Goal: Task Accomplishment & Management: Manage account settings

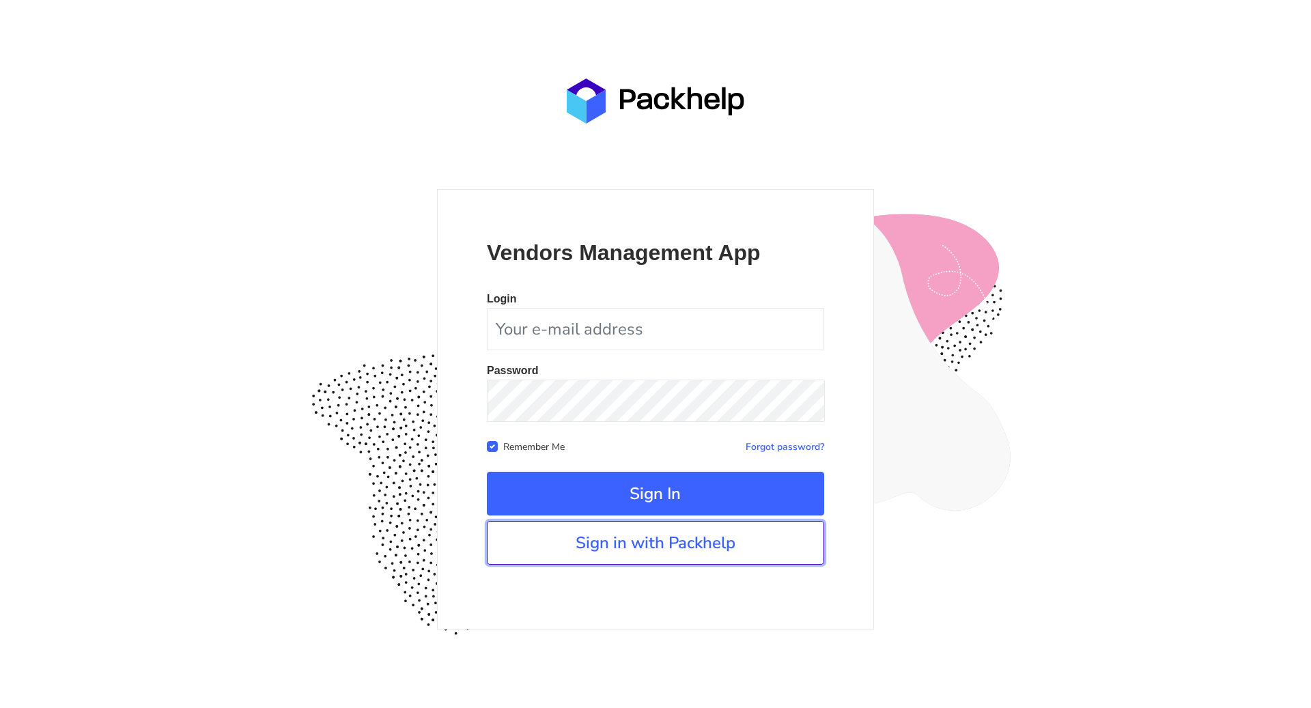
click at [676, 554] on link "Sign in with Packhelp" at bounding box center [655, 543] width 337 height 44
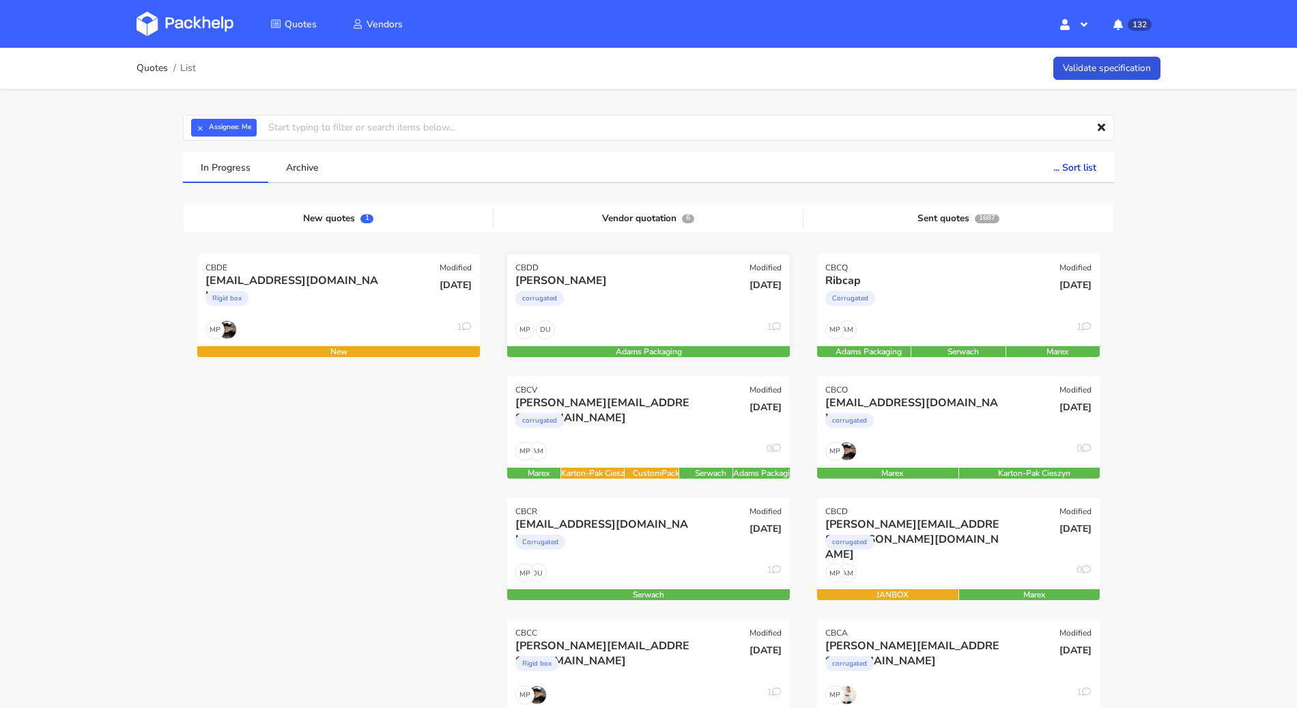
click at [683, 302] on div "corrugated" at bounding box center [605, 301] width 181 height 27
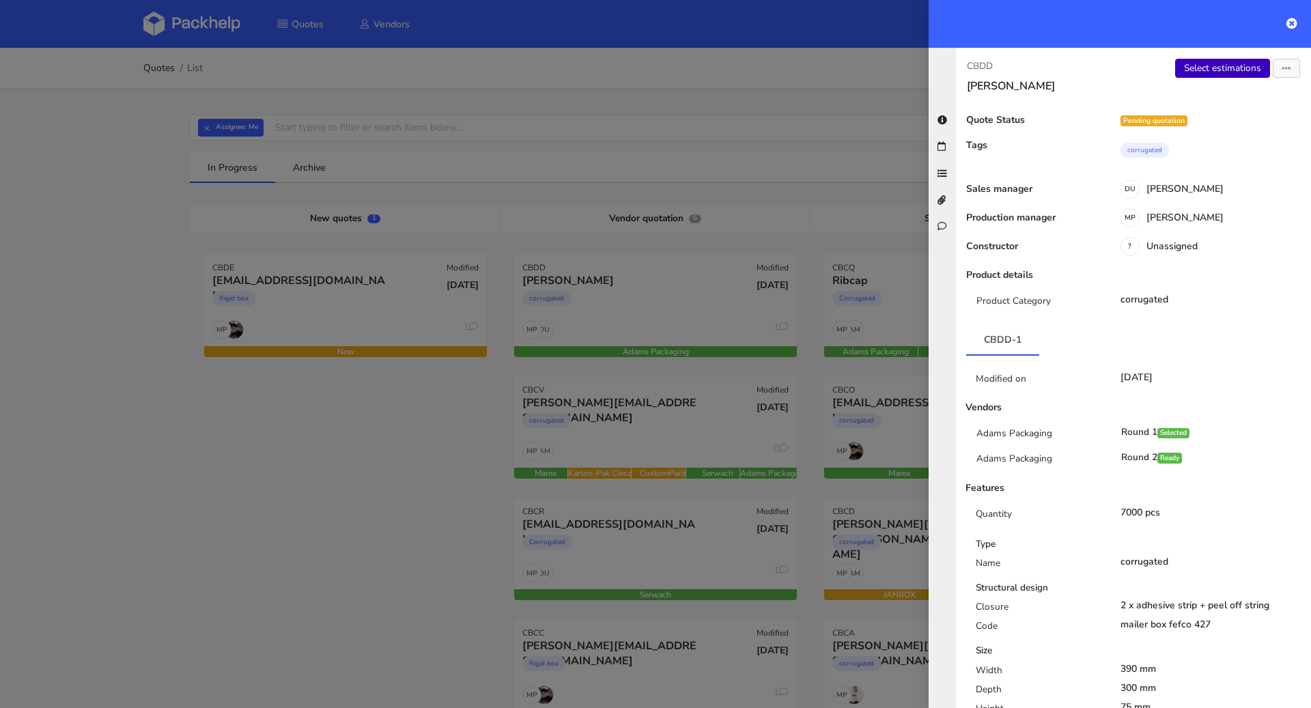
click at [1218, 62] on link "Select estimations" at bounding box center [1222, 68] width 95 height 19
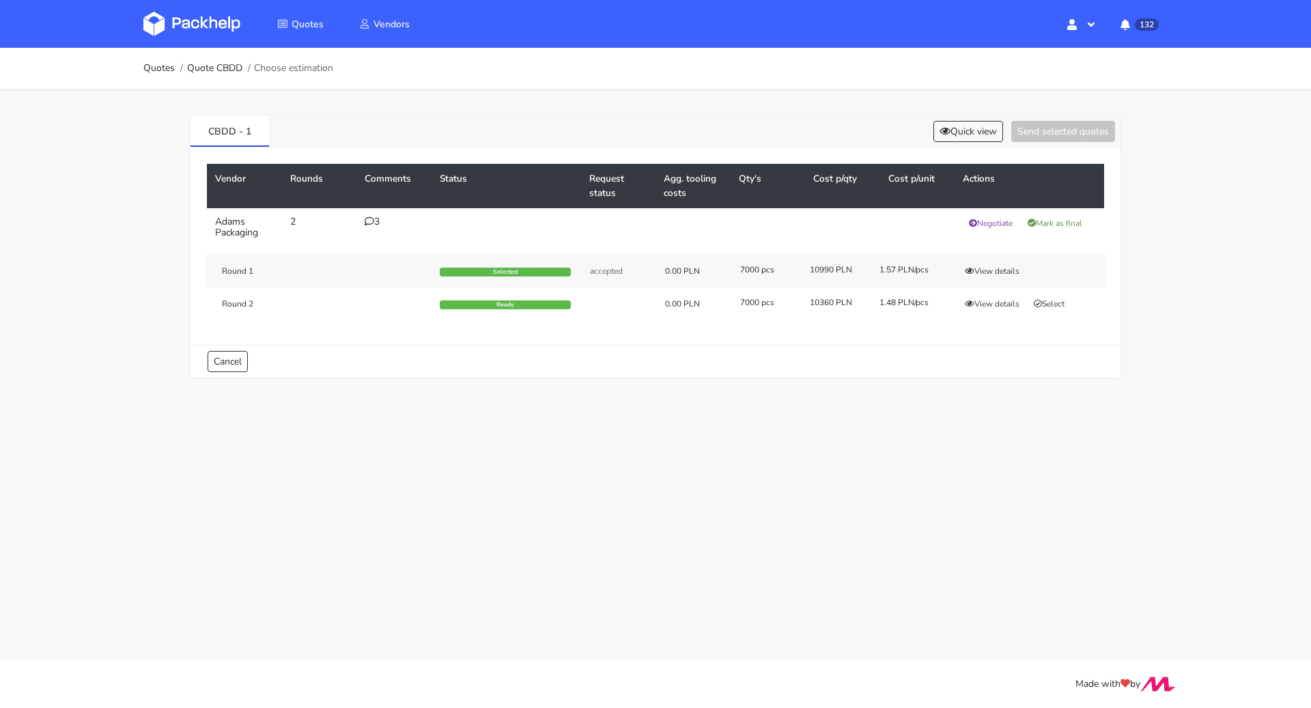
click at [365, 220] on icon at bounding box center [370, 221] width 10 height 10
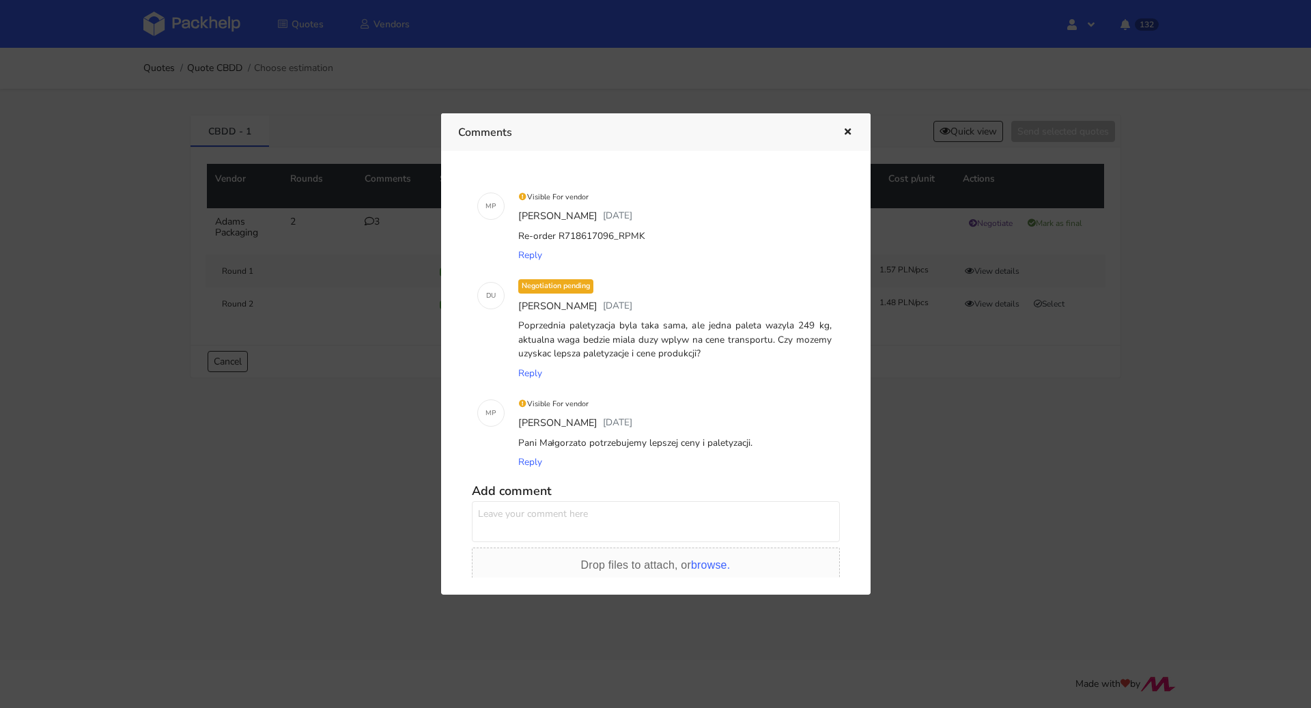
click at [150, 329] on div at bounding box center [655, 354] width 1311 height 708
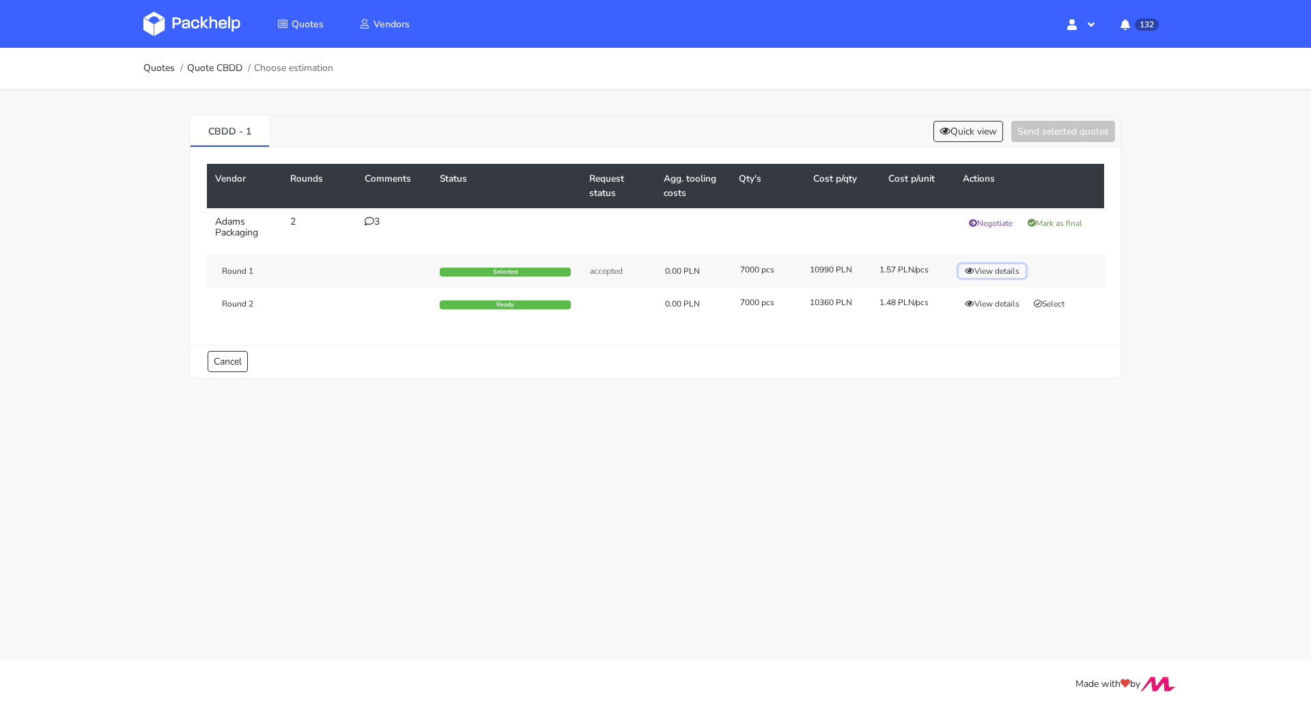
click at [999, 267] on button "View details" at bounding box center [991, 271] width 67 height 14
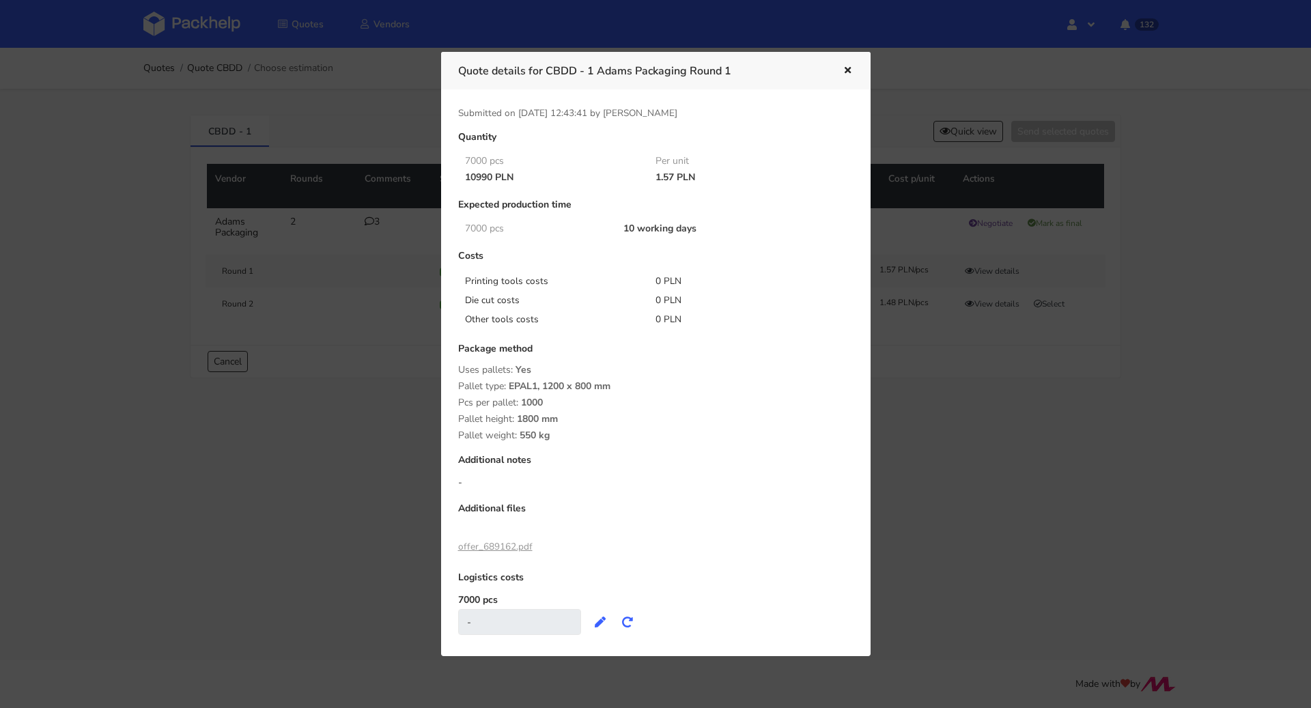
click at [1113, 251] on div at bounding box center [655, 354] width 1311 height 708
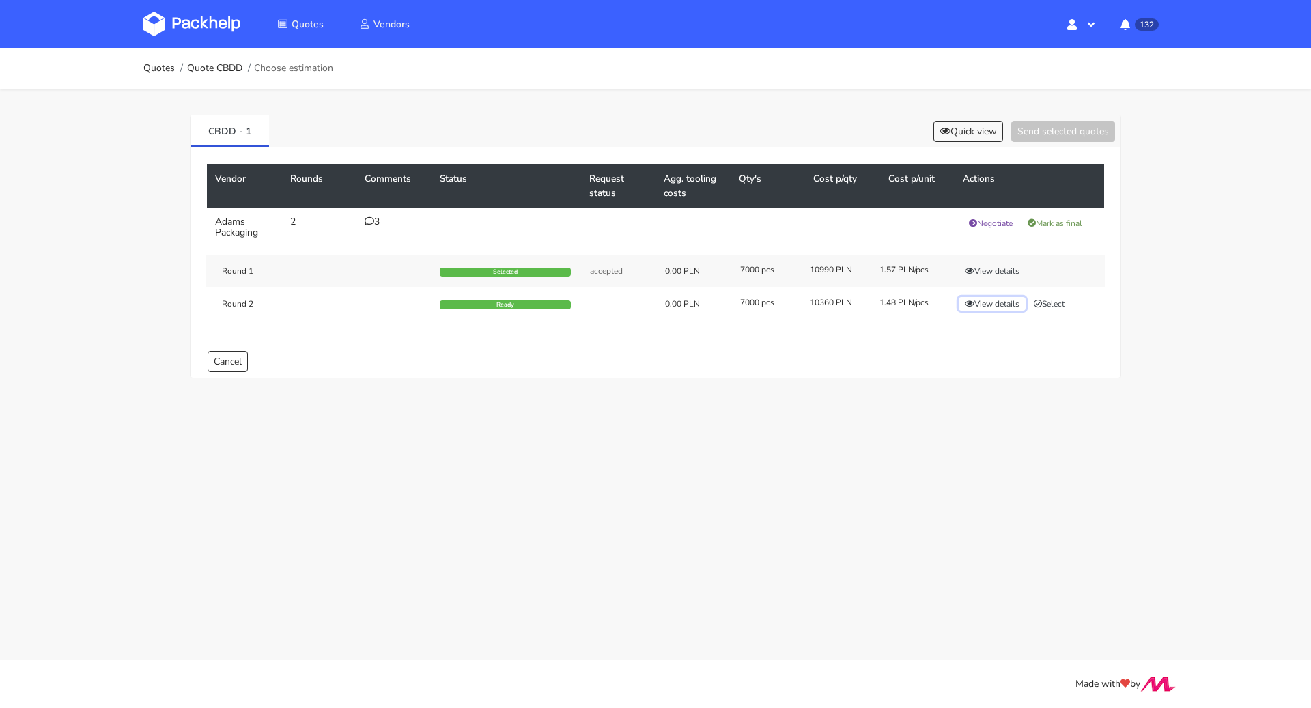
click at [1012, 300] on button "View details" at bounding box center [991, 304] width 67 height 14
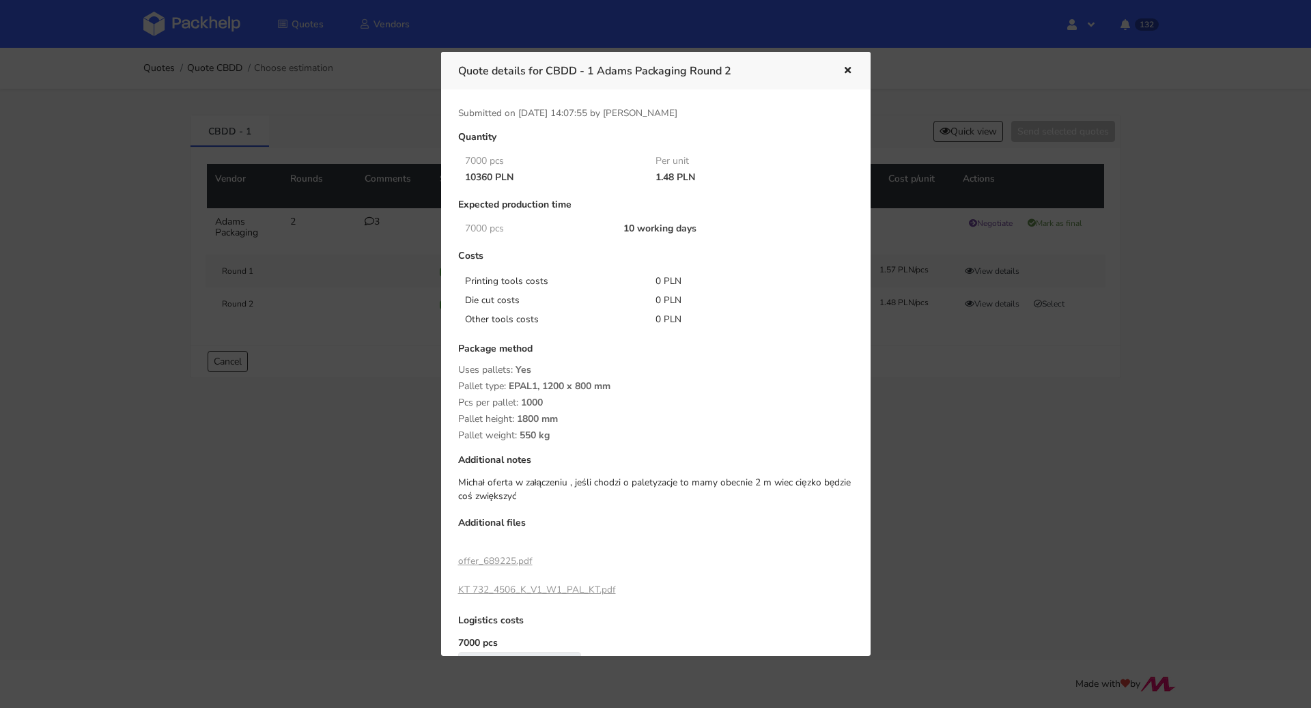
click at [1100, 248] on div at bounding box center [655, 354] width 1311 height 708
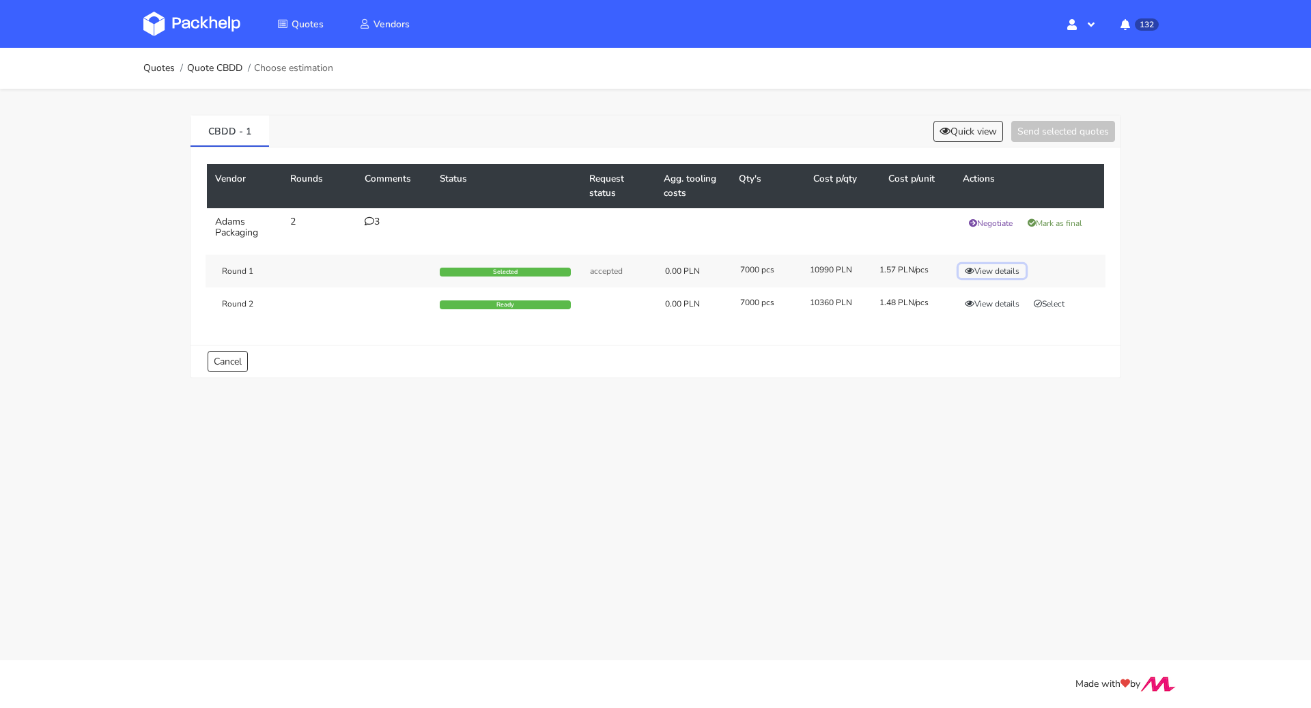
click at [1005, 274] on button "View details" at bounding box center [991, 271] width 67 height 14
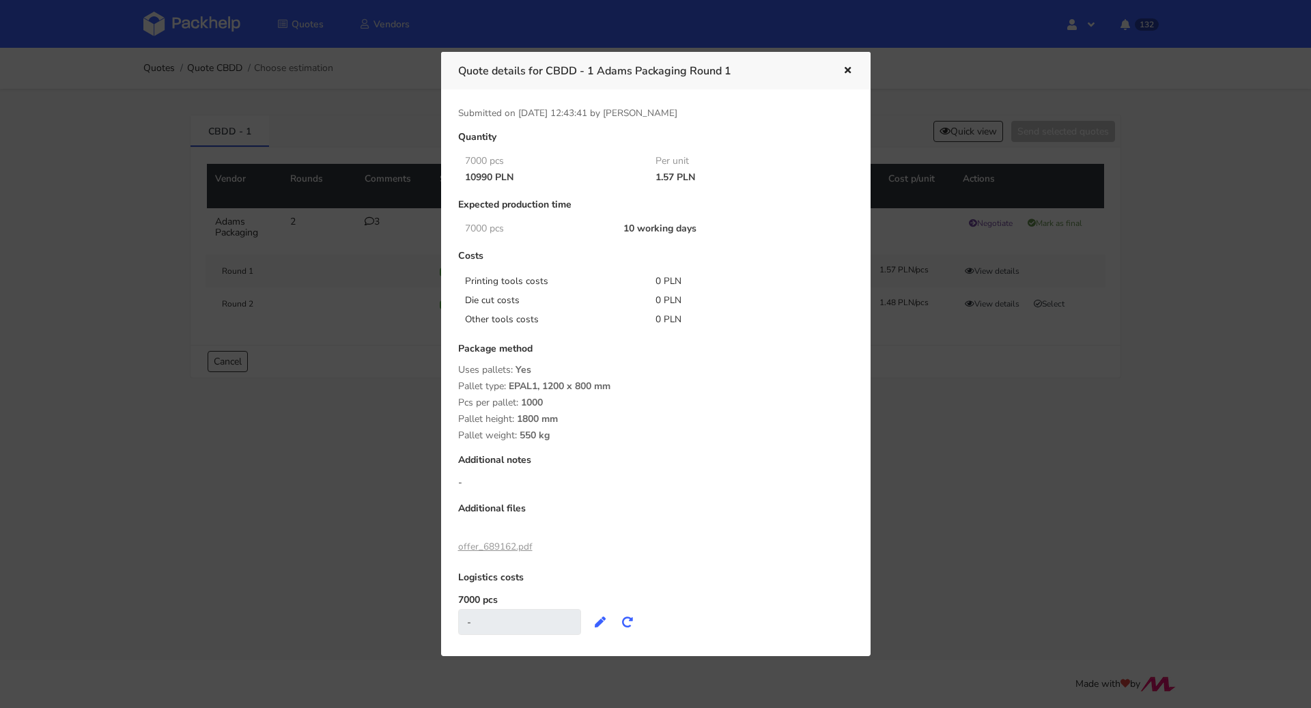
click at [1161, 266] on div at bounding box center [655, 354] width 1311 height 708
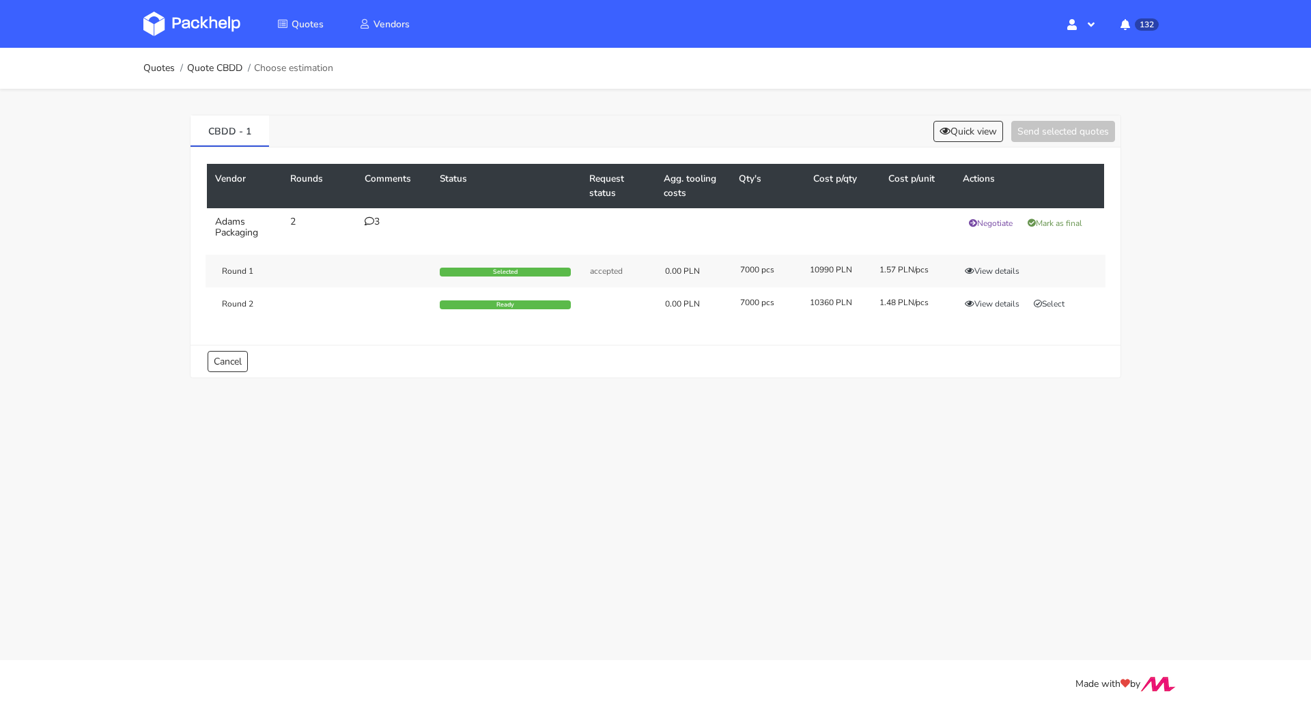
click at [1000, 309] on div "Round 2 Ready 0.00 PLN 7000 pcs 10360 PLN 1.48 PLN/pcs View details Select" at bounding box center [655, 303] width 900 height 33
click at [998, 304] on button "View details" at bounding box center [991, 304] width 67 height 14
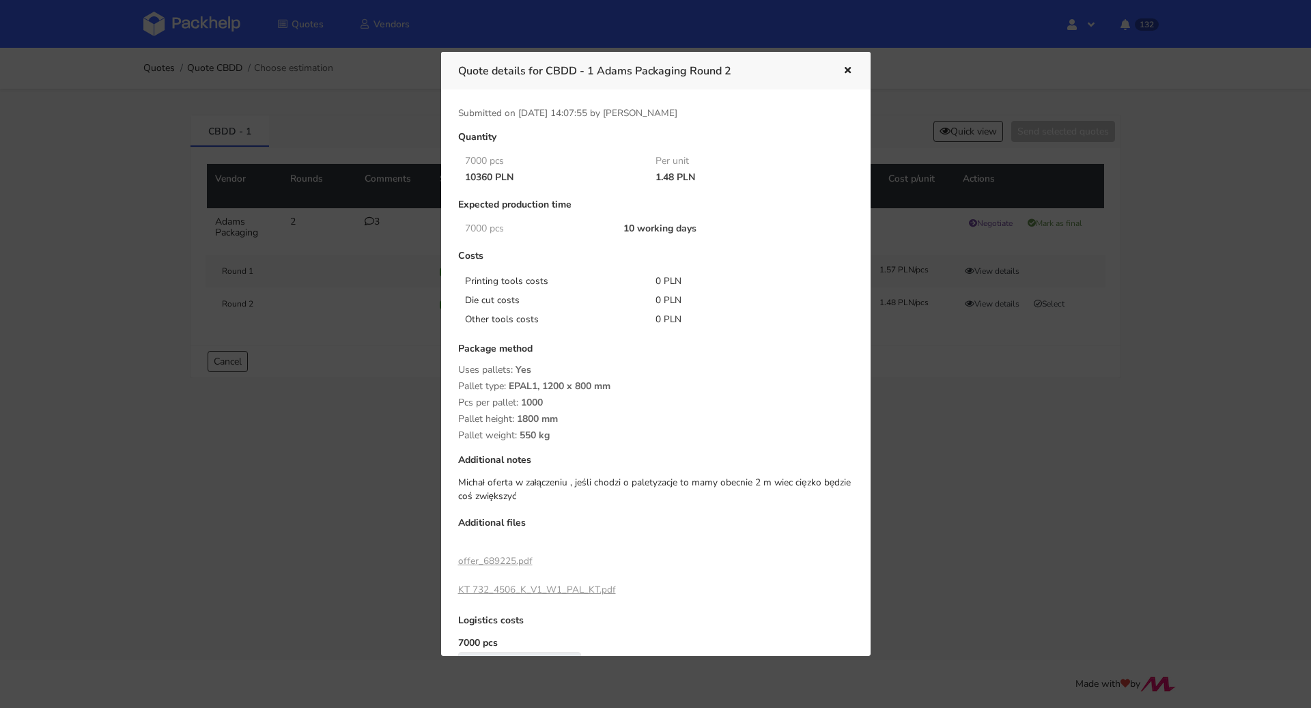
click at [980, 389] on div at bounding box center [655, 354] width 1311 height 708
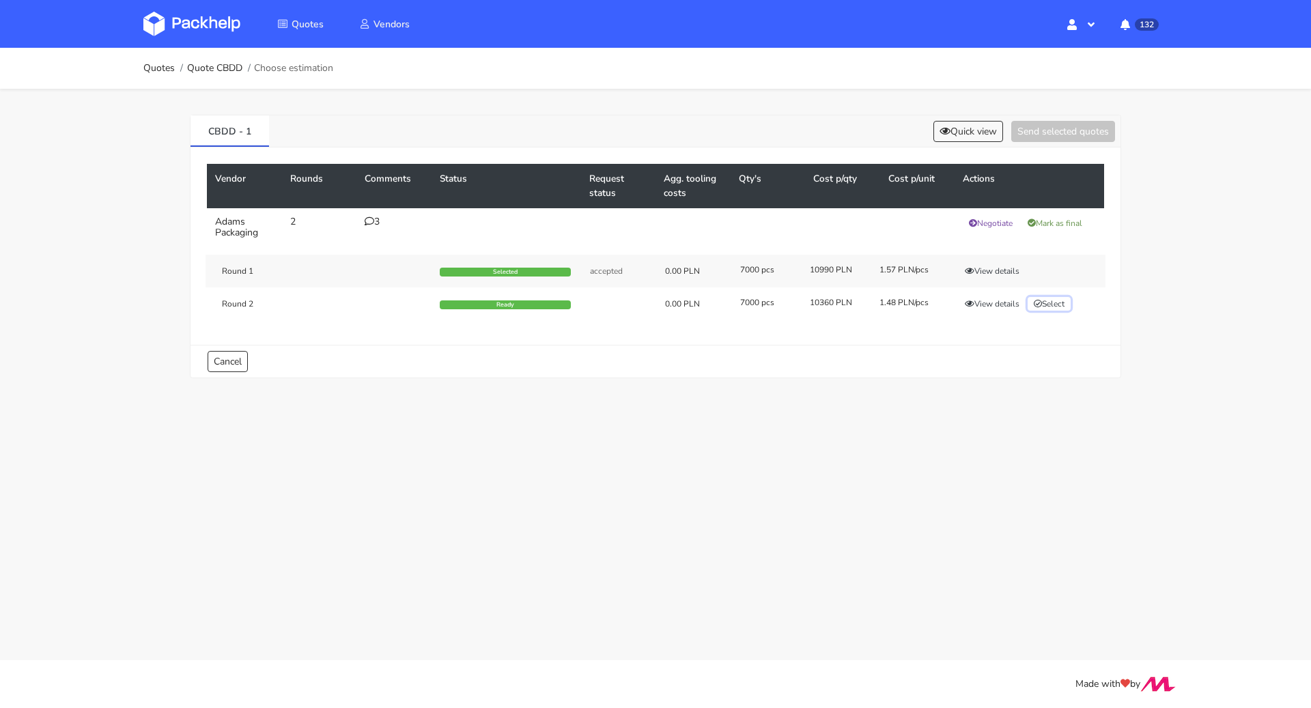
click at [1050, 304] on button "Select" at bounding box center [1048, 304] width 43 height 14
click at [1047, 139] on button "Send selected quotes ( 1 )" at bounding box center [1053, 131] width 123 height 21
click at [160, 75] on ol "Quotes Quote CBDD Choose estimation" at bounding box center [238, 68] width 190 height 27
click at [168, 72] on link "Quotes" at bounding box center [158, 68] width 31 height 11
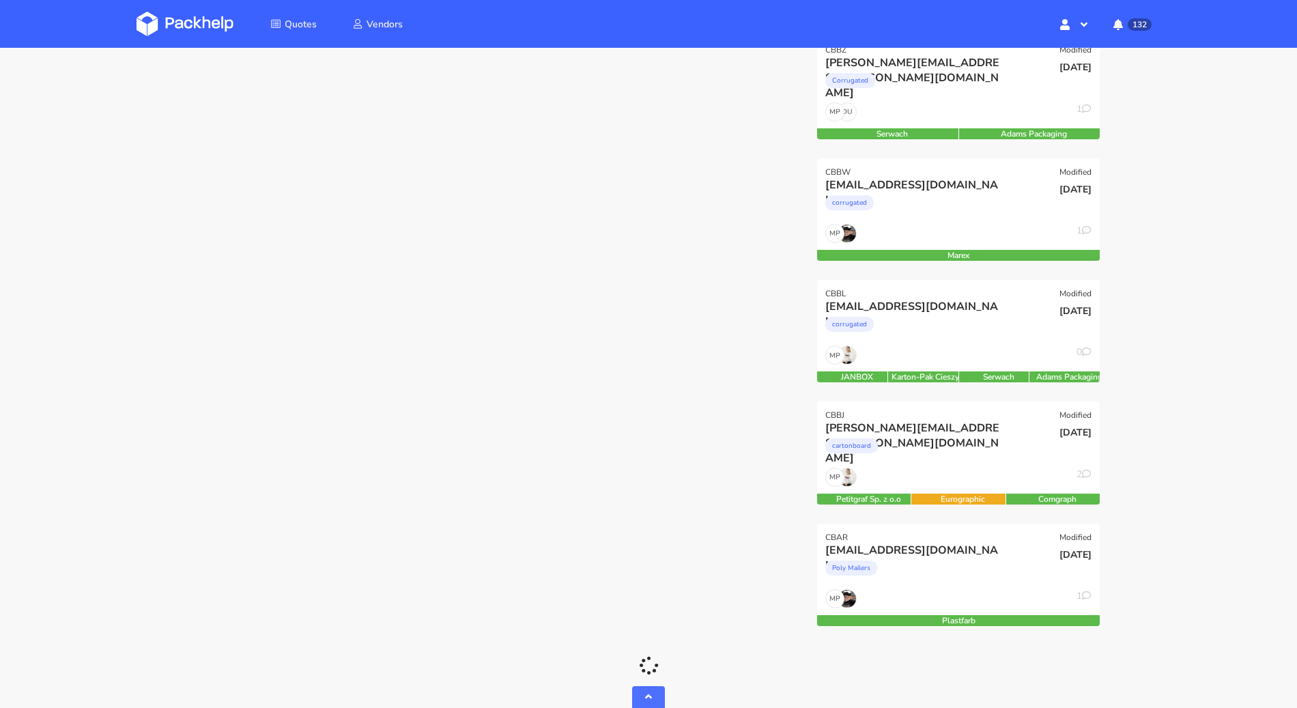
scroll to position [288, 0]
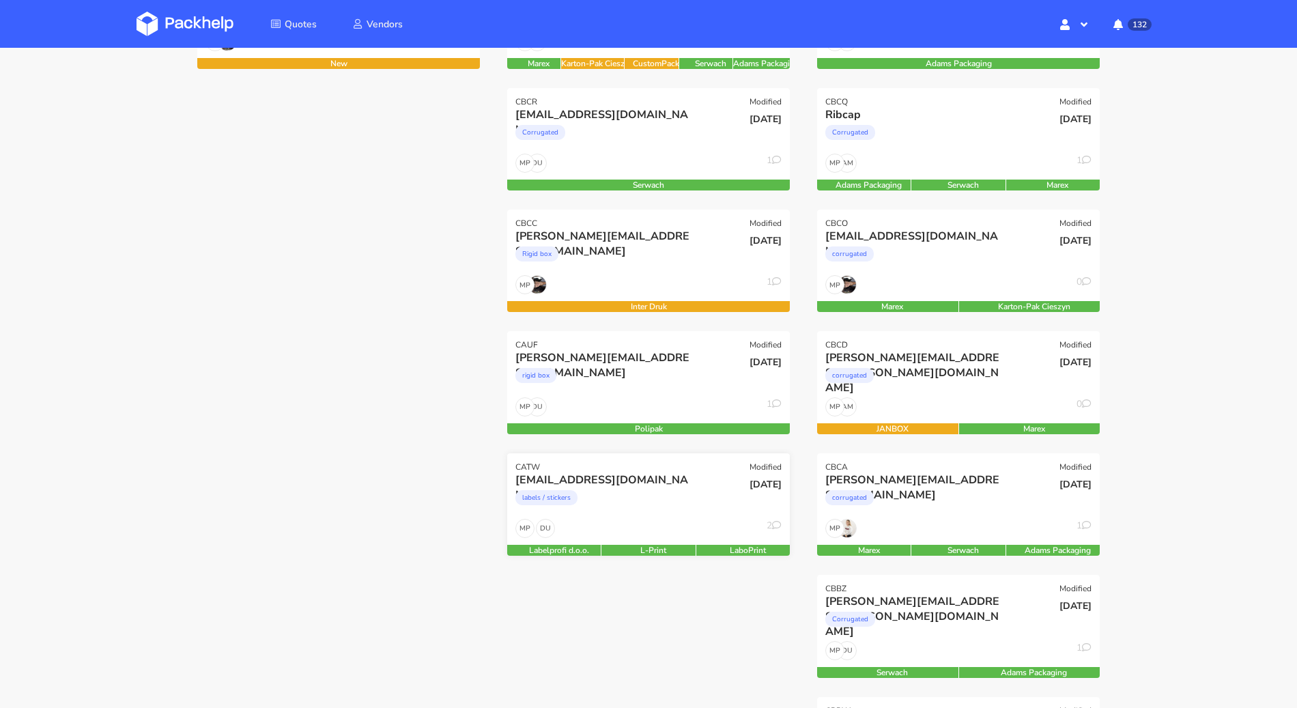
click at [620, 521] on div "DU MP 2" at bounding box center [648, 532] width 283 height 26
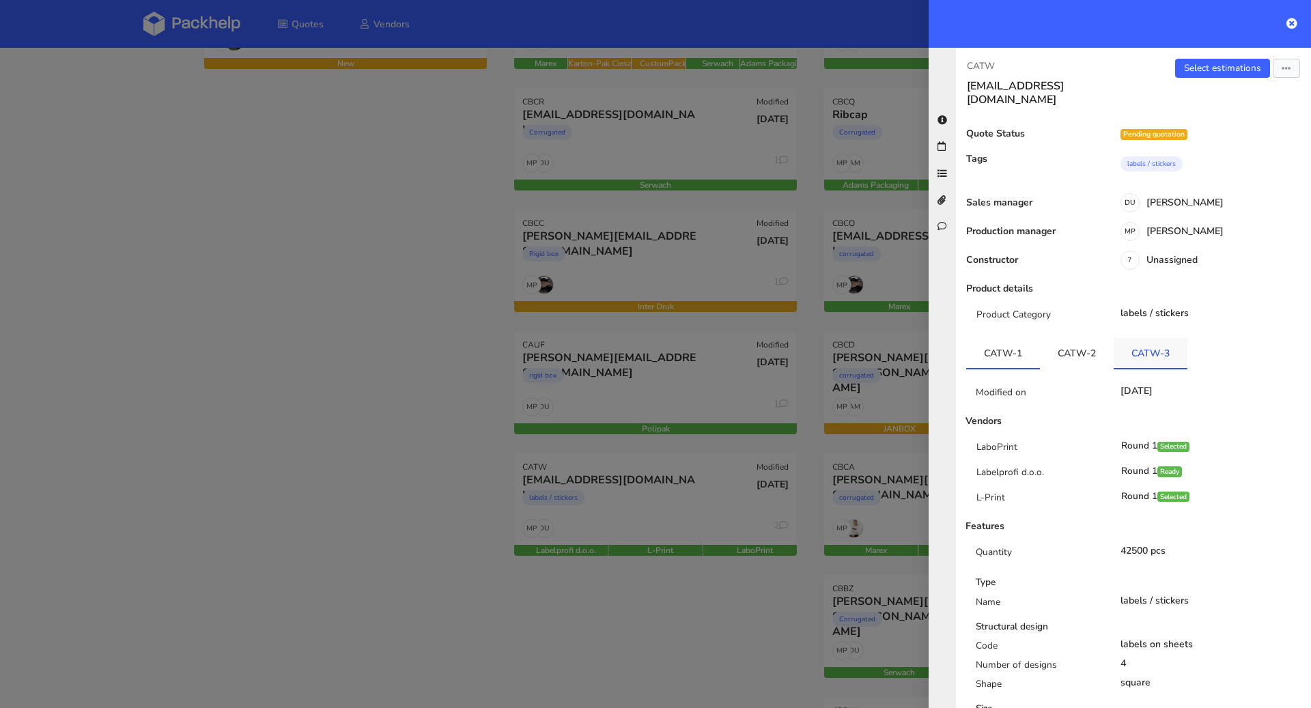
click at [1130, 338] on link "CATW-3" at bounding box center [1150, 353] width 74 height 30
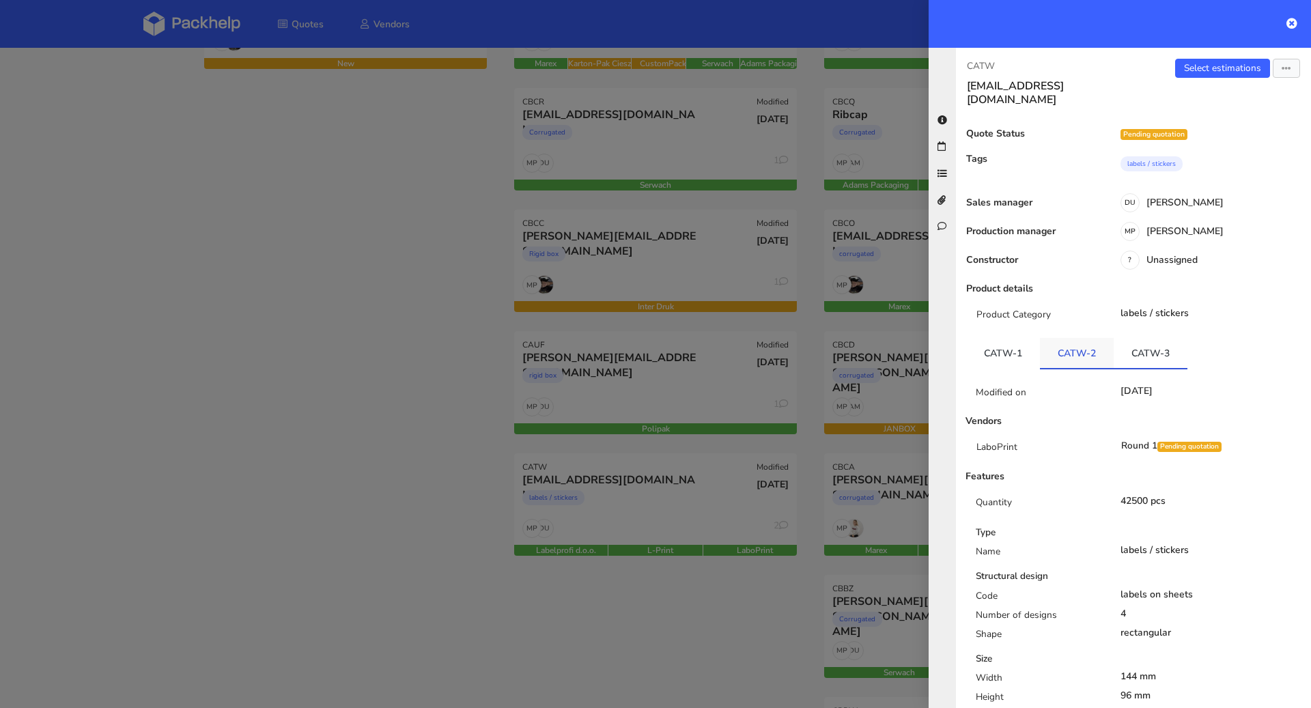
click at [1098, 338] on link "CATW-2" at bounding box center [1077, 353] width 74 height 30
click at [1033, 343] on link "CATW-1" at bounding box center [1003, 353] width 74 height 30
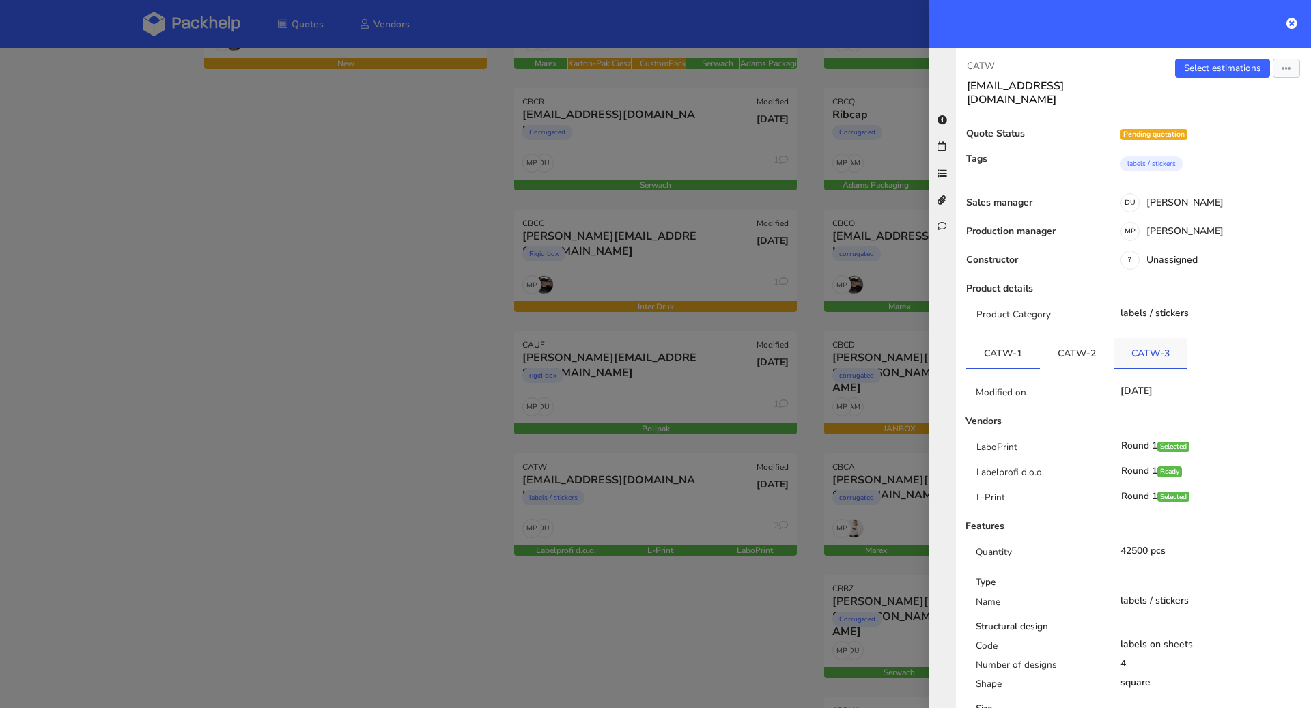
click at [1130, 343] on link "CATW-3" at bounding box center [1150, 353] width 74 height 30
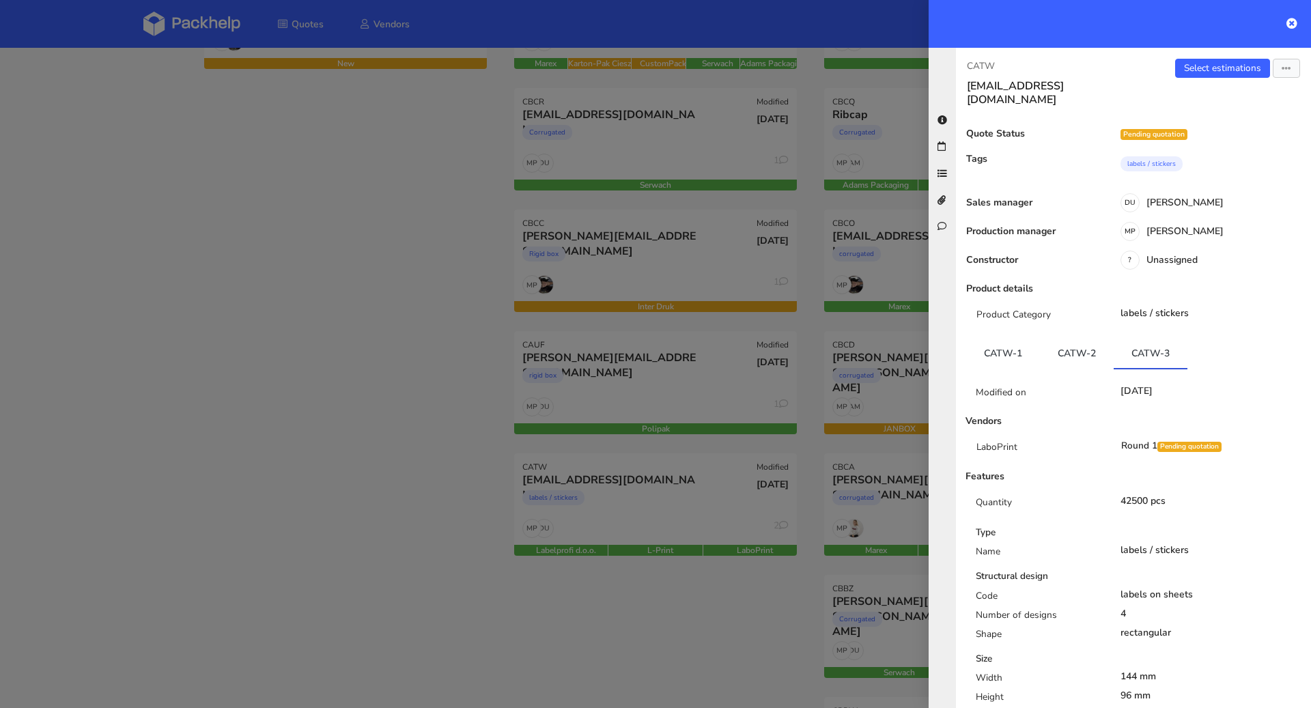
click at [380, 433] on div at bounding box center [655, 354] width 1311 height 708
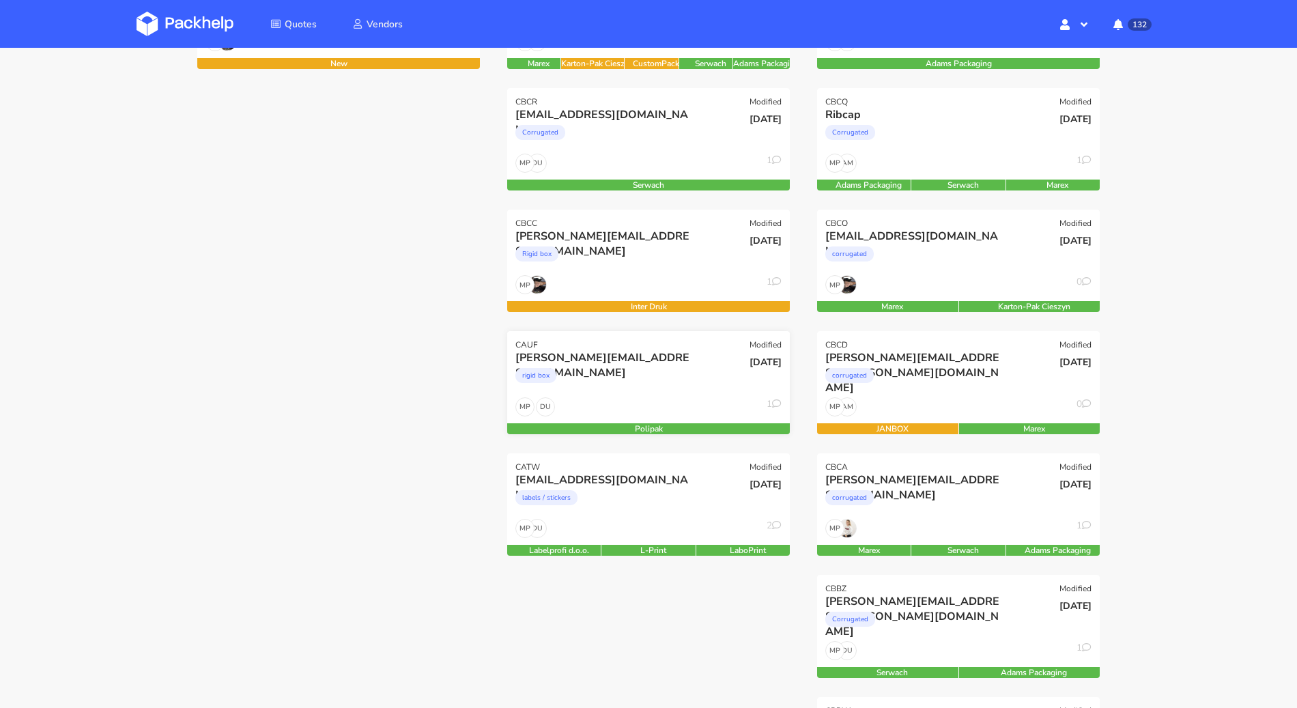
click at [614, 381] on div "rigid box" at bounding box center [605, 378] width 181 height 27
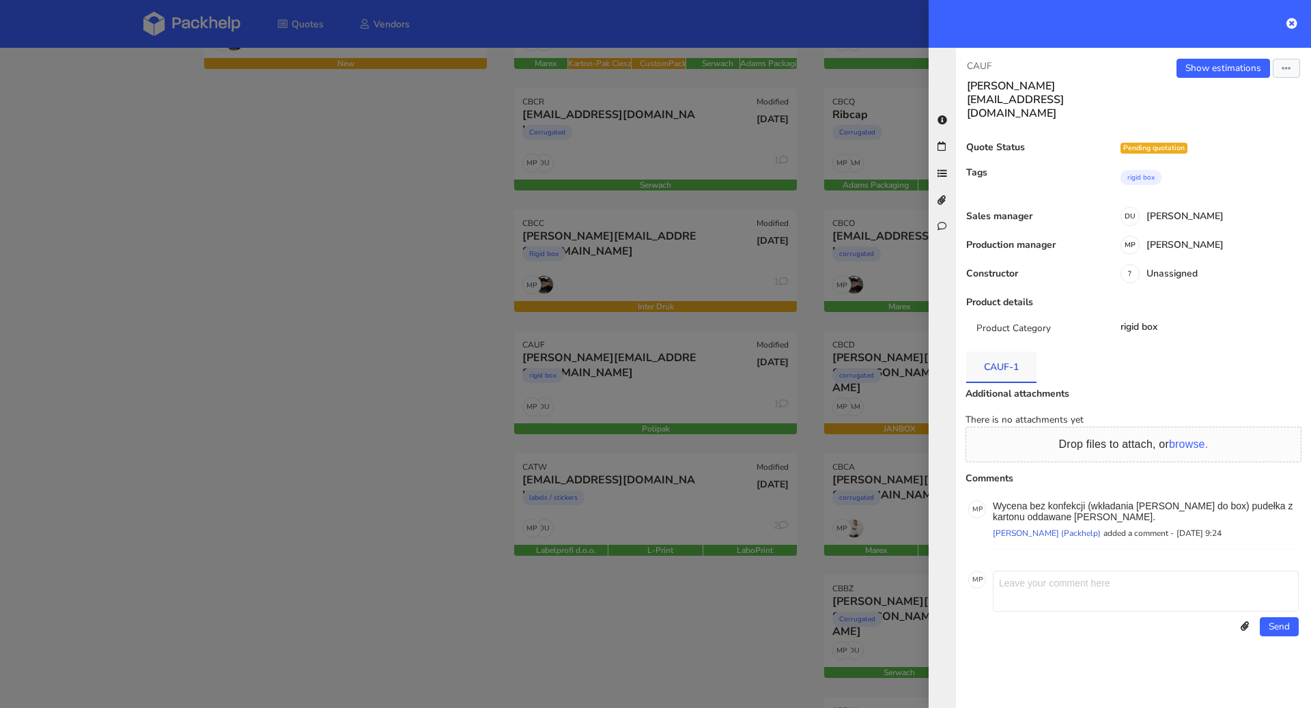
click at [999, 352] on link "CAUF-1" at bounding box center [1001, 367] width 70 height 30
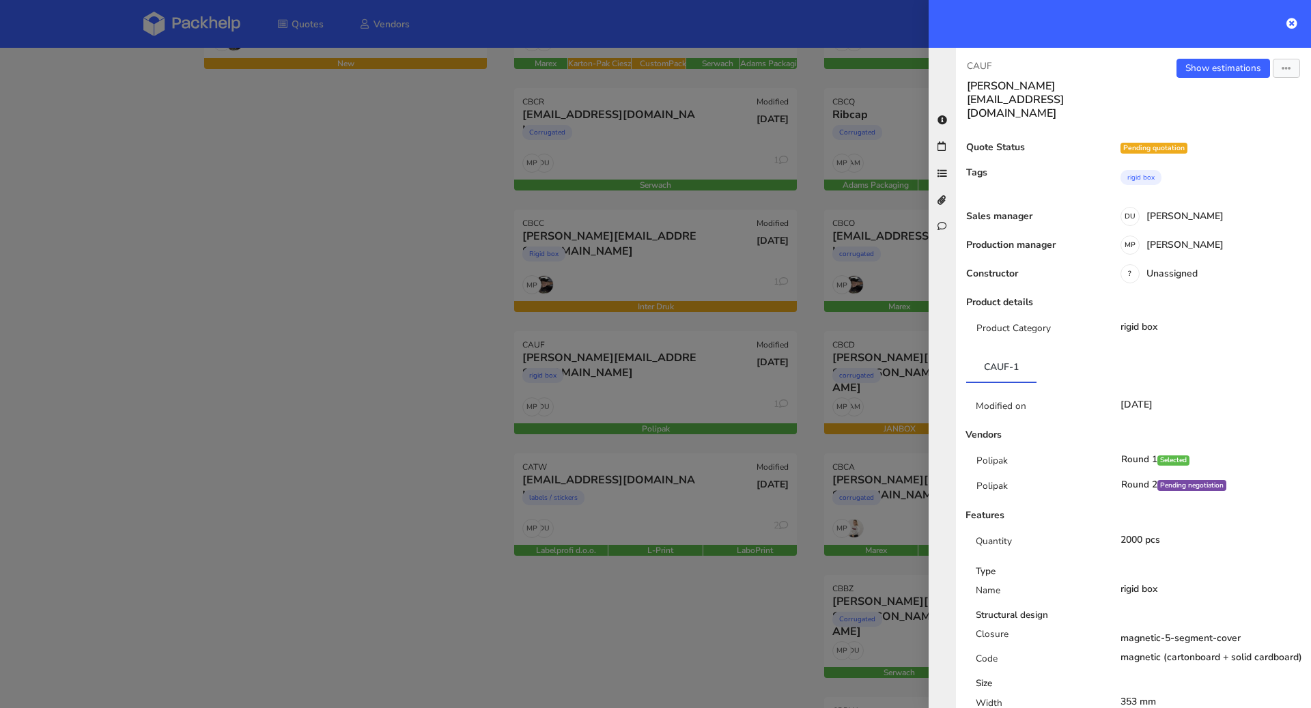
click at [388, 351] on div at bounding box center [655, 354] width 1311 height 708
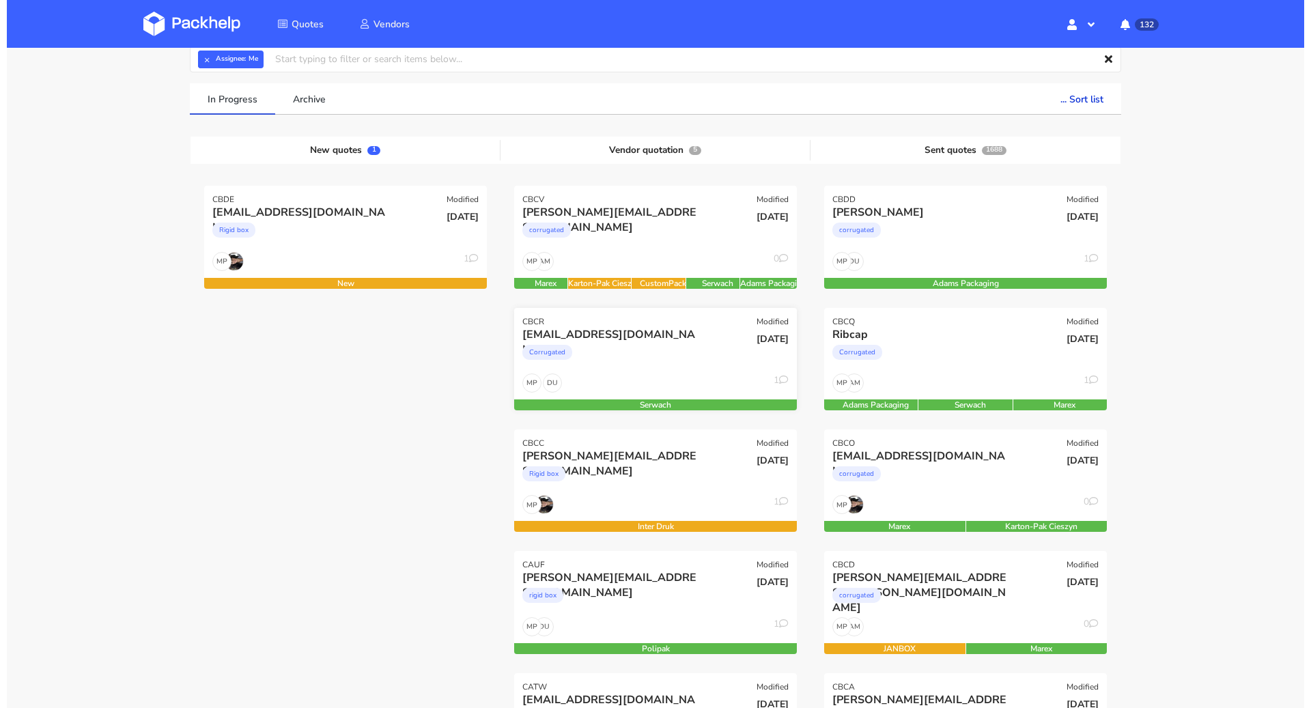
scroll to position [53, 0]
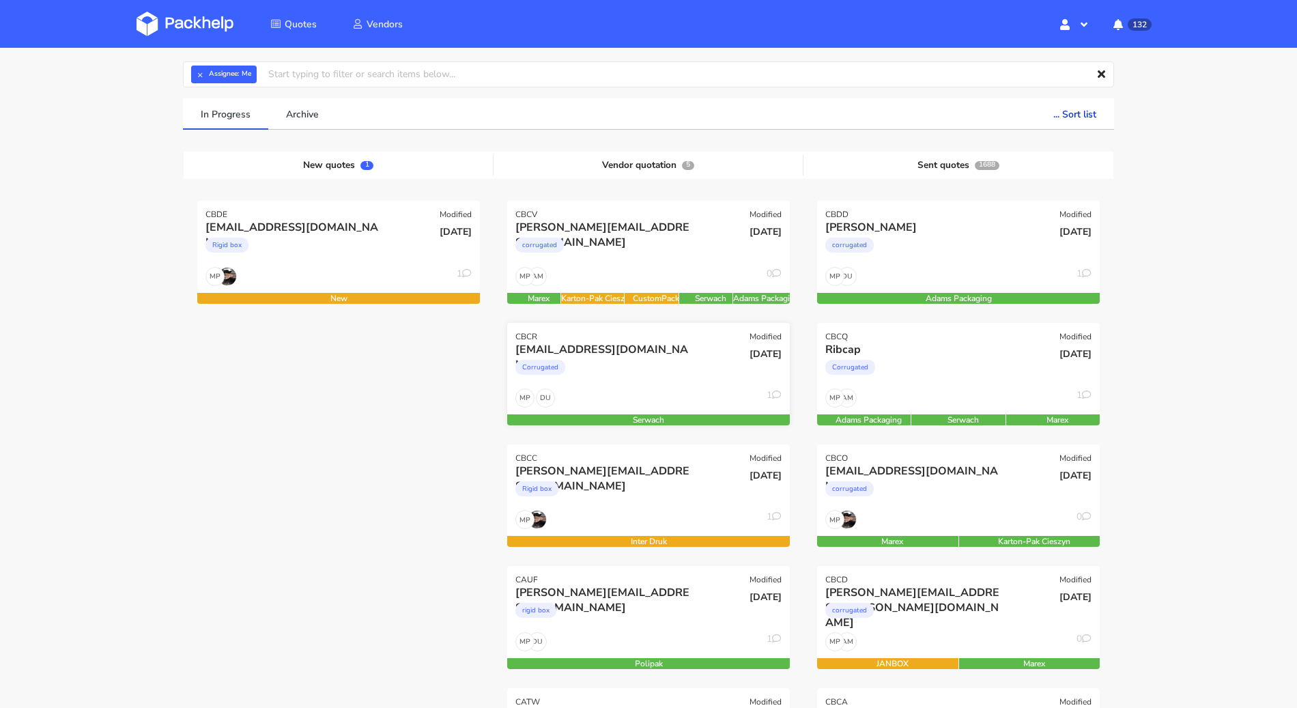
click at [660, 351] on div "[EMAIL_ADDRESS][DOMAIN_NAME]" at bounding box center [605, 349] width 181 height 15
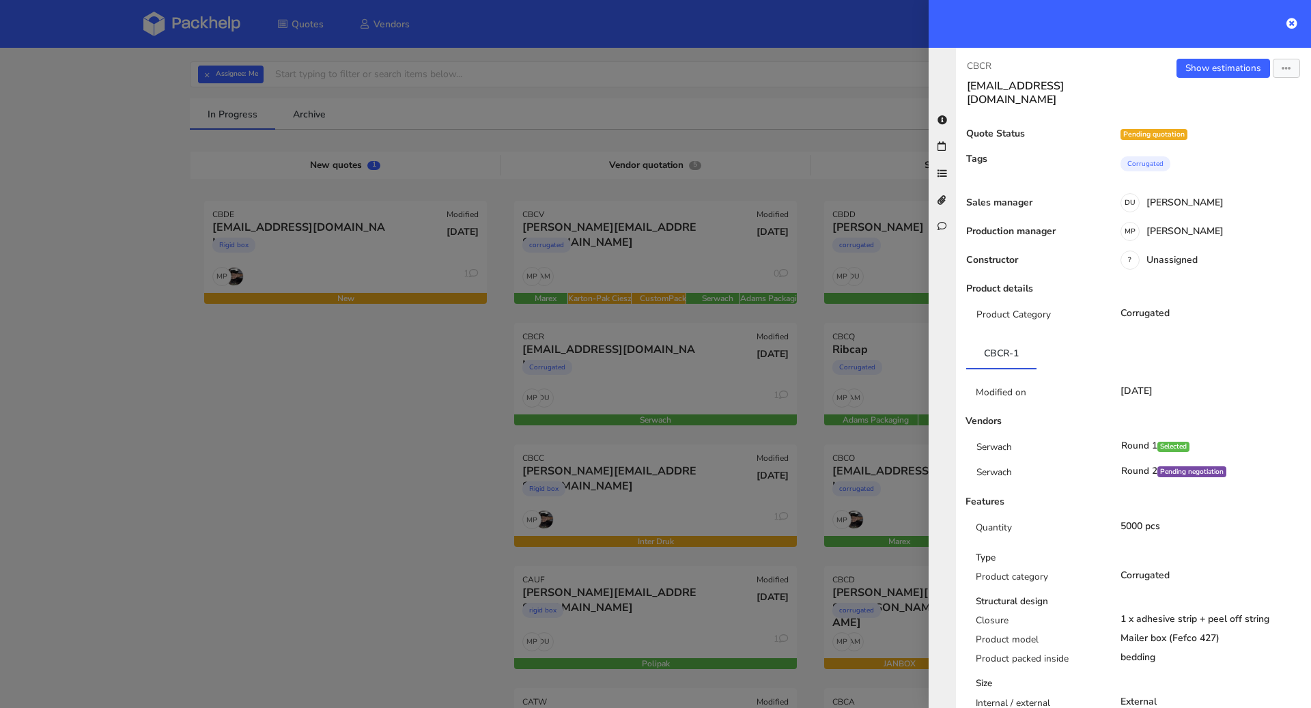
click at [362, 480] on div at bounding box center [655, 354] width 1311 height 708
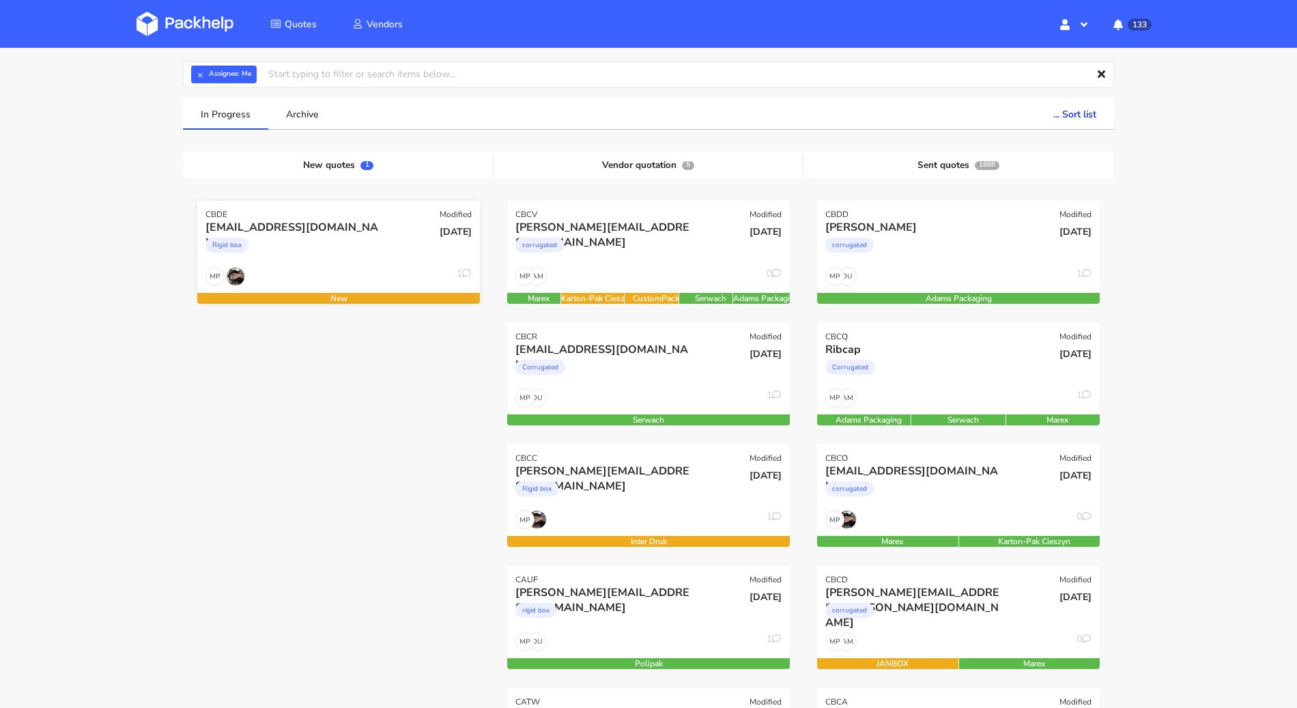
click at [379, 268] on div "MP 1" at bounding box center [338, 280] width 283 height 26
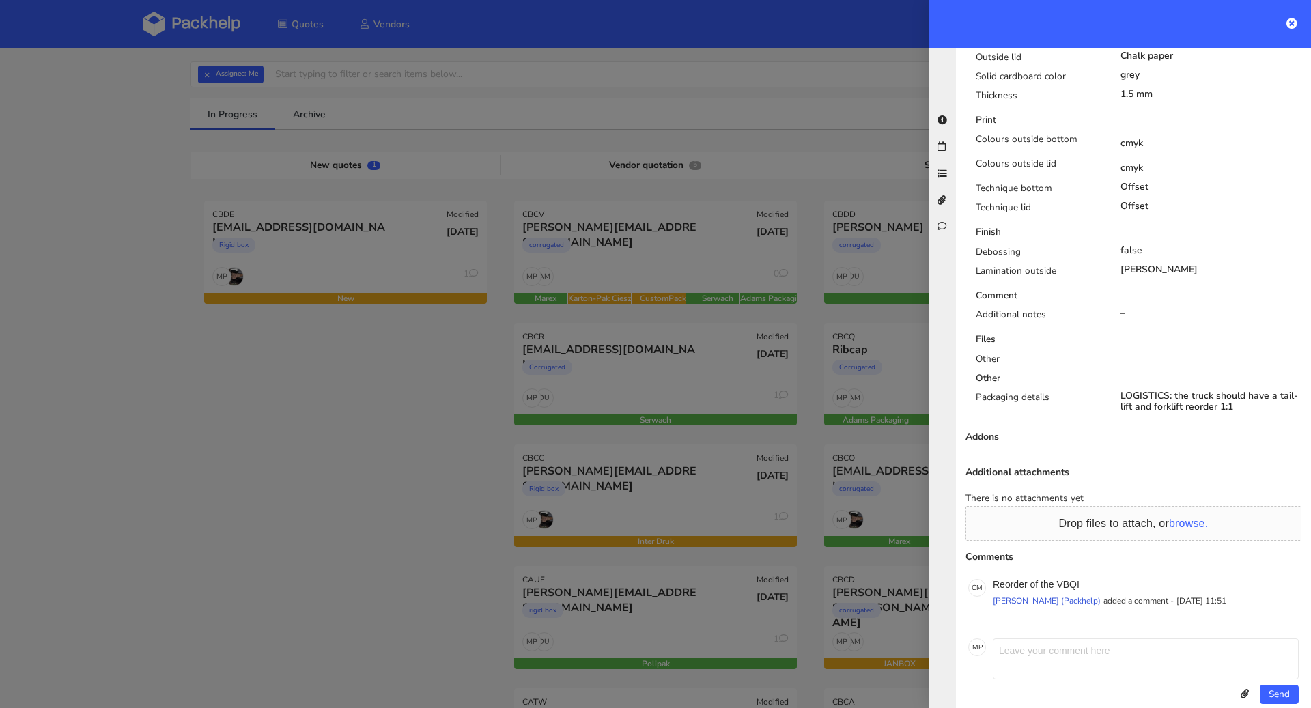
scroll to position [803, 0]
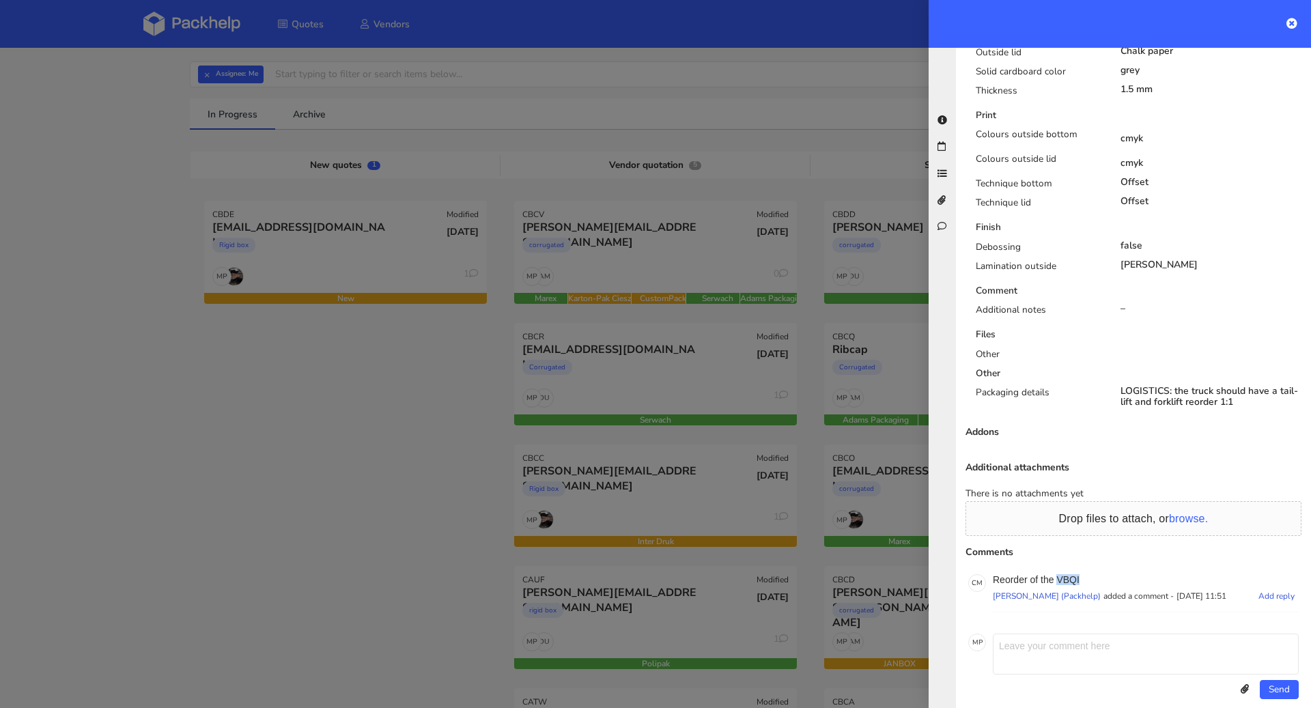
drag, startPoint x: 1083, startPoint y: 565, endPoint x: 1059, endPoint y: 560, distance: 24.4
click at [1059, 574] on p "Reorder of the VBQI" at bounding box center [1146, 579] width 306 height 11
copy p "VBQI"
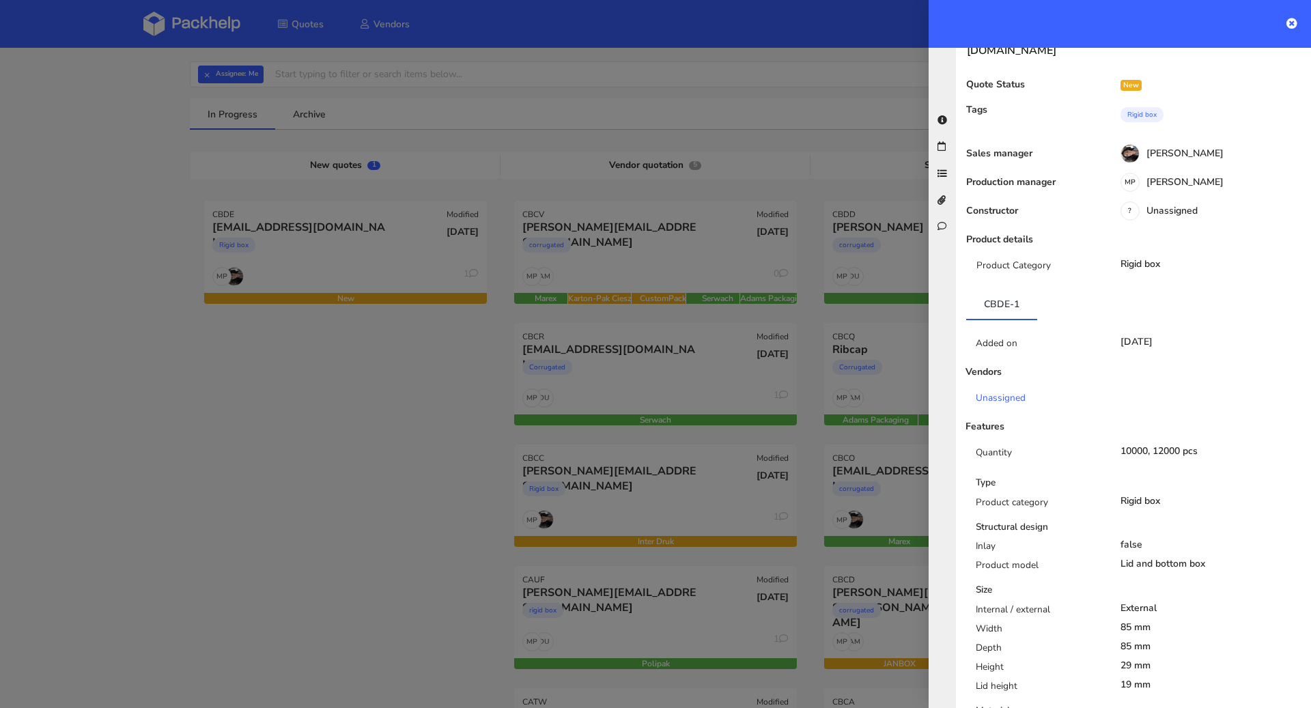
scroll to position [0, 0]
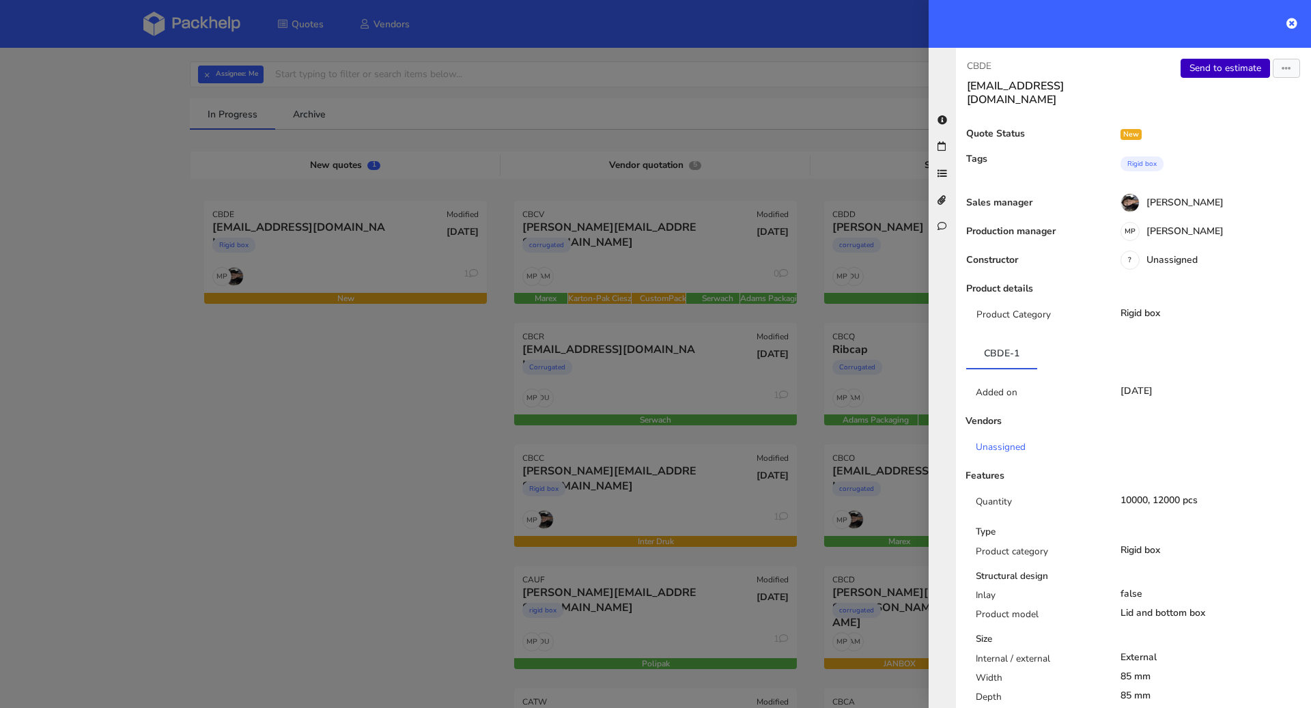
click at [1205, 72] on link "Send to estimate" at bounding box center [1224, 68] width 89 height 19
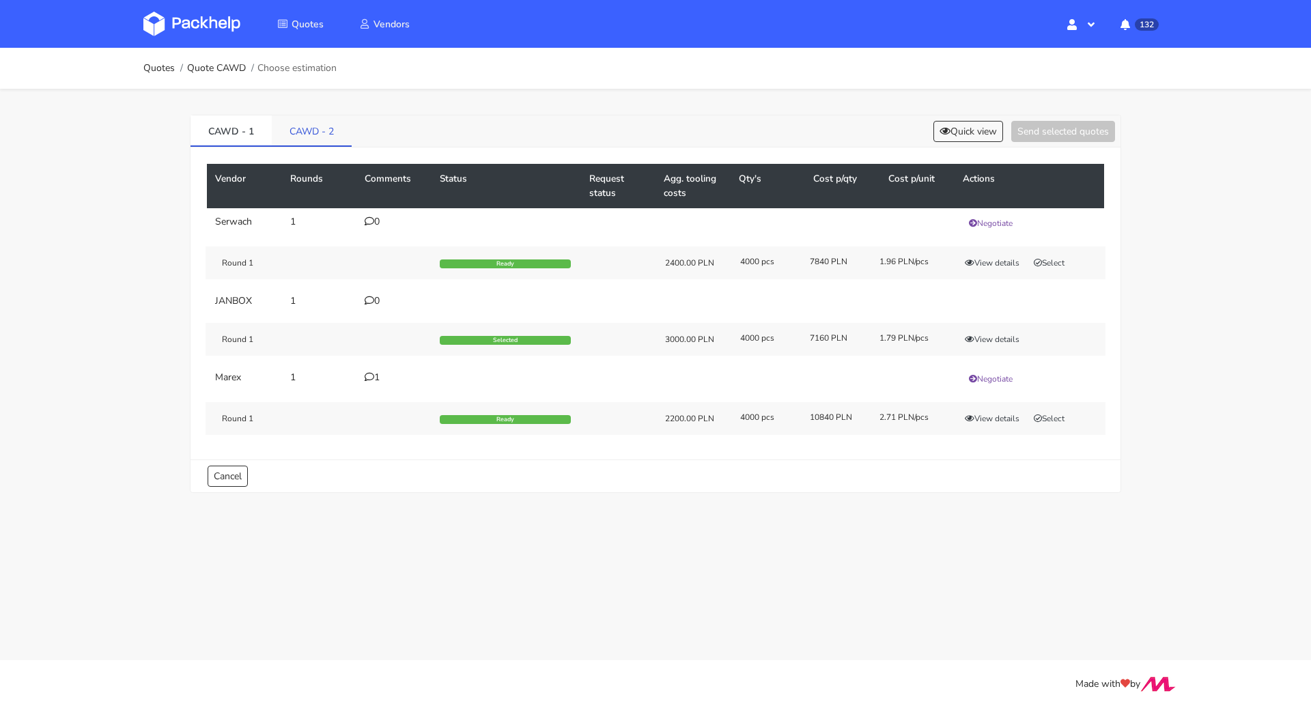
click at [298, 133] on link "CAWD - 2" at bounding box center [312, 130] width 80 height 30
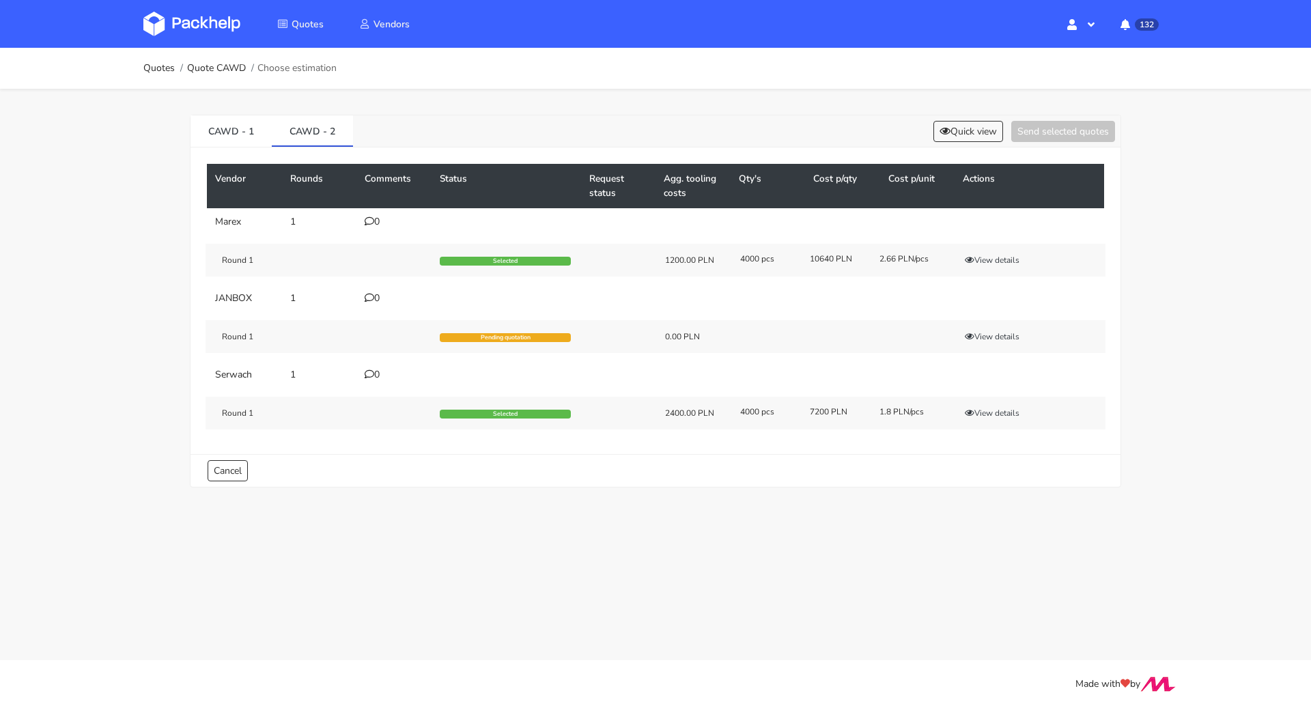
click at [963, 142] on div "CAWD - 1 CAWD - 2 Quick view Send selected quotes" at bounding box center [655, 131] width 930 height 32
click at [966, 134] on button "Quick view" at bounding box center [968, 131] width 70 height 21
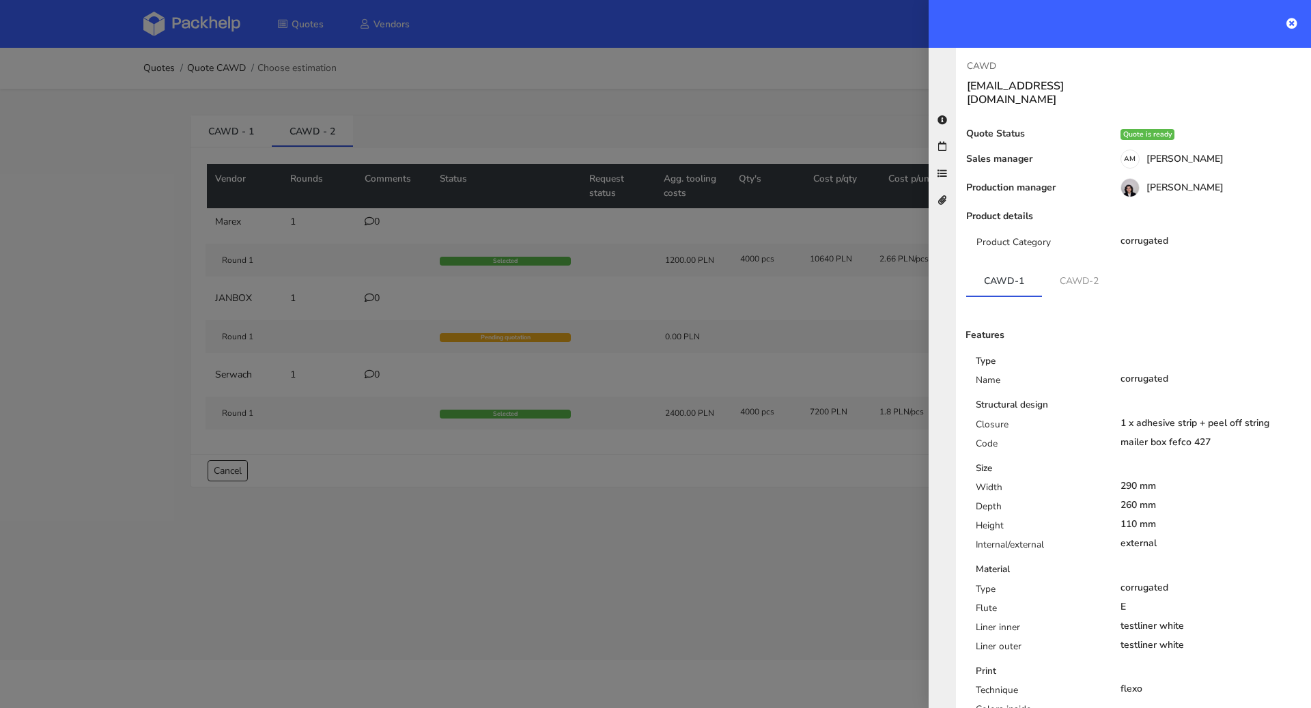
click at [779, 100] on div at bounding box center [655, 354] width 1311 height 708
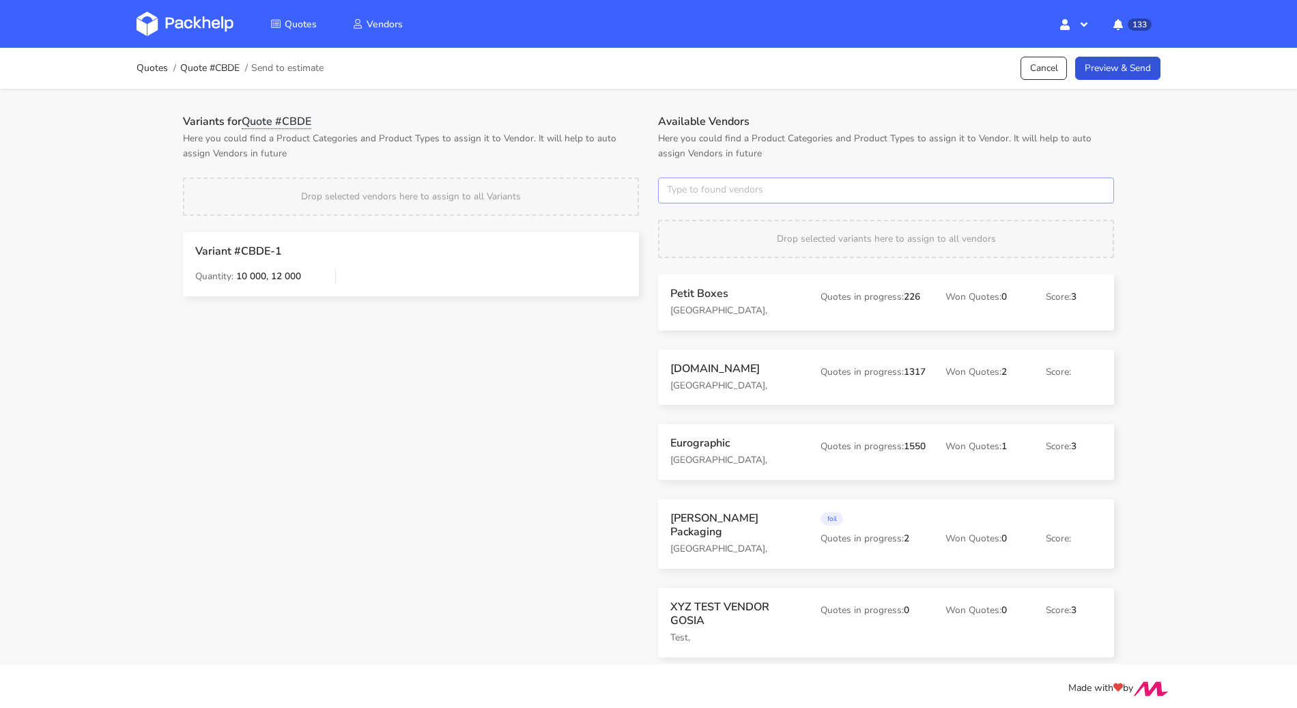
click at [814, 184] on input "text" at bounding box center [886, 190] width 456 height 26
type input "inter druk"
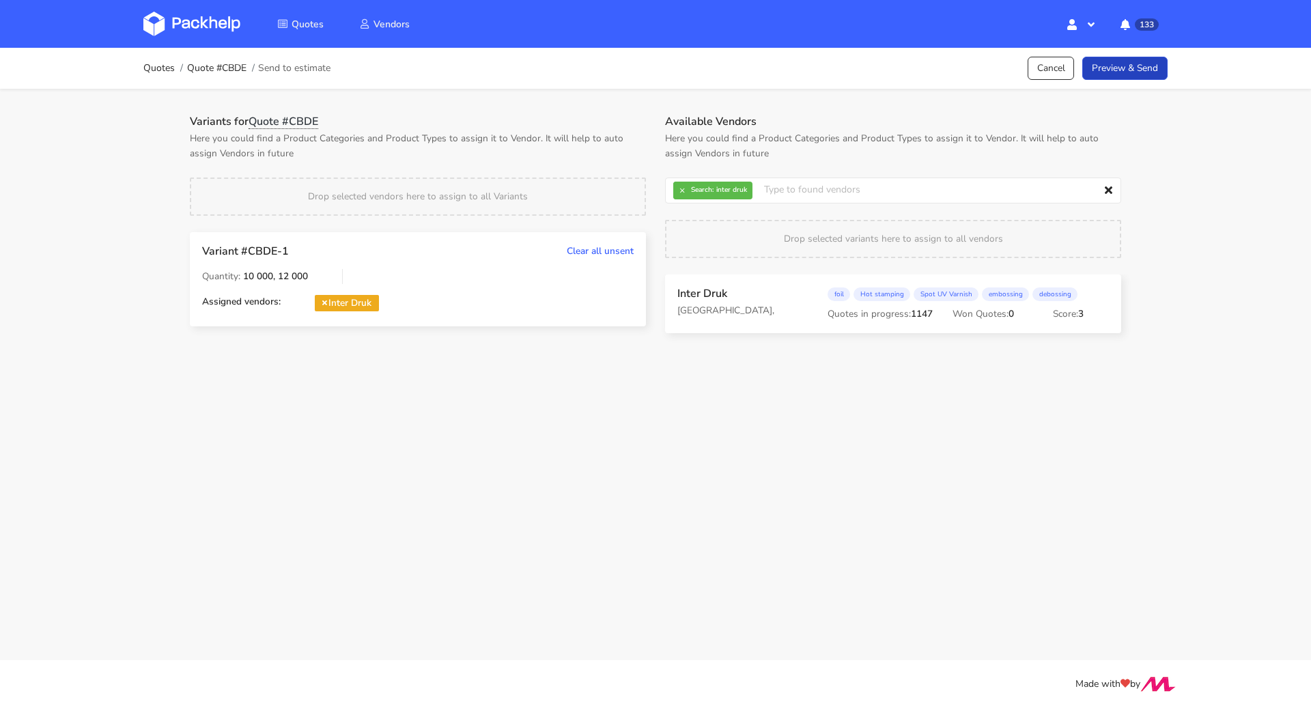
click at [1113, 75] on link "Preview & Send" at bounding box center [1124, 69] width 85 height 24
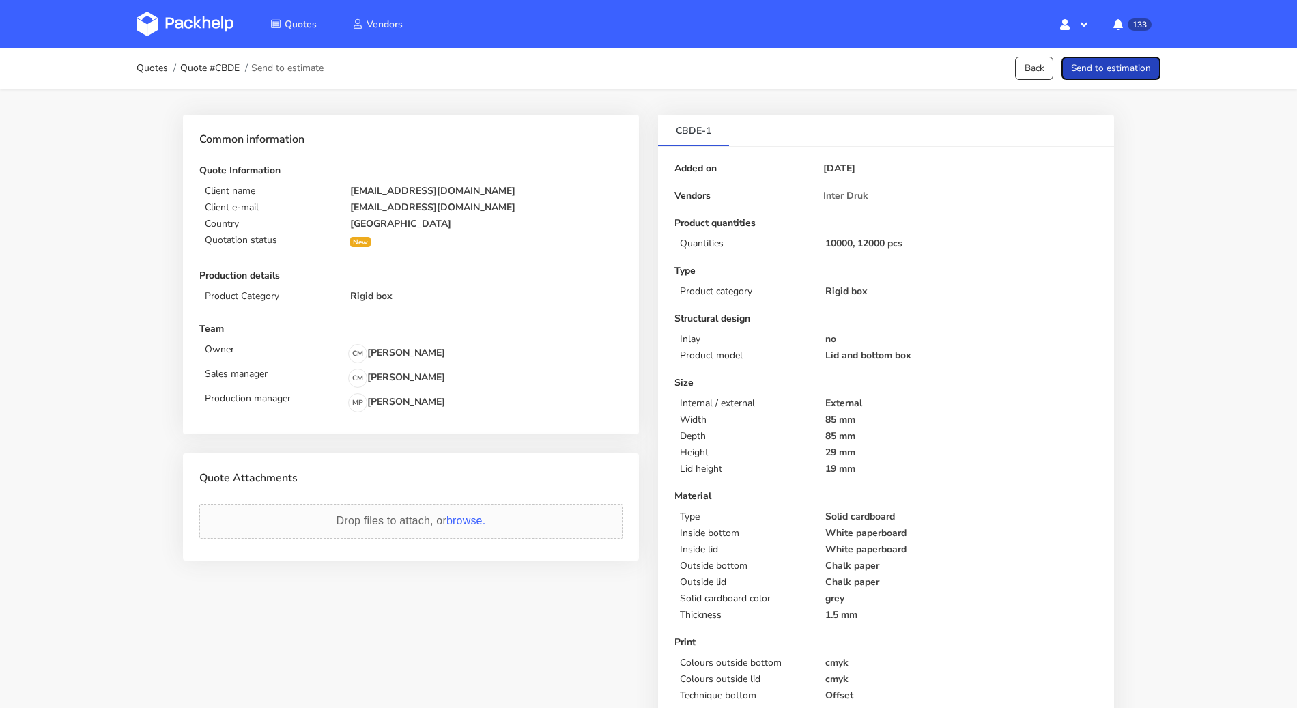
click at [1113, 75] on button "Send to estimation" at bounding box center [1111, 69] width 99 height 24
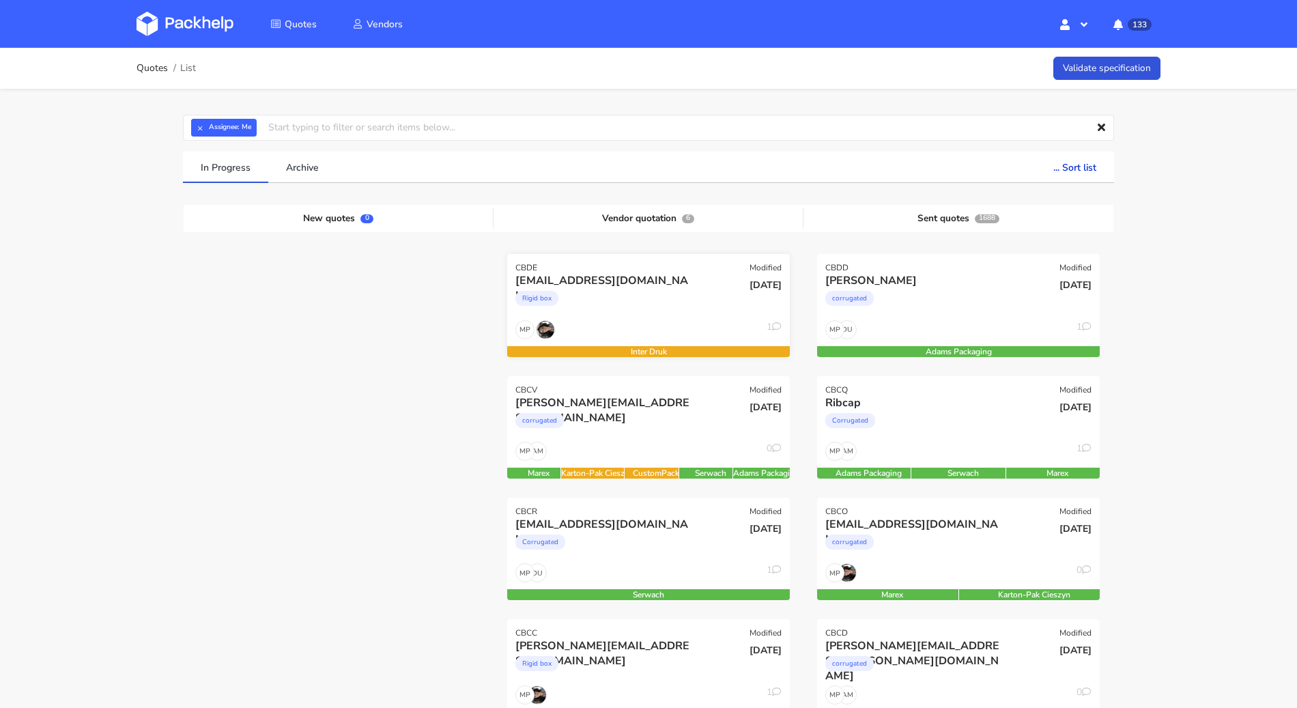
click at [600, 312] on div "Rigid box" at bounding box center [605, 301] width 181 height 27
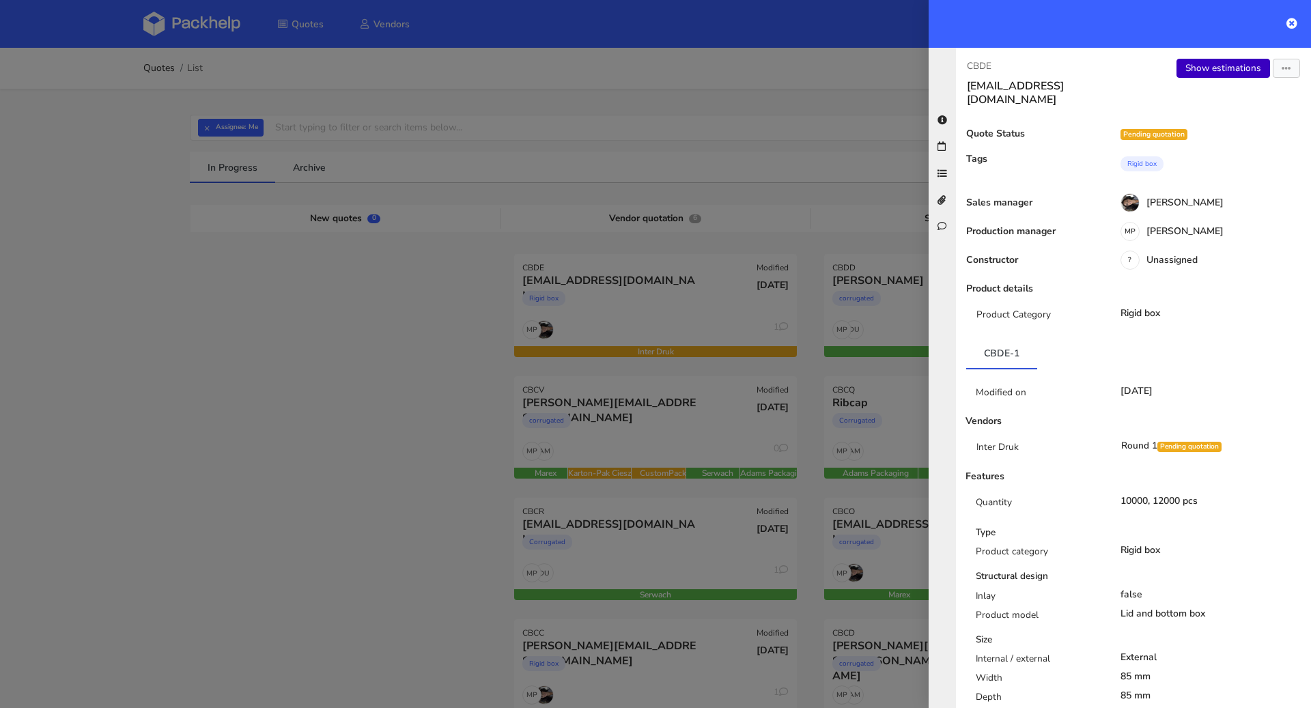
click at [1227, 73] on link "Show estimations" at bounding box center [1223, 68] width 94 height 19
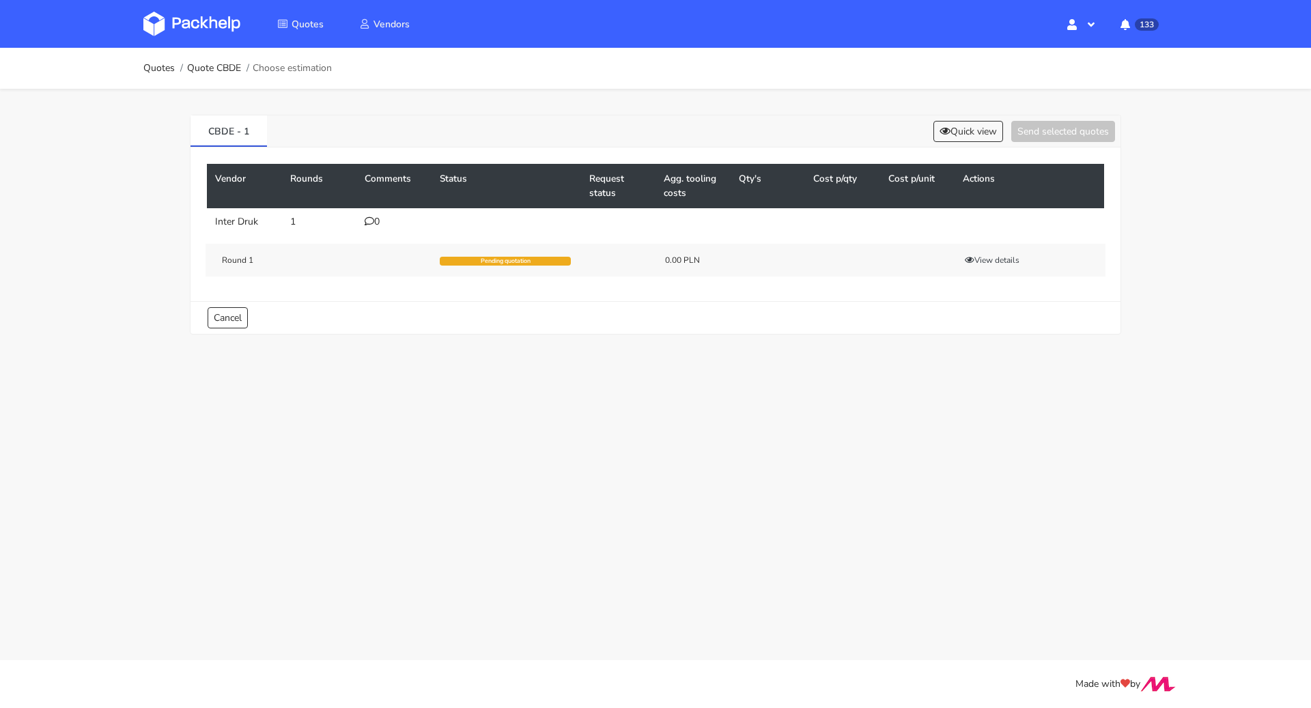
click at [369, 229] on td "0" at bounding box center [393, 221] width 75 height 27
click at [373, 223] on icon at bounding box center [370, 221] width 10 height 10
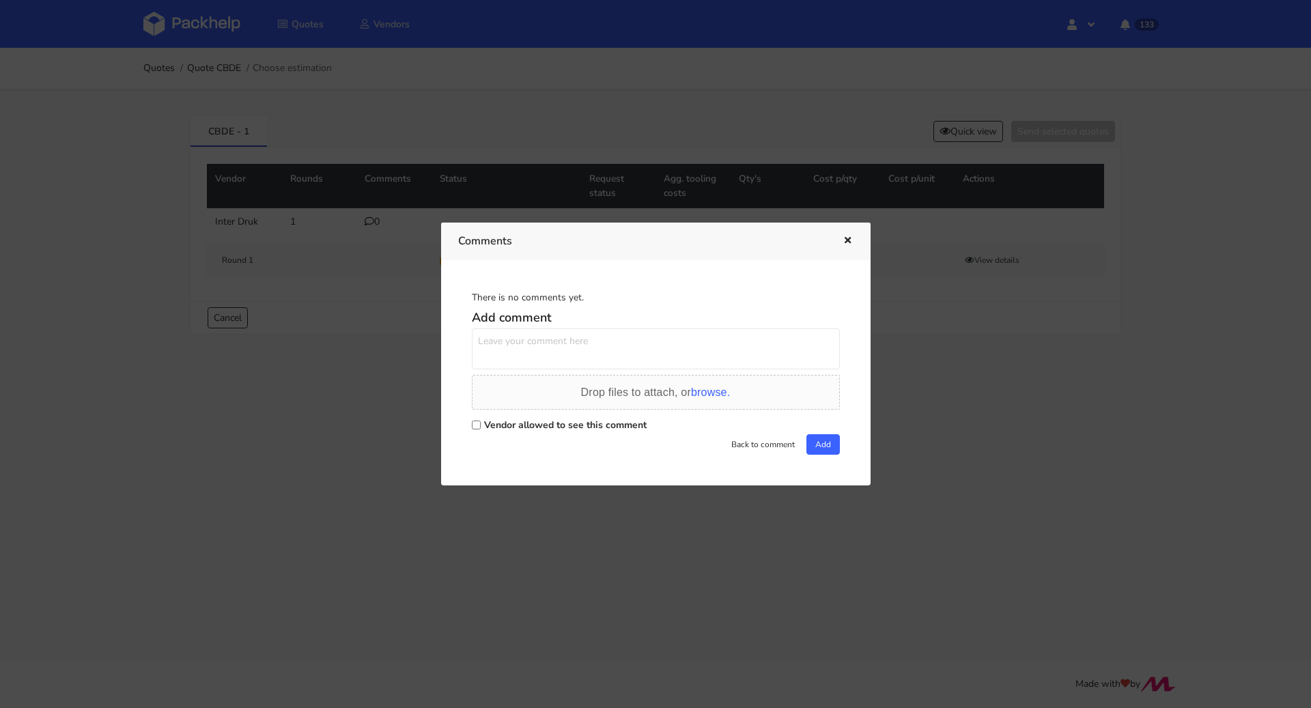
click at [542, 421] on label "Vendor allowed to see this comment" at bounding box center [565, 424] width 162 height 13
click at [481, 421] on input "Vendor allowed to see this comment" at bounding box center [476, 425] width 9 height 9
checkbox input "true"
click at [528, 345] on textarea at bounding box center [656, 348] width 368 height 41
paste textarea "R561998608VBQI"
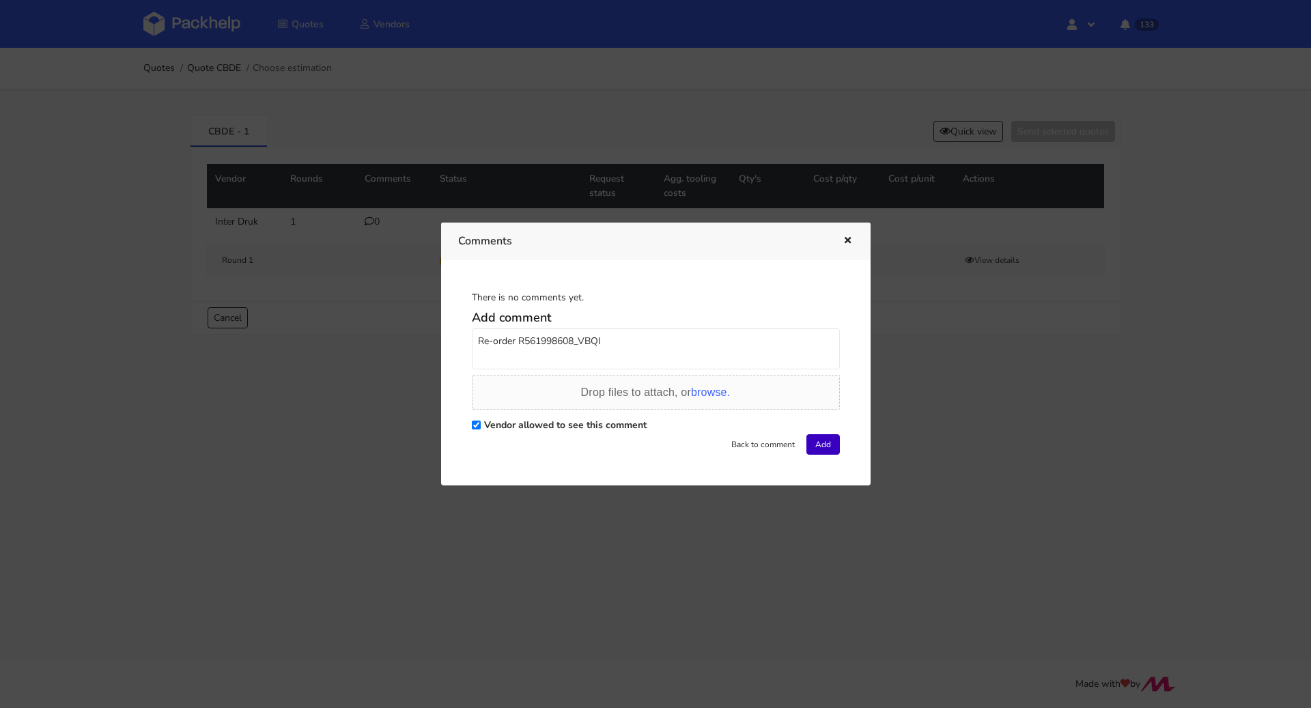
type textarea "Re-order R561998608_VBQI"
click at [811, 444] on button "Add" at bounding box center [822, 444] width 33 height 20
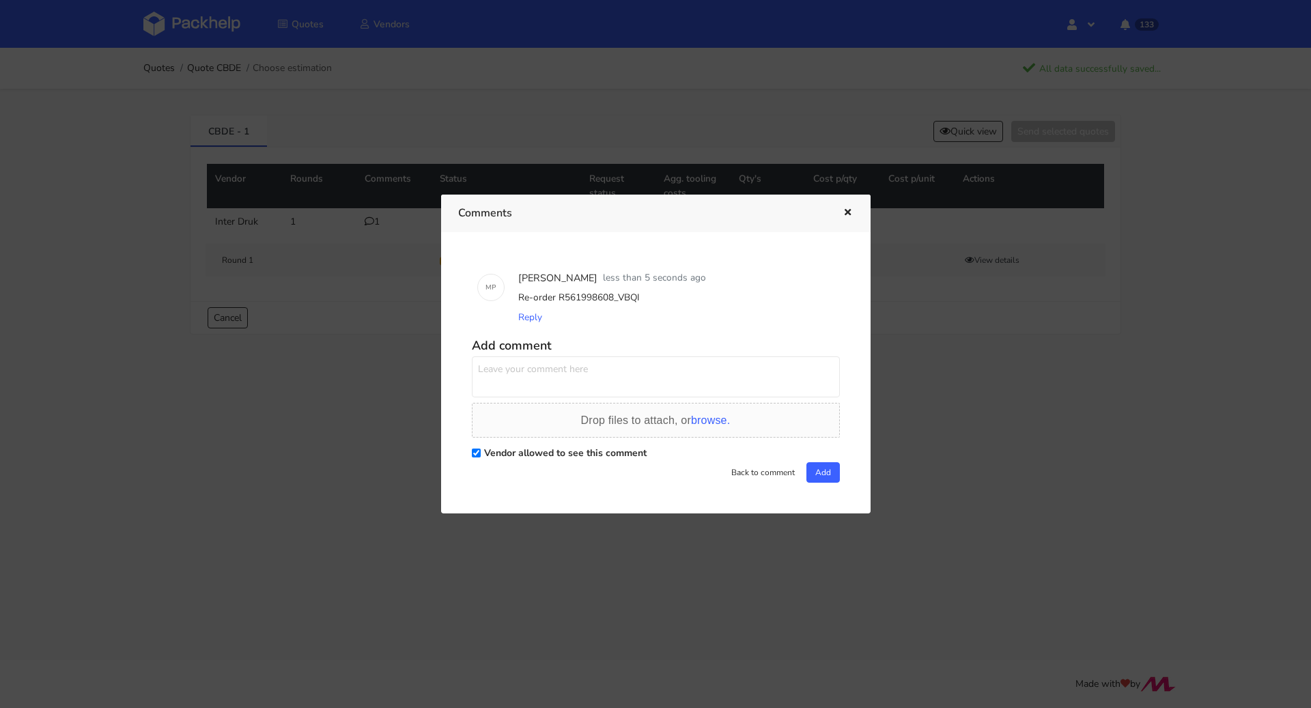
click at [848, 218] on icon "button" at bounding box center [848, 213] width 12 height 10
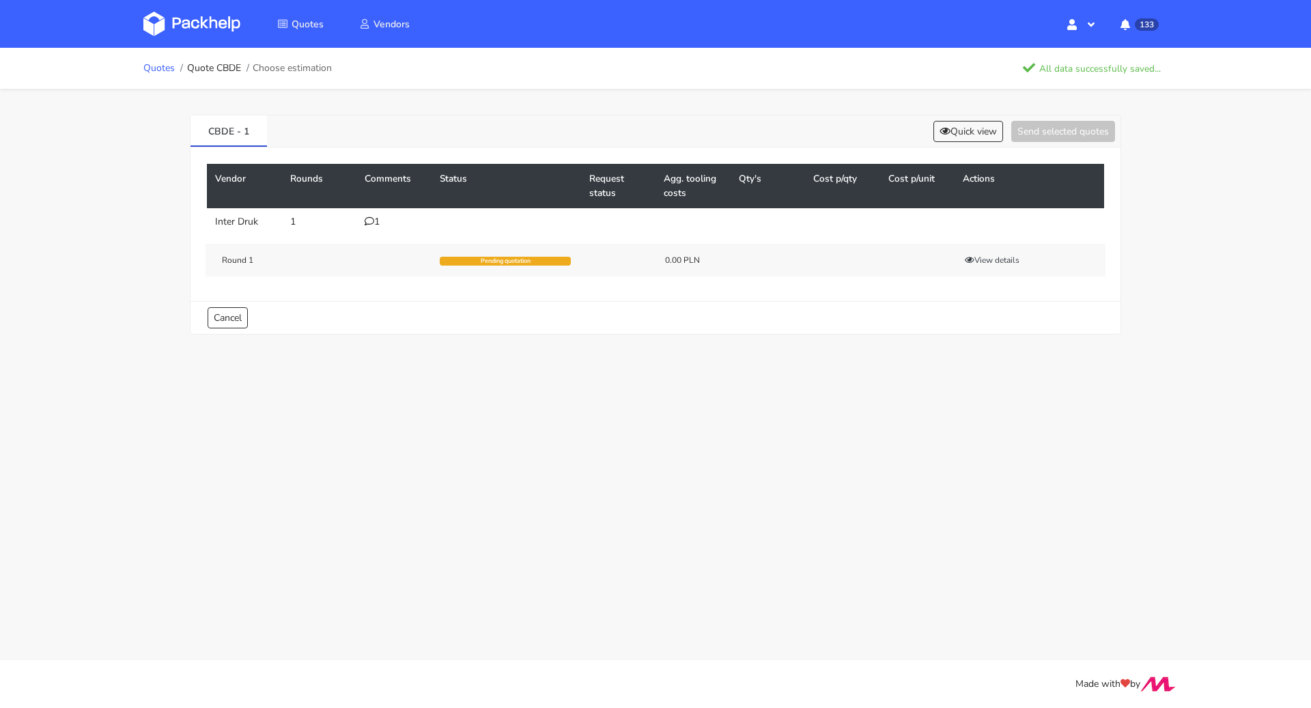
click at [167, 66] on link "Quotes" at bounding box center [158, 68] width 31 height 11
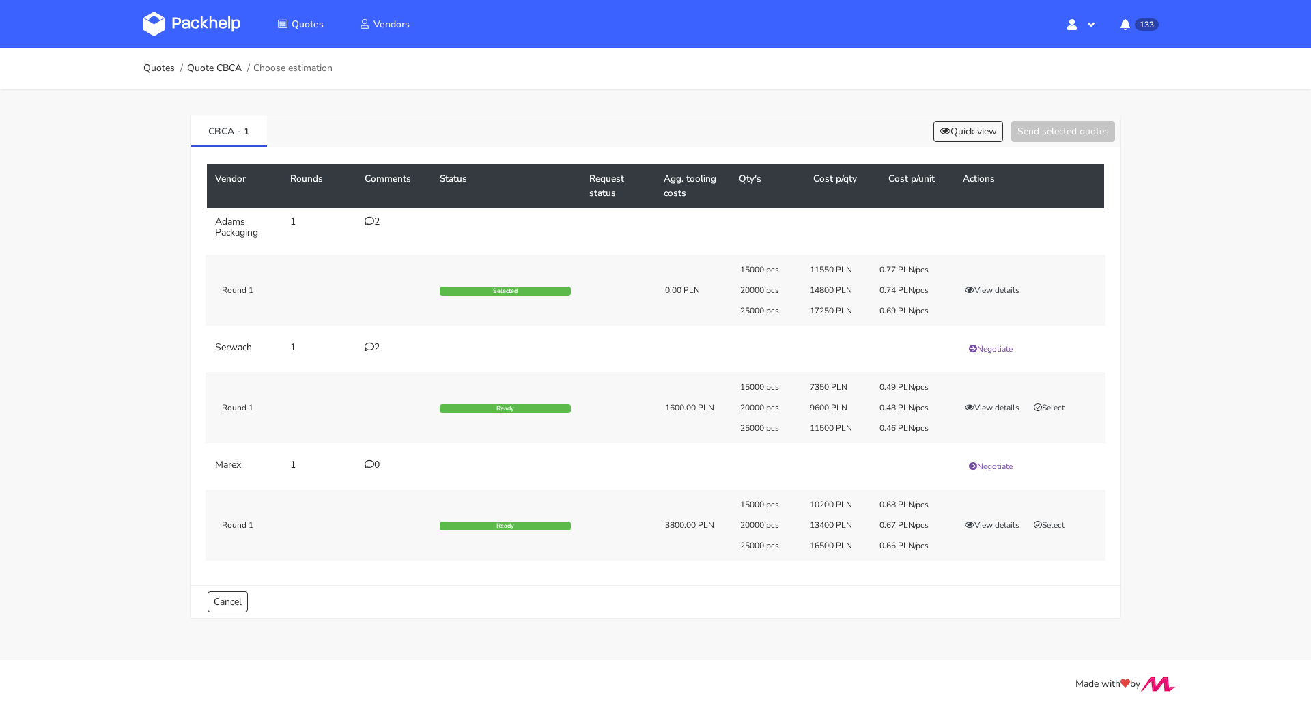
click at [378, 225] on div "2" at bounding box center [394, 221] width 59 height 11
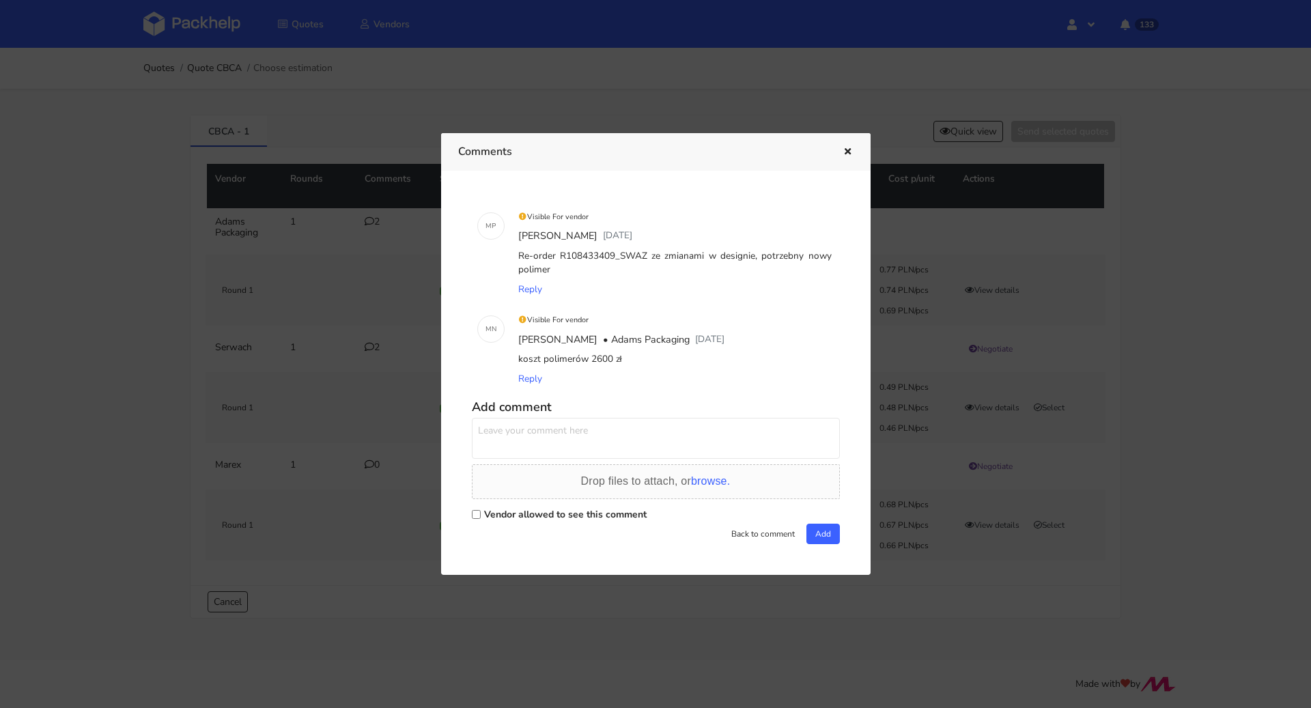
click at [842, 152] on icon "button" at bounding box center [848, 152] width 12 height 10
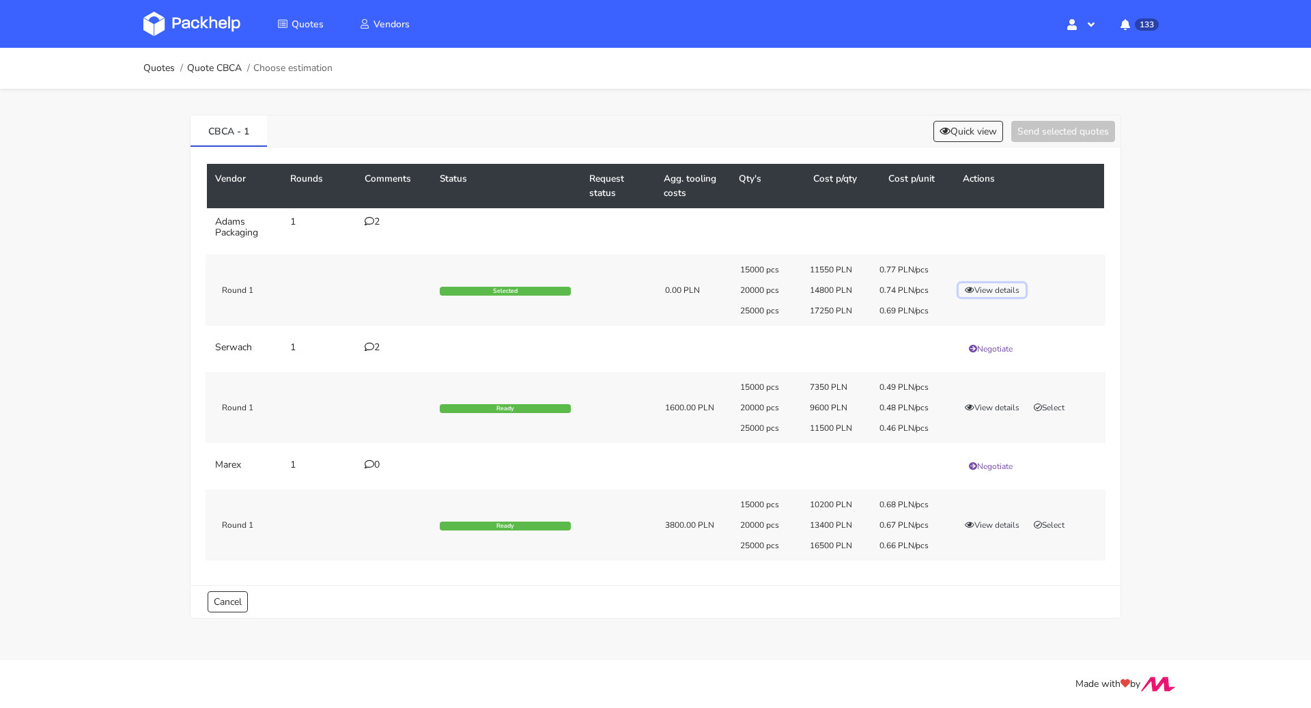
click at [999, 290] on button "View details" at bounding box center [991, 290] width 67 height 14
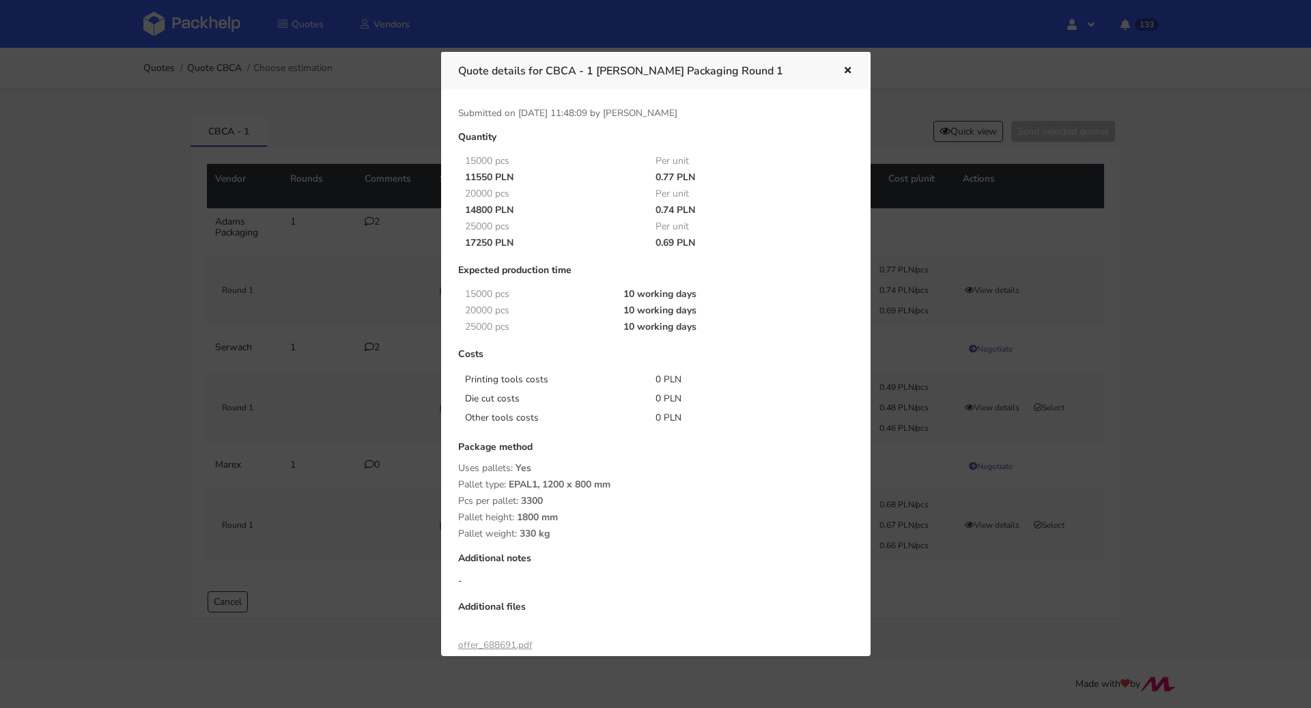
drag, startPoint x: 652, startPoint y: 208, endPoint x: 672, endPoint y: 208, distance: 19.8
click at [672, 208] on div "0.74 PLN" at bounding box center [741, 210] width 191 height 11
copy div "0.74"
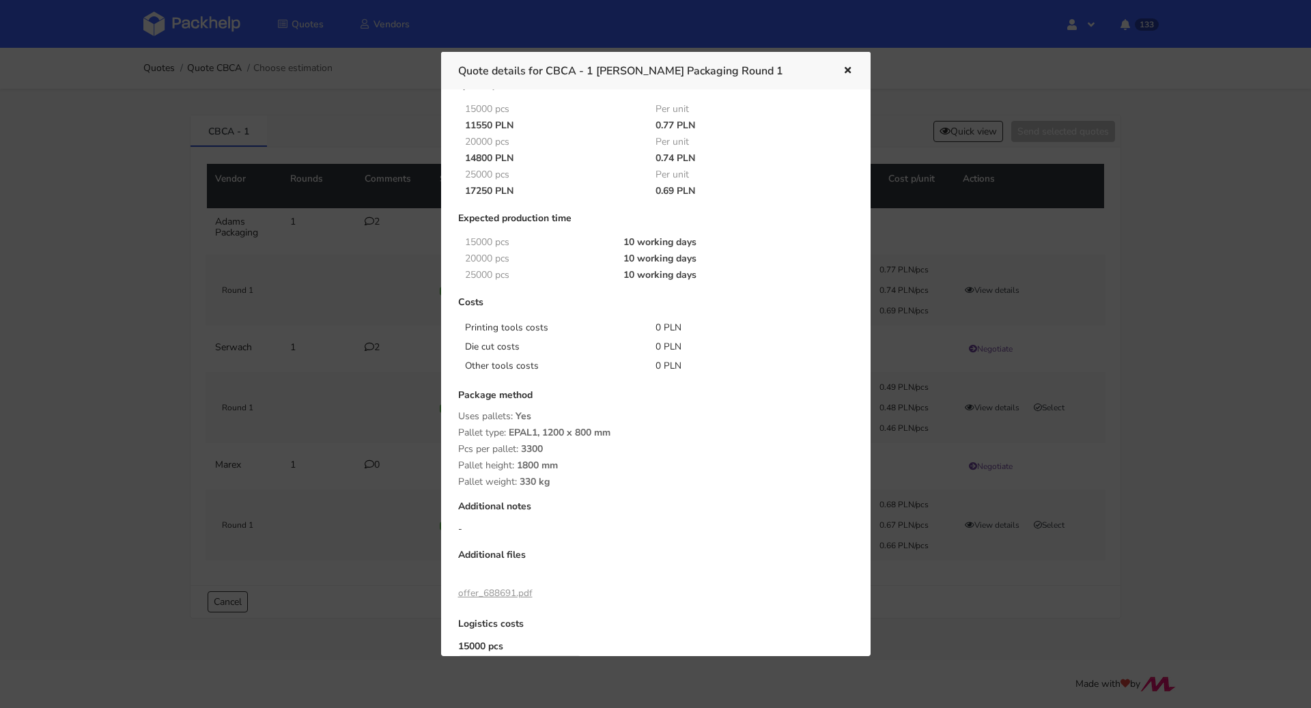
scroll to position [144, 0]
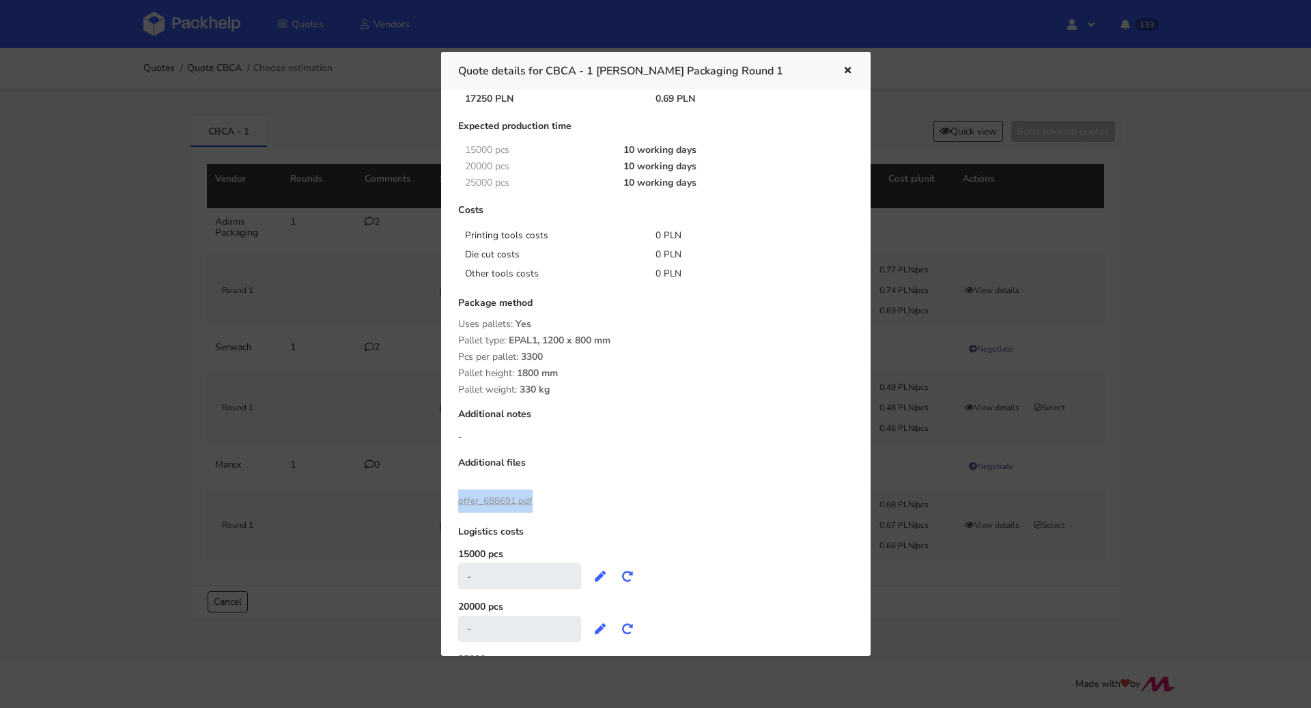
drag, startPoint x: 542, startPoint y: 504, endPoint x: 455, endPoint y: 500, distance: 87.4
click at [455, 500] on div "Quantity 15000 pcs Per unit 11550 PLN 0.77 PLN 20000 pcs Per unit 14800 PLN 0.7…" at bounding box center [655, 348] width 414 height 721
copy link "offer_688691.pdf"
click at [491, 500] on link "offer_688691.pdf" at bounding box center [495, 500] width 74 height 13
drag, startPoint x: 550, startPoint y: 70, endPoint x: 595, endPoint y: 71, distance: 44.4
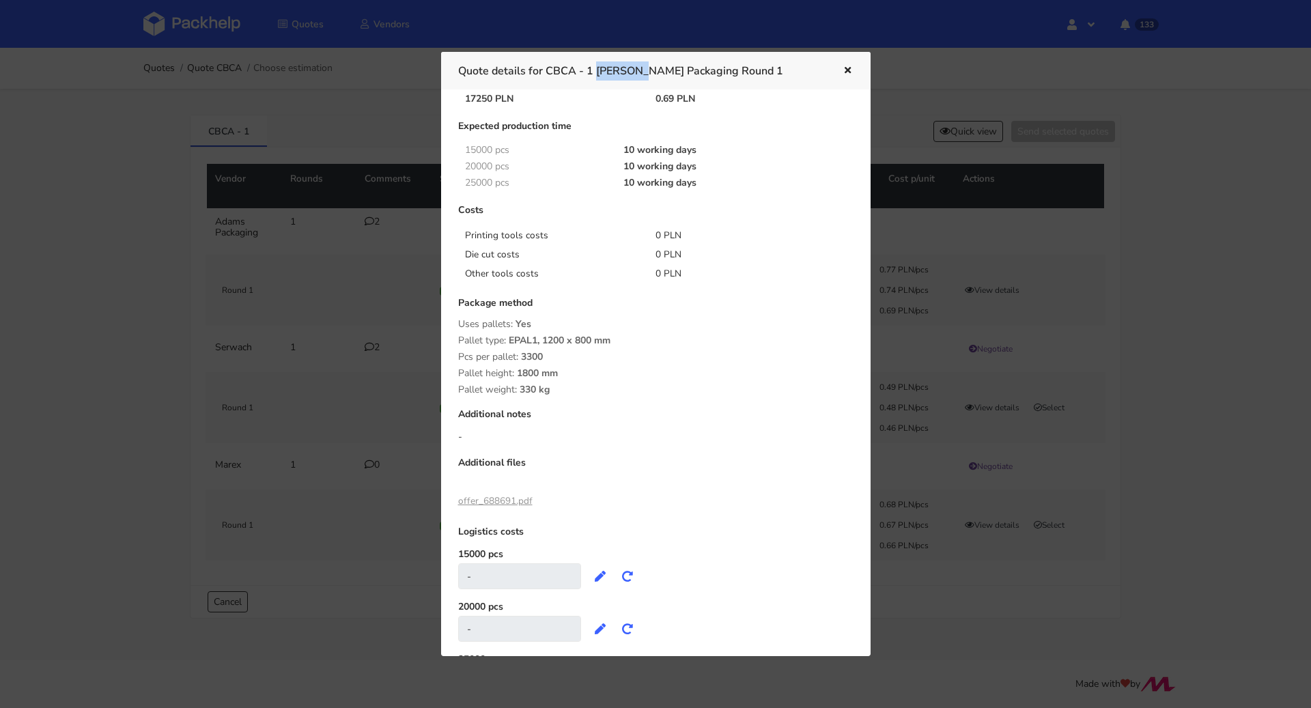
click at [595, 71] on h3 "Quote details for CBCA - 1 [PERSON_NAME] Packaging Round 1" at bounding box center [640, 70] width 364 height 19
copy h3 "CBCA - 1"
click at [851, 68] on icon "button" at bounding box center [848, 71] width 12 height 10
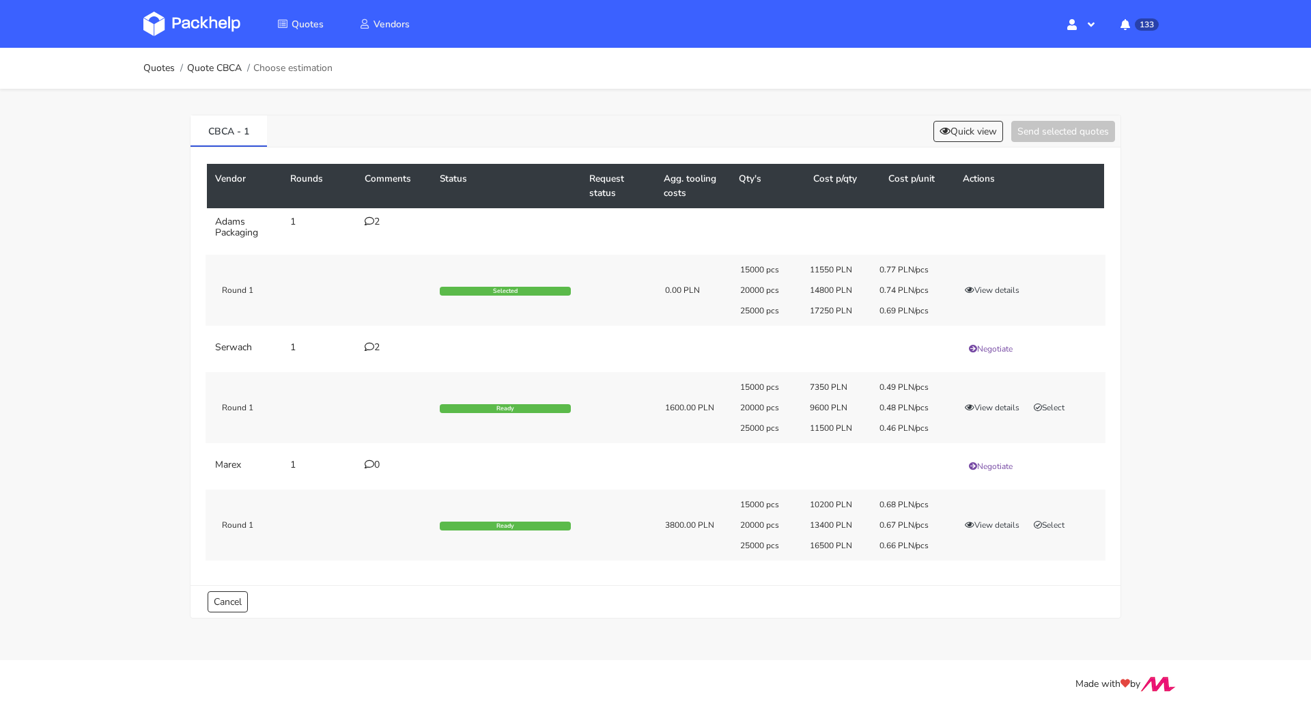
click at [371, 222] on icon at bounding box center [370, 221] width 10 height 10
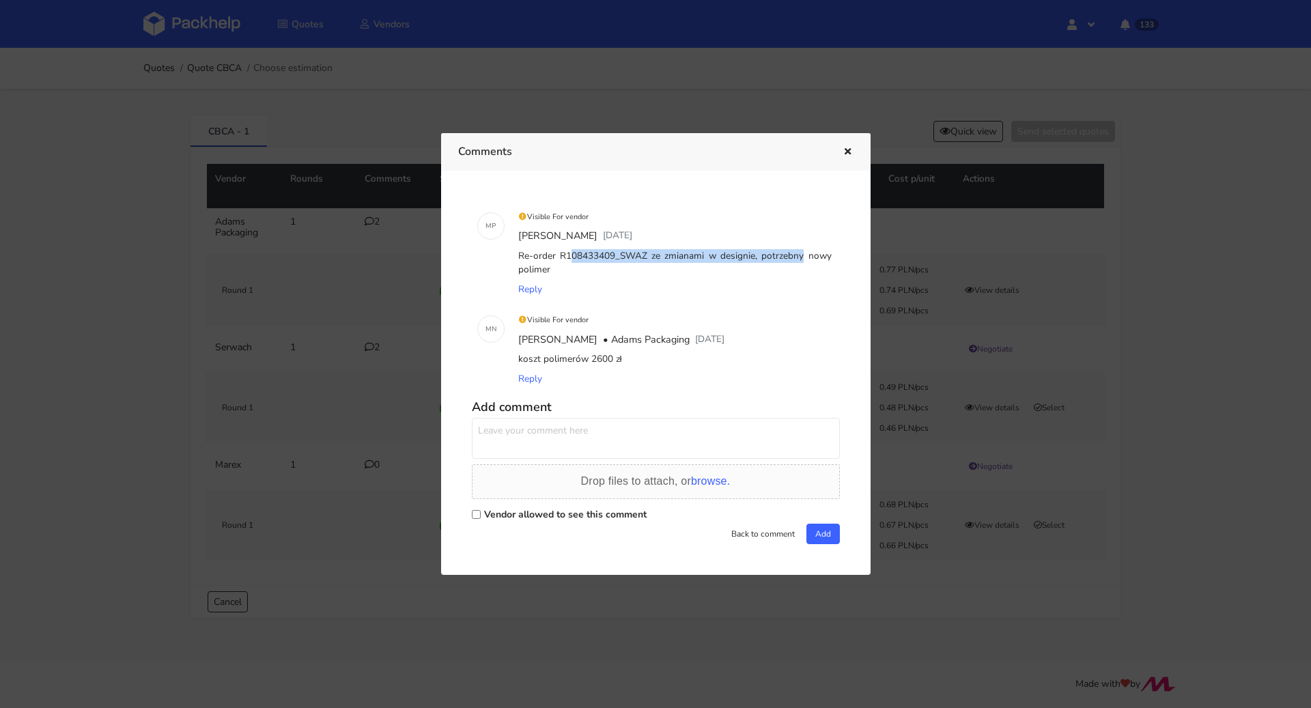
drag, startPoint x: 520, startPoint y: 261, endPoint x: 729, endPoint y: 287, distance: 210.5
click at [750, 258] on div "Re-order R108433409_SWAZ ze zmianami w designie, potrzebny nowy polimer" at bounding box center [674, 262] width 319 height 33
copy div "Re-order R108433409_SWAZ ze zmianami w designie"
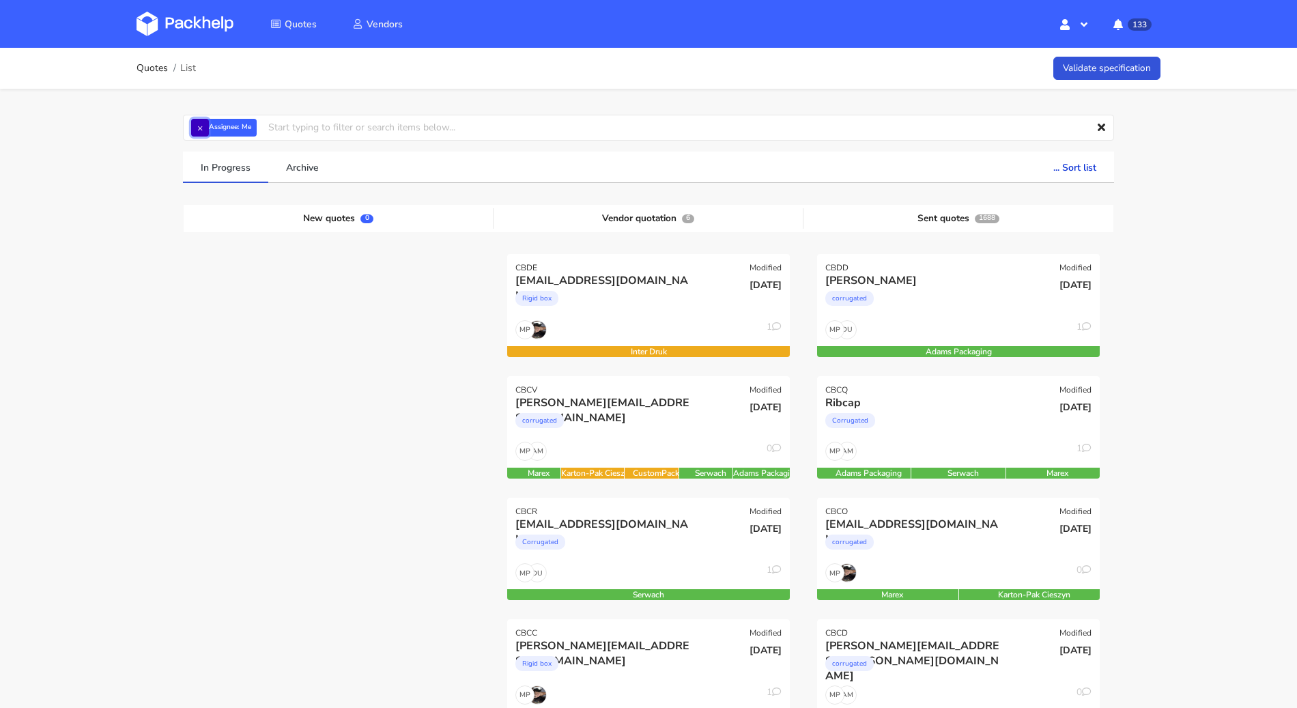
click at [199, 131] on button "×" at bounding box center [200, 128] width 18 height 18
click at [199, 131] on input "text" at bounding box center [648, 128] width 931 height 26
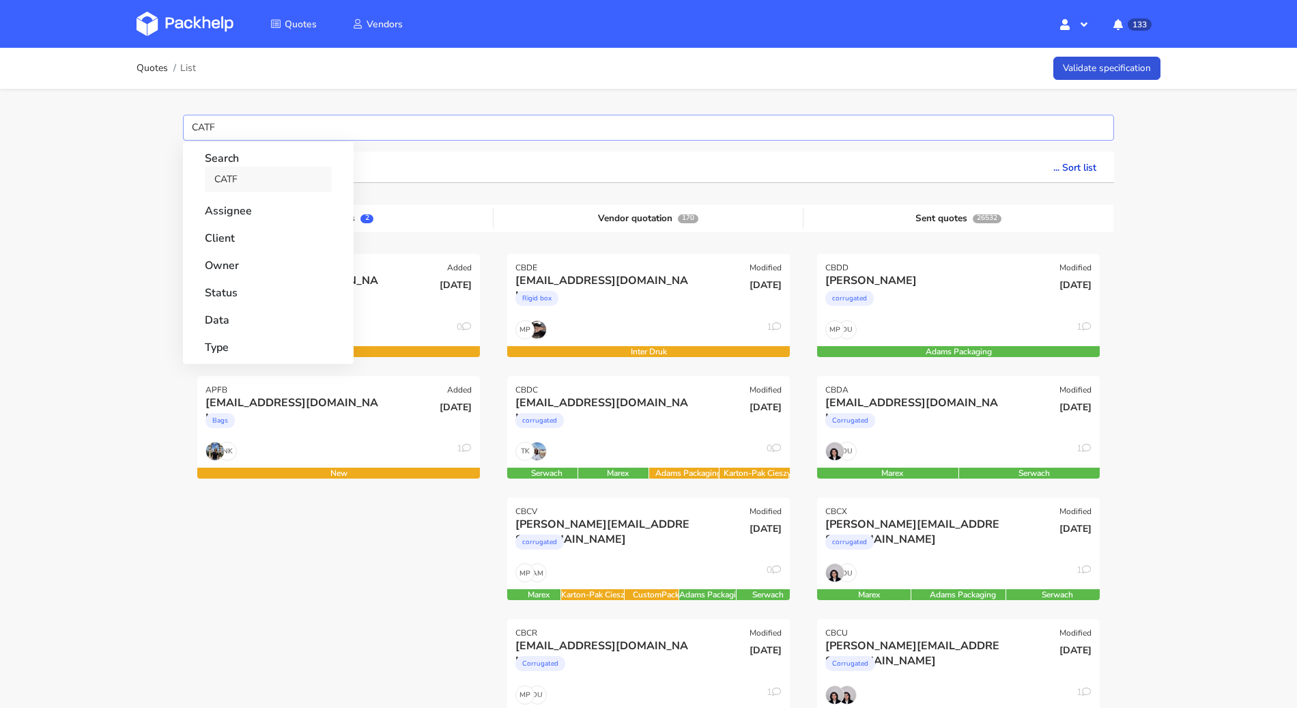
type input "CATF"
click at [258, 182] on link "CATF" at bounding box center [268, 179] width 127 height 25
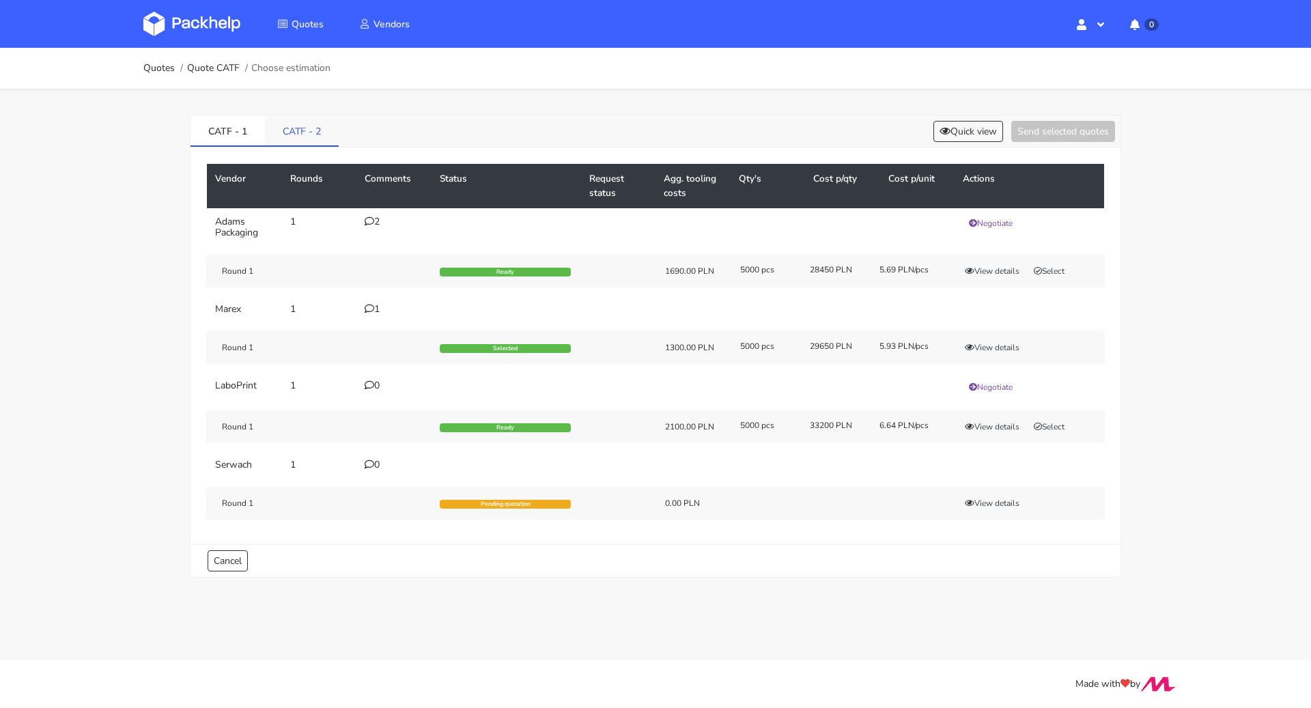
click at [306, 134] on link "CATF - 2" at bounding box center [302, 130] width 74 height 30
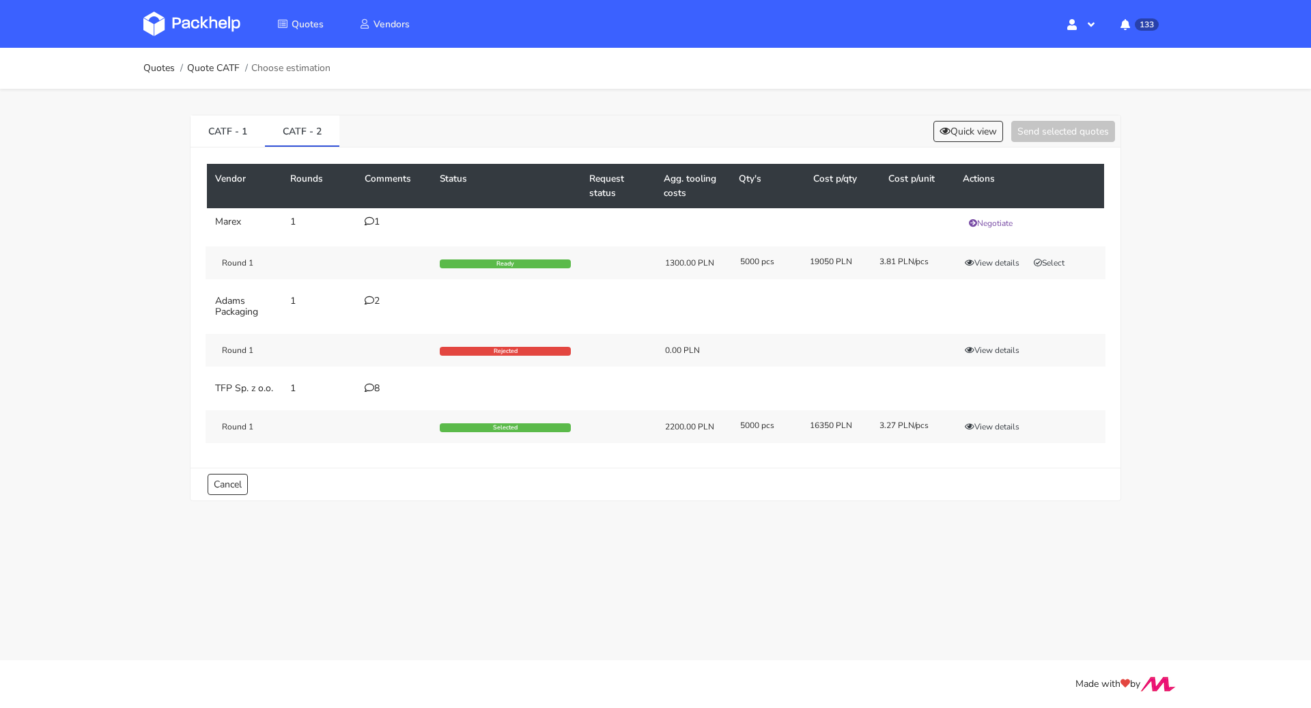
click at [371, 386] on icon at bounding box center [370, 388] width 10 height 10
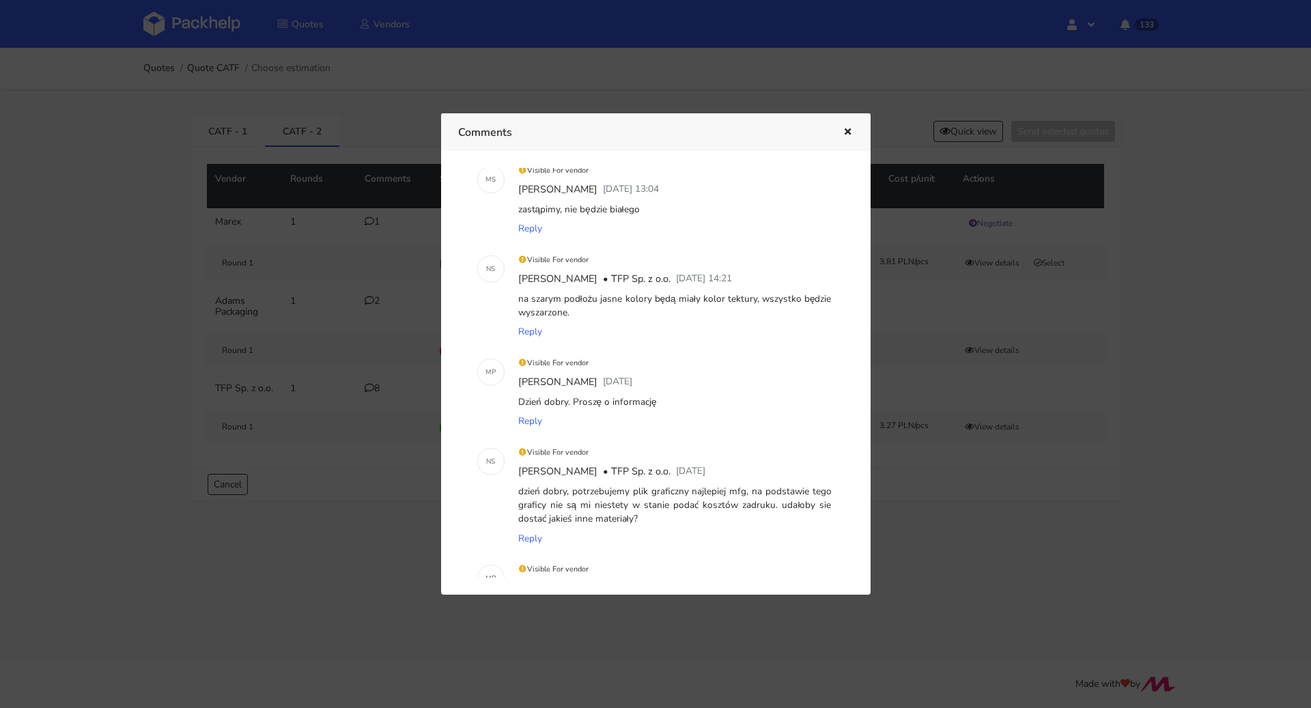
scroll to position [778, 0]
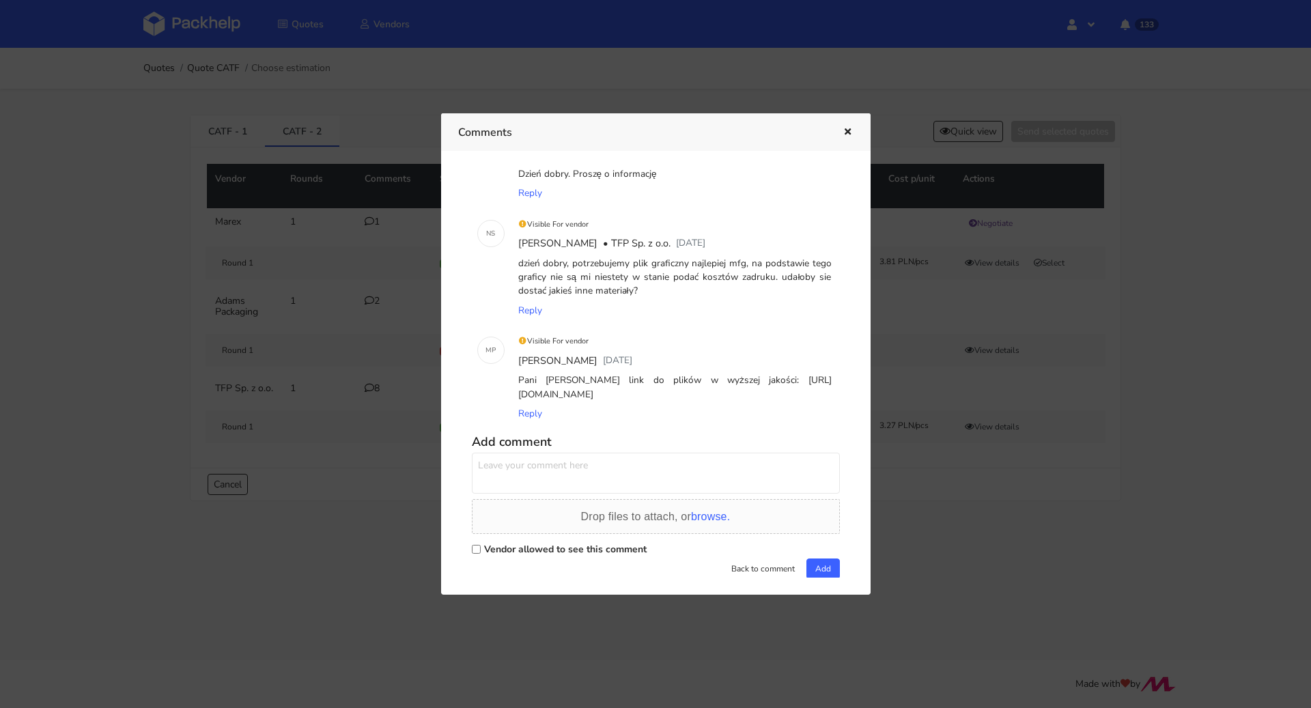
click at [853, 132] on icon "button" at bounding box center [848, 133] width 12 height 10
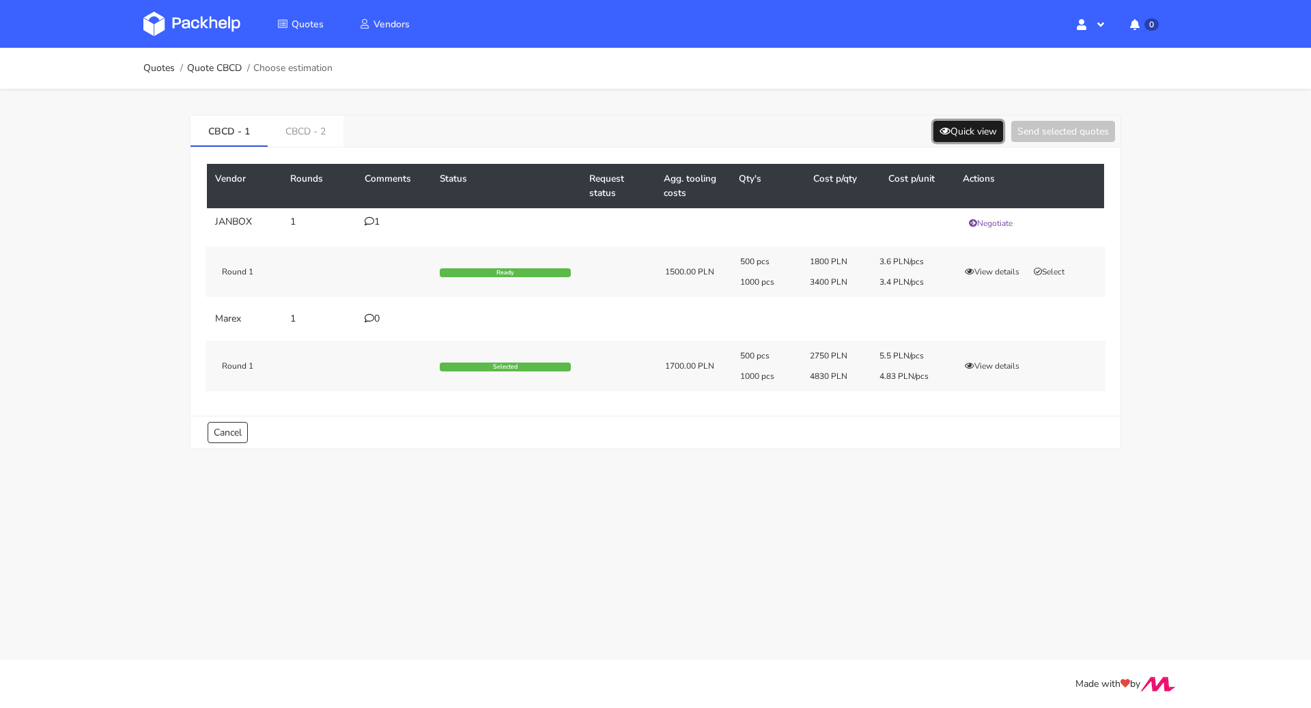
click at [951, 127] on button "Quick view" at bounding box center [968, 131] width 70 height 21
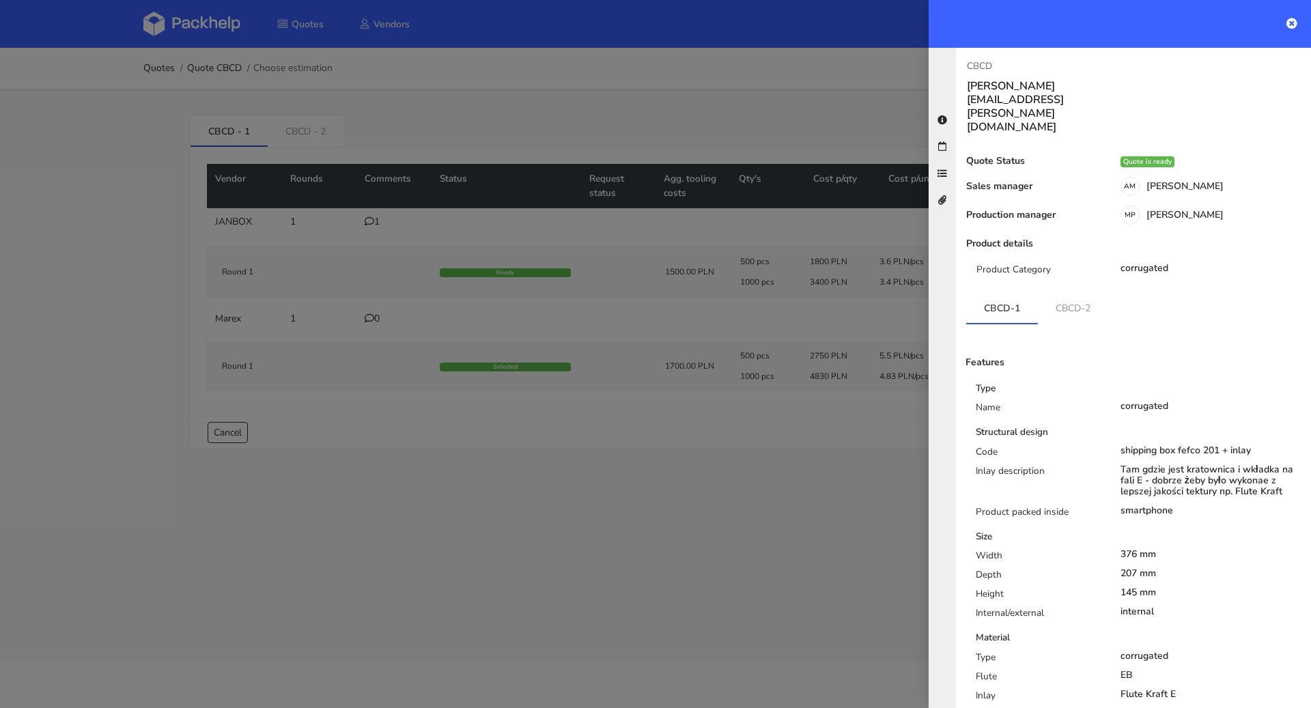
click at [802, 106] on div at bounding box center [655, 354] width 1311 height 708
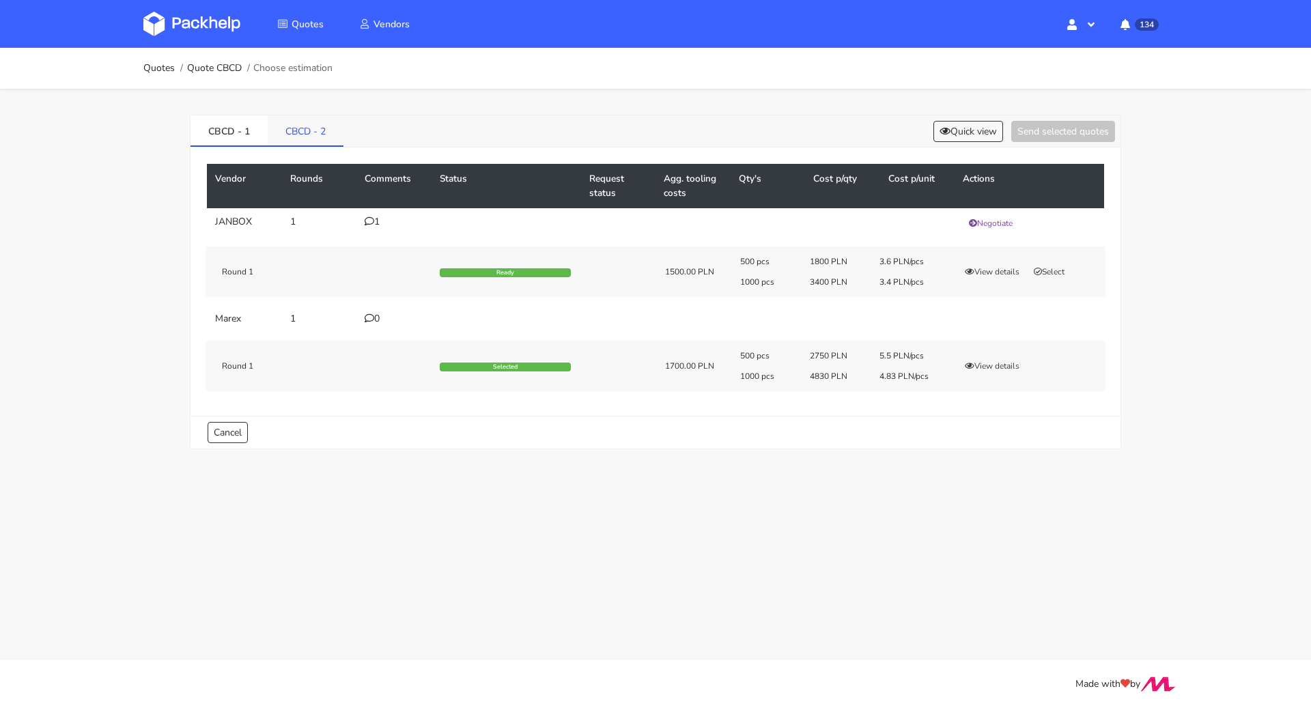
click at [322, 130] on link "CBCD - 2" at bounding box center [306, 130] width 76 height 30
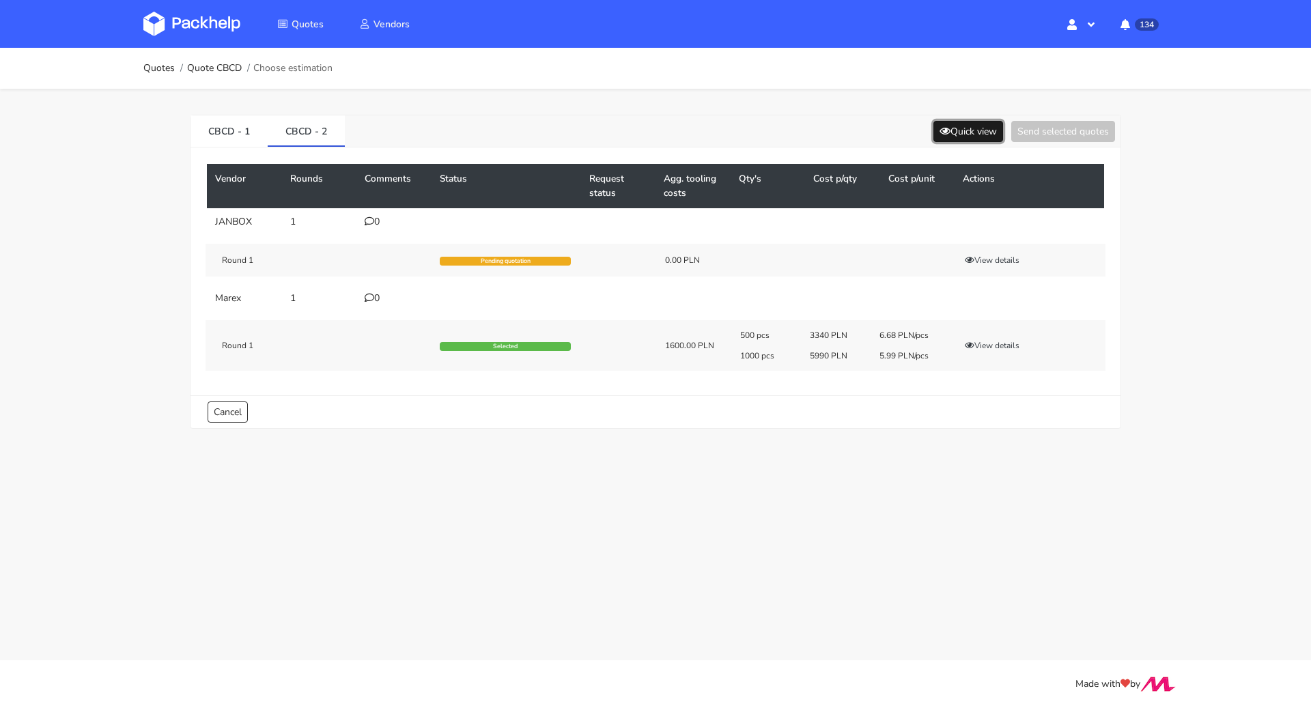
click at [993, 130] on button "Quick view" at bounding box center [968, 131] width 70 height 21
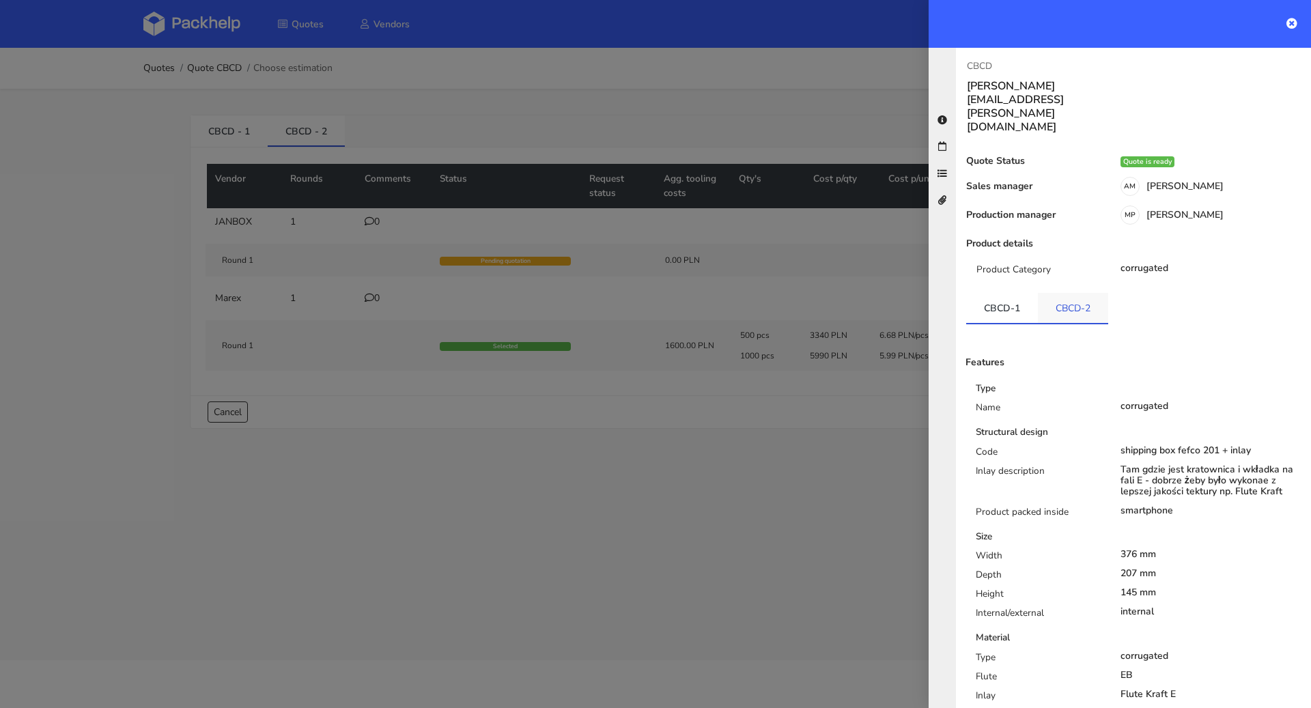
click at [1076, 293] on link "CBCD-2" at bounding box center [1073, 308] width 70 height 30
click at [1006, 293] on link "CBCD-1" at bounding box center [1002, 308] width 72 height 30
click at [1082, 324] on div "Features Type Name corrugated Structural design Code shipping box fefco 201 + i…" at bounding box center [1133, 683] width 334 height 718
click at [1077, 293] on link "CBCD-2" at bounding box center [1074, 308] width 72 height 30
click at [997, 293] on link "CBCD-1" at bounding box center [1002, 308] width 72 height 30
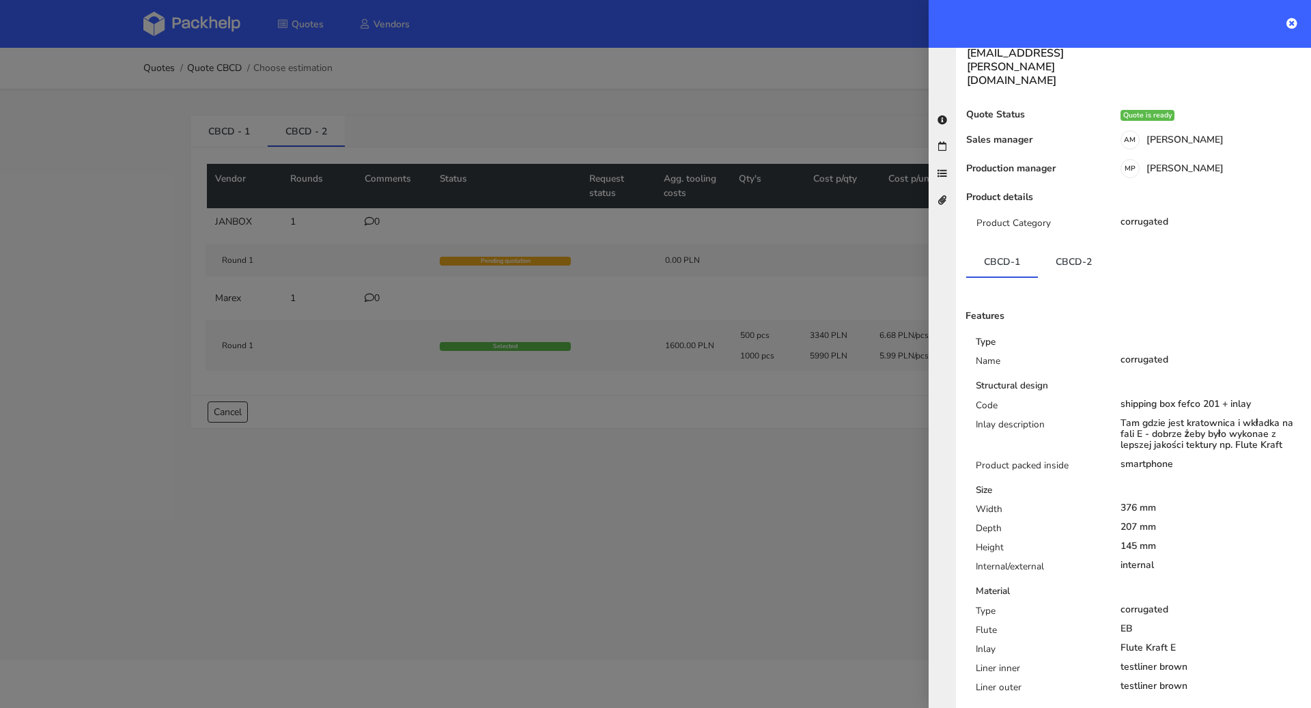
scroll to position [147, 0]
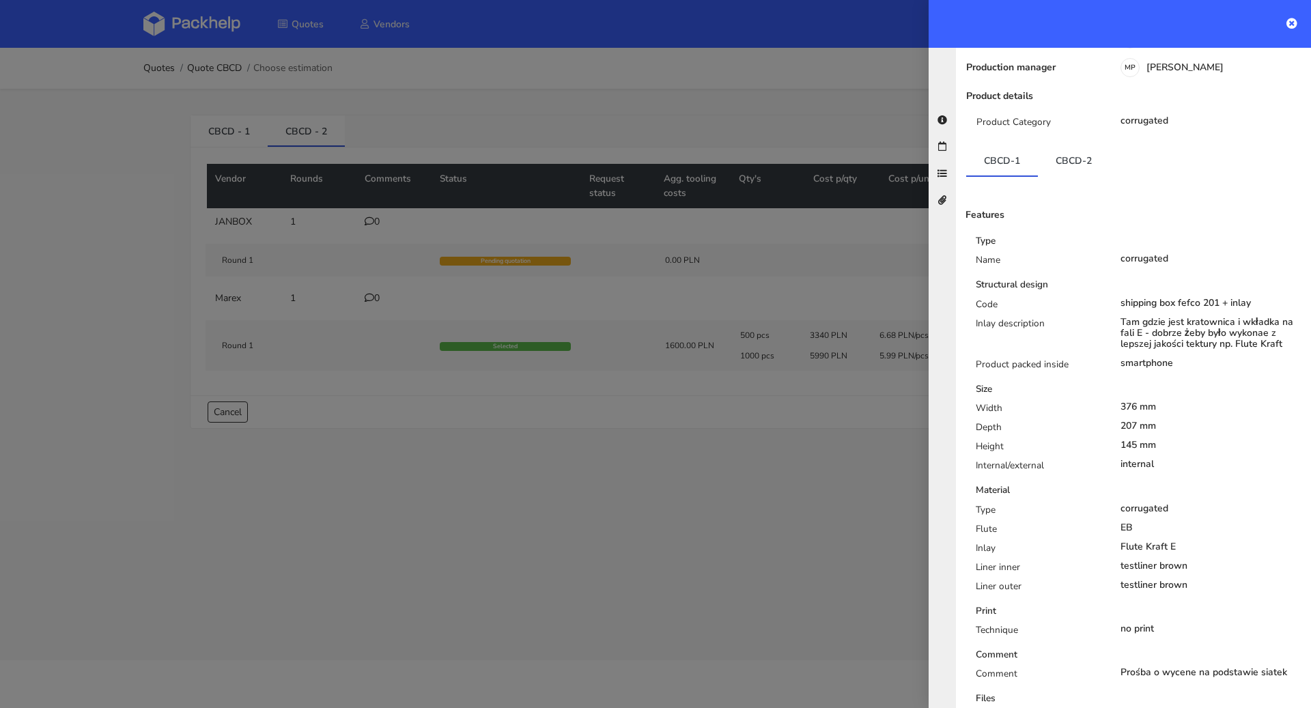
click at [25, 5] on div at bounding box center [655, 354] width 1311 height 708
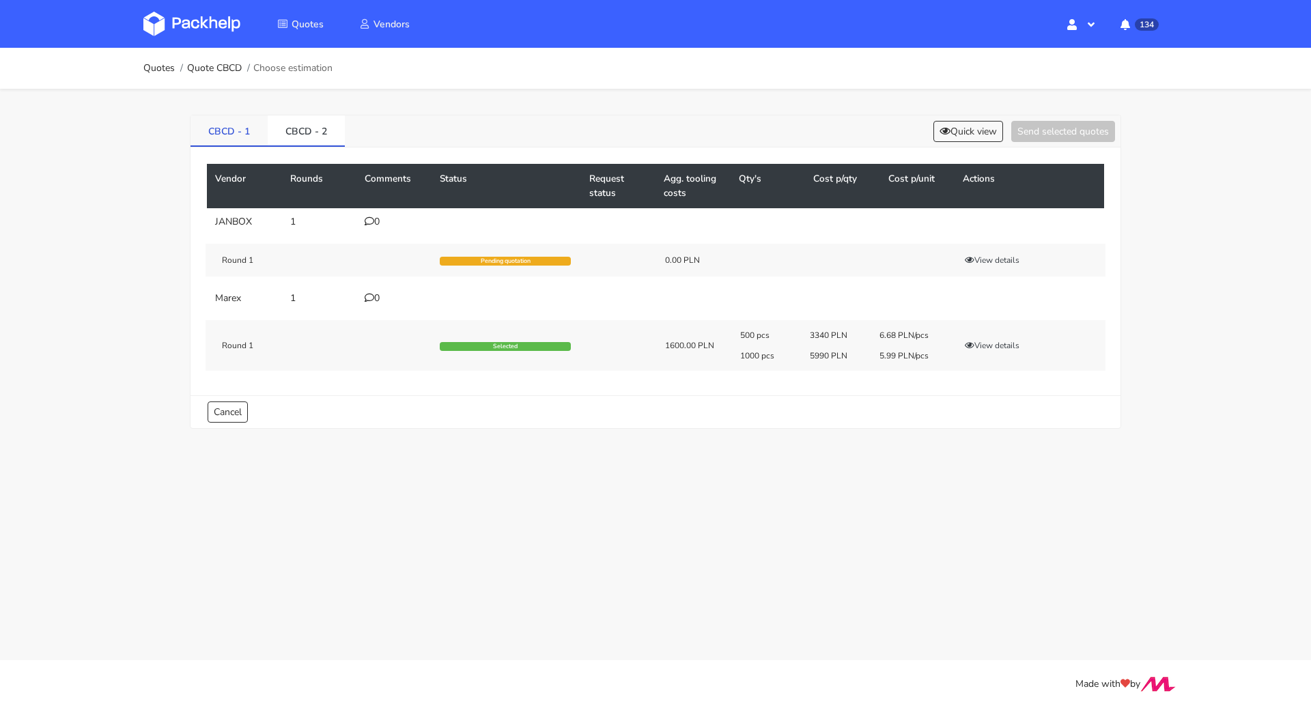
click at [226, 135] on link "CBCD - 1" at bounding box center [228, 130] width 77 height 30
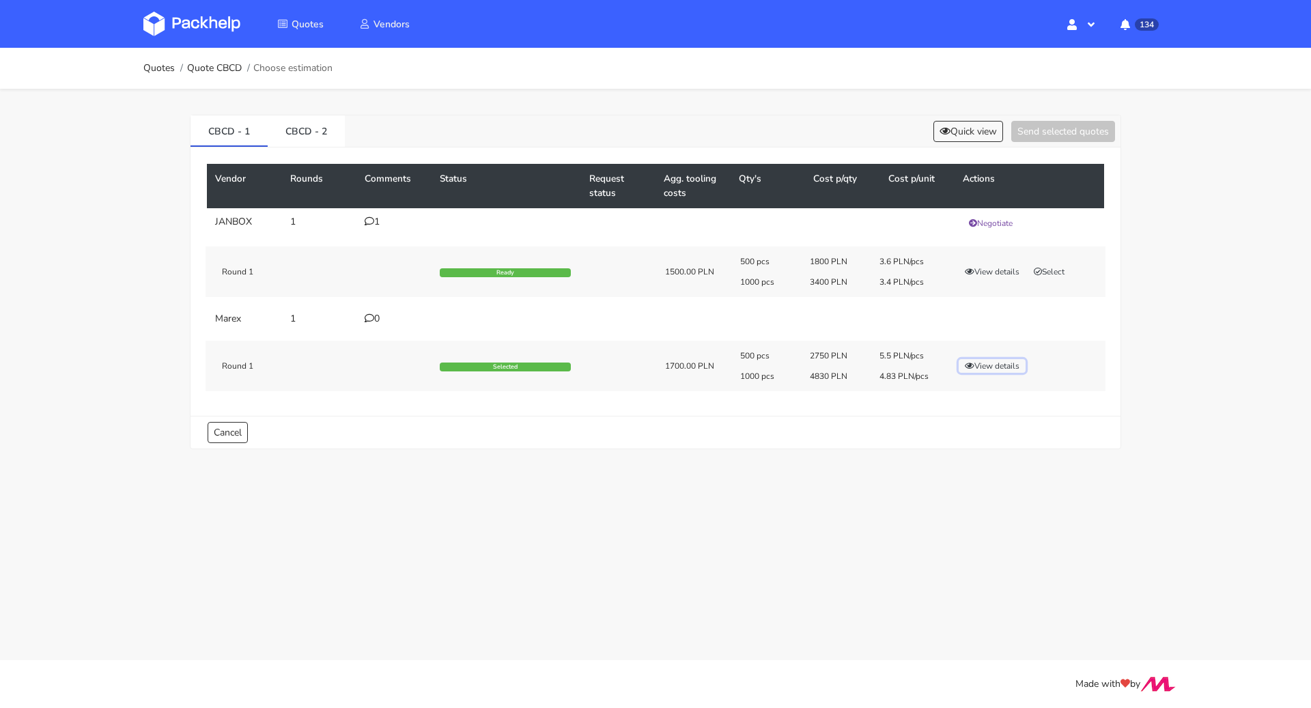
click at [1006, 365] on button "View details" at bounding box center [991, 366] width 67 height 14
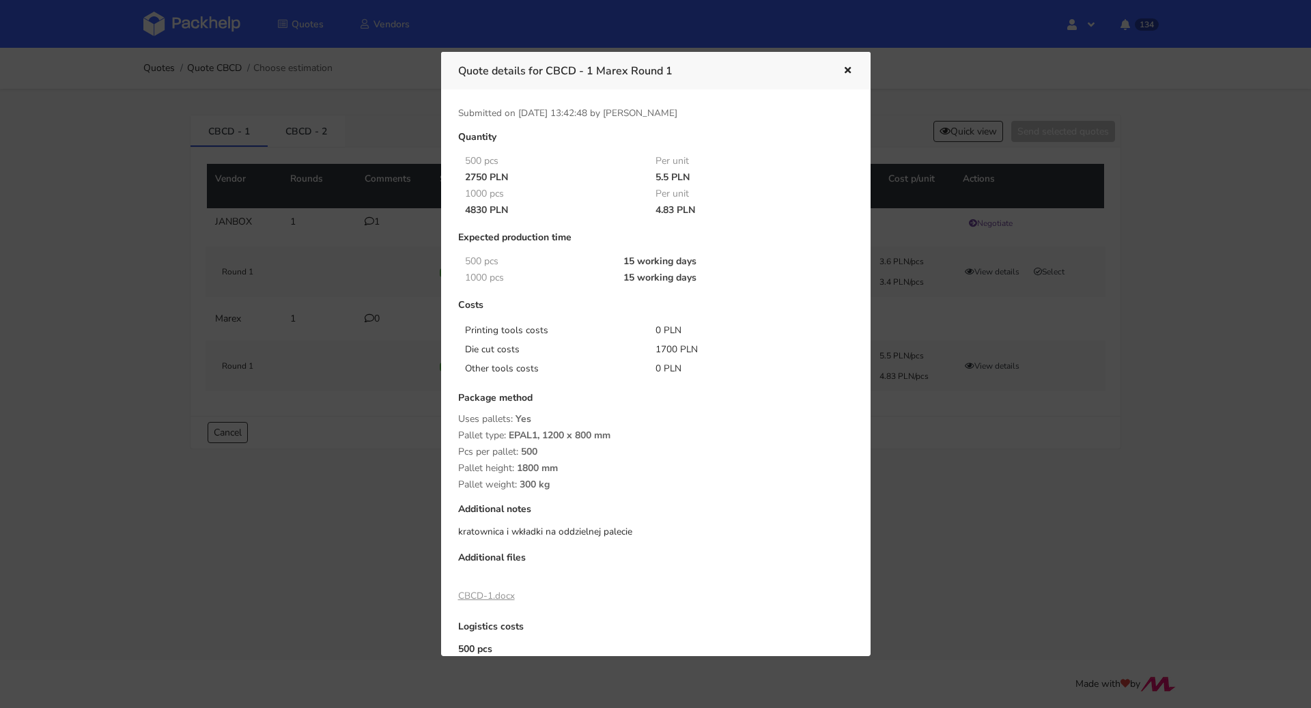
click at [838, 58] on div "Quote details for CBCD - 1 Marex Round 1" at bounding box center [655, 71] width 429 height 38
click at [838, 70] on button "button" at bounding box center [845, 71] width 15 height 18
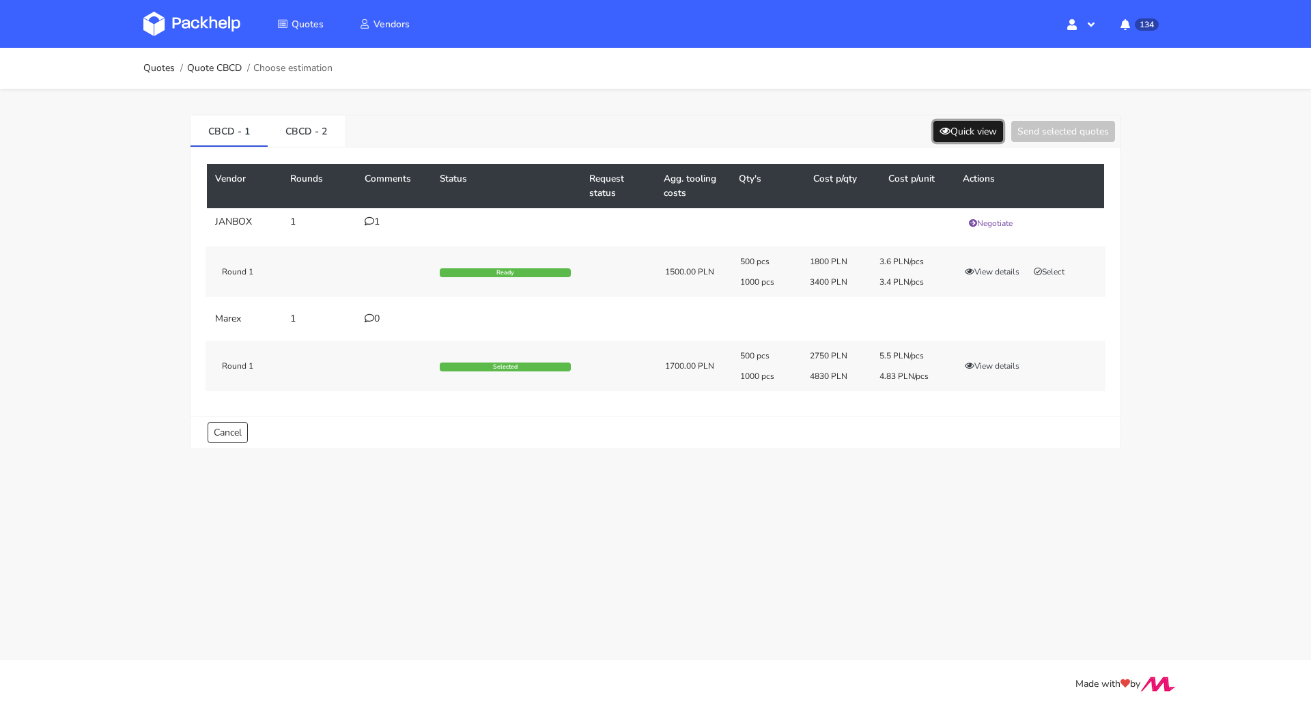
click at [964, 128] on button "Quick view" at bounding box center [968, 131] width 70 height 21
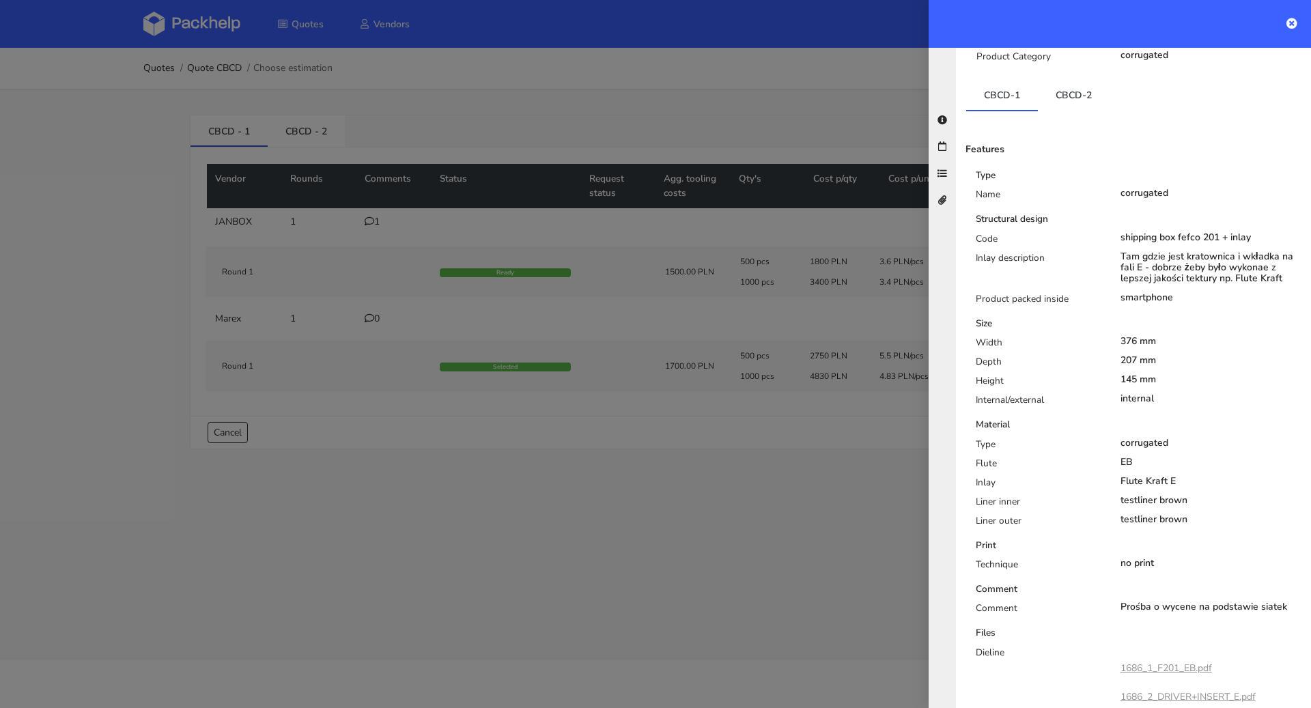
scroll to position [365, 0]
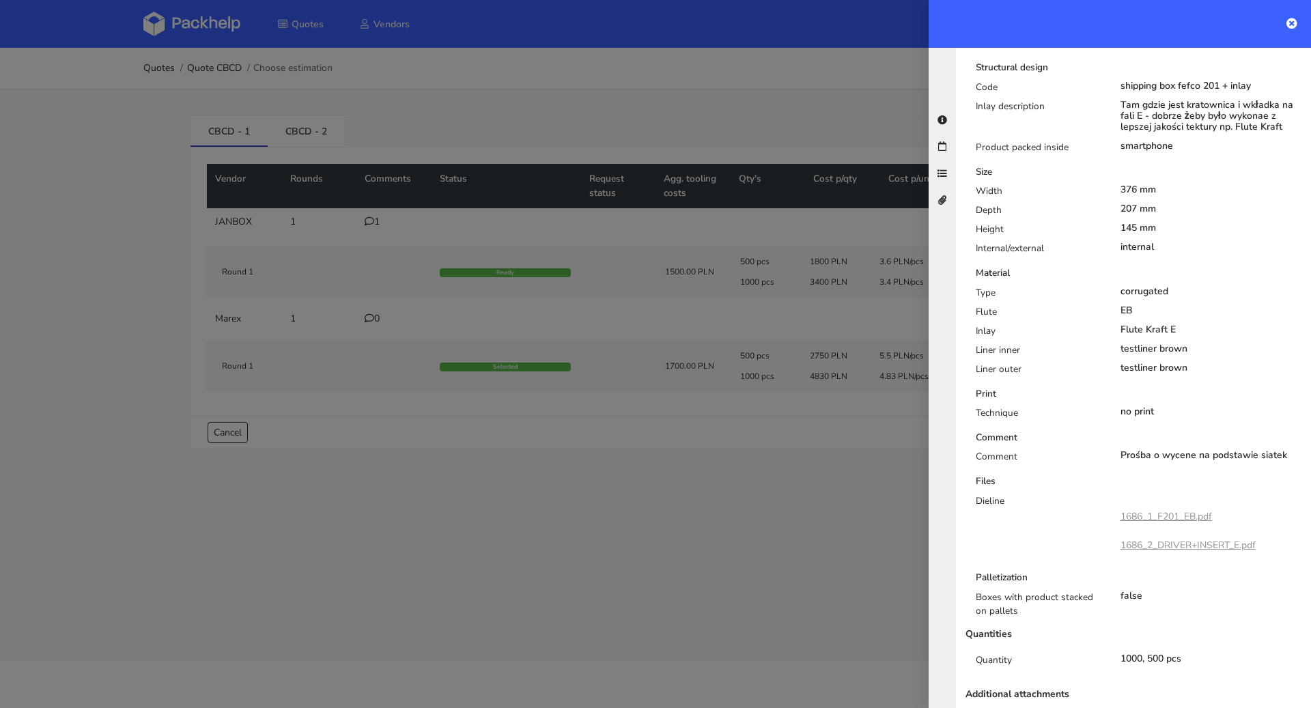
click at [1167, 510] on link "1686_1_F201_EB.pdf" at bounding box center [1165, 516] width 91 height 13
click at [1180, 539] on link "1686_2_DRIVER+INSERT_E.pdf" at bounding box center [1187, 545] width 135 height 13
click at [1290, 24] on icon at bounding box center [1291, 23] width 11 height 11
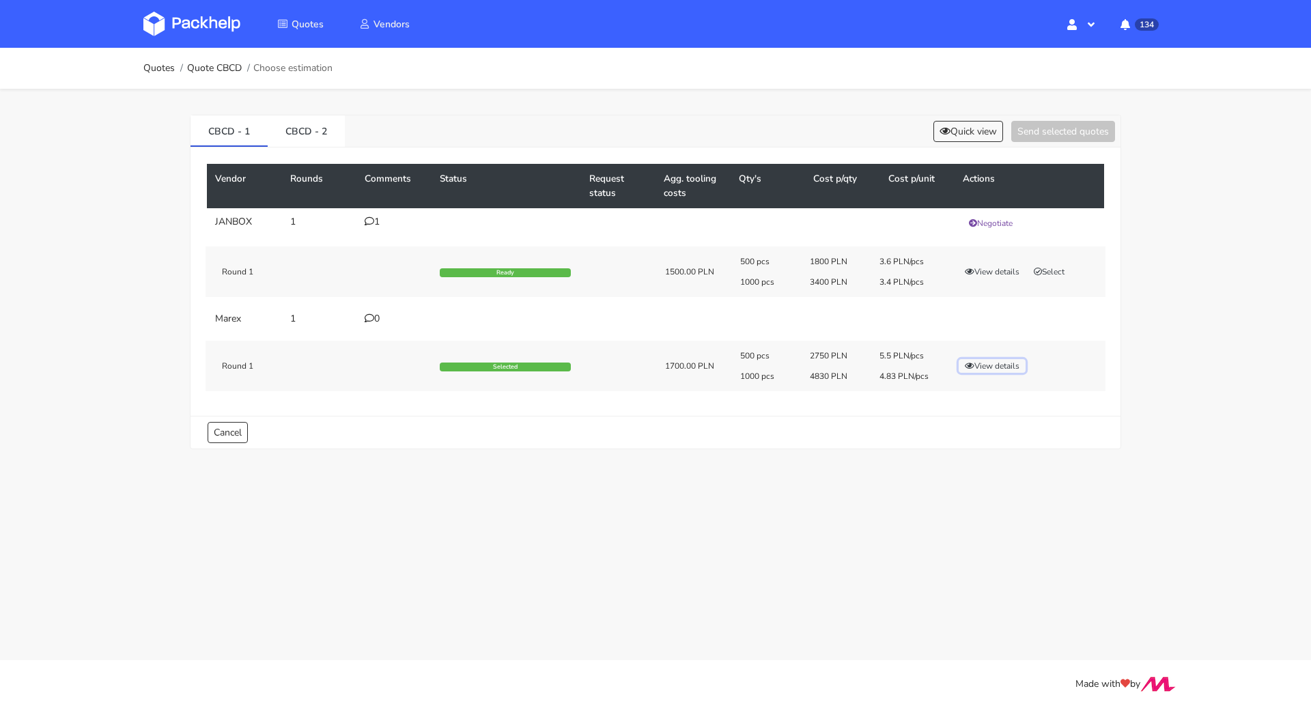
click at [989, 370] on button "View details" at bounding box center [991, 366] width 67 height 14
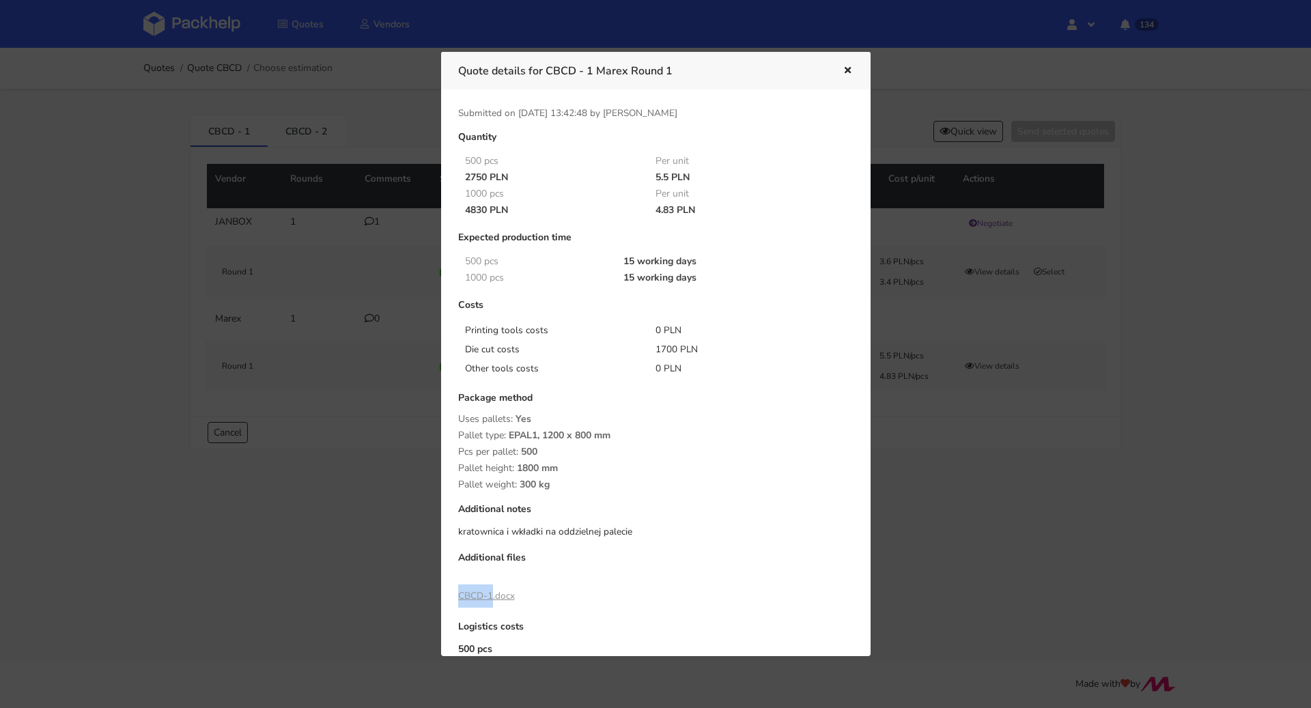
drag, startPoint x: 455, startPoint y: 593, endPoint x: 491, endPoint y: 595, distance: 36.2
click at [491, 595] on div "Quantity 500 pcs Per unit 2750 PLN 5.5 PLN 1000 pcs Per unit 4830 PLN 4.83 PLN …" at bounding box center [655, 441] width 414 height 619
copy link "CBCD-1"
click at [485, 595] on link "CBCD-1.docx" at bounding box center [486, 595] width 57 height 13
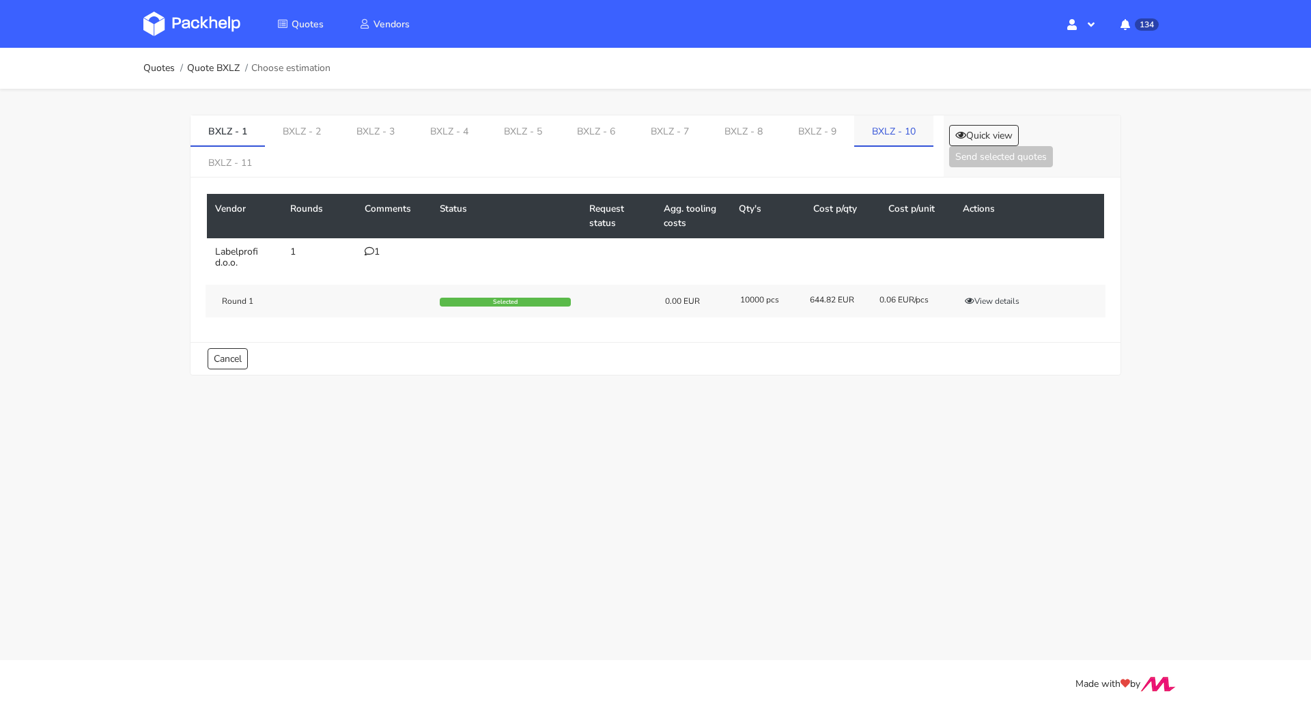
click at [856, 126] on link "BXLZ - 10" at bounding box center [893, 130] width 79 height 30
click at [993, 299] on button "View details" at bounding box center [991, 301] width 67 height 14
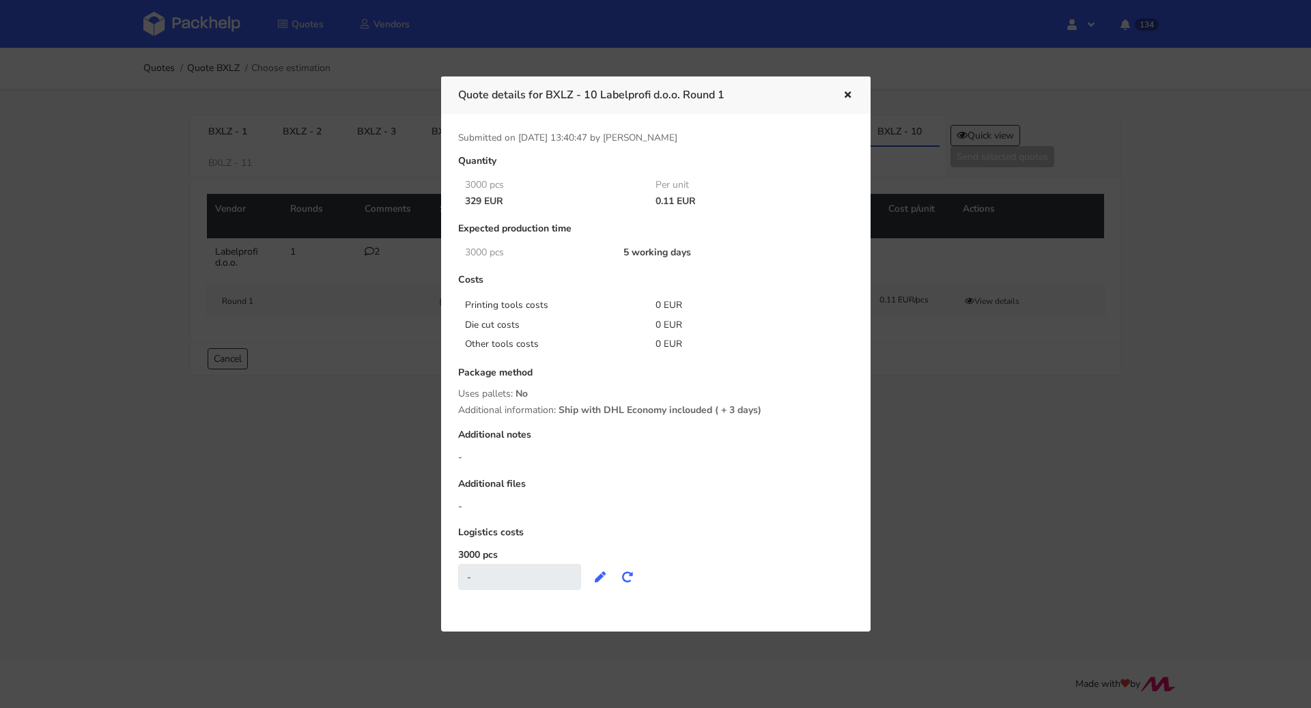
click at [850, 97] on icon "button" at bounding box center [848, 96] width 12 height 10
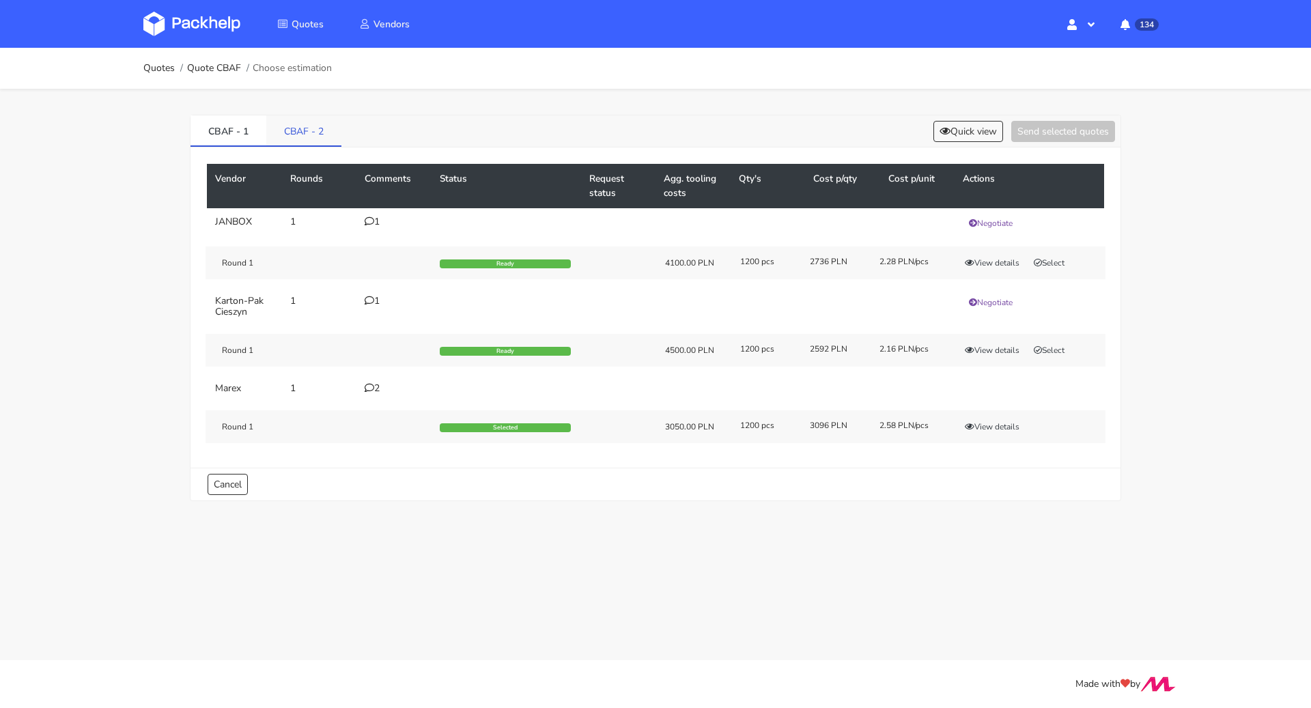
click at [299, 126] on link "CBAF - 2" at bounding box center [303, 130] width 75 height 30
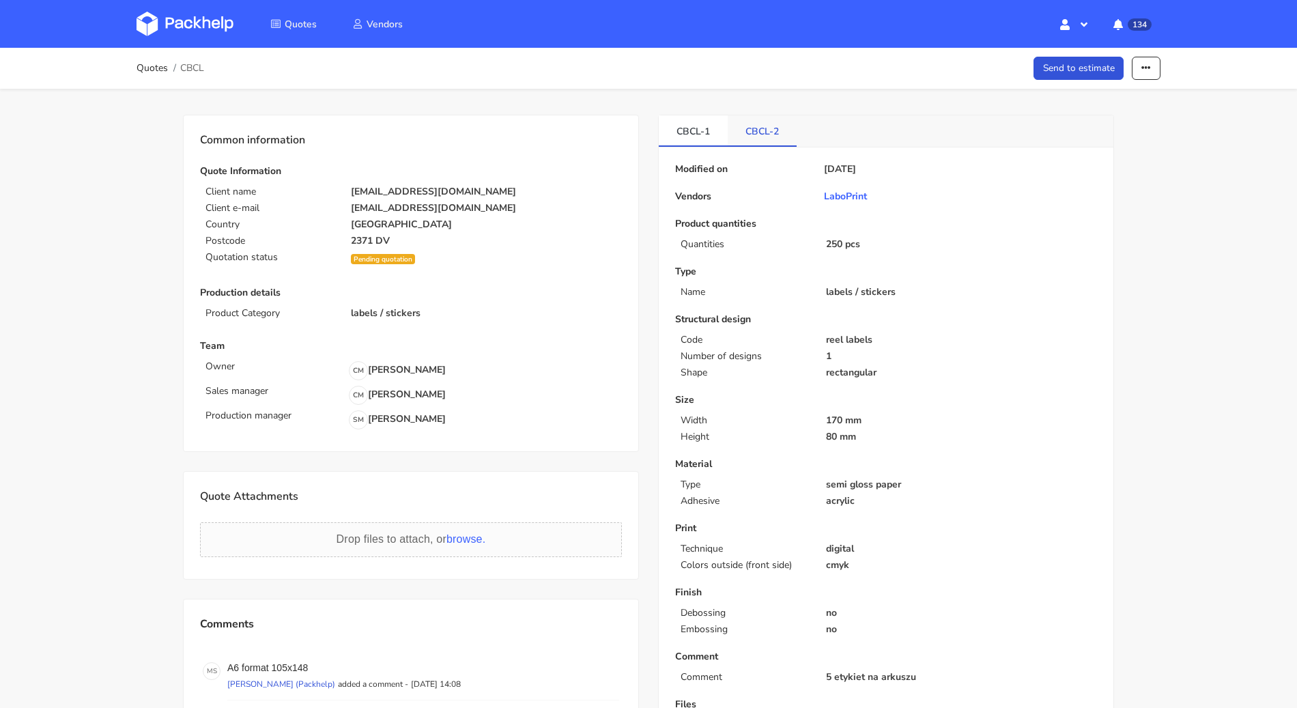
click at [770, 130] on link "CBCL-2" at bounding box center [762, 130] width 69 height 30
click at [701, 130] on link "CBCL-1" at bounding box center [693, 130] width 69 height 30
click at [160, 72] on link "Quotes" at bounding box center [152, 68] width 31 height 11
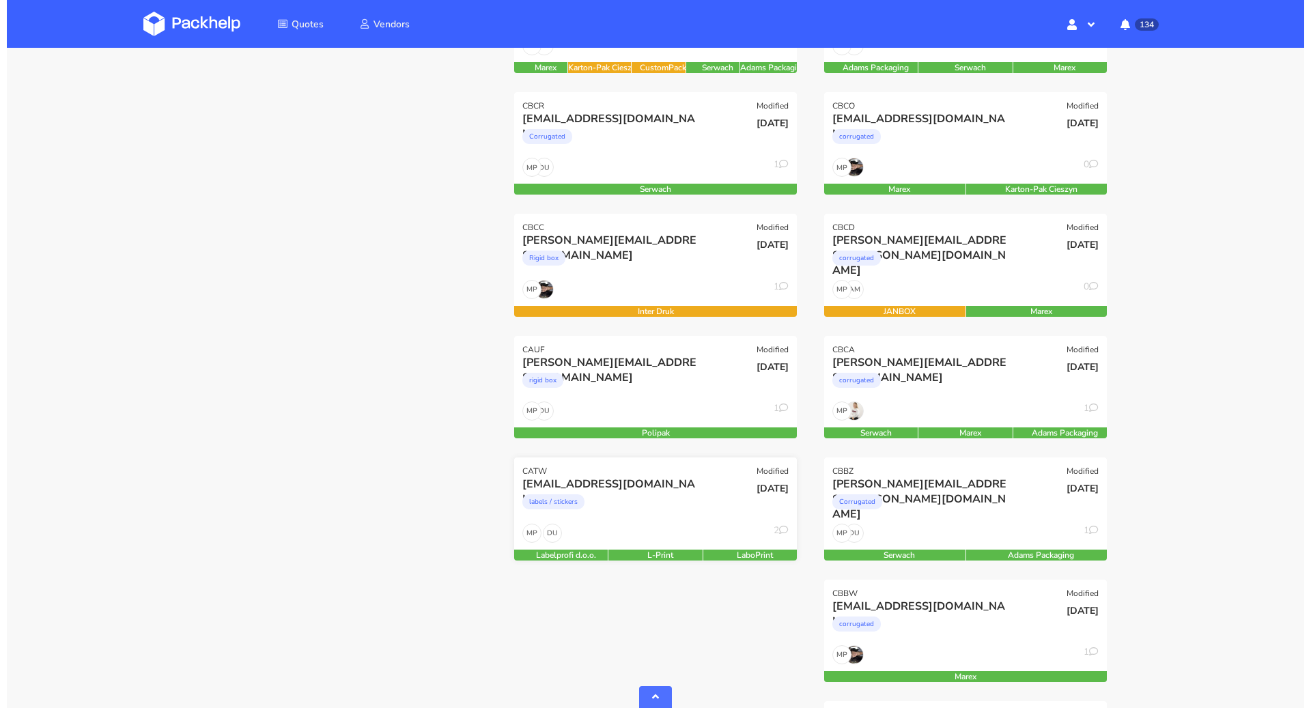
scroll to position [405, 0]
click at [611, 511] on div "labels / stickers" at bounding box center [605, 505] width 181 height 27
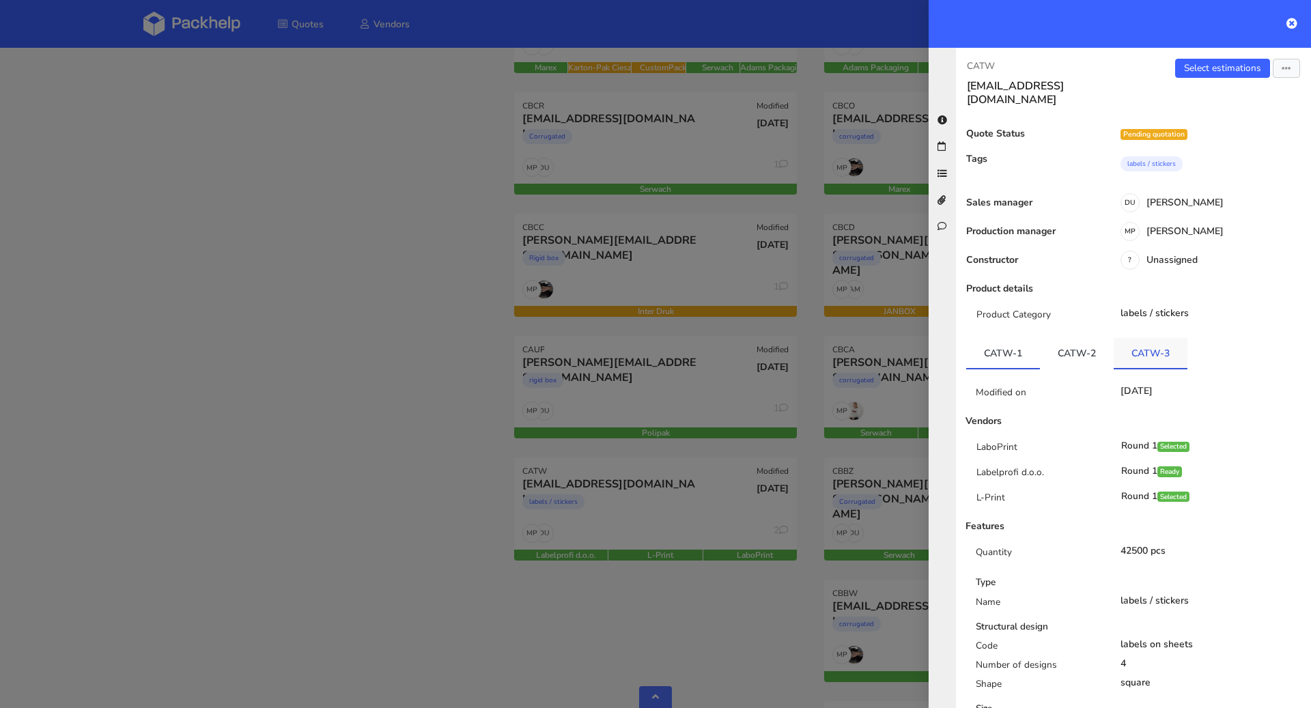
click at [1128, 338] on link "CATW-3" at bounding box center [1150, 353] width 74 height 30
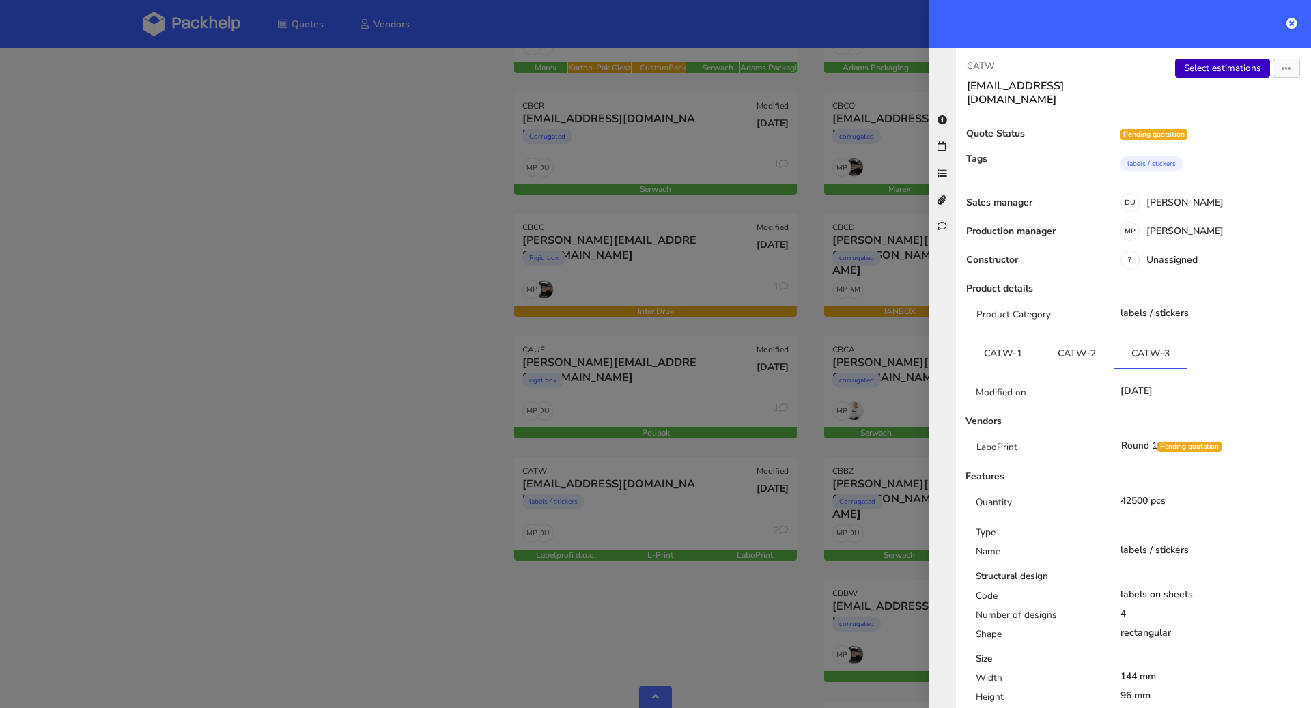
click at [1212, 76] on link "Select estimations" at bounding box center [1222, 68] width 95 height 19
click at [1281, 226] on icon at bounding box center [1286, 231] width 10 height 10
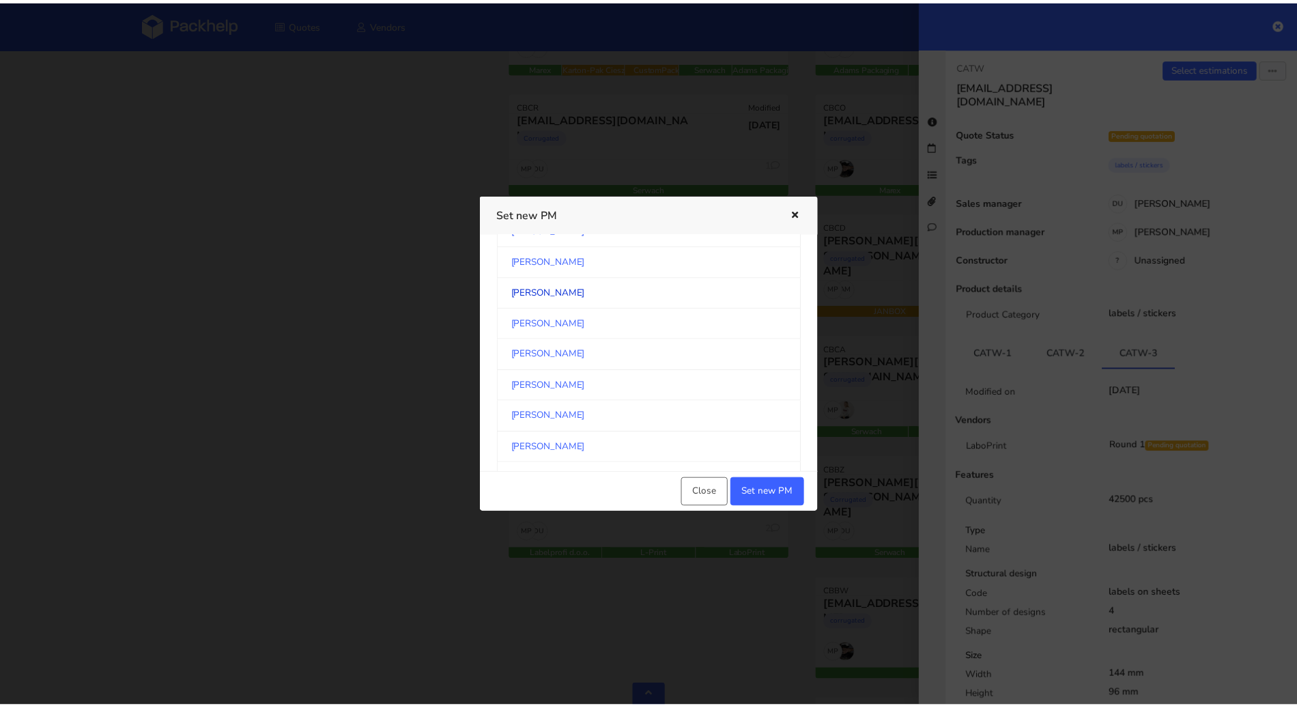
scroll to position [2195, 0]
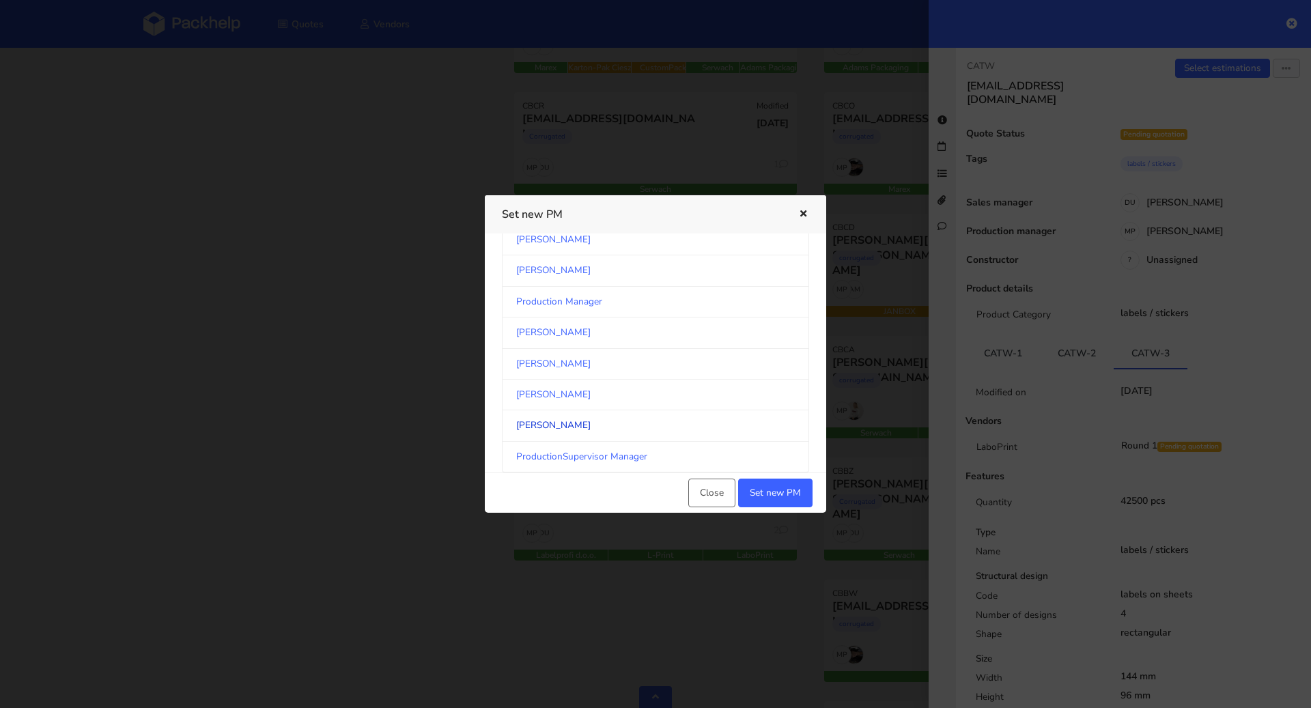
click at [683, 410] on link "[PERSON_NAME]" at bounding box center [655, 425] width 307 height 31
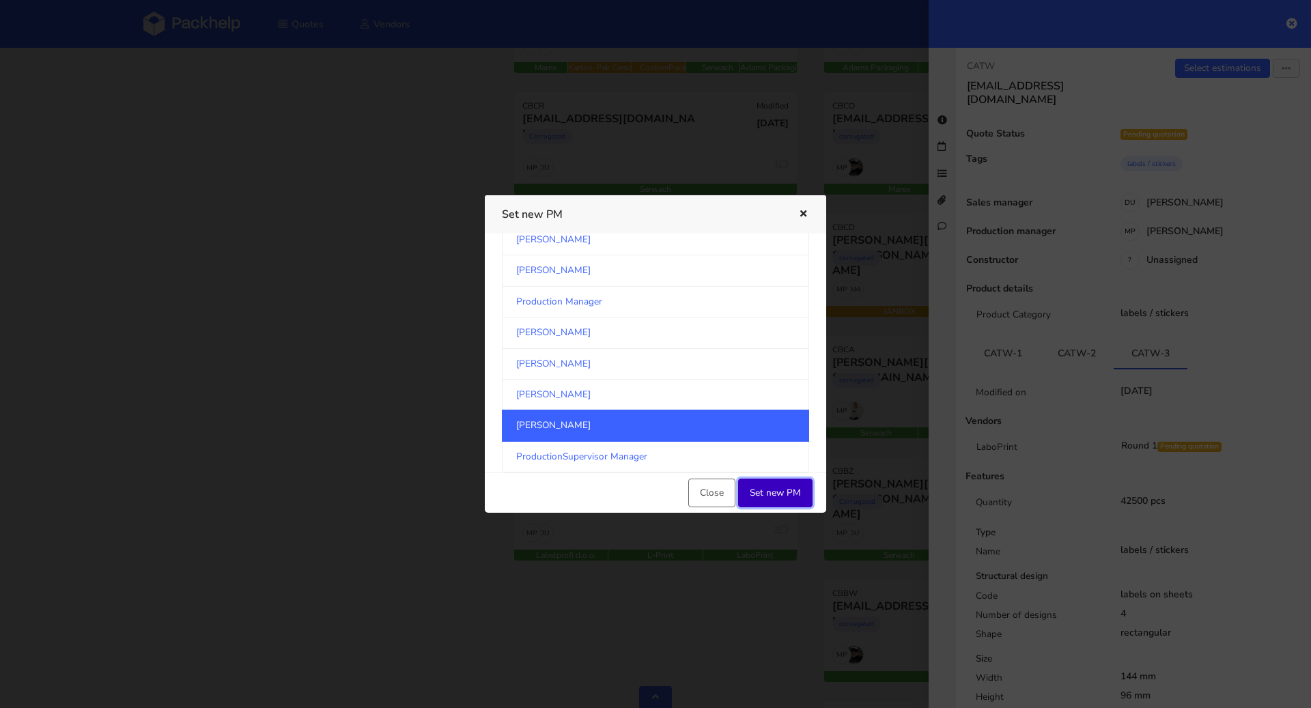
click at [781, 494] on button "Set new PM" at bounding box center [775, 493] width 74 height 29
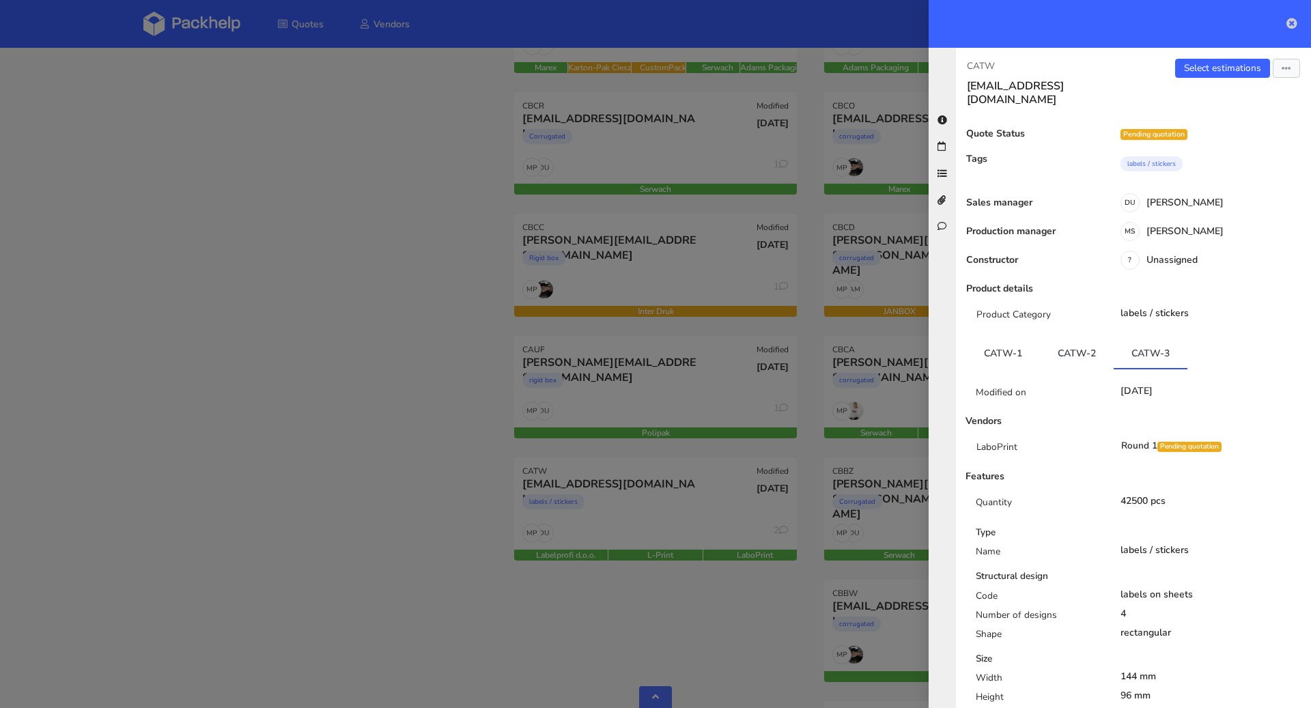
click at [1290, 19] on icon at bounding box center [1291, 23] width 11 height 11
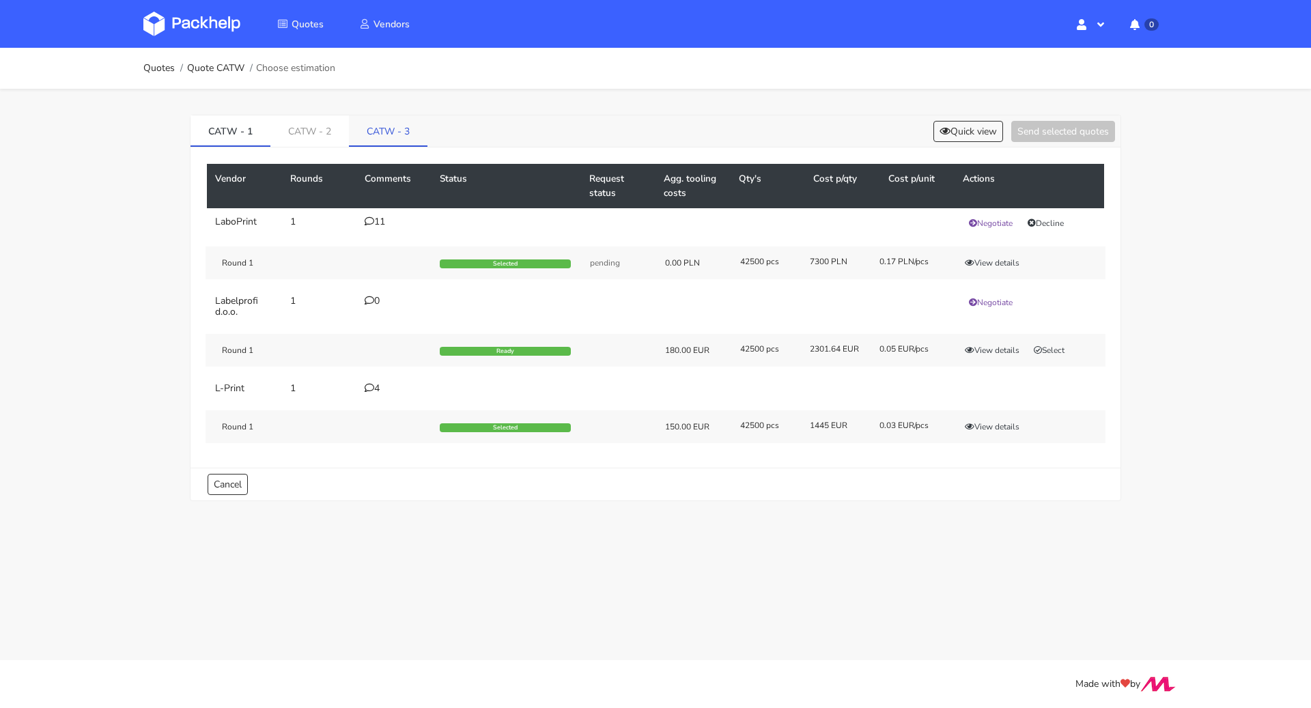
click at [363, 124] on link "CATW - 3" at bounding box center [388, 130] width 79 height 30
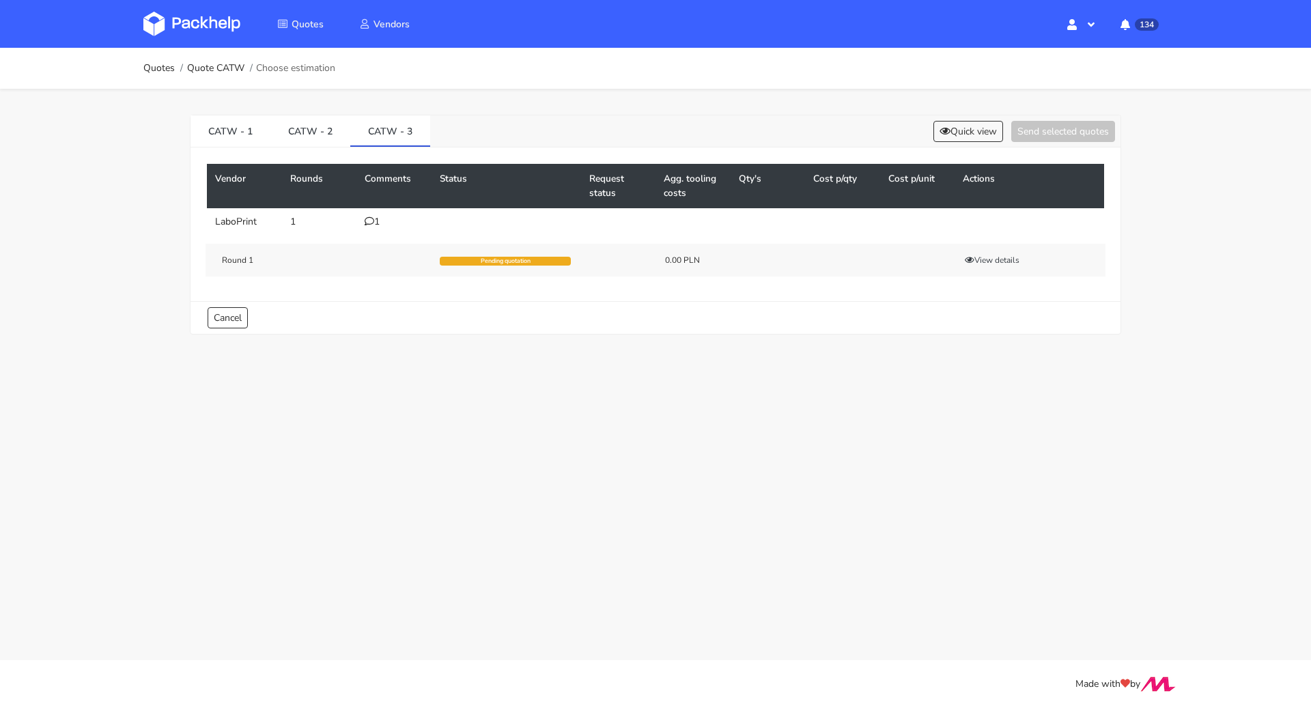
click at [373, 218] on icon at bounding box center [370, 221] width 10 height 10
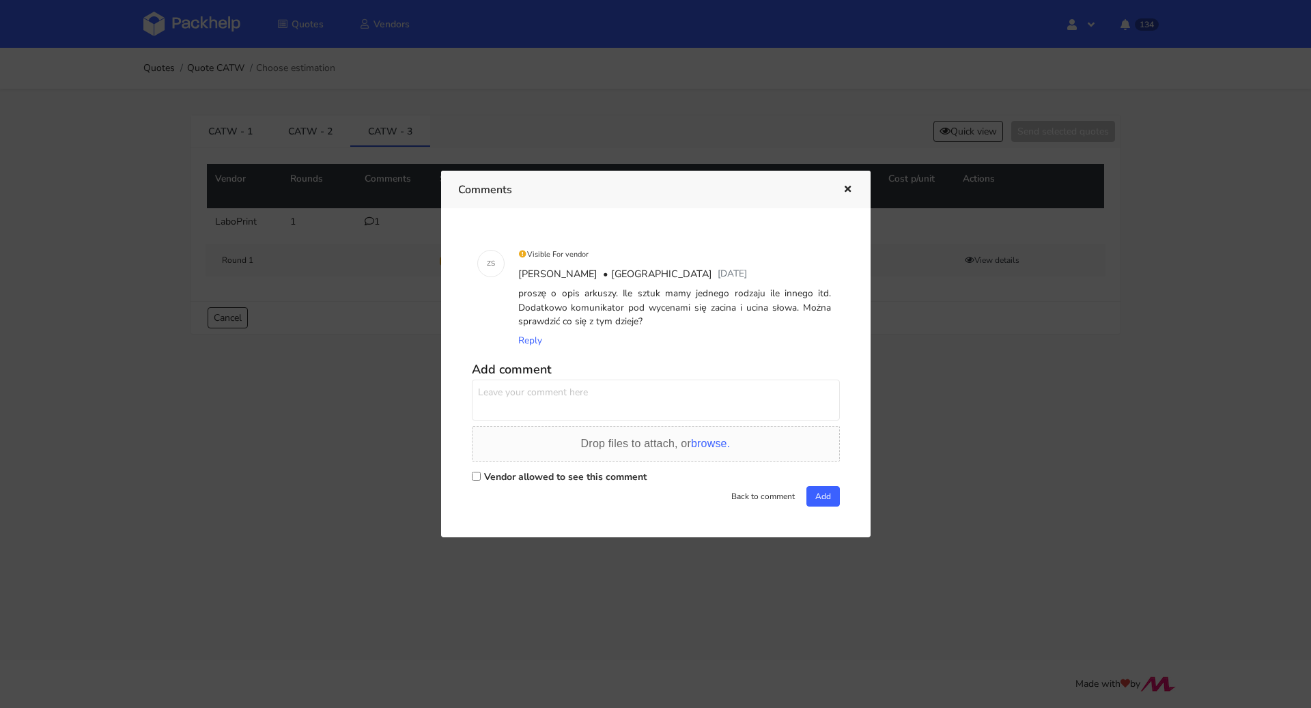
click at [849, 188] on icon "button" at bounding box center [848, 190] width 12 height 10
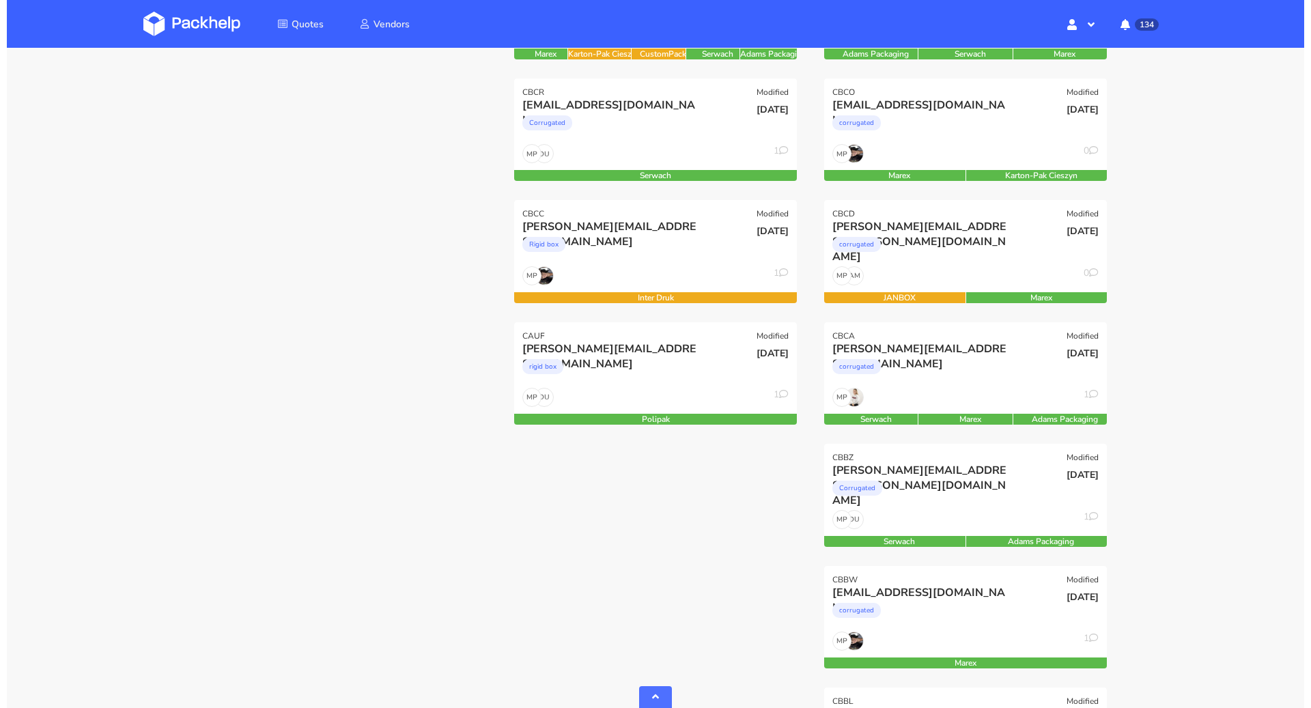
scroll to position [300, 0]
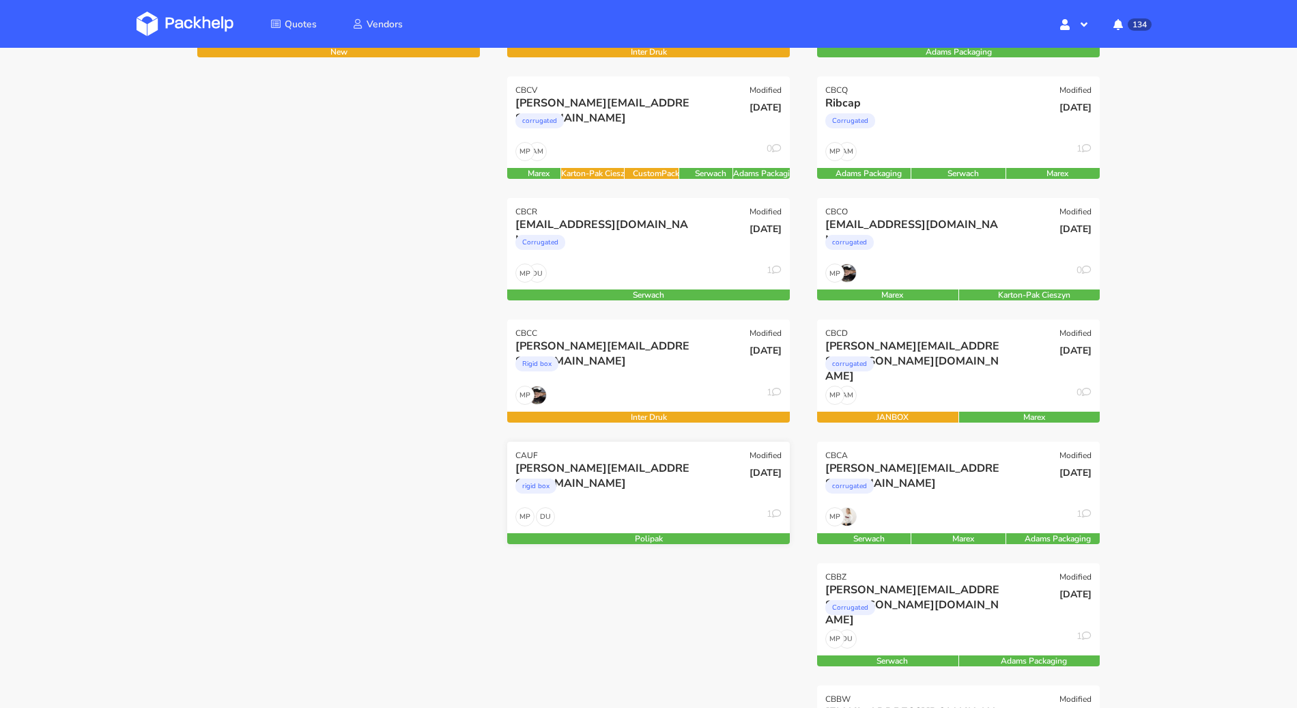
click at [601, 494] on div "rigid box" at bounding box center [605, 489] width 181 height 27
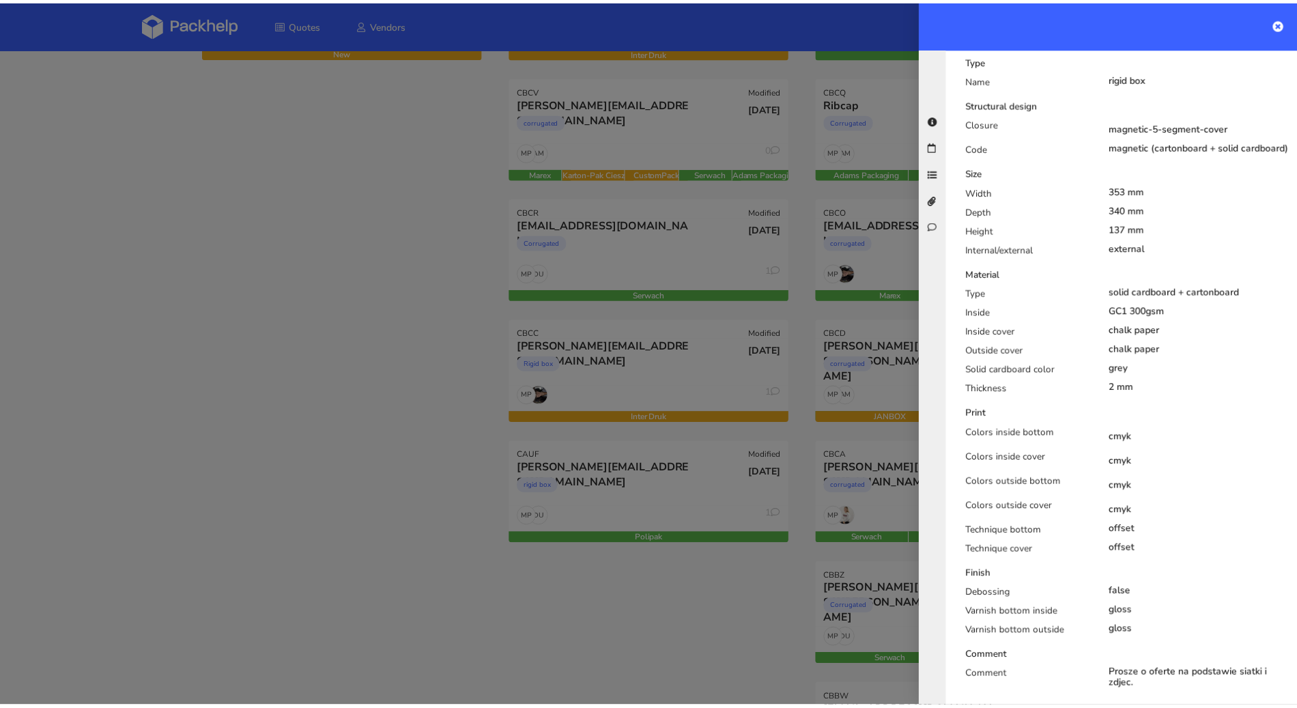
scroll to position [513, 0]
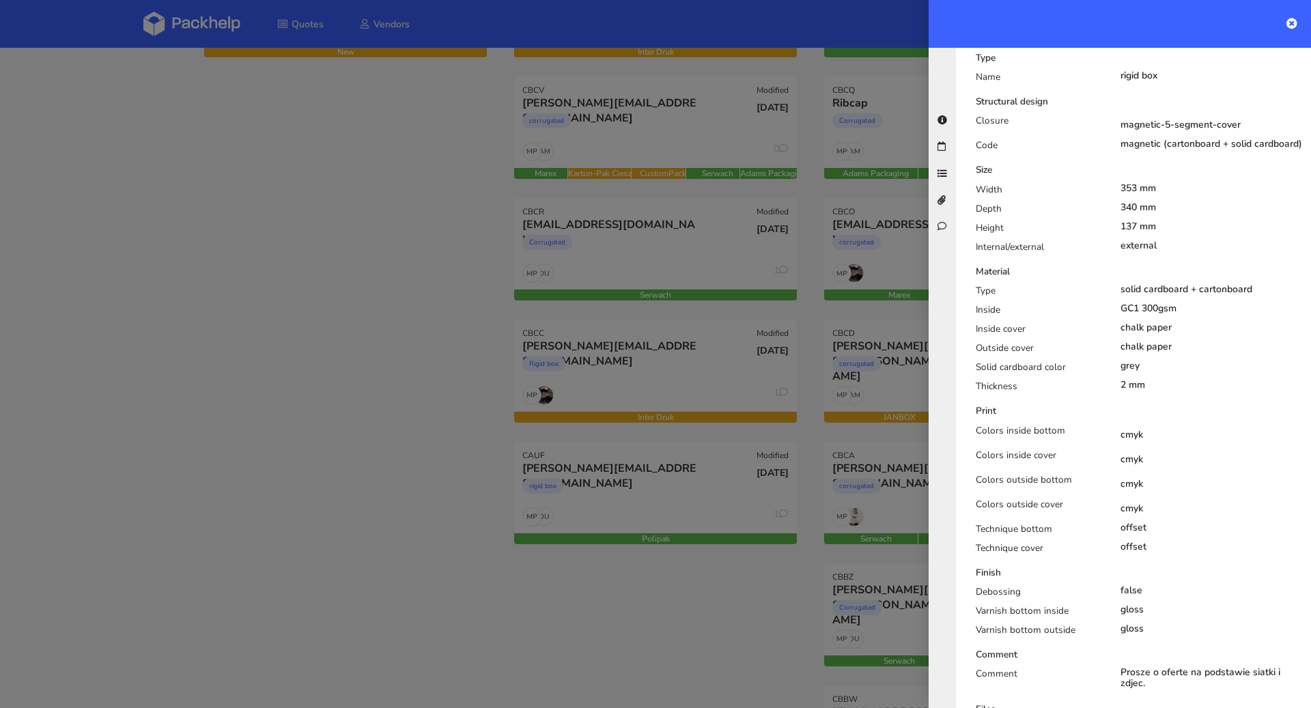
click at [319, 453] on div at bounding box center [655, 354] width 1311 height 708
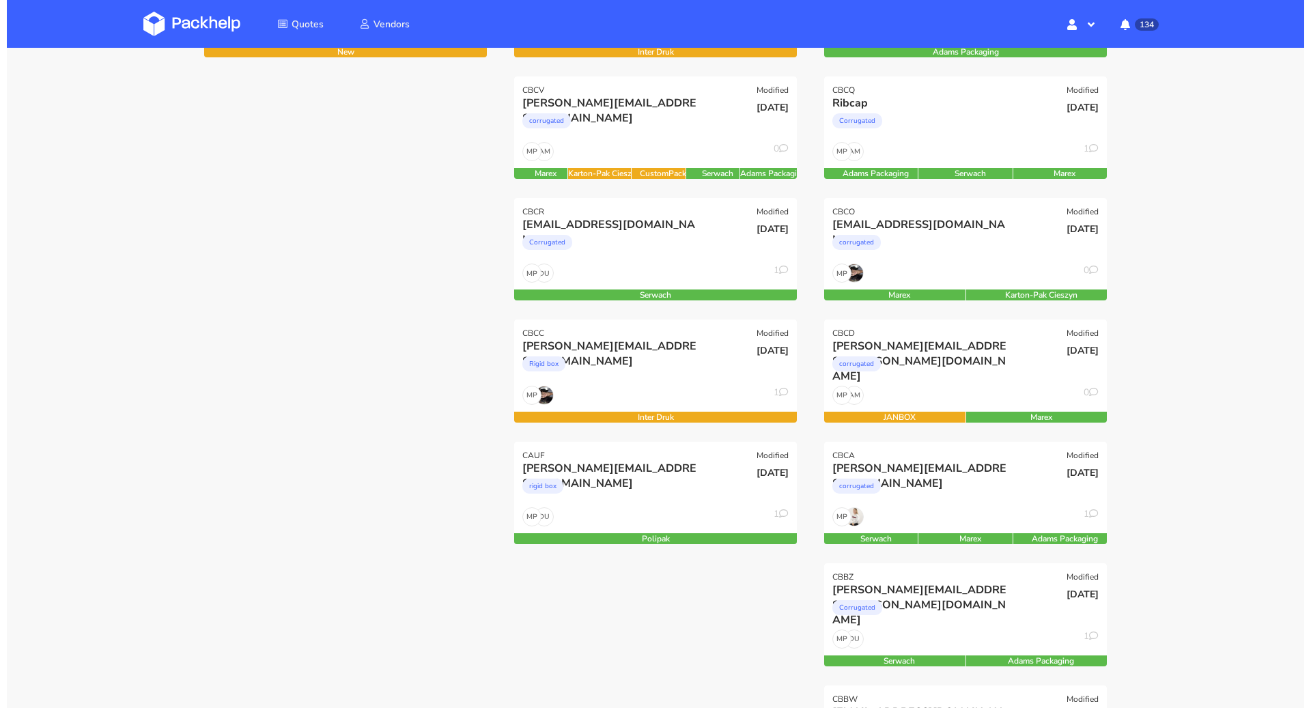
scroll to position [150, 0]
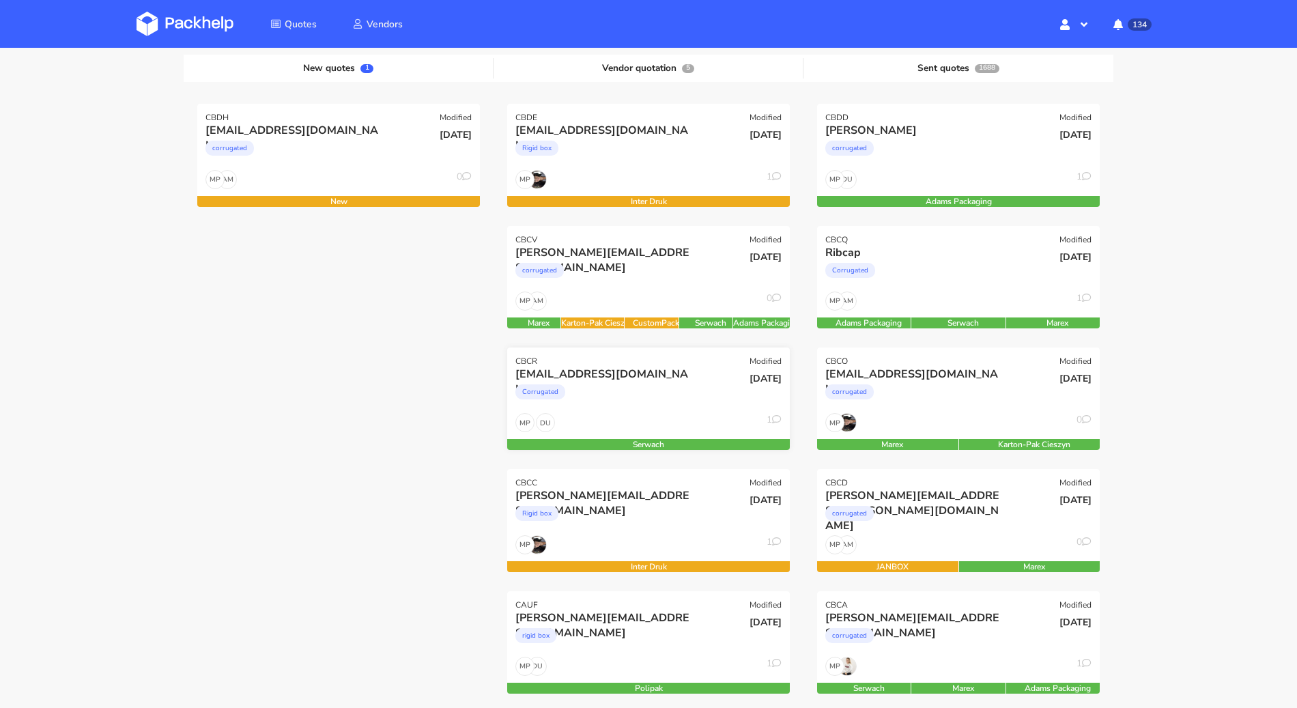
click at [606, 392] on div "Corrugated" at bounding box center [605, 395] width 181 height 27
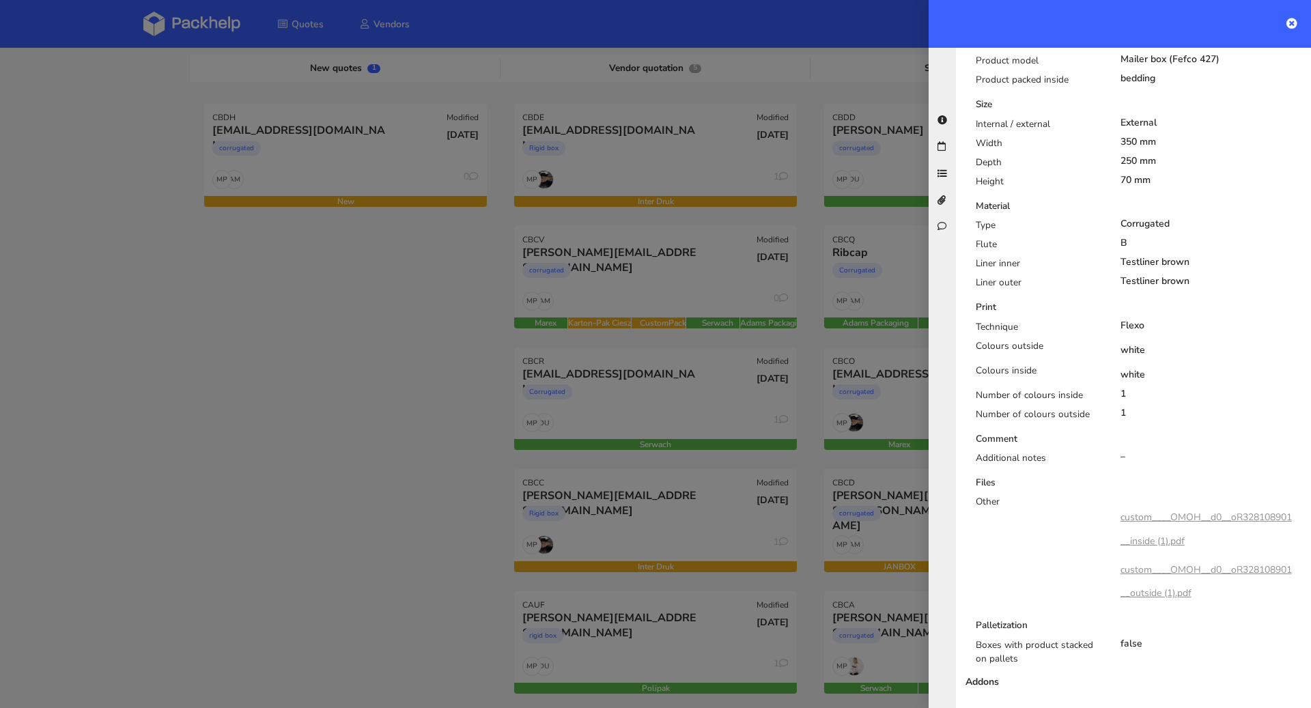
scroll to position [829, 0]
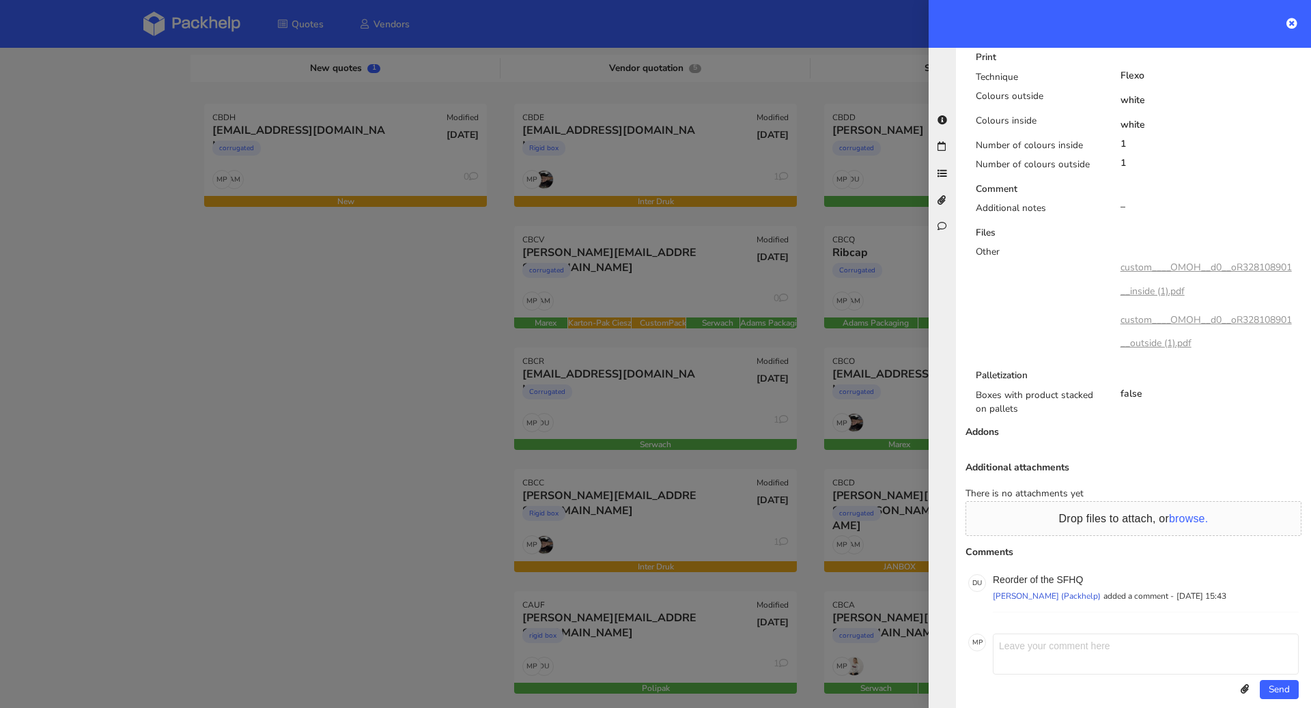
click at [489, 440] on div at bounding box center [655, 354] width 1311 height 708
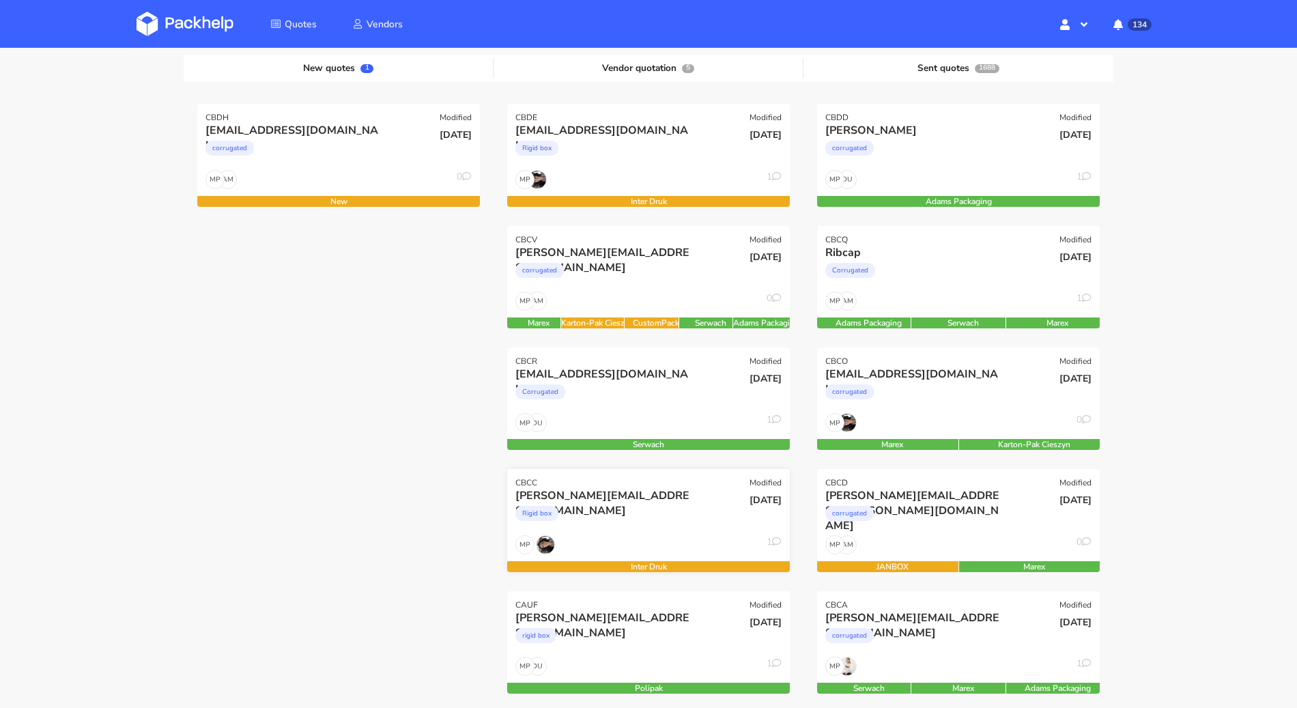
click at [648, 500] on div "ross@picnicblanketjewellery.com" at bounding box center [605, 495] width 181 height 15
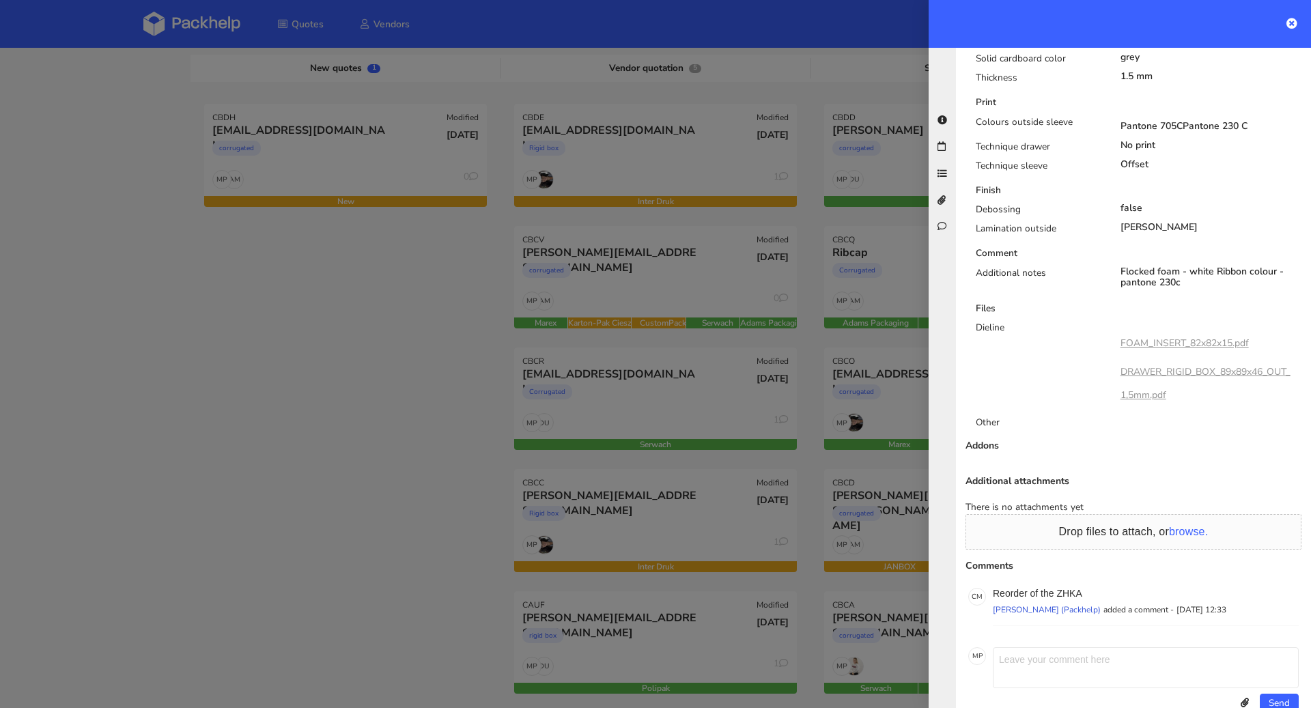
scroll to position [0, 0]
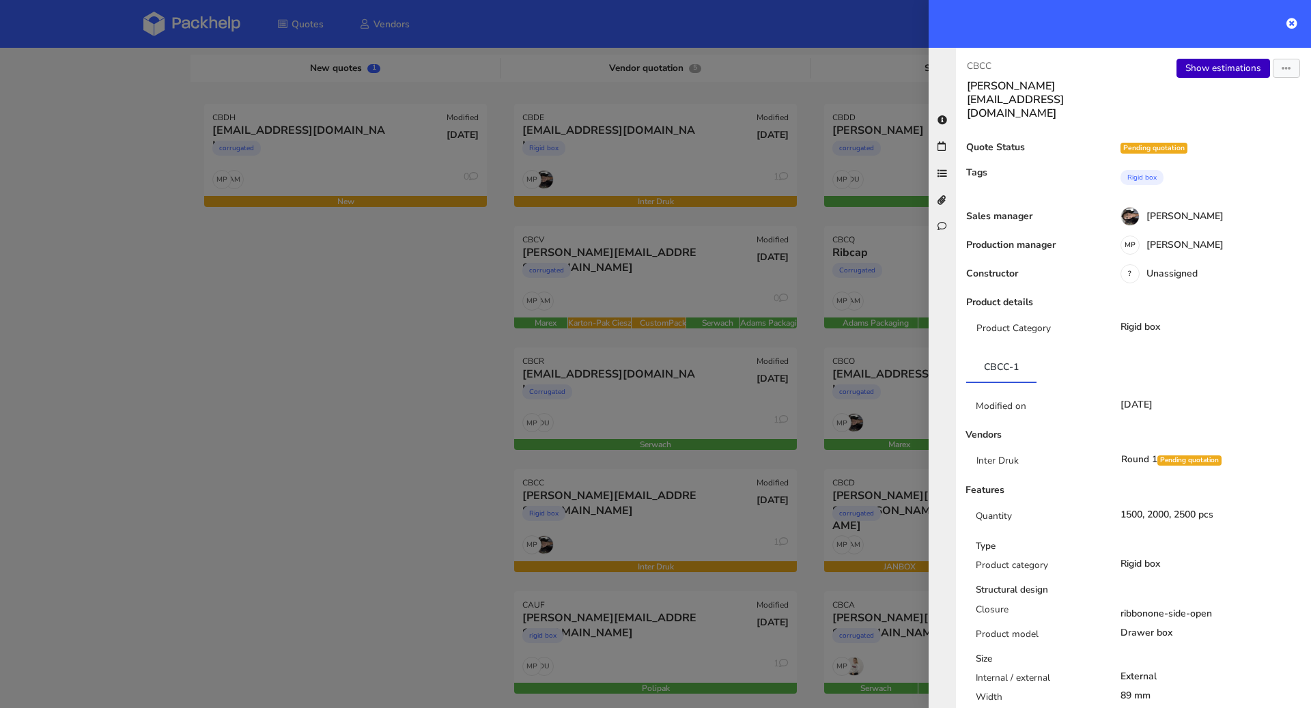
click at [1229, 75] on link "Show estimations" at bounding box center [1223, 68] width 94 height 19
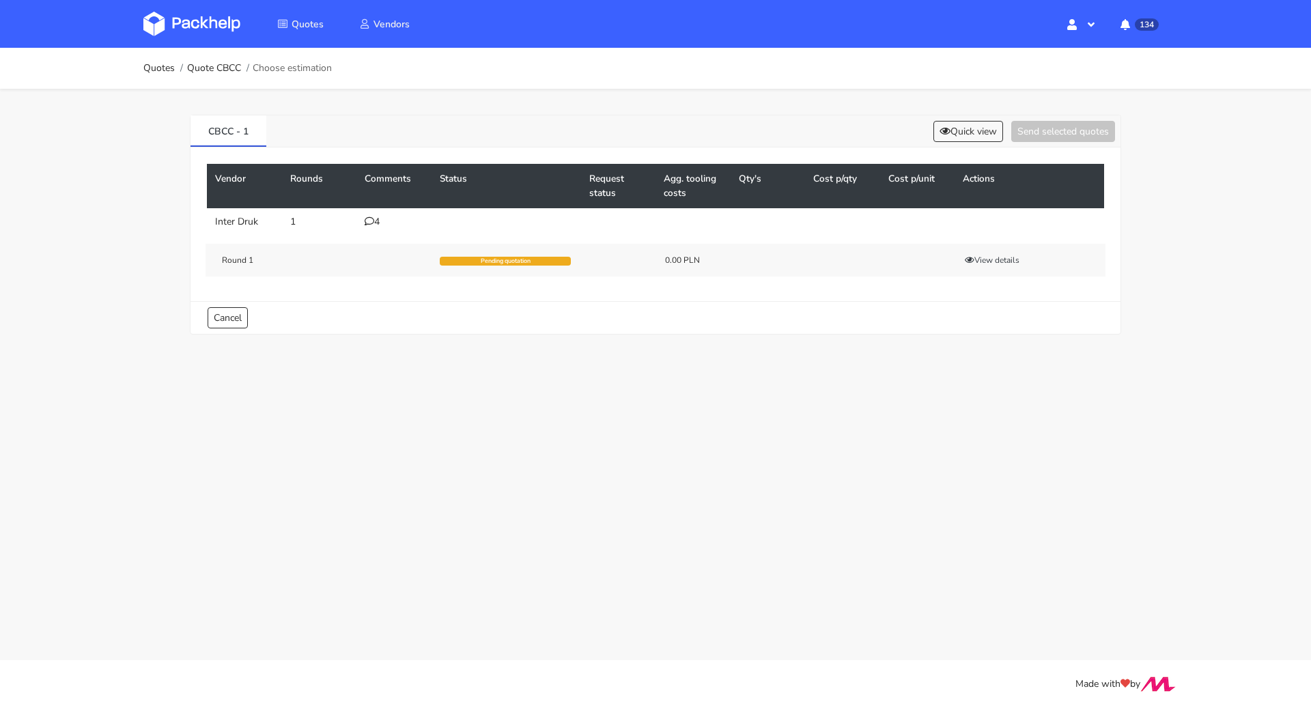
click at [378, 219] on div "4" at bounding box center [394, 221] width 59 height 11
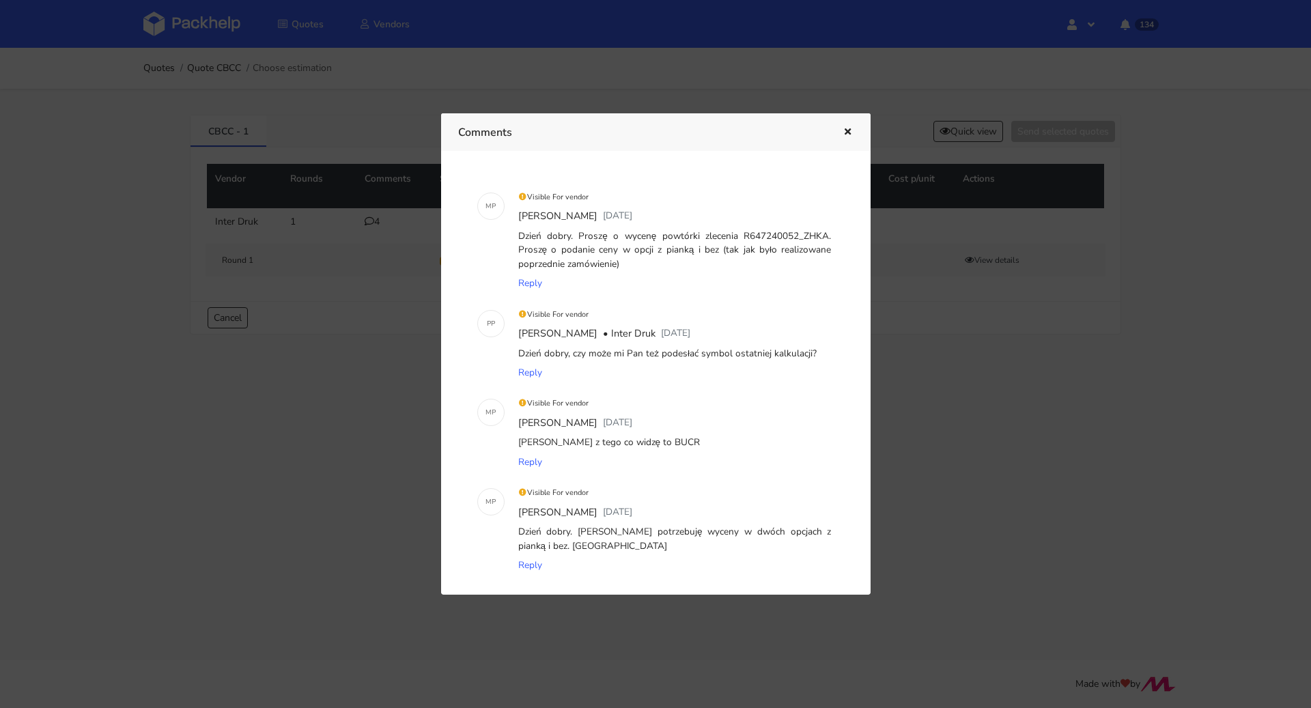
scroll to position [166, 0]
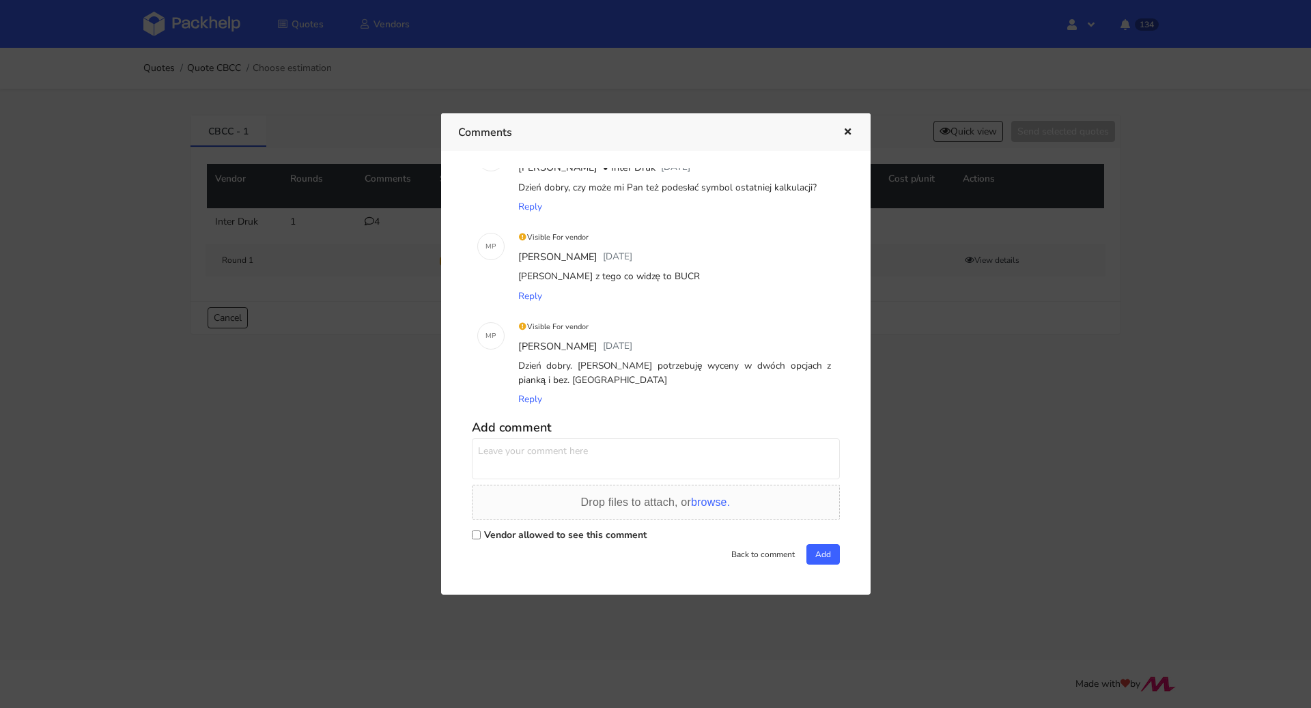
click at [533, 532] on label "Vendor allowed to see this comment" at bounding box center [565, 534] width 162 height 13
click at [481, 532] on input "Vendor allowed to see this comment" at bounding box center [476, 534] width 9 height 9
checkbox input "true"
click at [513, 458] on textarea at bounding box center [656, 458] width 368 height 41
type textarea "Dzień dobry. Proszę o pilną wycenę"
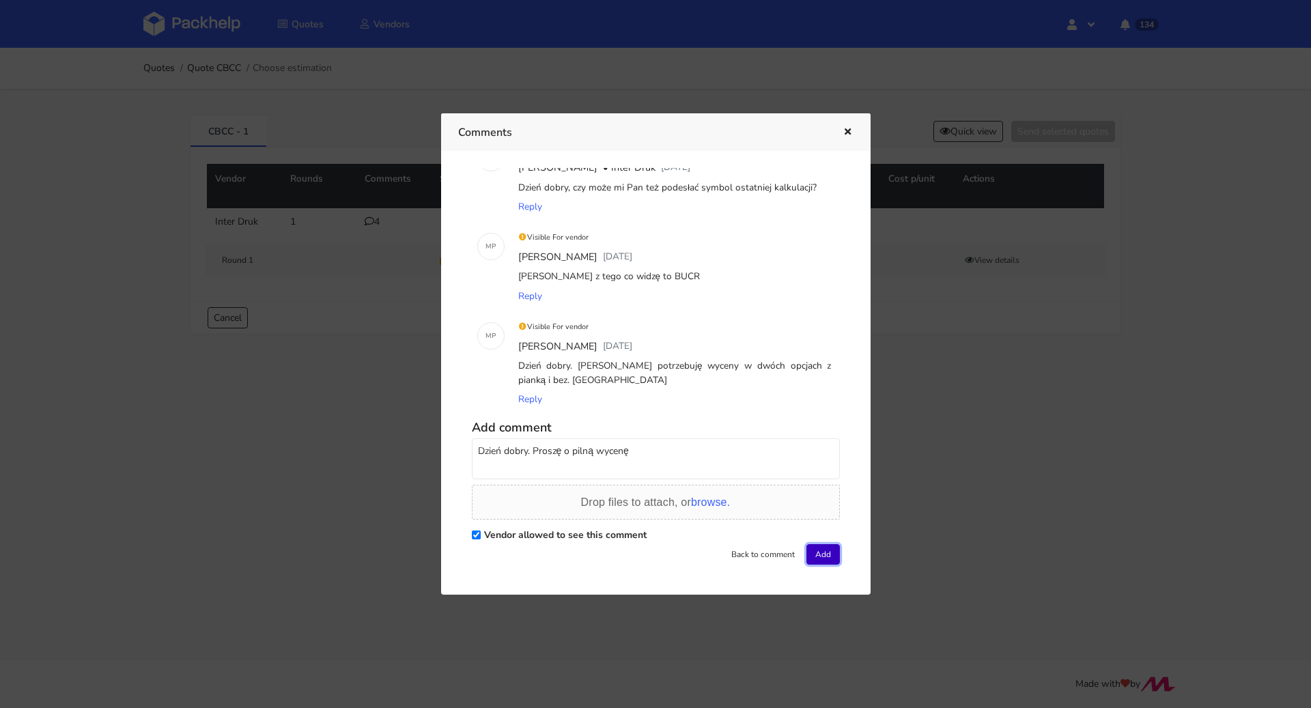
click at [831, 552] on button "Add" at bounding box center [822, 554] width 33 height 20
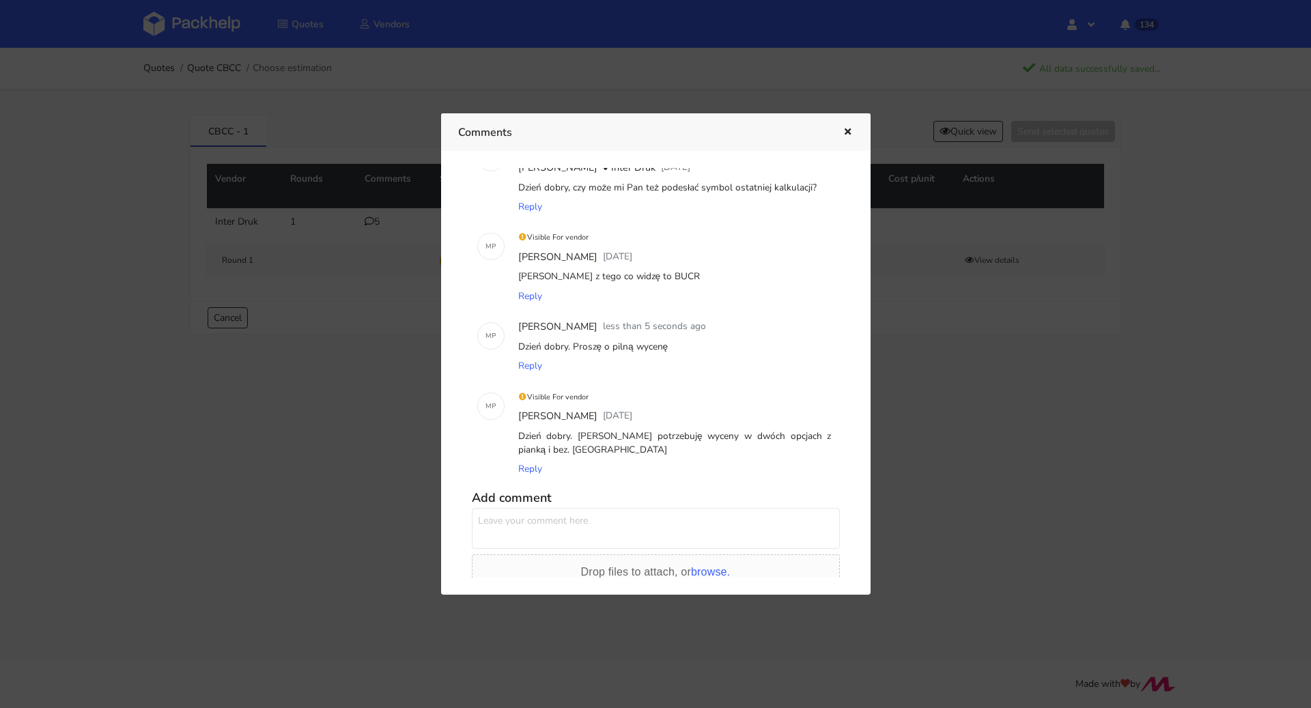
click at [850, 135] on icon "button" at bounding box center [848, 133] width 12 height 10
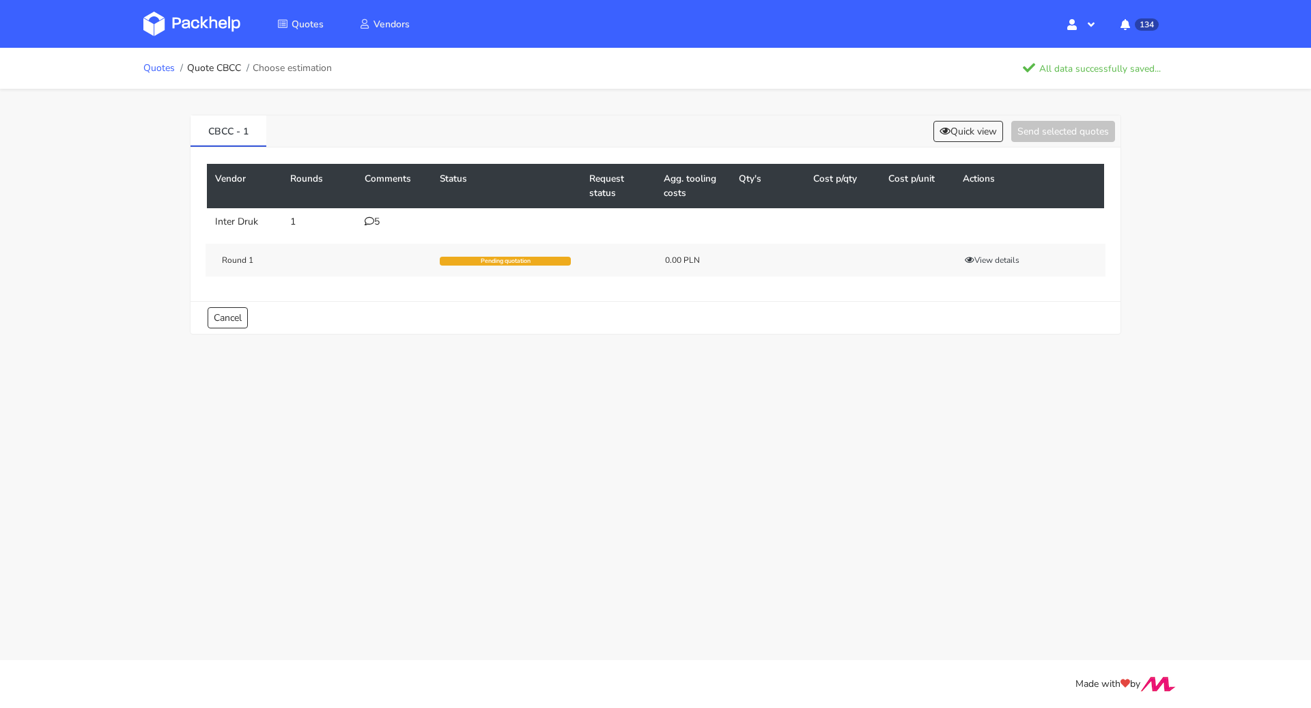
click at [165, 73] on link "Quotes" at bounding box center [158, 68] width 31 height 11
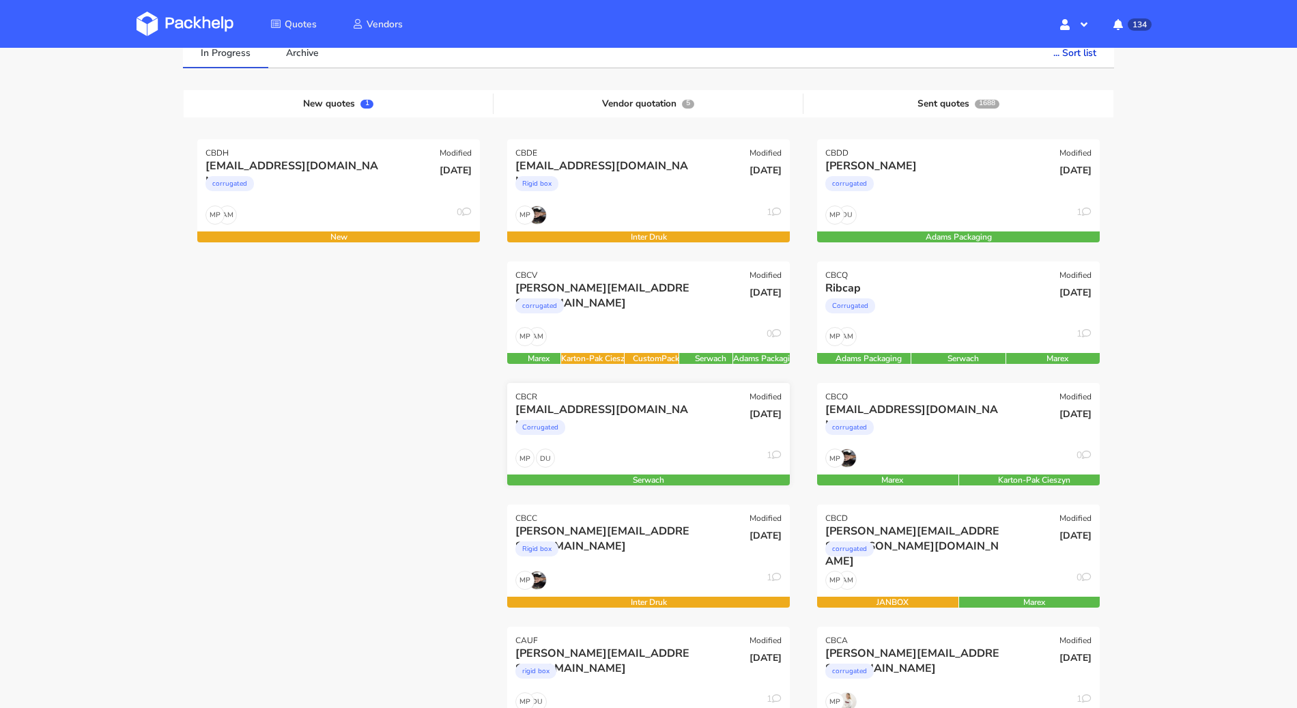
scroll to position [111, 0]
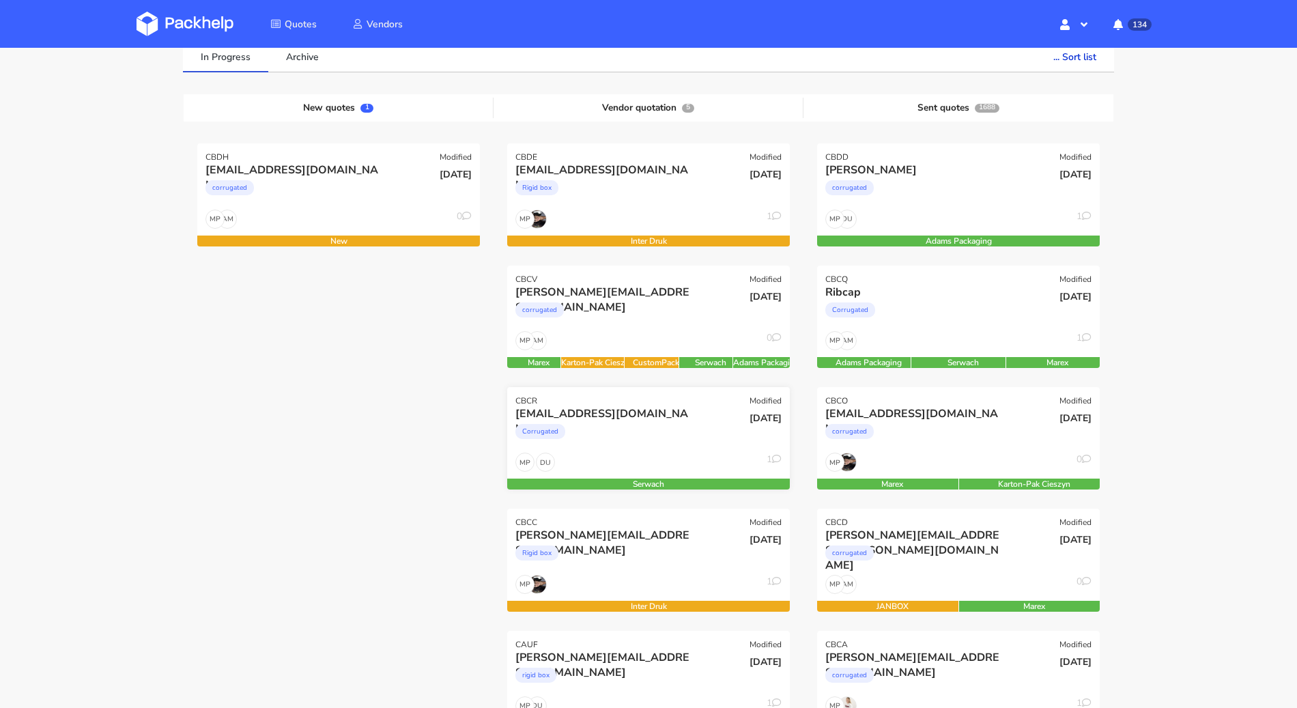
click at [629, 421] on div "Corrugated" at bounding box center [605, 434] width 181 height 27
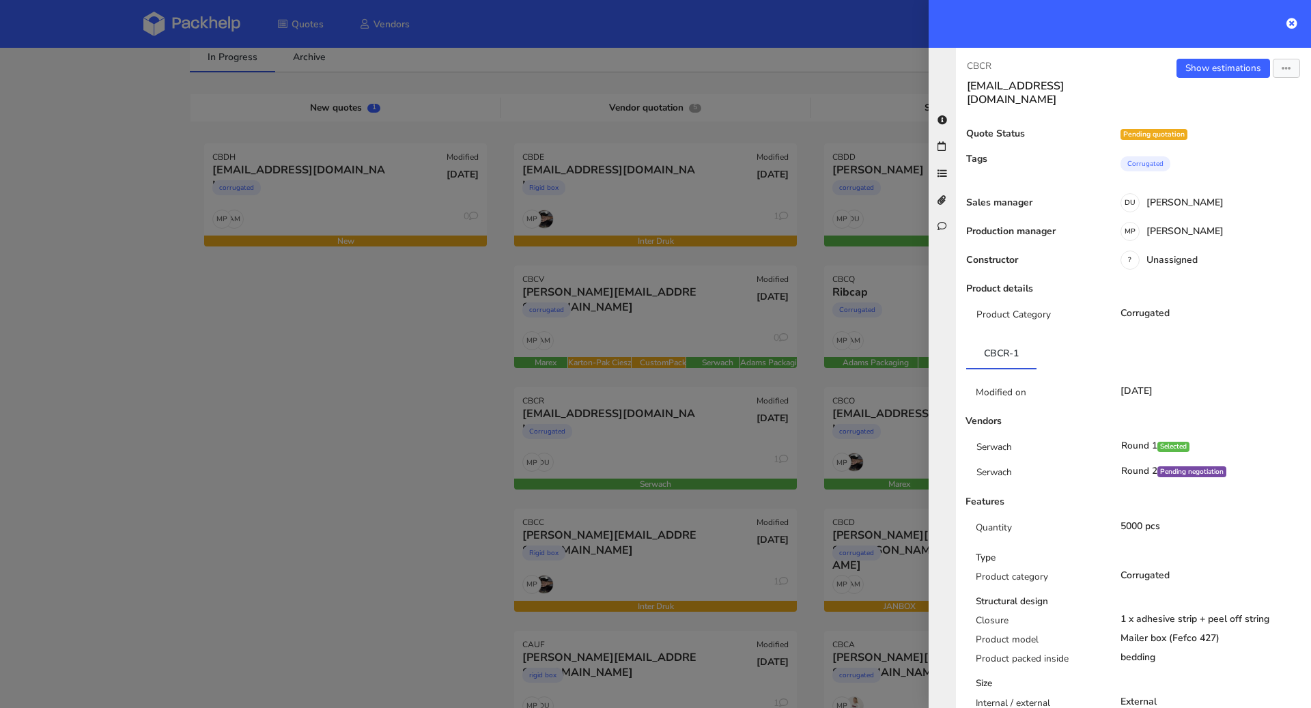
click at [324, 504] on div at bounding box center [655, 354] width 1311 height 708
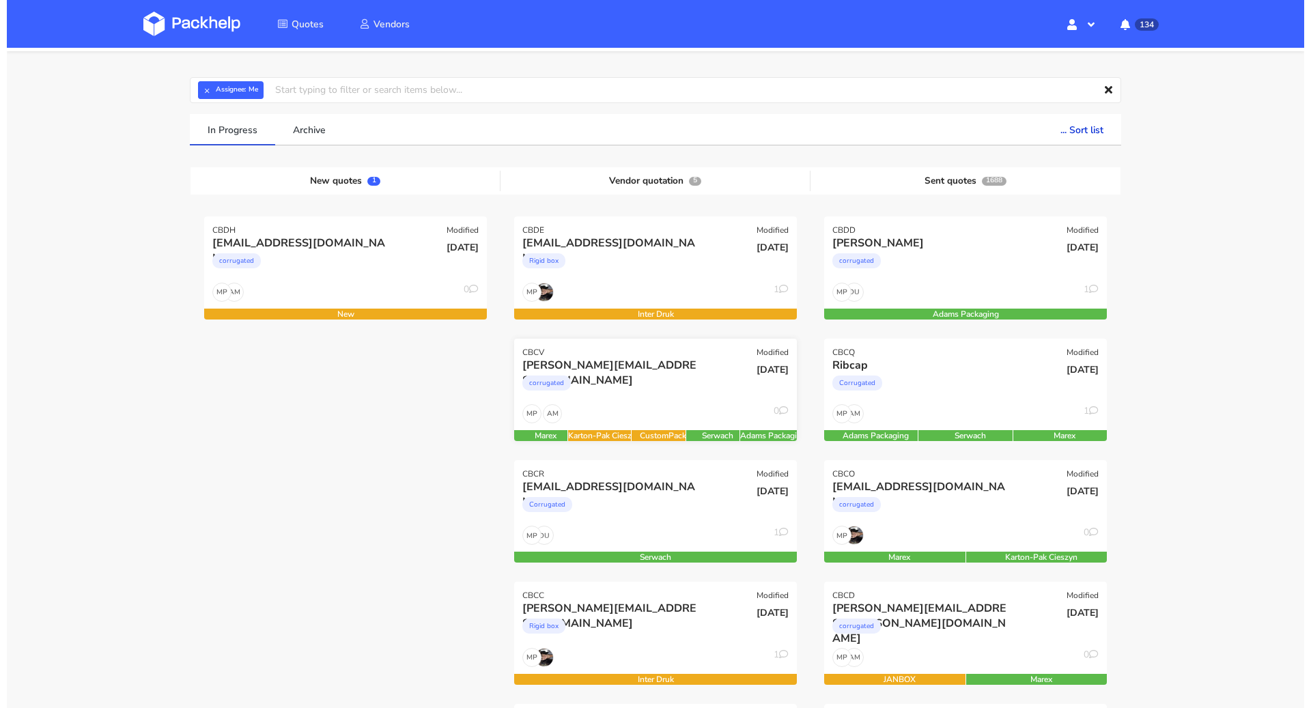
scroll to position [20, 0]
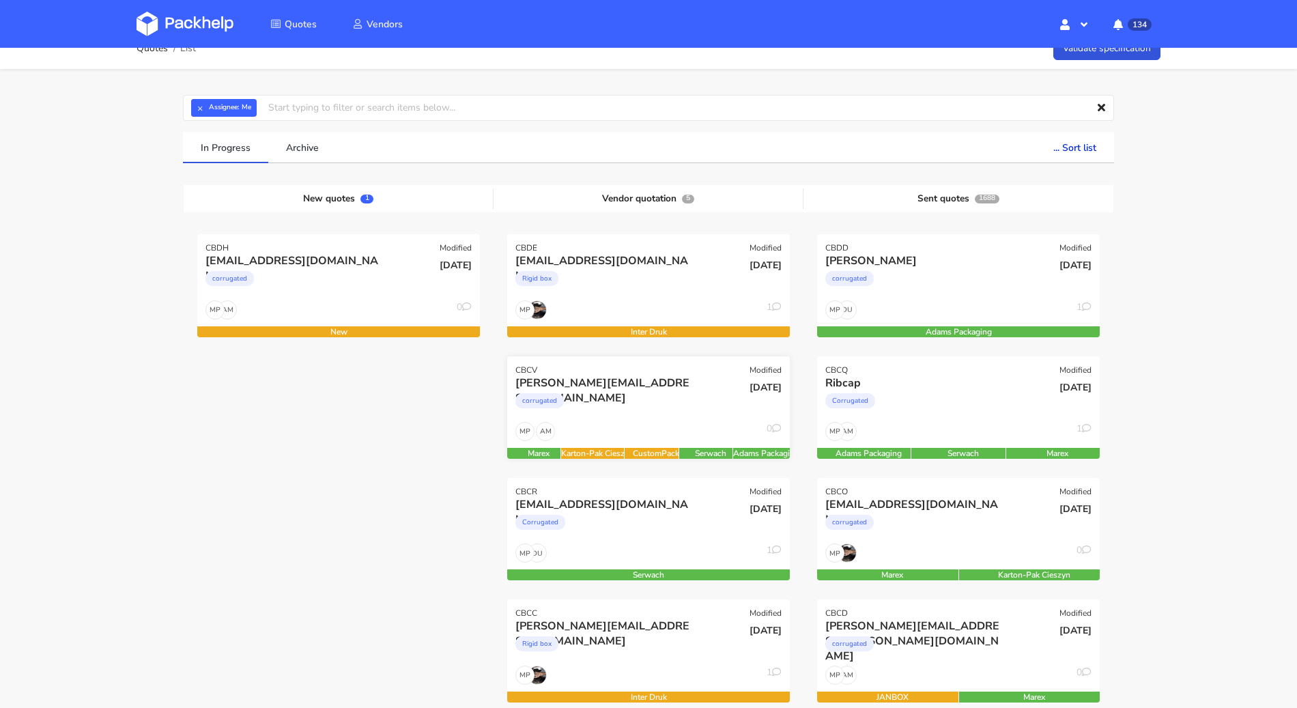
click at [631, 425] on div "AM MP 0" at bounding box center [648, 435] width 283 height 26
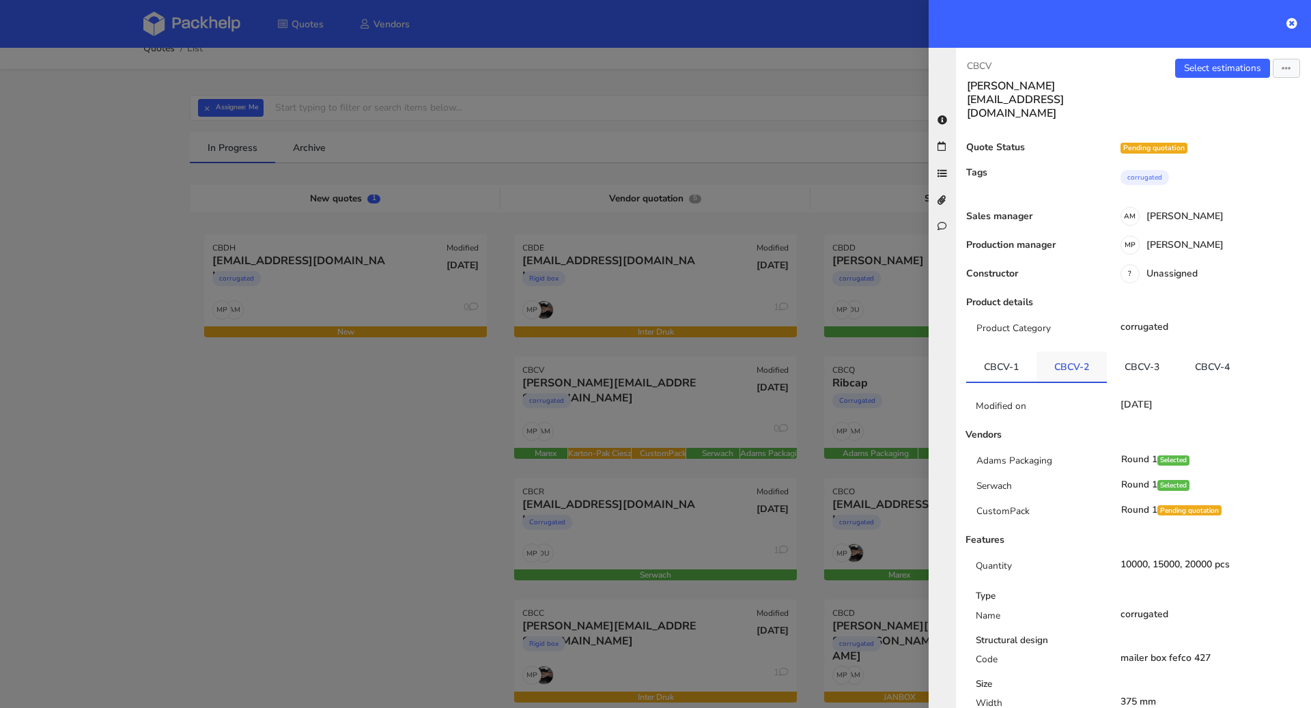
click at [1083, 352] on link "CBCV-2" at bounding box center [1071, 367] width 70 height 30
click at [1134, 352] on link "CBCV-3" at bounding box center [1142, 367] width 70 height 30
click at [1221, 352] on link "CBCV-4" at bounding box center [1212, 367] width 70 height 30
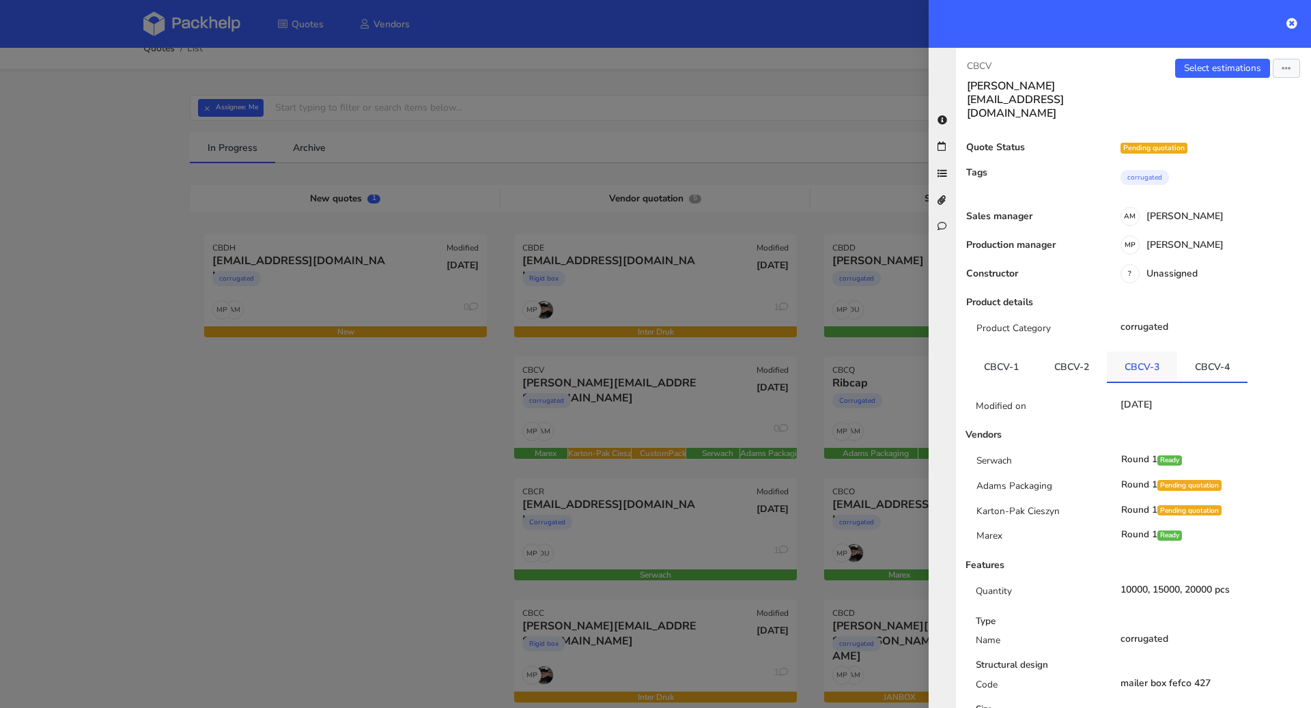
click at [1130, 352] on link "CBCV-3" at bounding box center [1142, 367] width 70 height 30
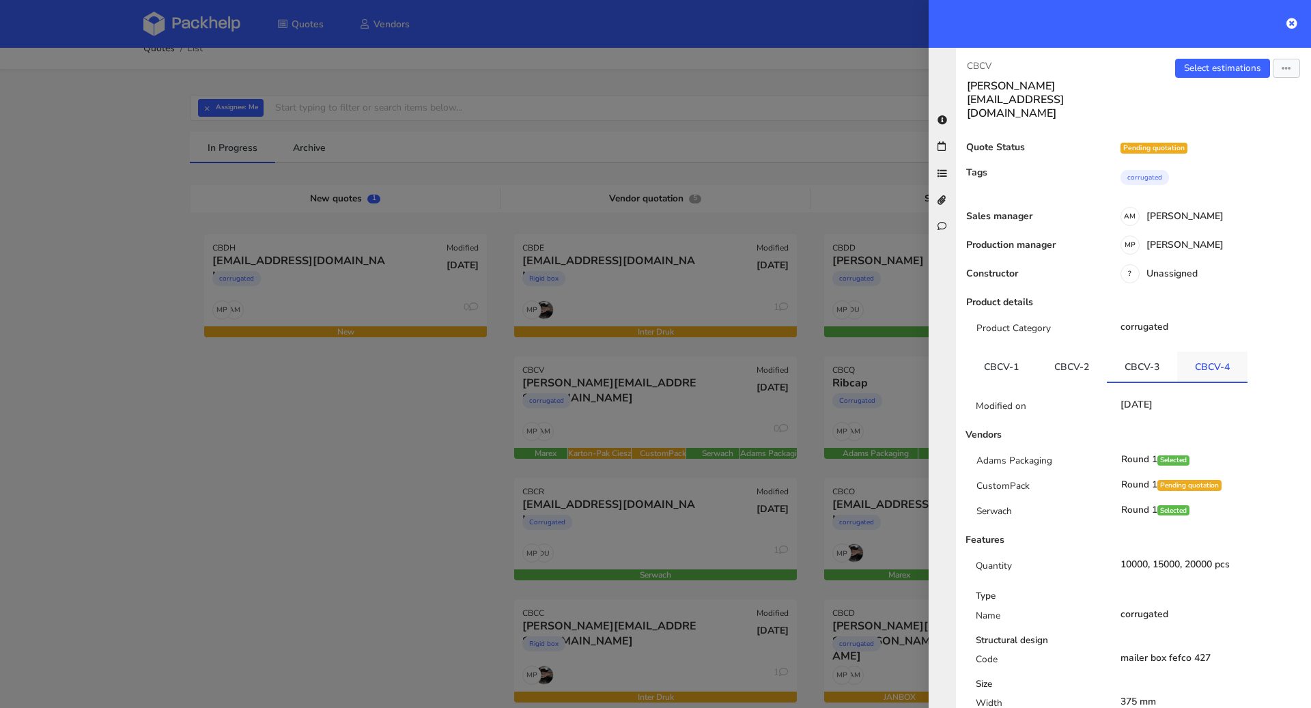
click at [1197, 352] on link "CBCV-4" at bounding box center [1212, 367] width 70 height 30
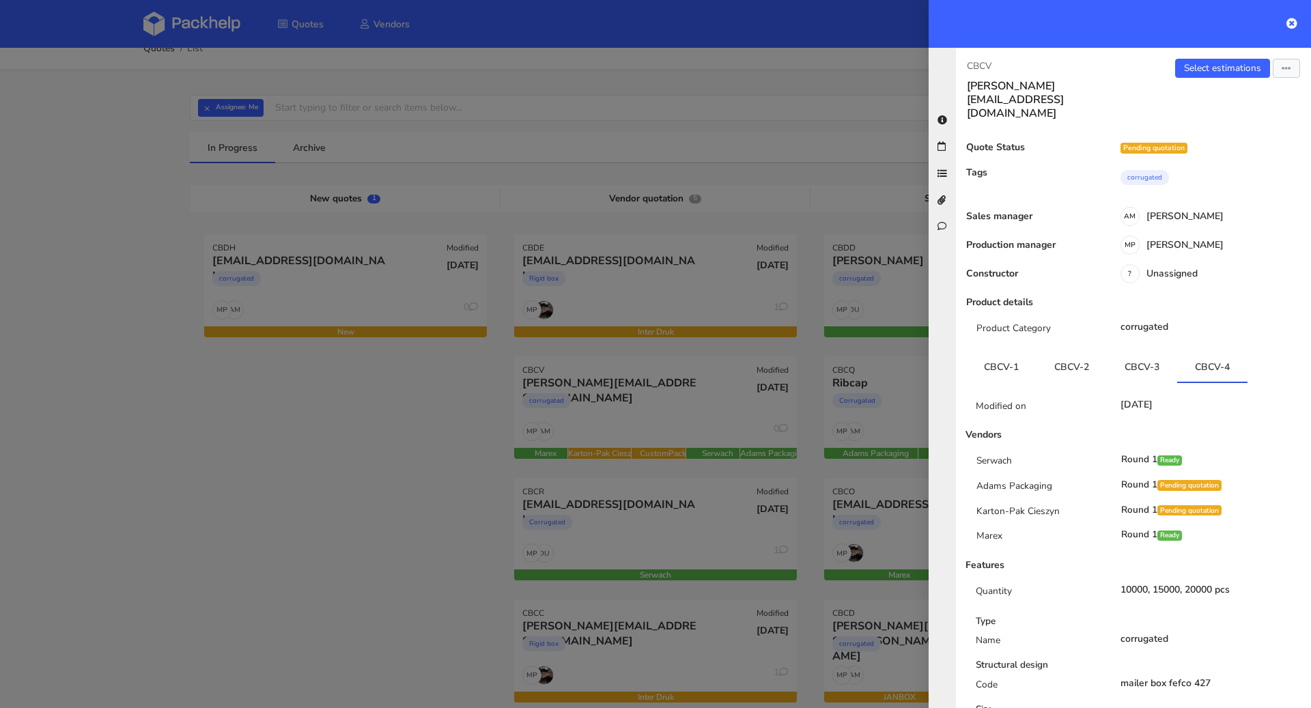
click at [375, 461] on div at bounding box center [655, 354] width 1311 height 708
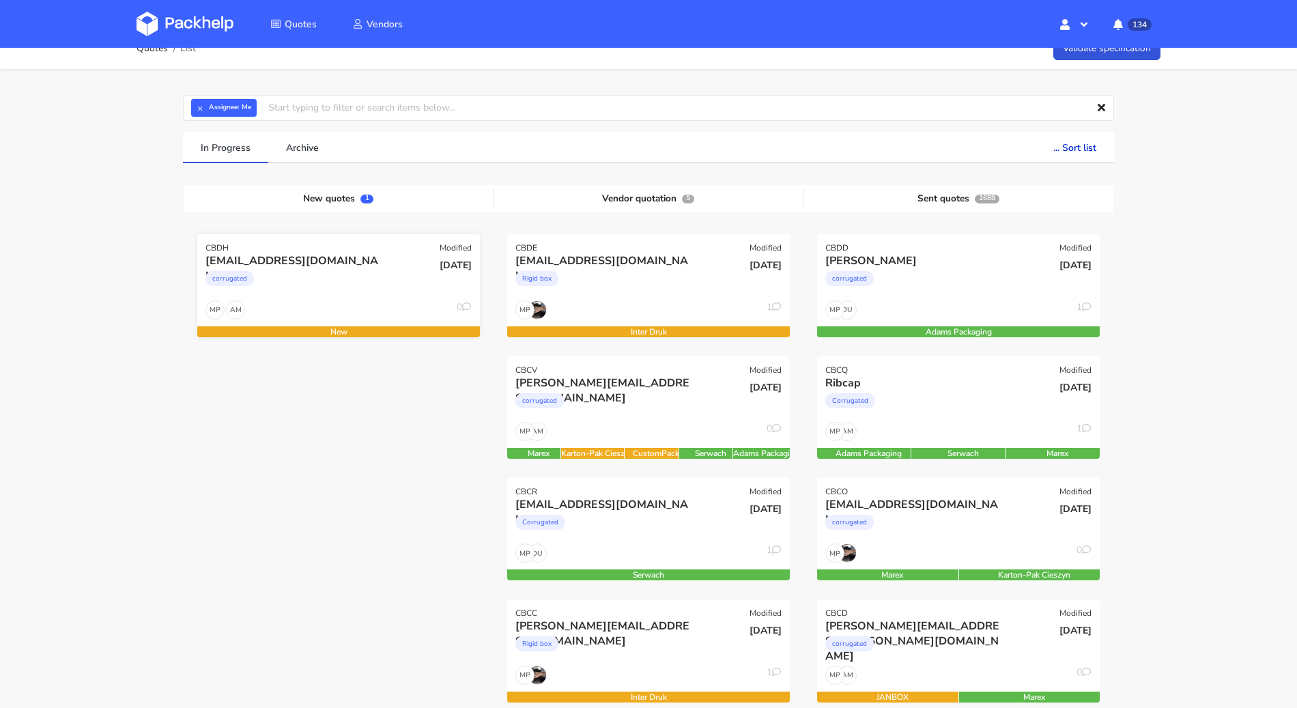
click at [371, 289] on div "corrugated" at bounding box center [295, 281] width 181 height 27
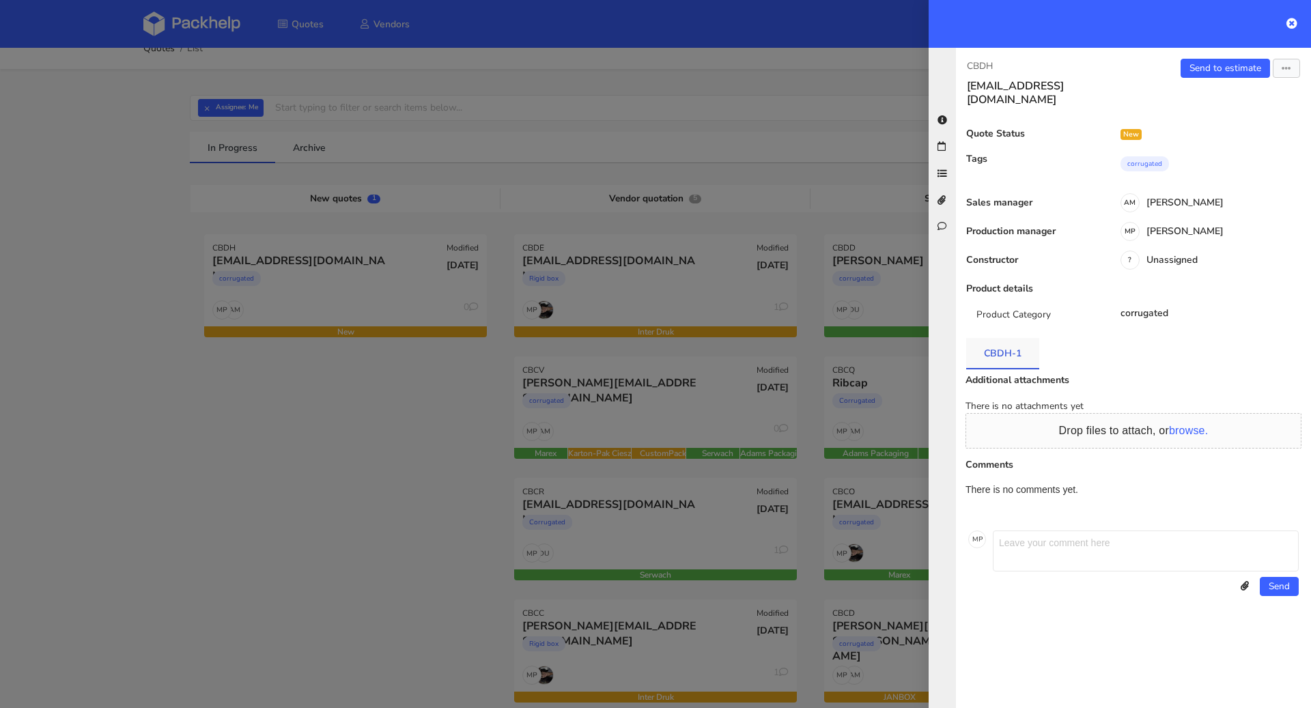
click at [986, 339] on link "CBDH-1" at bounding box center [1002, 353] width 73 height 30
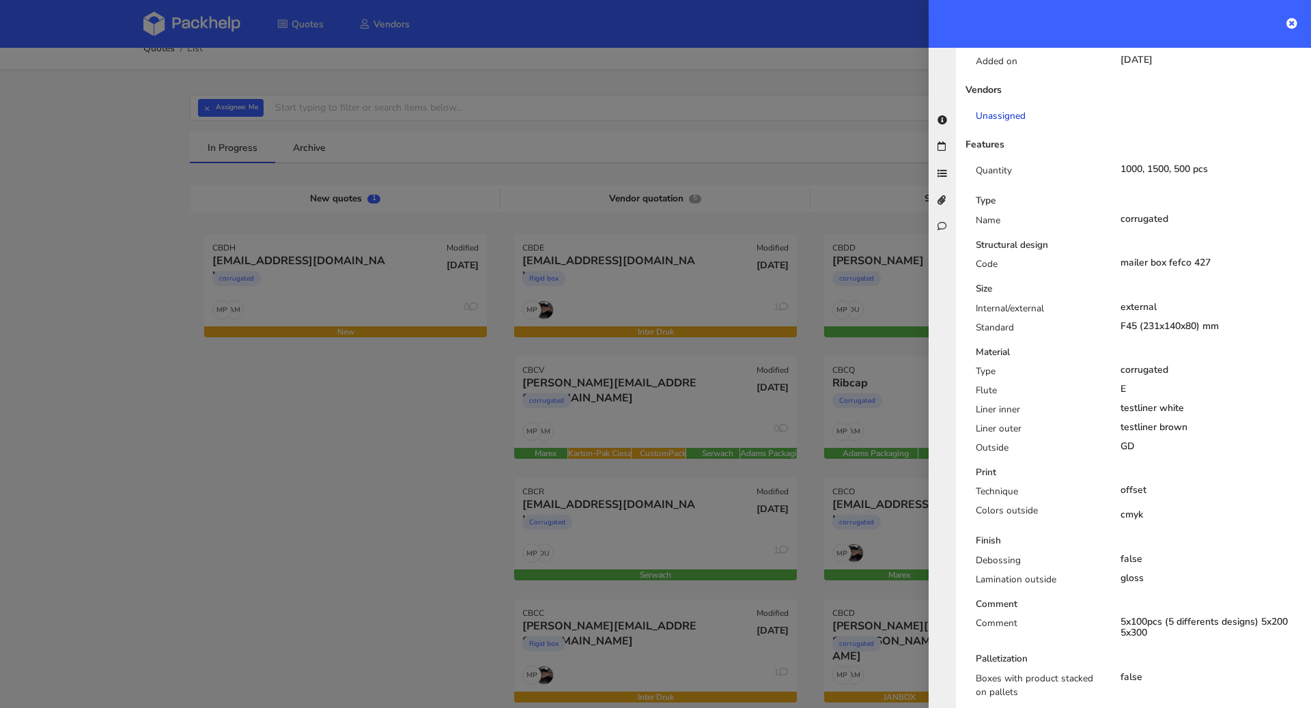
scroll to position [0, 0]
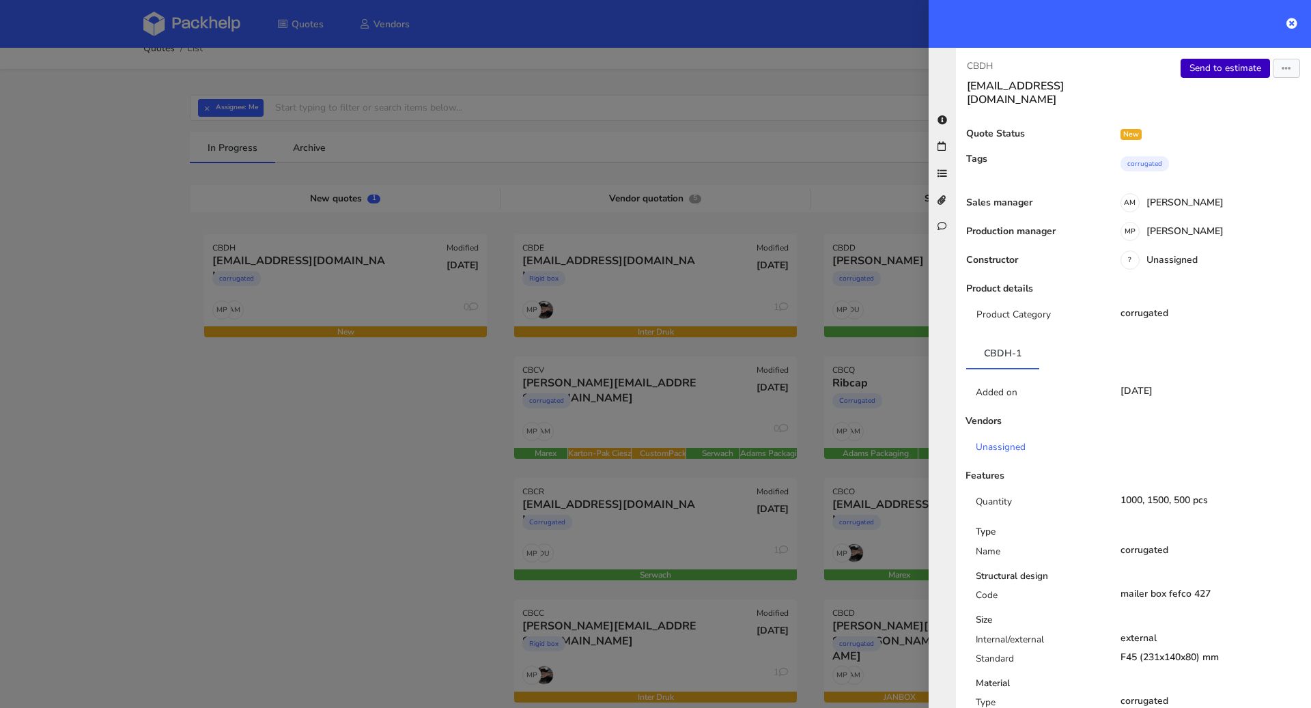
click at [1199, 66] on link "Send to estimate" at bounding box center [1224, 68] width 89 height 19
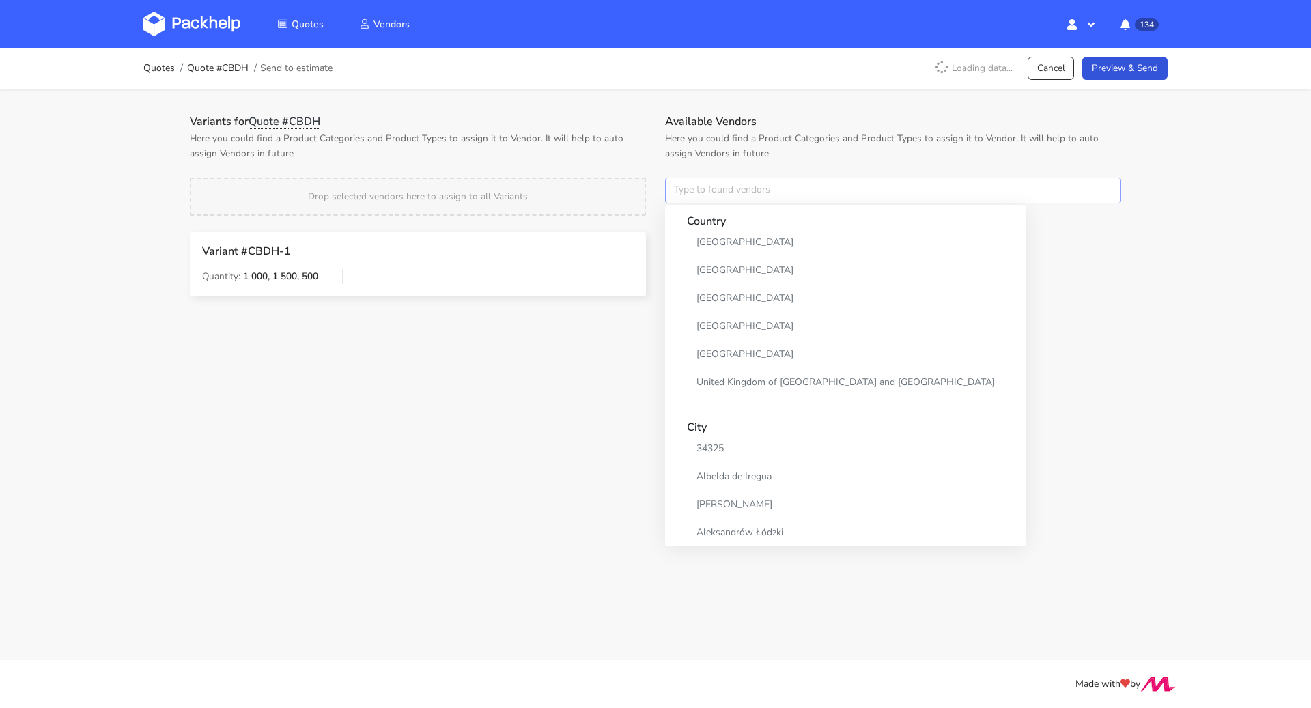
click at [723, 183] on input "text" at bounding box center [893, 190] width 456 height 26
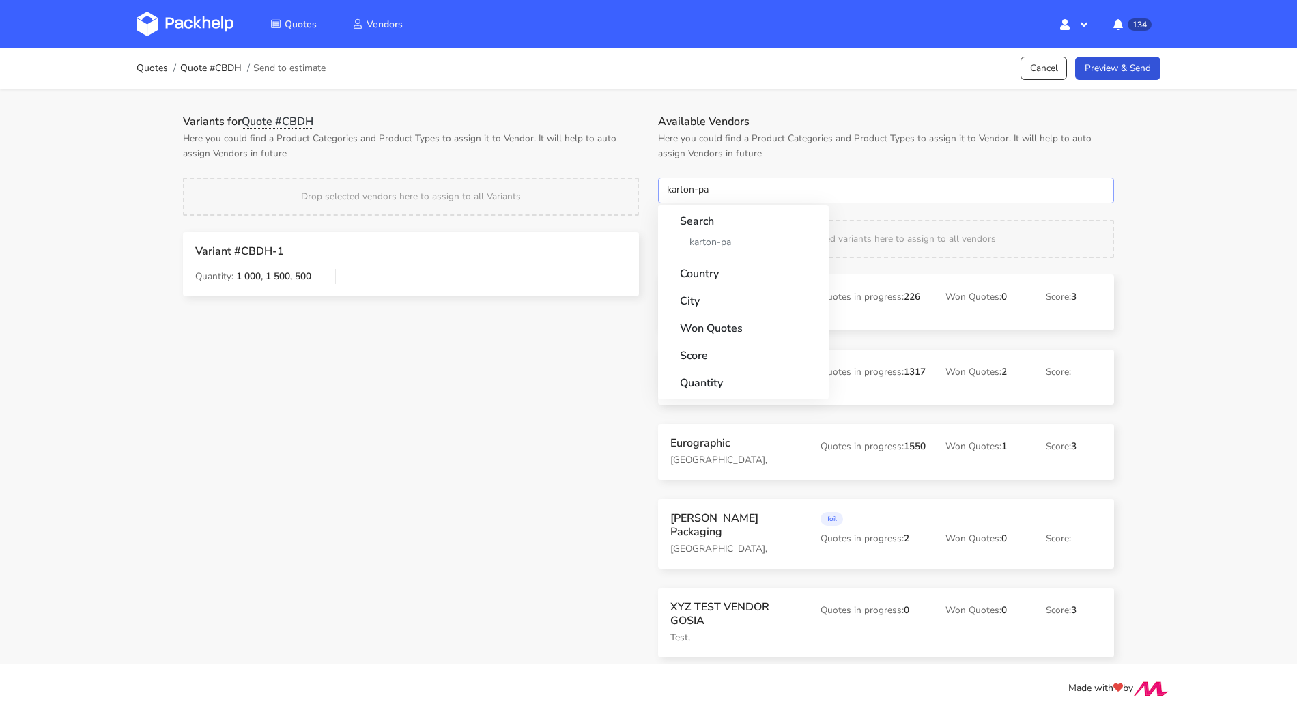
type input "karton-pak"
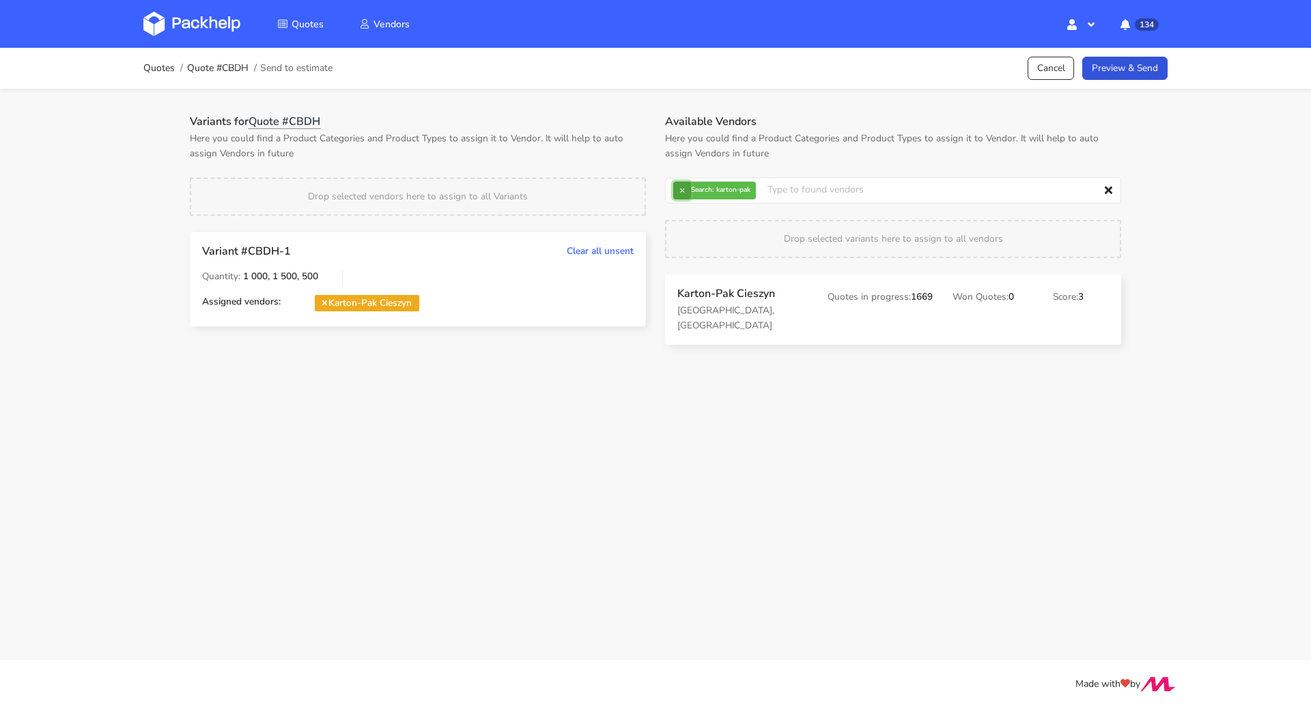
click at [682, 196] on button "×" at bounding box center [682, 191] width 18 height 18
click at [682, 196] on input "text" at bounding box center [893, 190] width 456 height 26
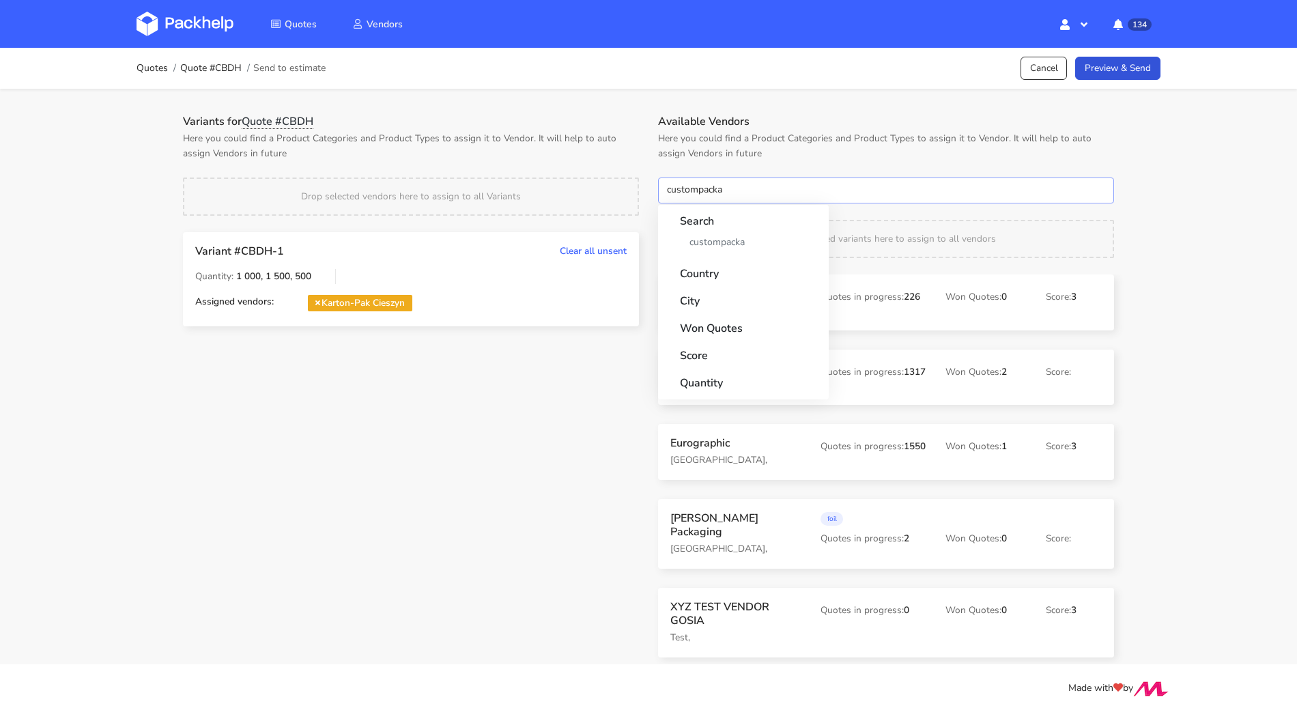
type input "custompack"
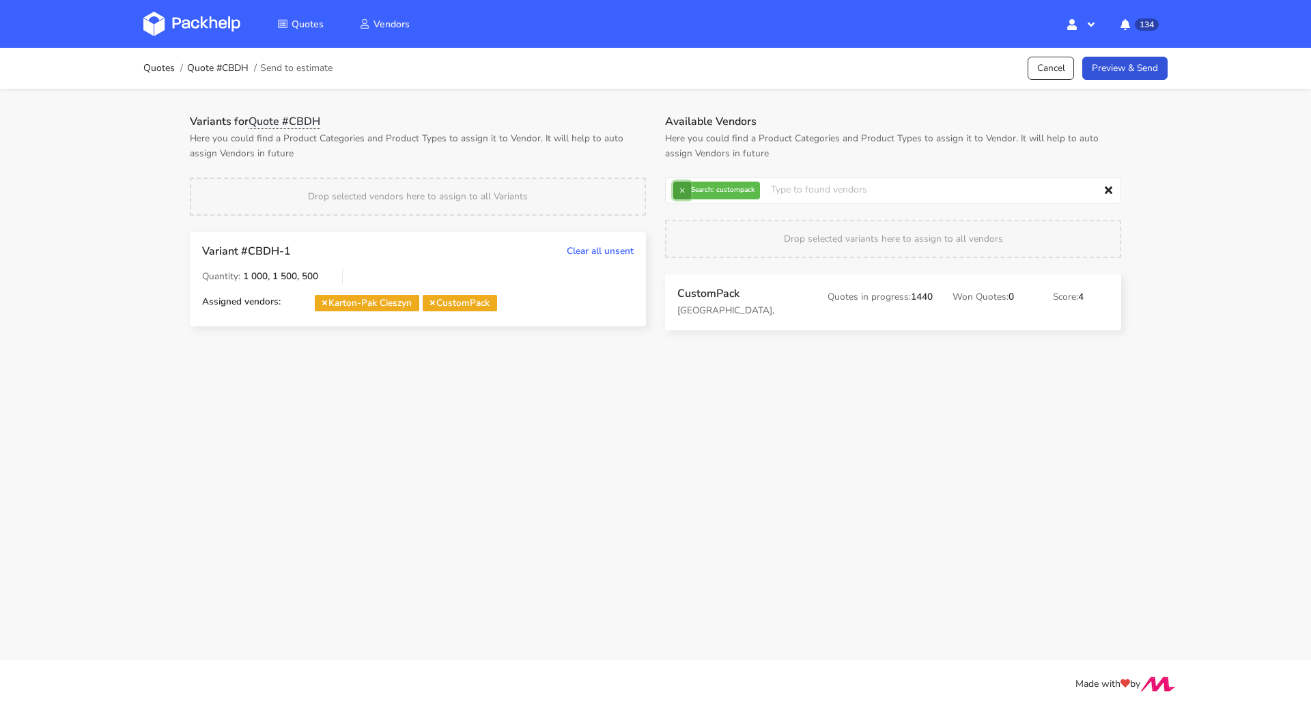
click at [679, 187] on button "×" at bounding box center [682, 191] width 18 height 18
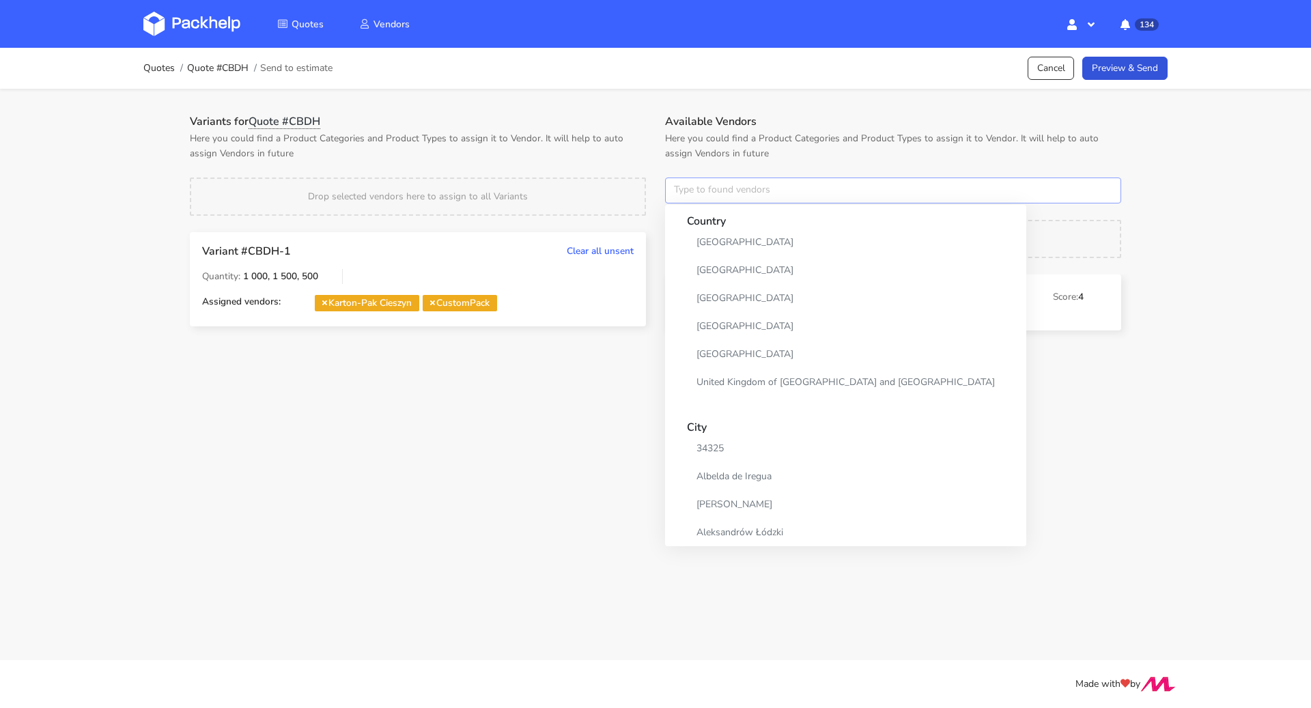
click at [683, 190] on input "text" at bounding box center [893, 190] width 456 height 26
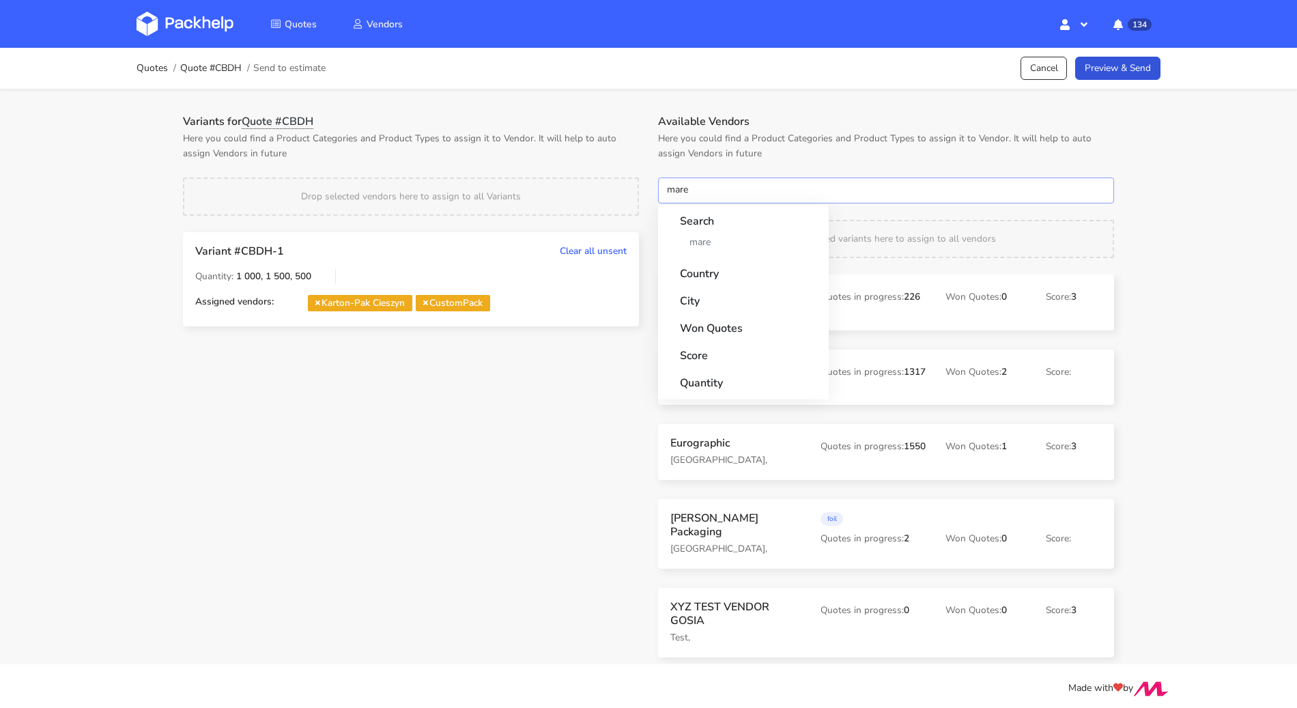
type input "marex"
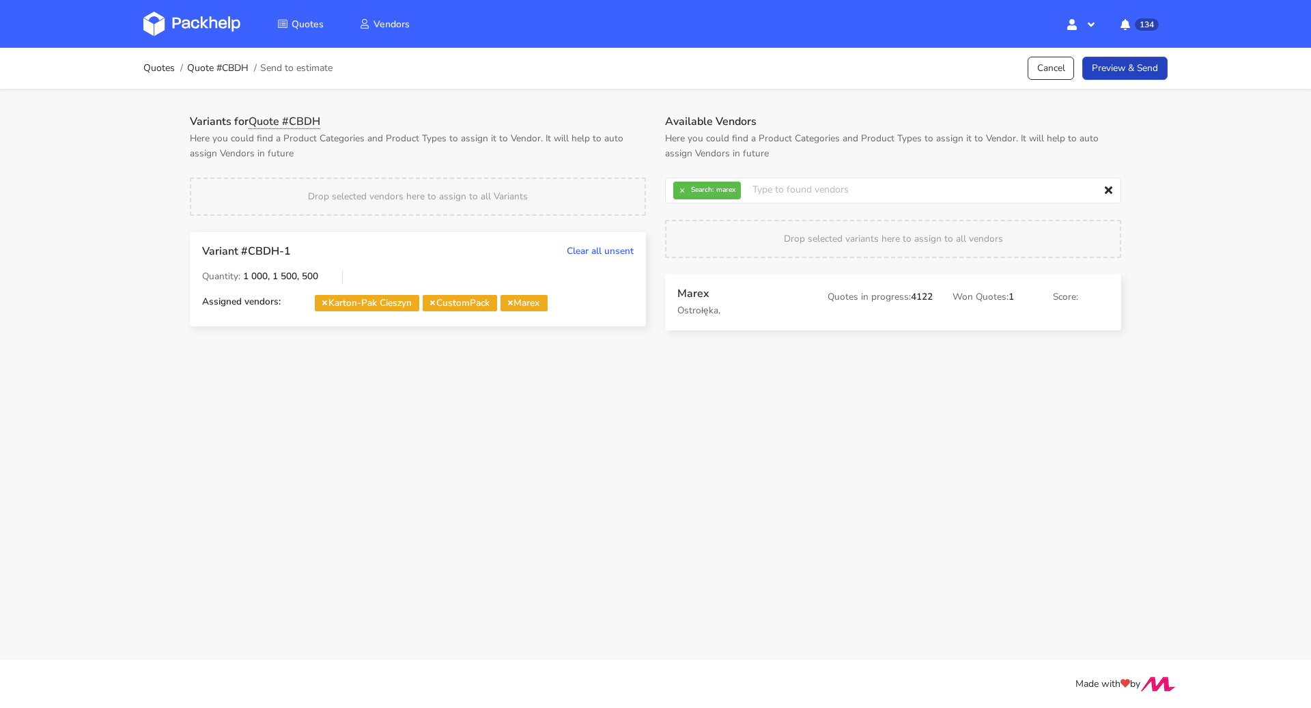
click at [1139, 73] on link "Preview & Send" at bounding box center [1124, 69] width 85 height 24
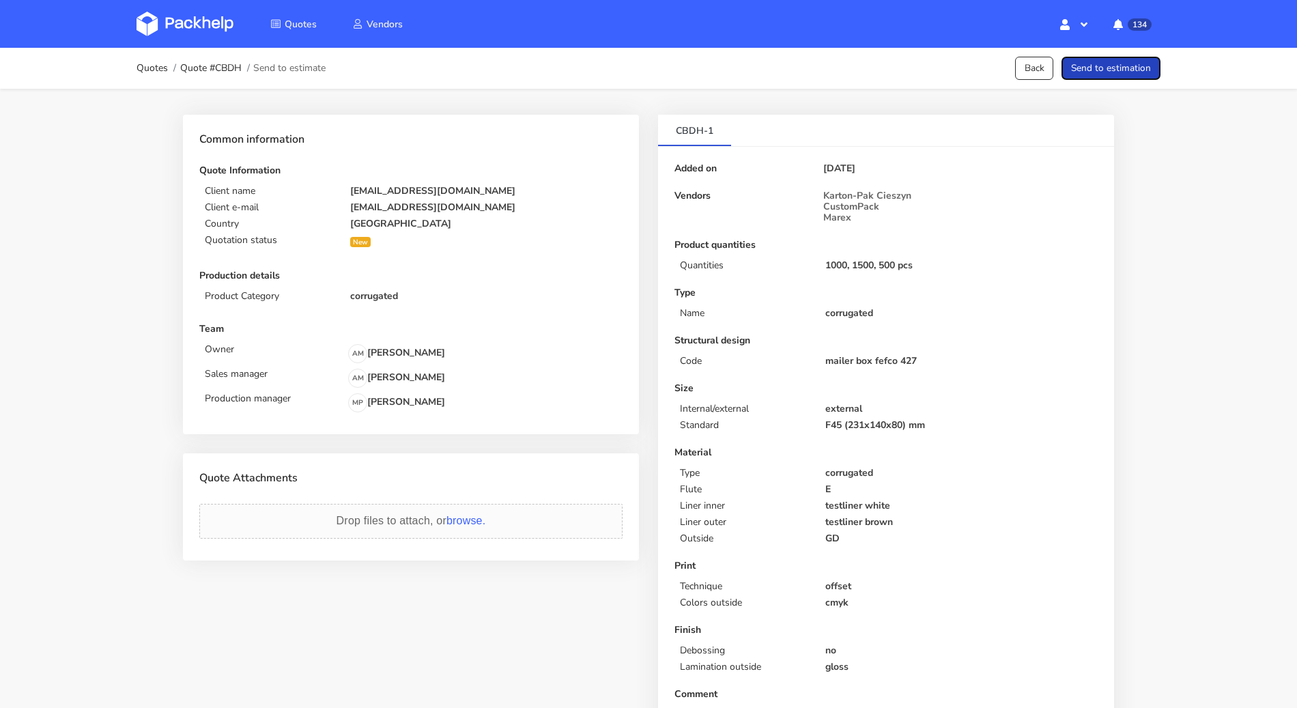
click at [1139, 73] on button "Send to estimation" at bounding box center [1111, 69] width 99 height 24
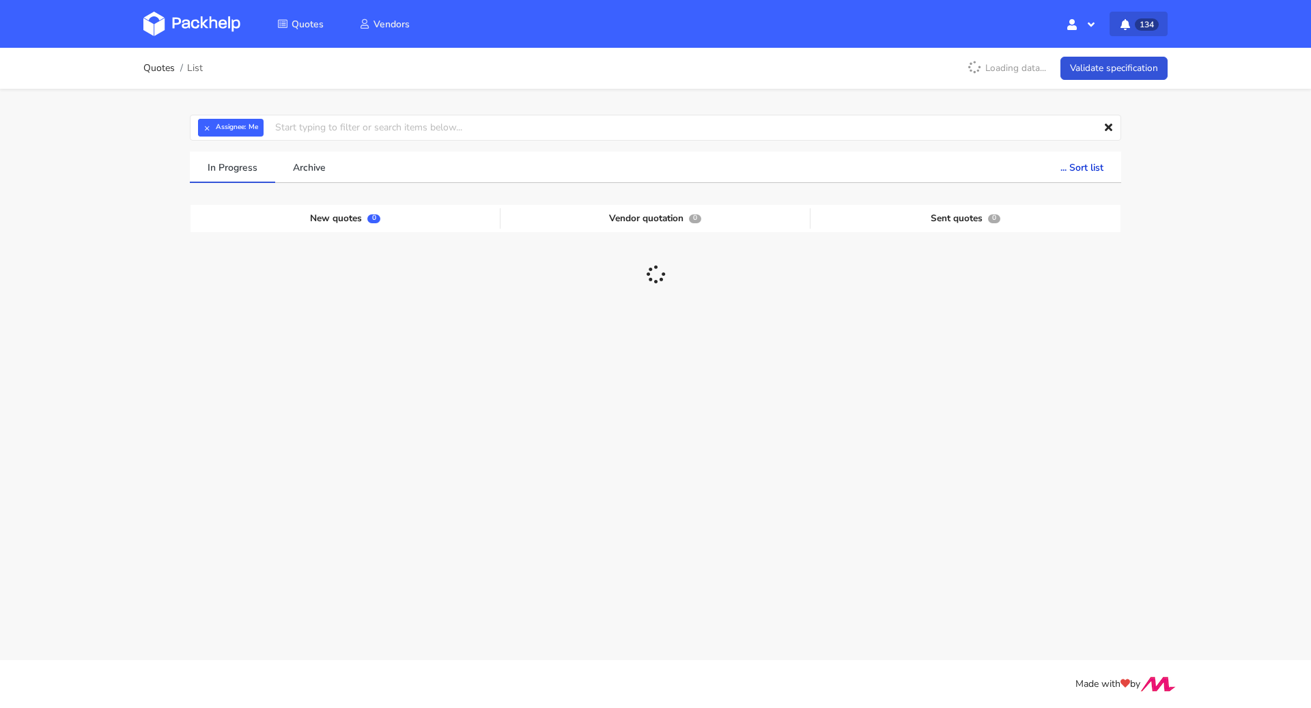
click at [1133, 24] on button "134" at bounding box center [1138, 24] width 58 height 25
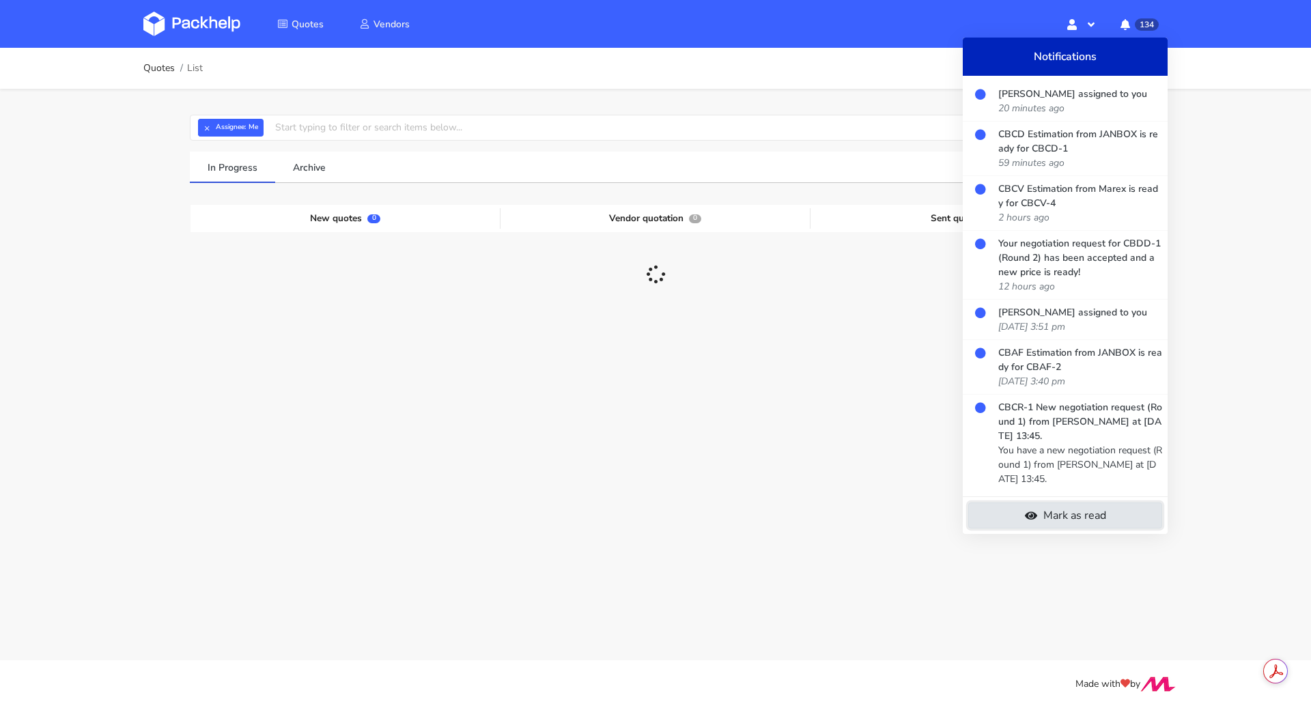
click at [1084, 515] on link "Mark as read" at bounding box center [1065, 515] width 194 height 26
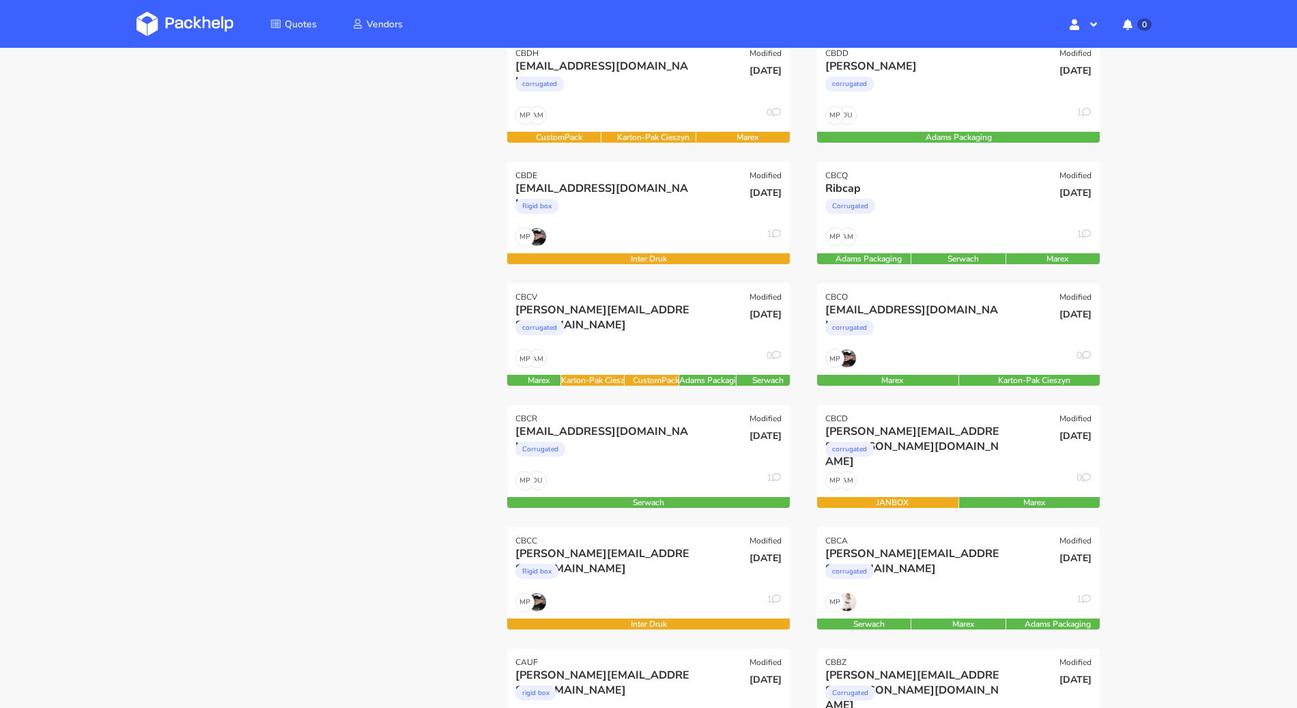
scroll to position [215, 0]
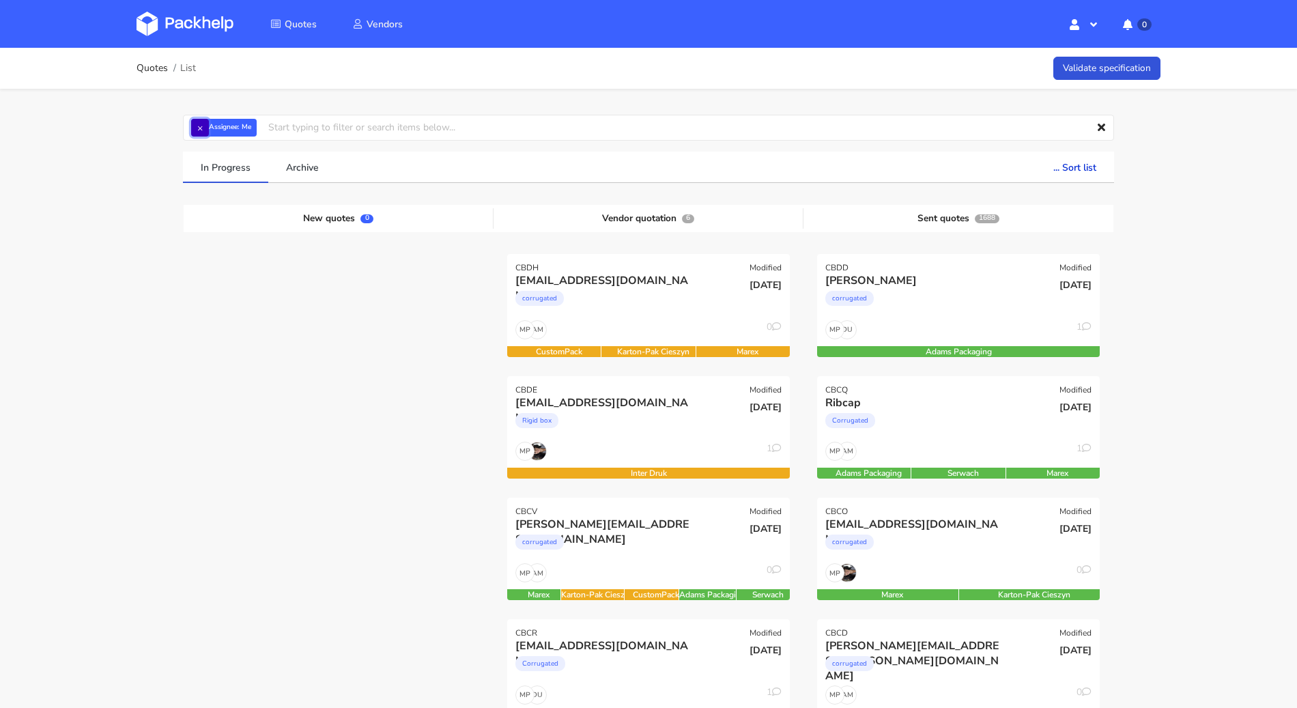
click at [197, 130] on button "×" at bounding box center [200, 128] width 18 height 18
click at [211, 133] on input "text" at bounding box center [648, 128] width 931 height 26
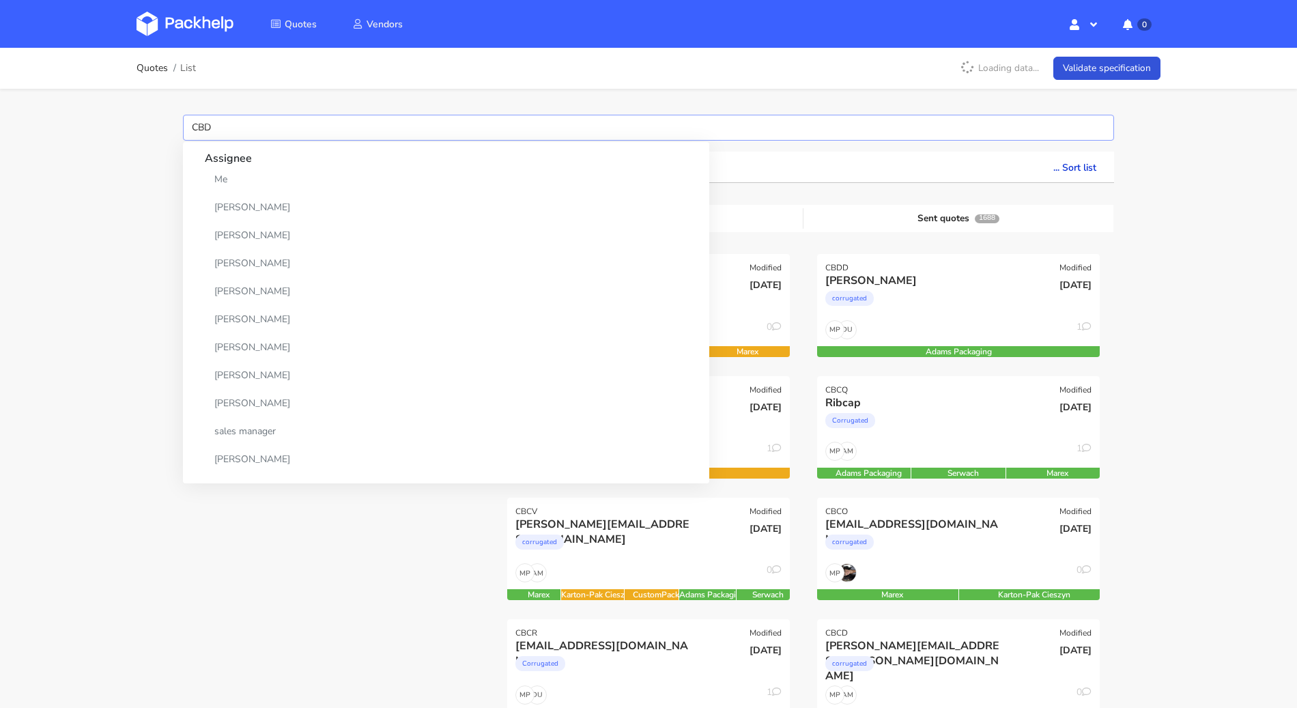
type input "CBDJ"
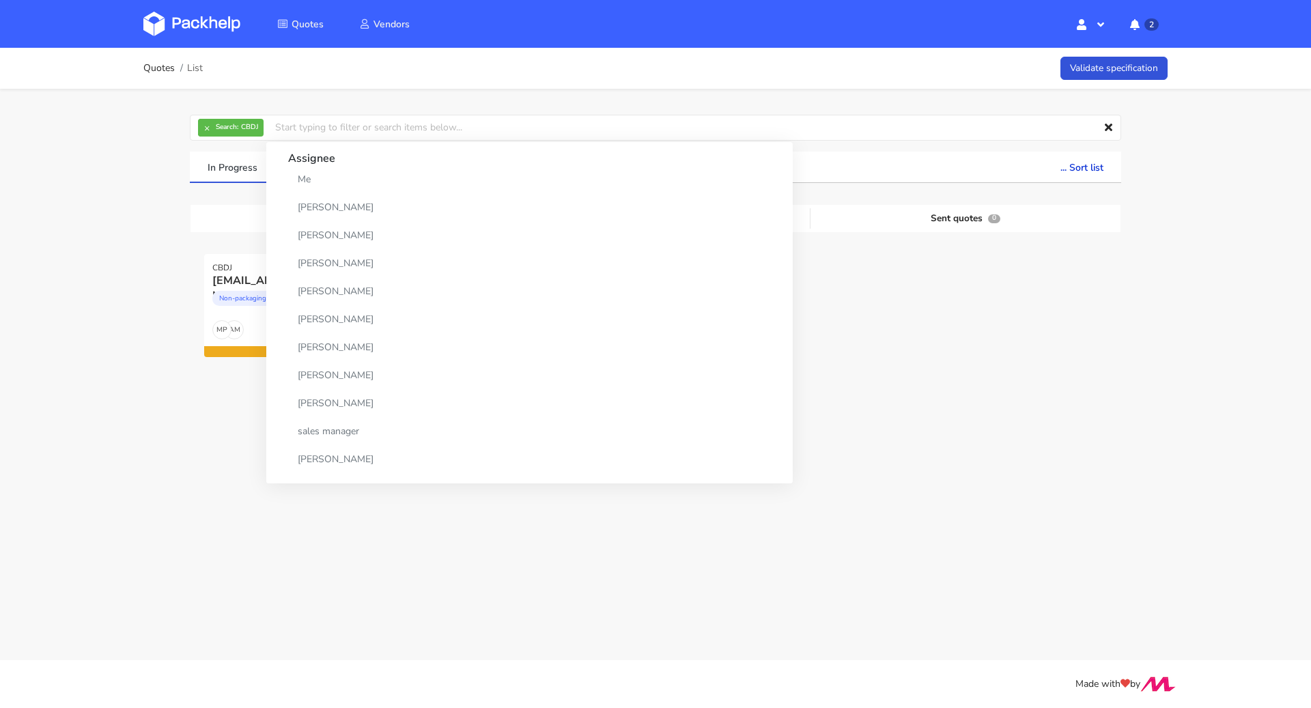
click at [98, 425] on div "Quotes List Validate specification × Search: CBDJ Assignee Me Dylan Dewit Natal…" at bounding box center [655, 261] width 1311 height 427
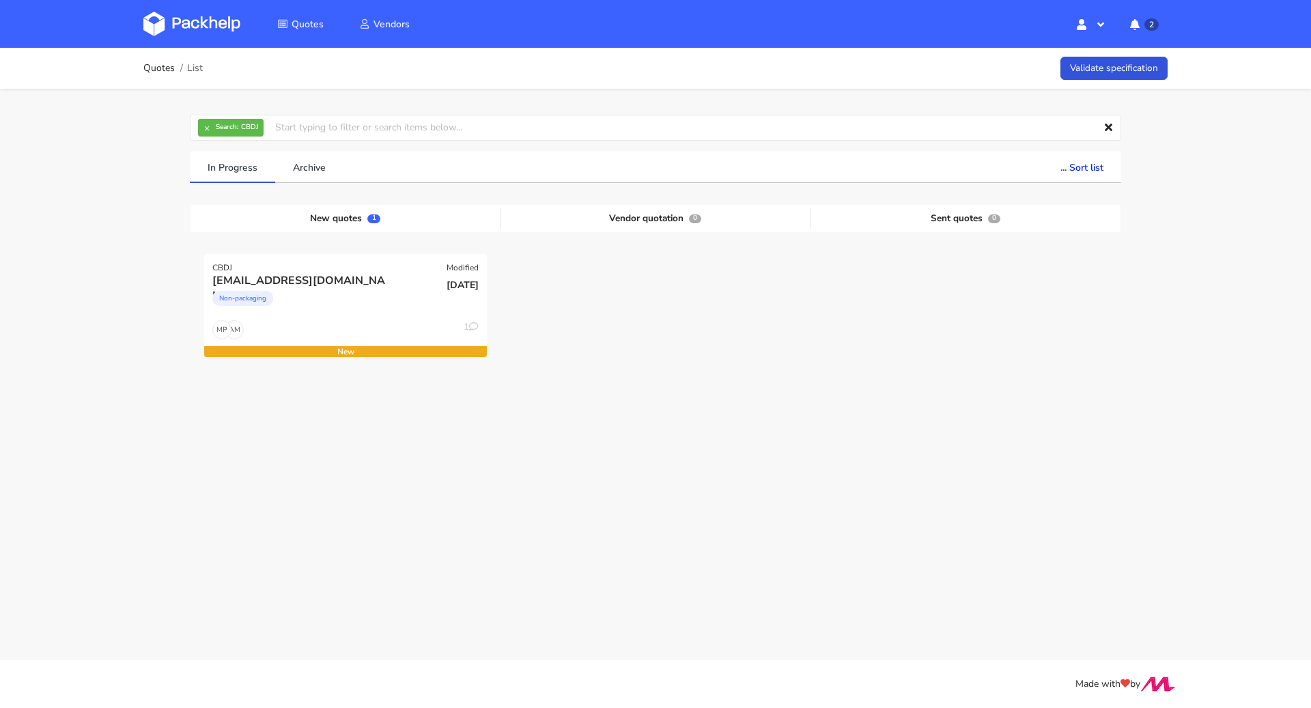
click at [149, 74] on ol "Quotes List" at bounding box center [172, 68] width 59 height 27
click at [152, 70] on link "Quotes" at bounding box center [158, 68] width 31 height 11
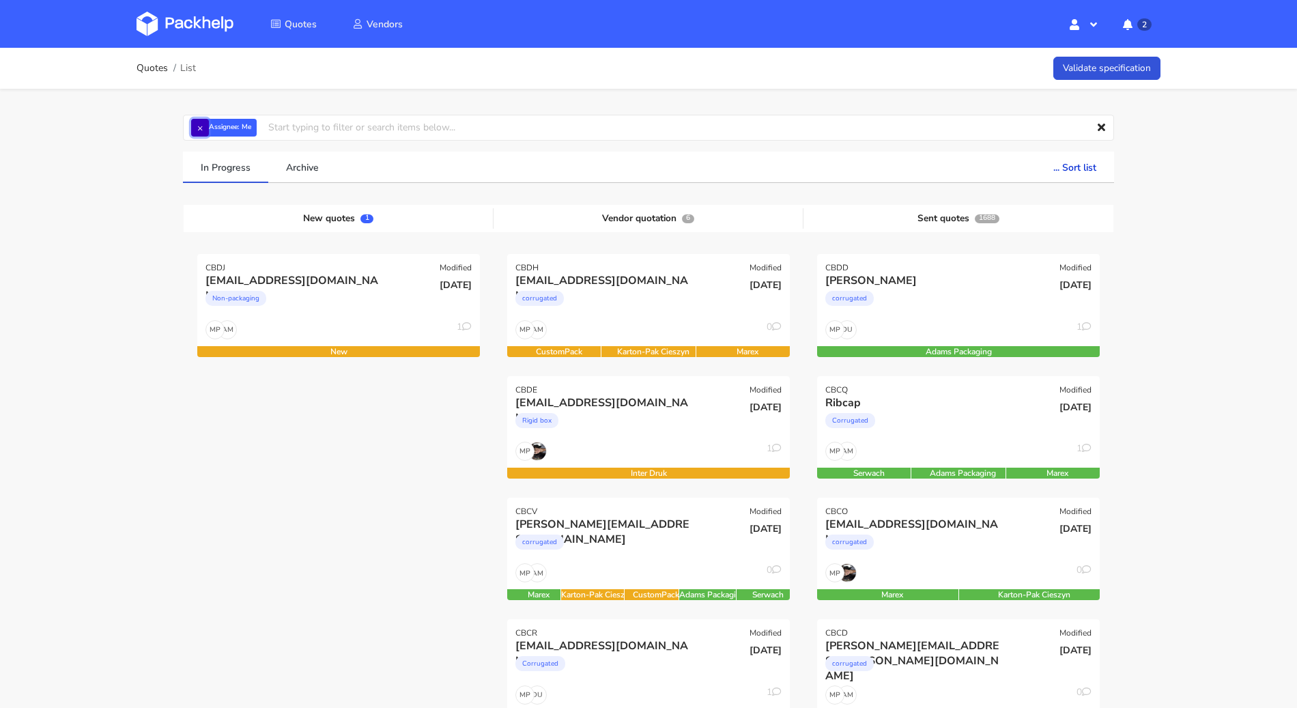
click at [196, 128] on button "×" at bounding box center [200, 128] width 18 height 18
click at [203, 130] on input "text" at bounding box center [648, 128] width 931 height 26
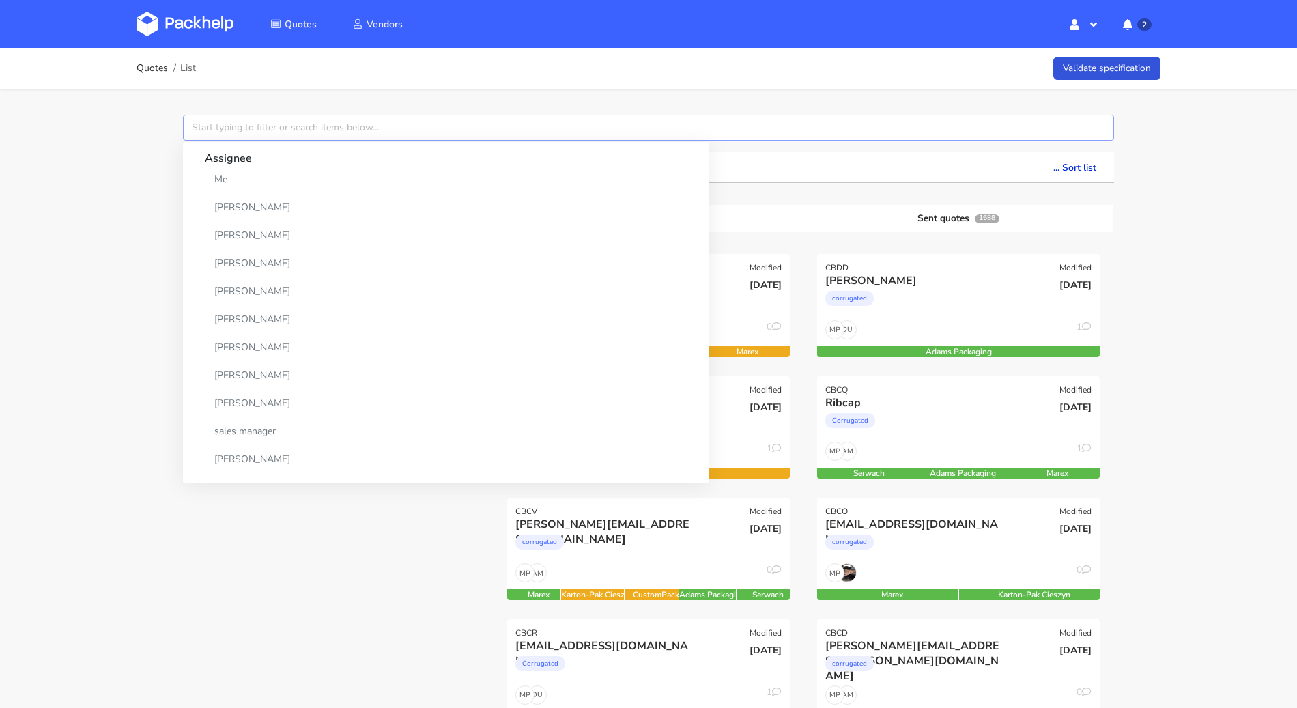
paste input "CBDK"
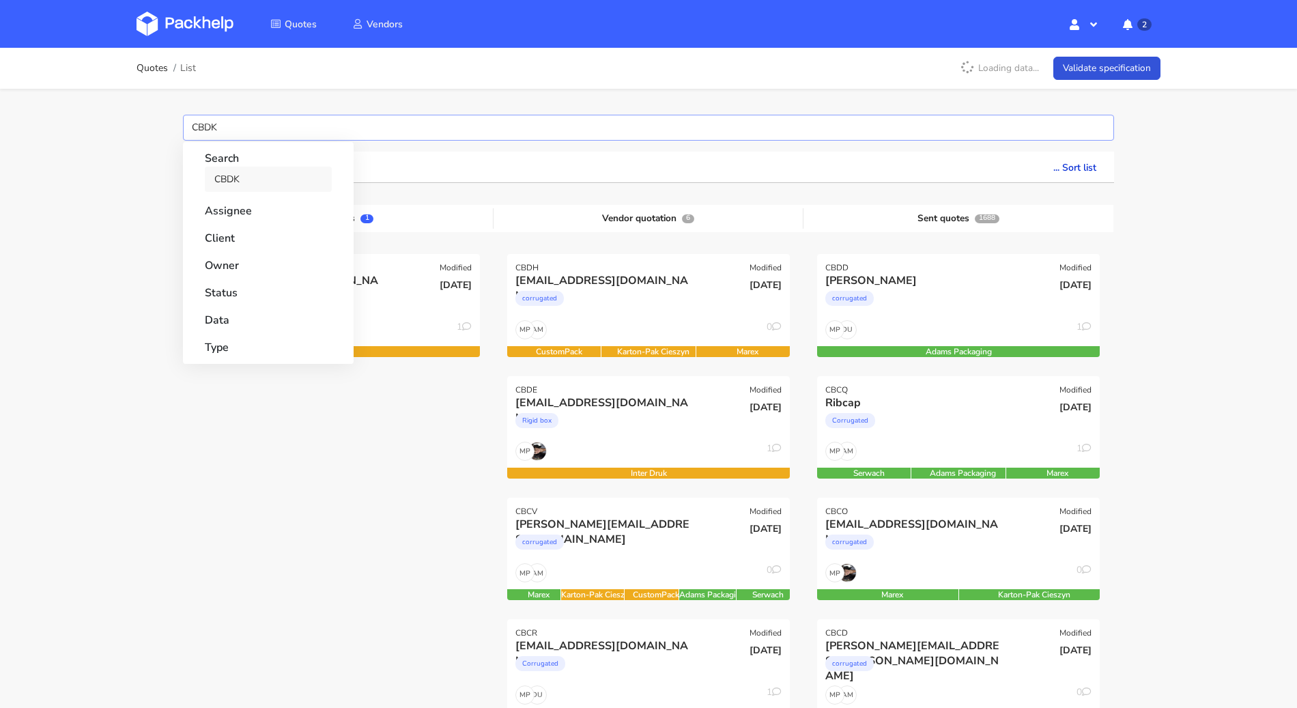
type input "CBDK"
click at [239, 173] on link "CBDK" at bounding box center [268, 179] width 127 height 25
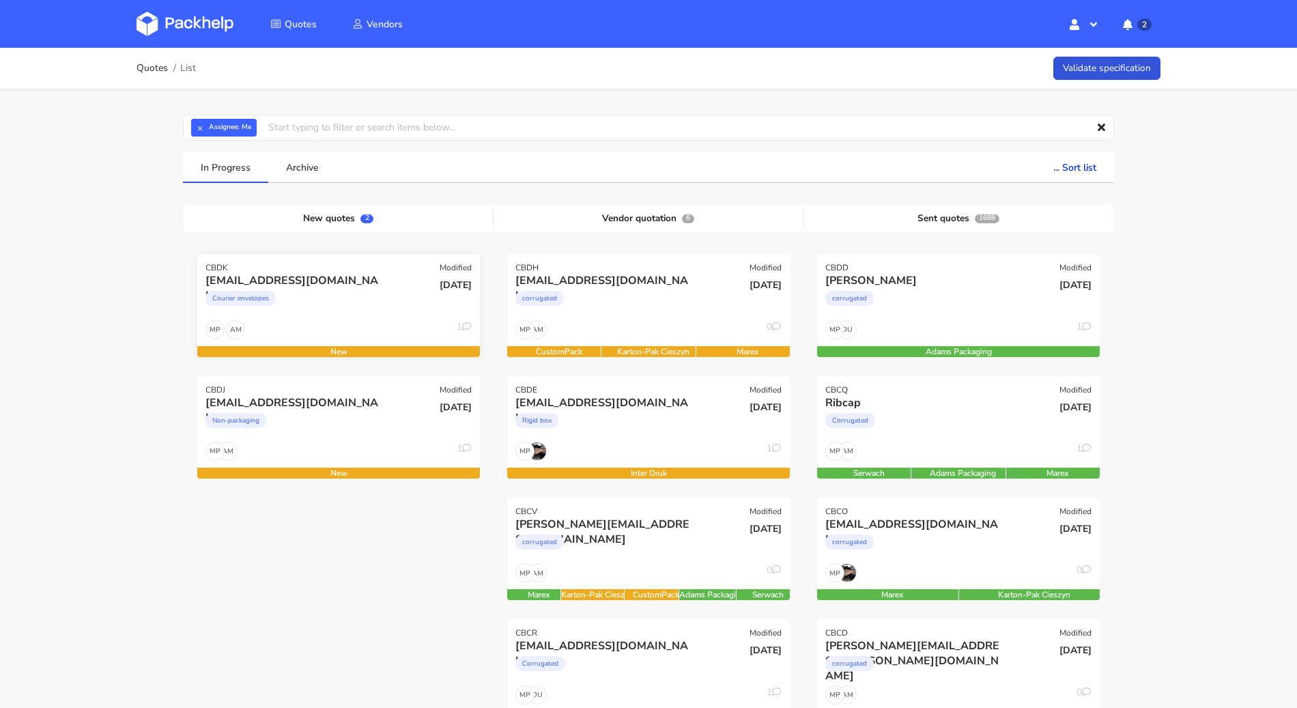
click at [357, 319] on div "[EMAIL_ADDRESS][DOMAIN_NAME] Courier envelopes" at bounding box center [291, 296] width 190 height 46
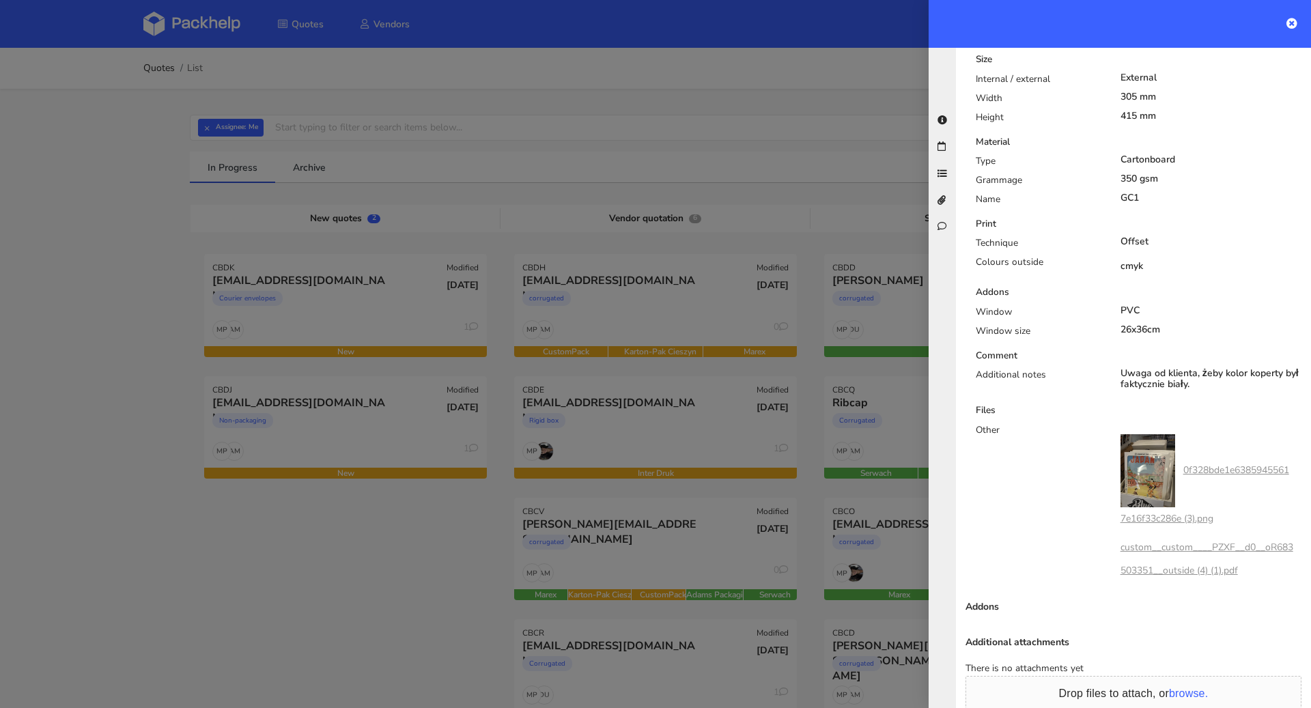
scroll to position [760, 0]
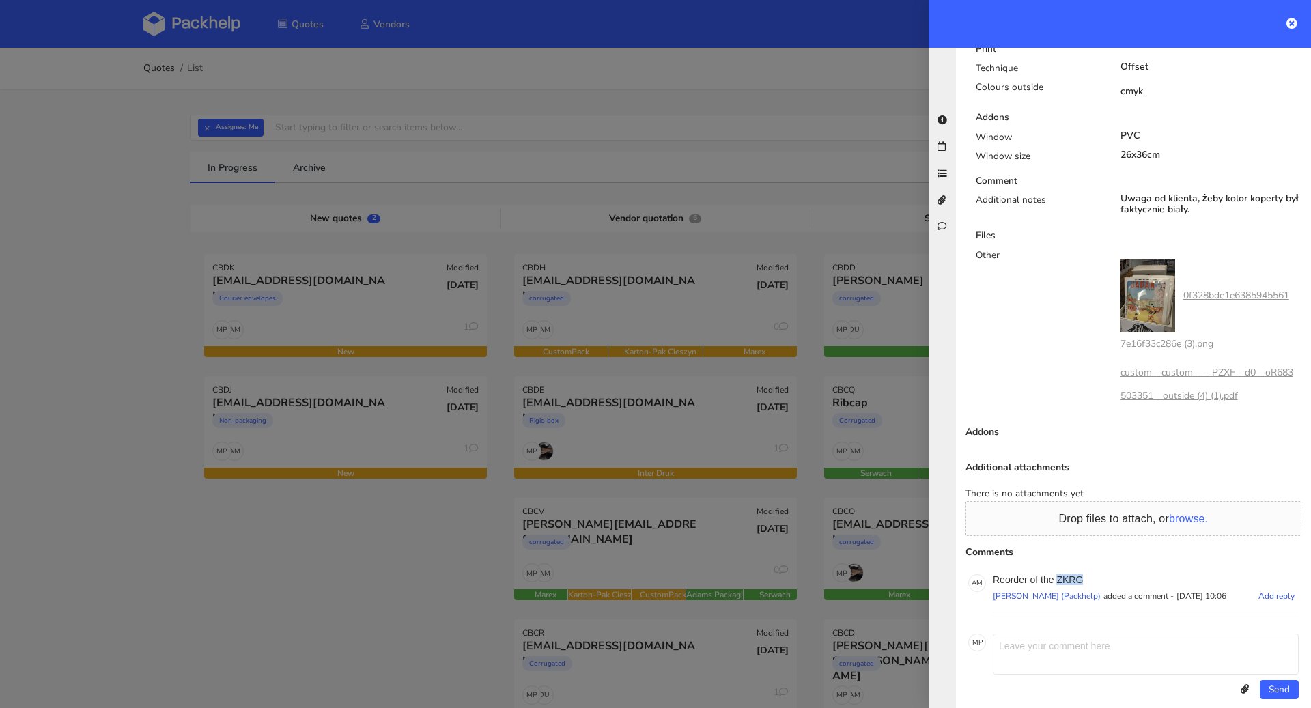
drag, startPoint x: 1096, startPoint y: 561, endPoint x: 1057, endPoint y: 563, distance: 39.0
click at [1057, 574] on p "Reorder of the ZKRG" at bounding box center [1146, 579] width 306 height 11
copy p "ZKRG"
click at [1239, 289] on link "0f328bde1e63859455617e16f33c286e (3).png" at bounding box center [1204, 319] width 169 height 61
click at [1199, 366] on link "custom__custom____PZXF__d0__oR683503351__outside (4) (1).pdf" at bounding box center [1206, 384] width 173 height 36
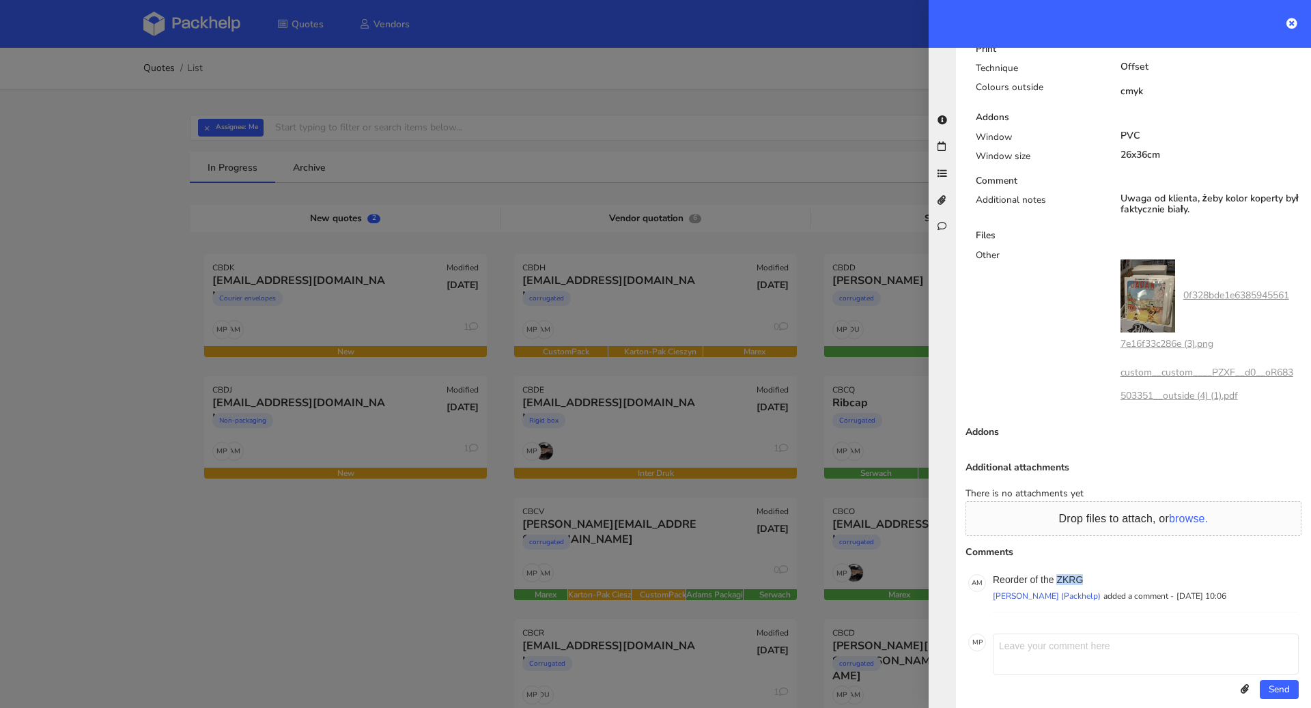
click at [1198, 380] on link "custom__custom____PZXF__d0__oR683503351__outside (4) (1).pdf" at bounding box center [1206, 384] width 173 height 36
click at [1149, 605] on div "Reorder of the ZKRG Adrian Margula (Packhelp) added a comment - 25 August 2025 …" at bounding box center [1146, 593] width 306 height 38
drag, startPoint x: 1090, startPoint y: 562, endPoint x: 1057, endPoint y: 562, distance: 32.8
click at [1057, 574] on p "Reorder of the ZKRG" at bounding box center [1146, 579] width 306 height 11
copy p "ZKRG"
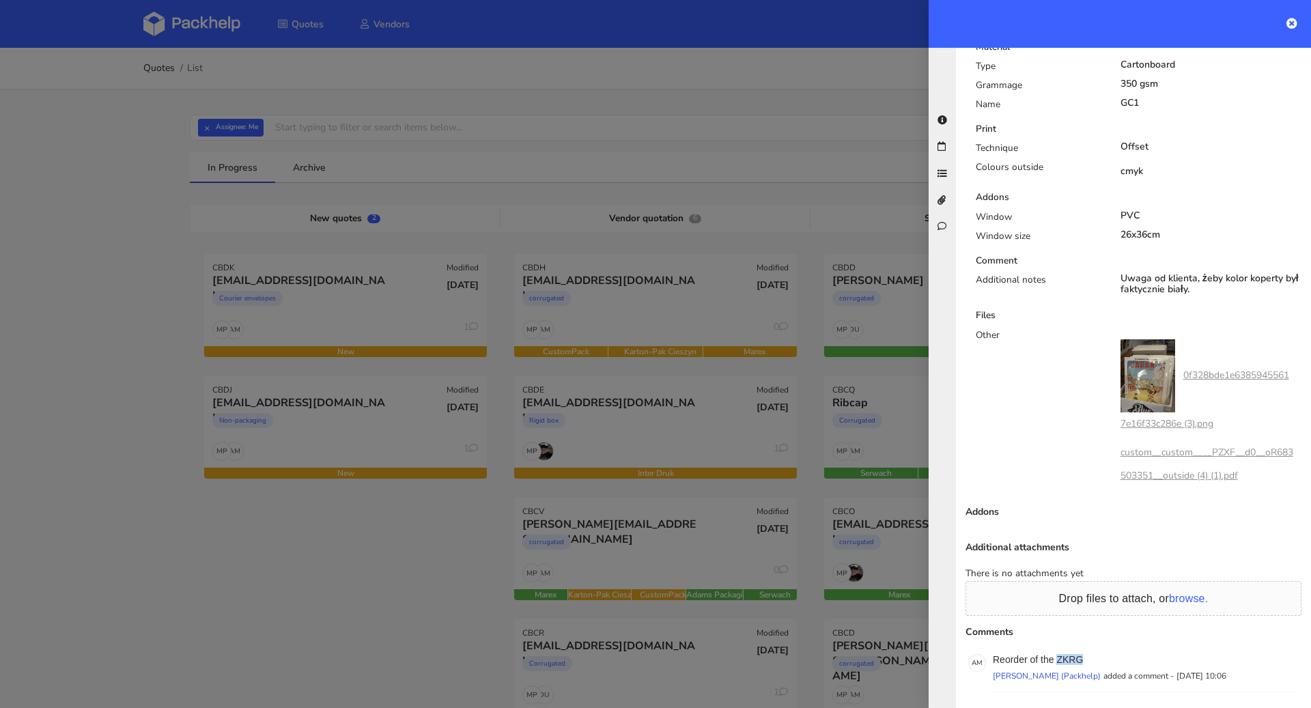
scroll to position [695, 0]
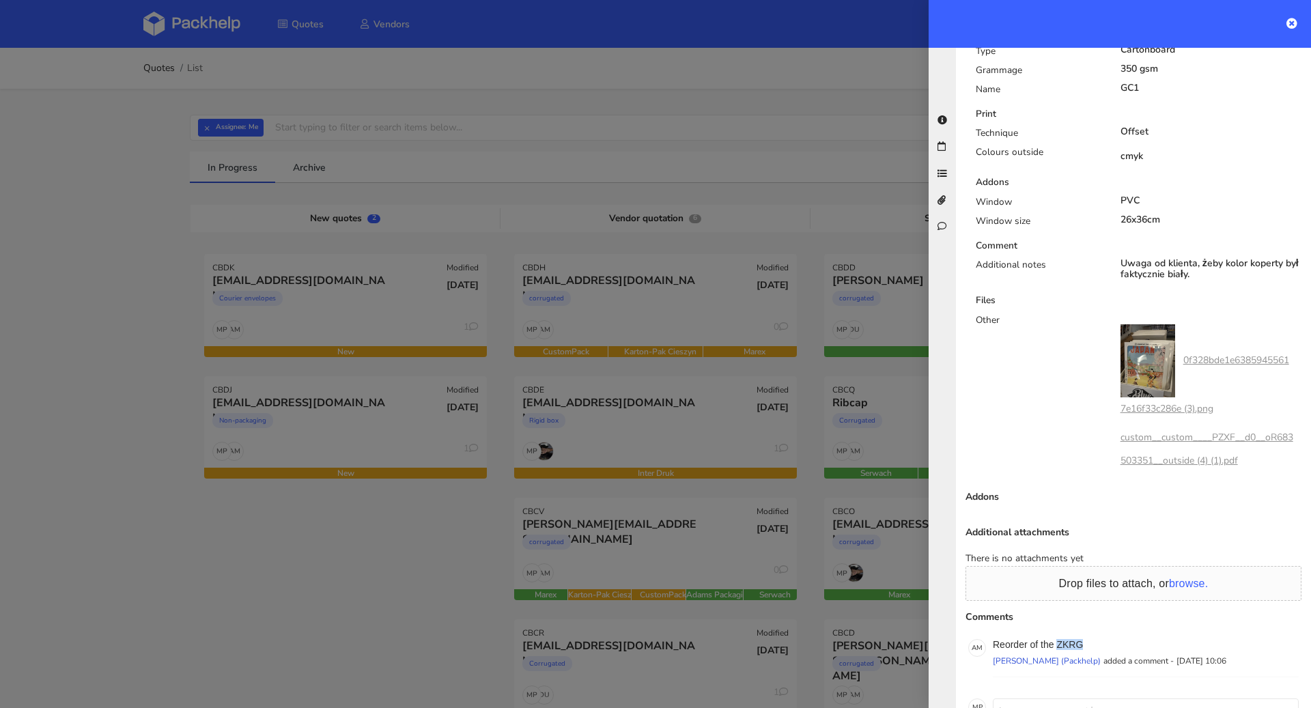
click at [1192, 431] on link "custom__custom____PZXF__d0__oR683503351__outside (4) (1).pdf" at bounding box center [1206, 449] width 173 height 36
click at [1186, 443] on link "custom__custom____PZXF__d0__oR683503351__outside (4) (1).pdf" at bounding box center [1206, 449] width 173 height 36
click at [1233, 354] on link "0f328bde1e63859455617e16f33c286e (3).png" at bounding box center [1204, 384] width 169 height 61
click at [1046, 453] on div "Other" at bounding box center [1037, 397] width 145 height 168
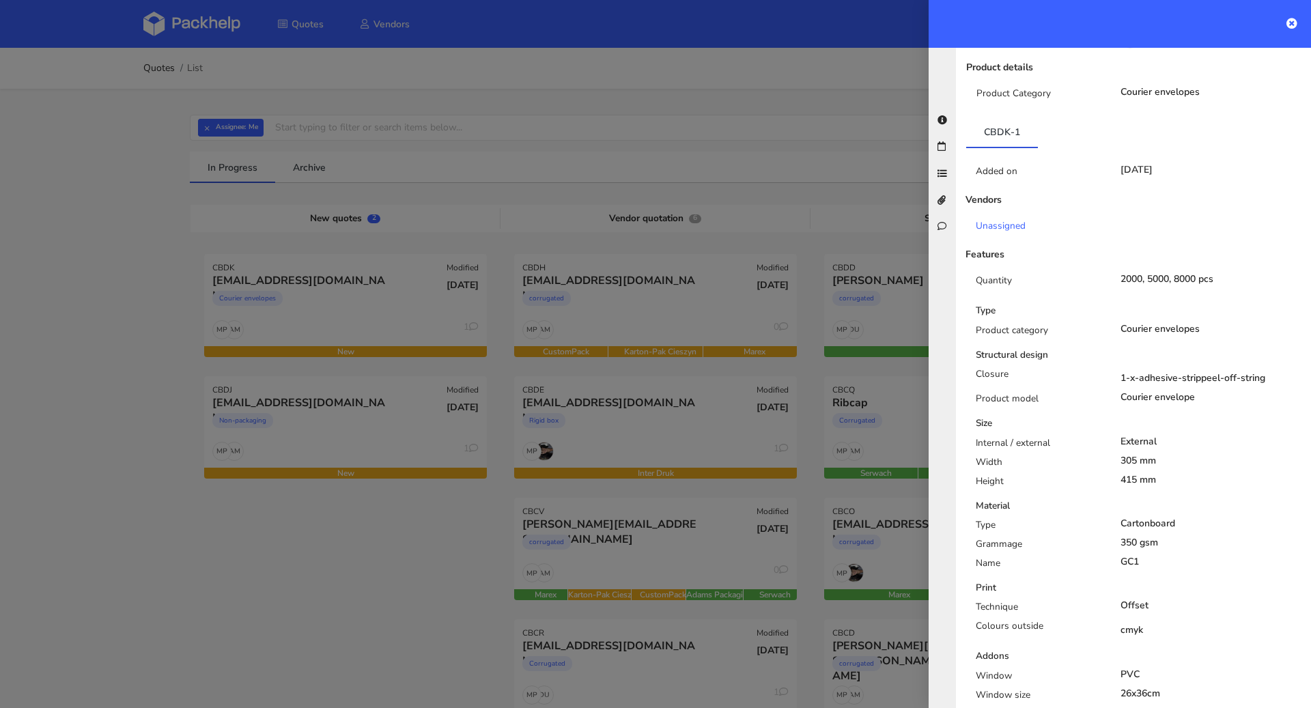
scroll to position [0, 0]
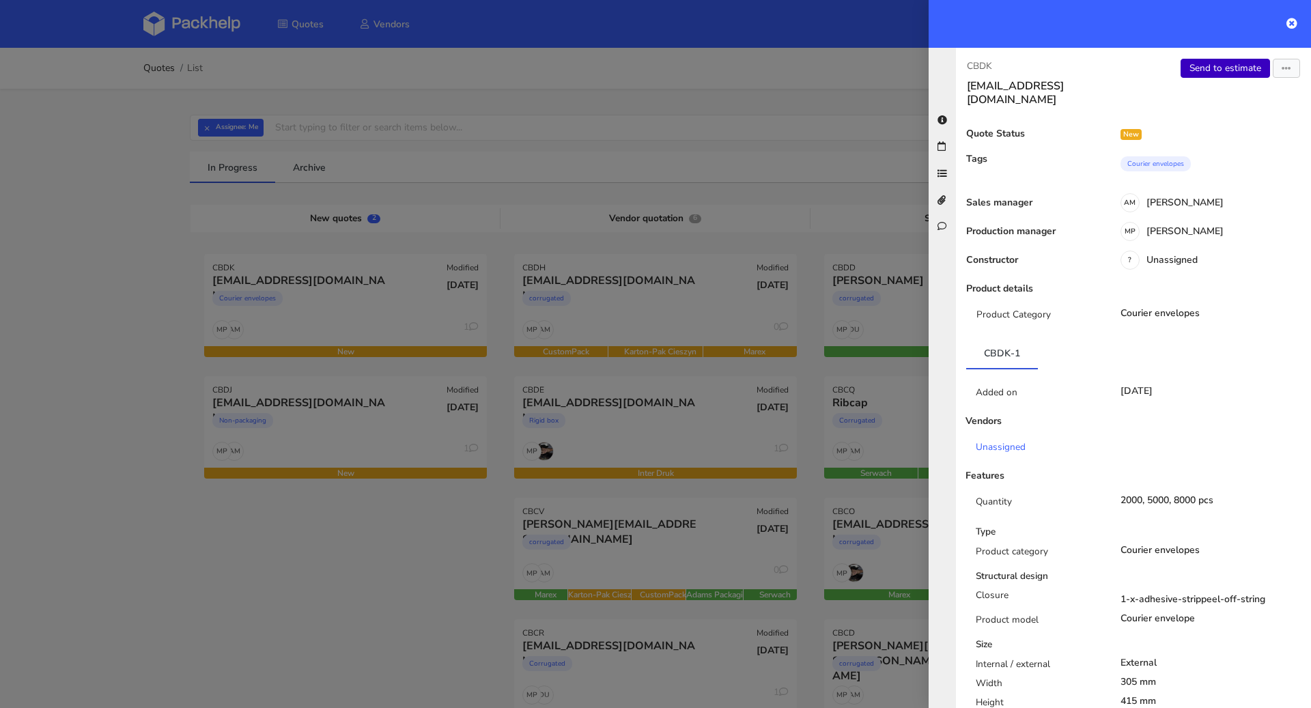
click at [1196, 61] on link "Send to estimate" at bounding box center [1224, 68] width 89 height 19
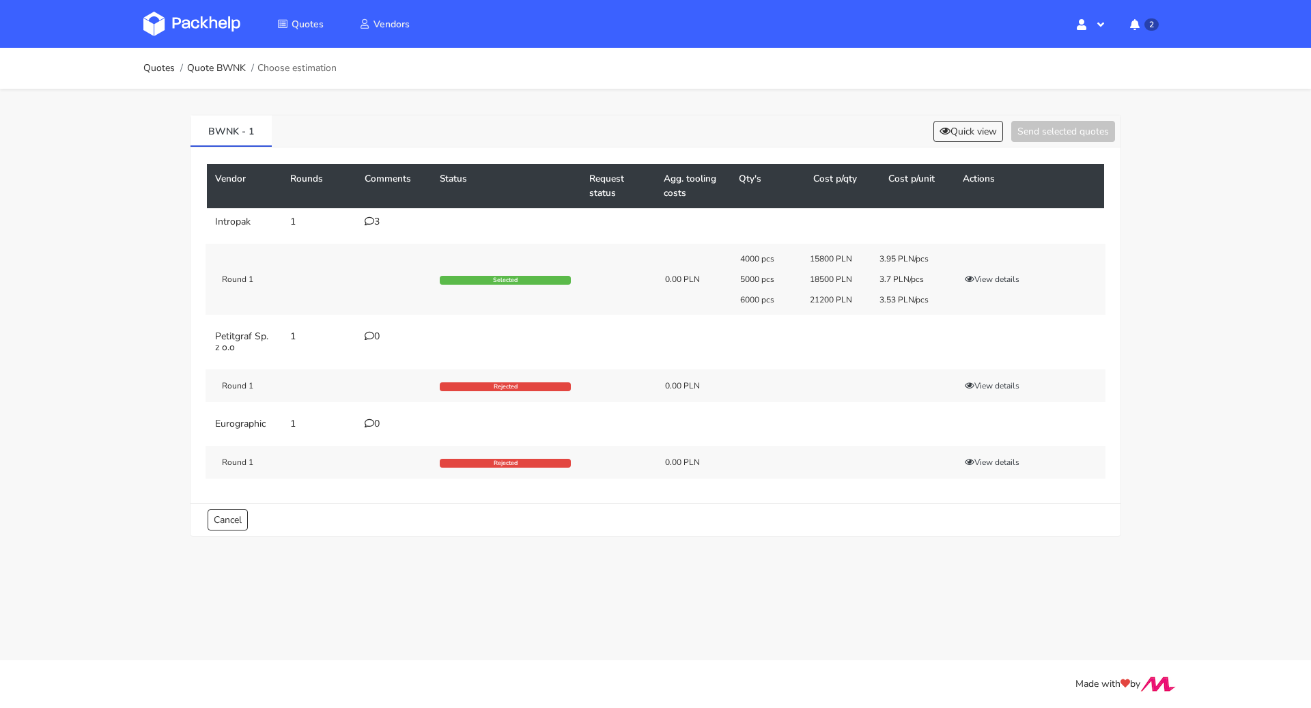
click at [373, 221] on div "3" at bounding box center [394, 221] width 59 height 11
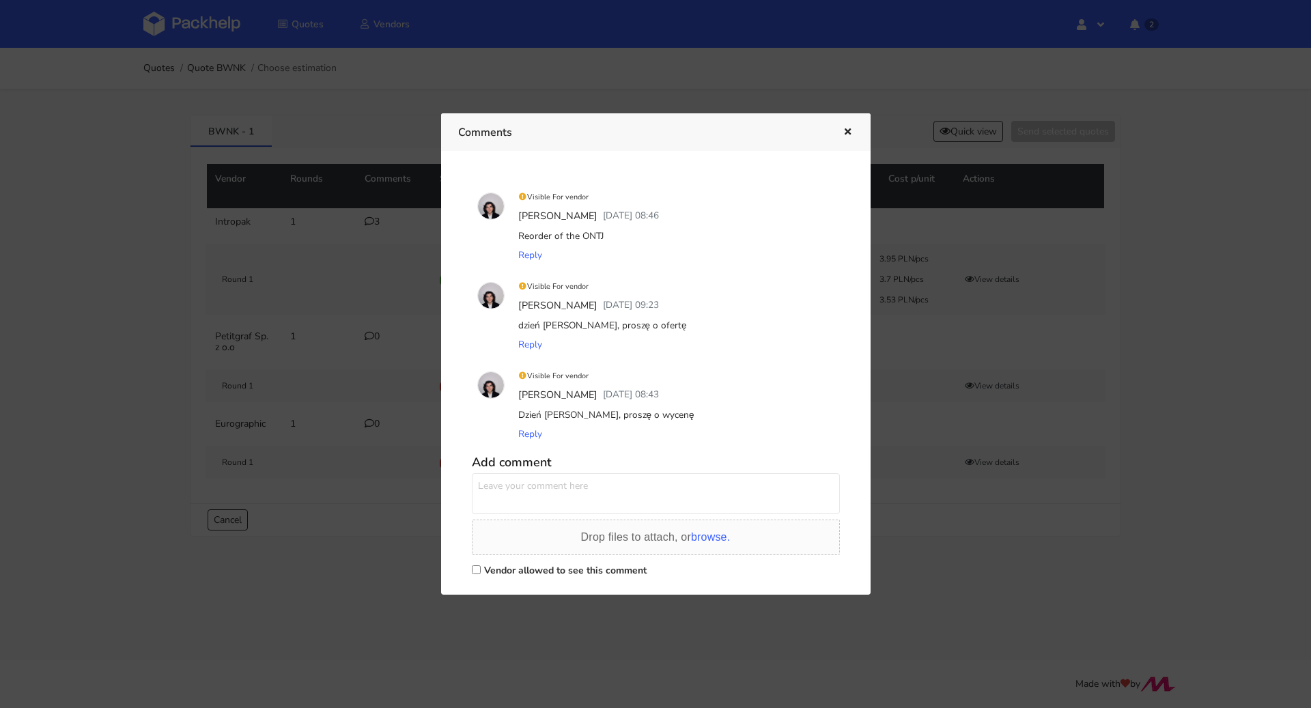
click at [847, 130] on icon "button" at bounding box center [848, 133] width 12 height 10
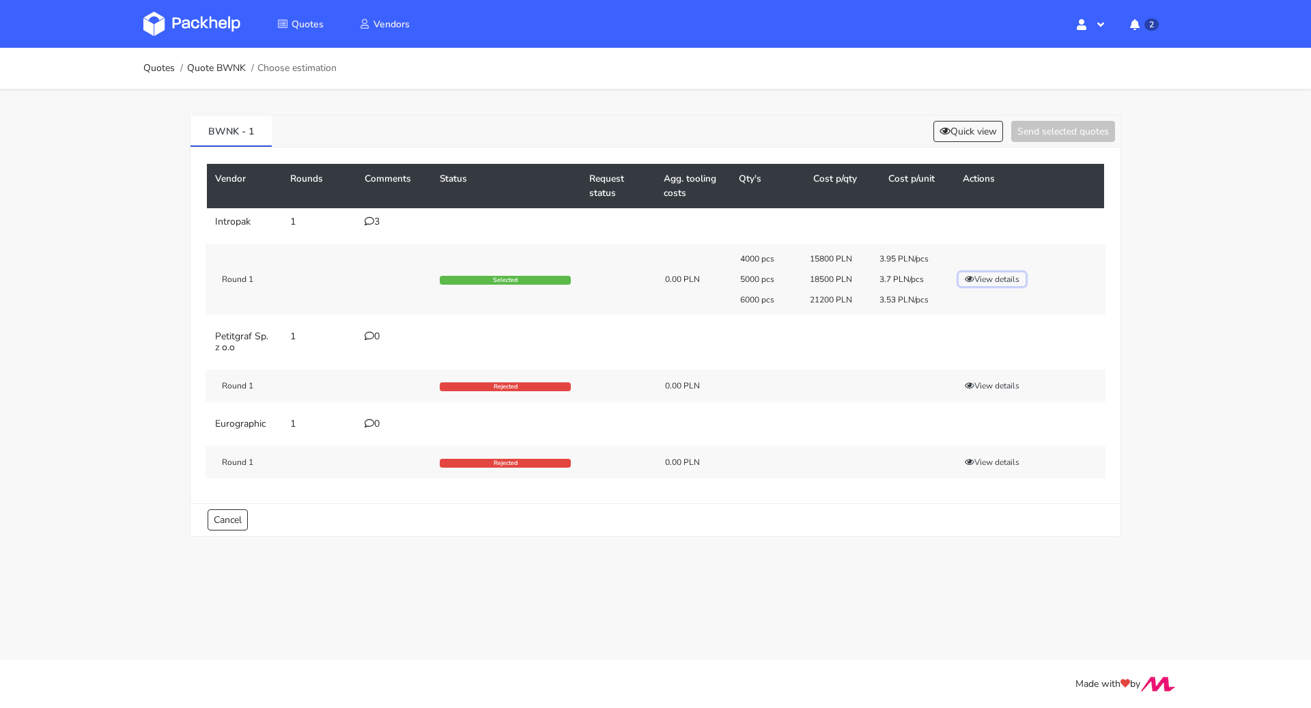
click at [999, 274] on button "View details" at bounding box center [991, 279] width 67 height 14
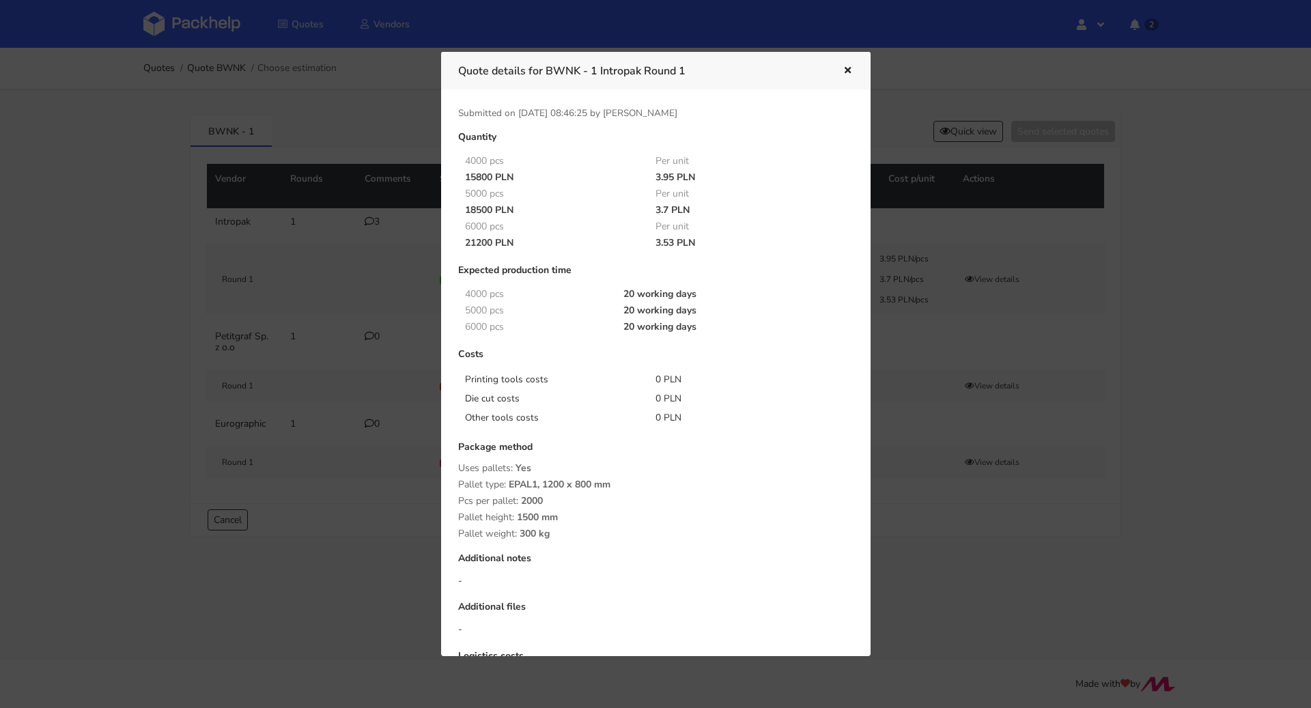
click at [849, 74] on icon "button" at bounding box center [848, 71] width 12 height 10
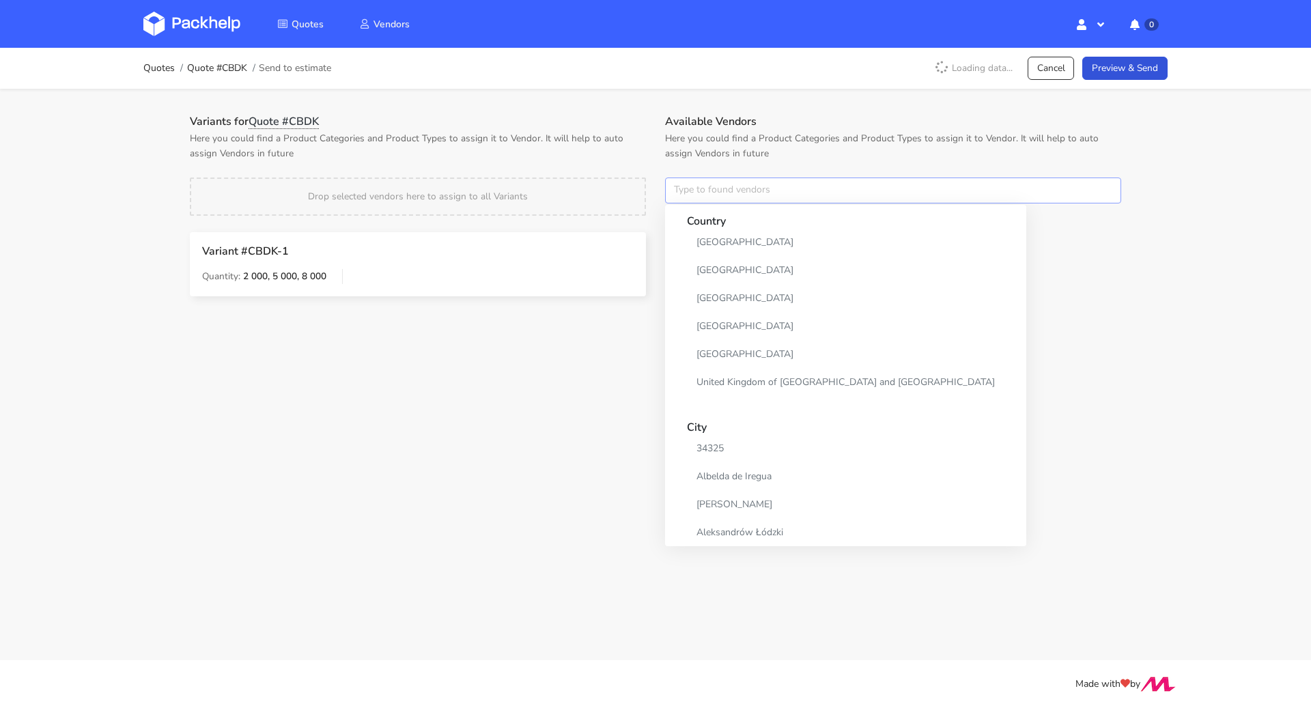
click at [724, 195] on input "text" at bounding box center [893, 190] width 456 height 26
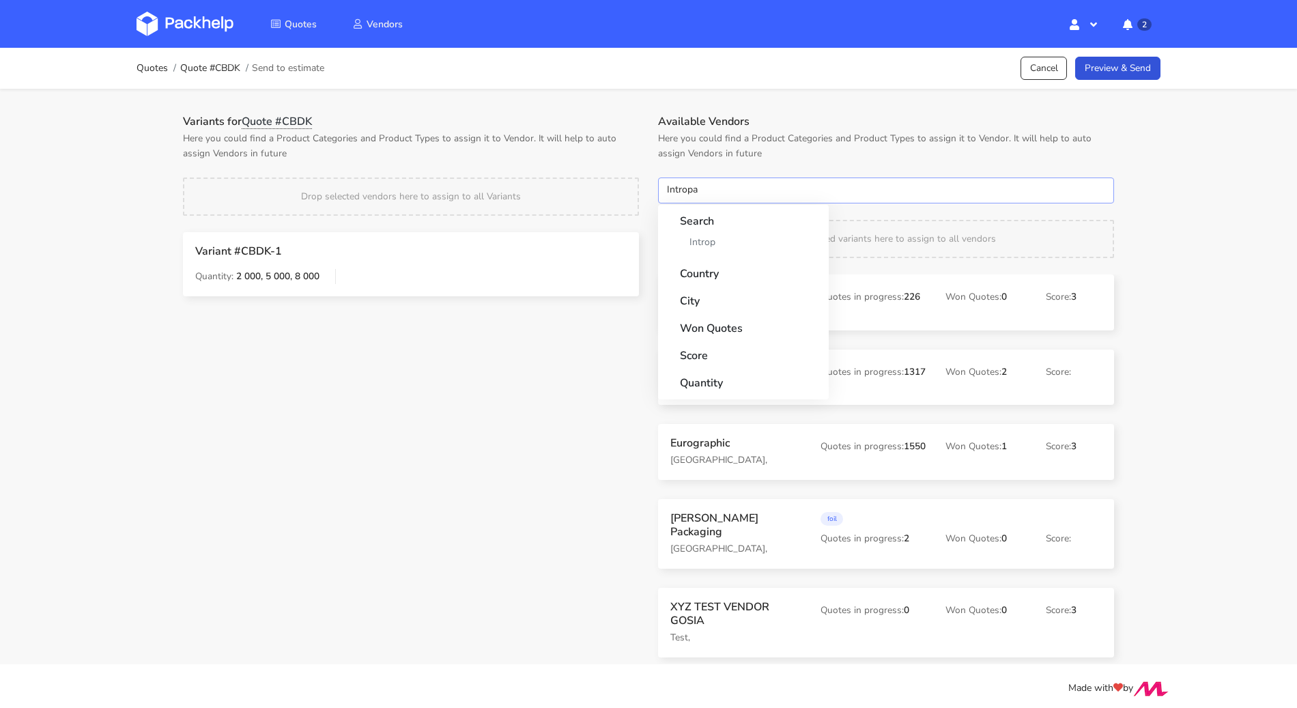
type input "Intropak"
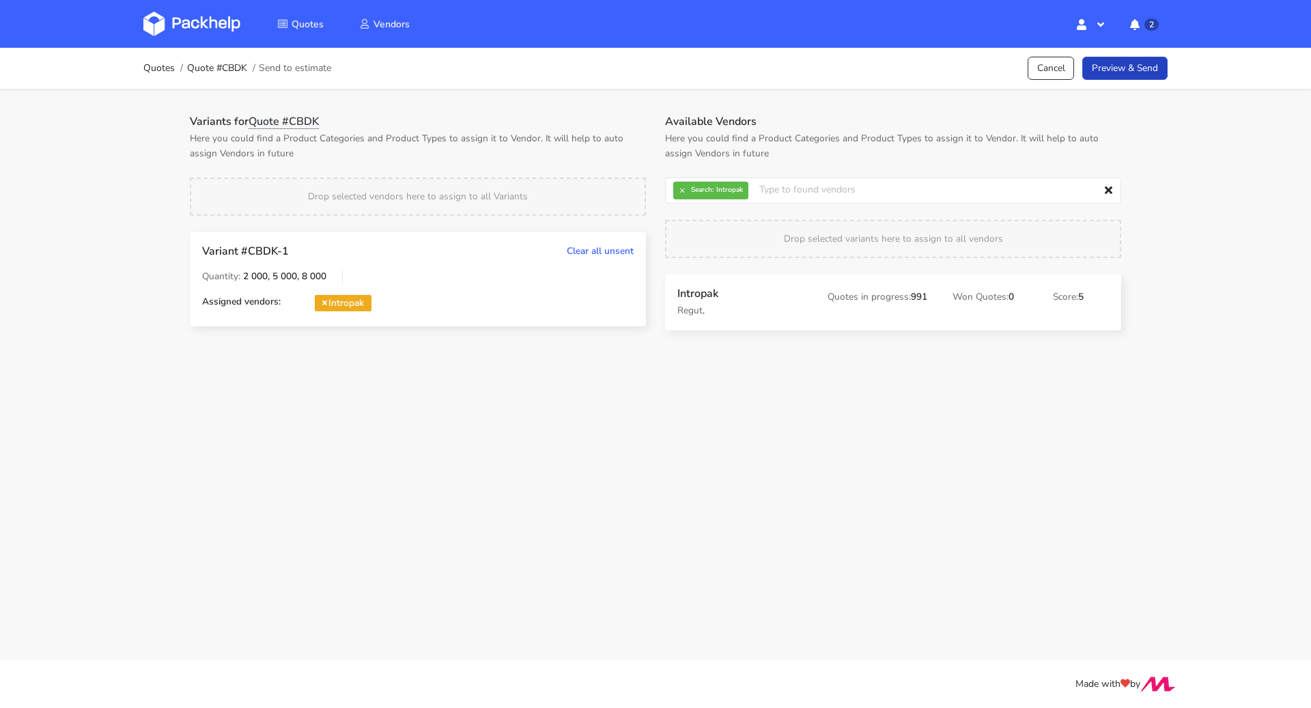
click at [1111, 78] on link "Preview & Send" at bounding box center [1124, 69] width 85 height 24
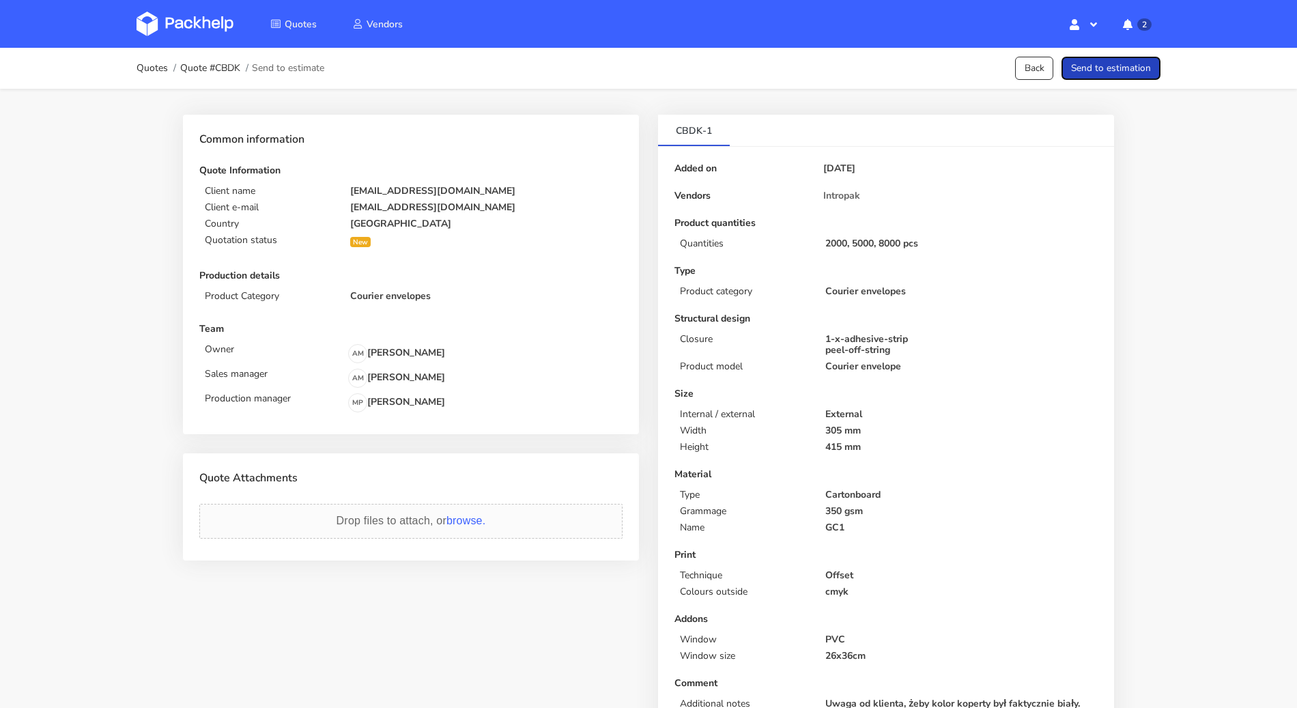
click at [1111, 78] on button "Send to estimation" at bounding box center [1111, 69] width 99 height 24
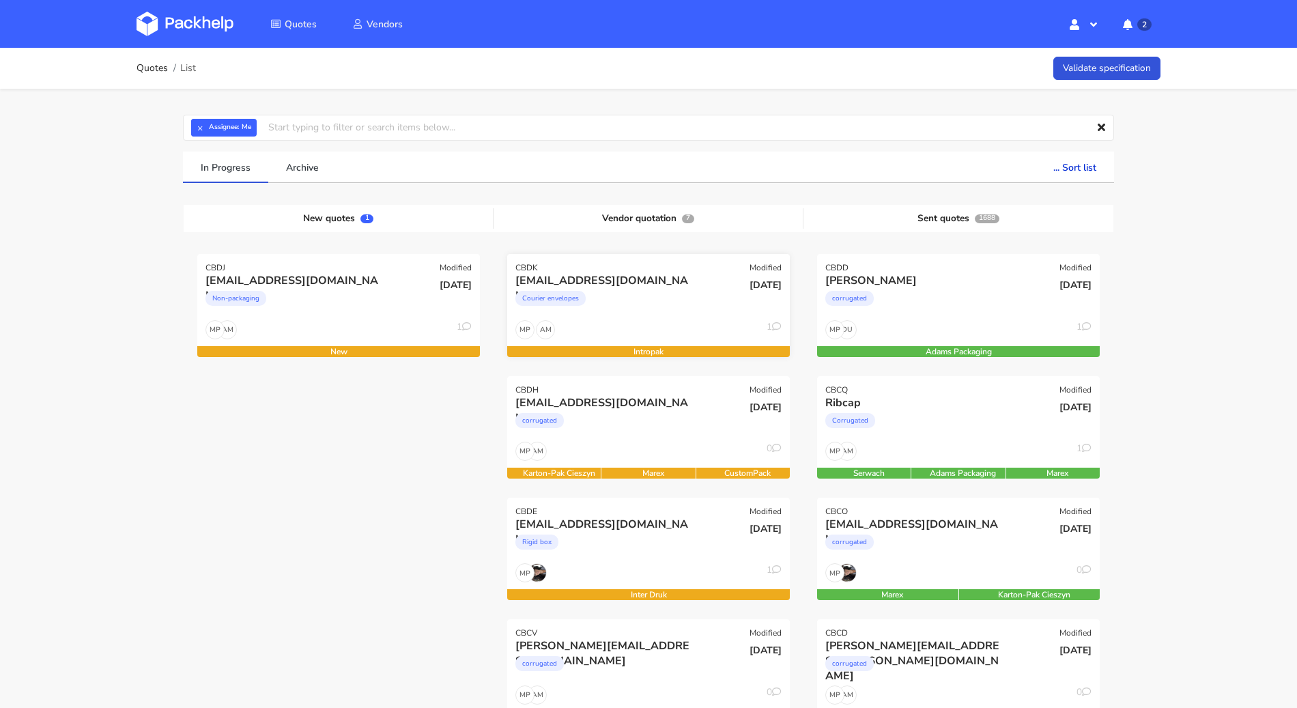
click at [670, 273] on div "[EMAIL_ADDRESS][DOMAIN_NAME]" at bounding box center [605, 280] width 181 height 15
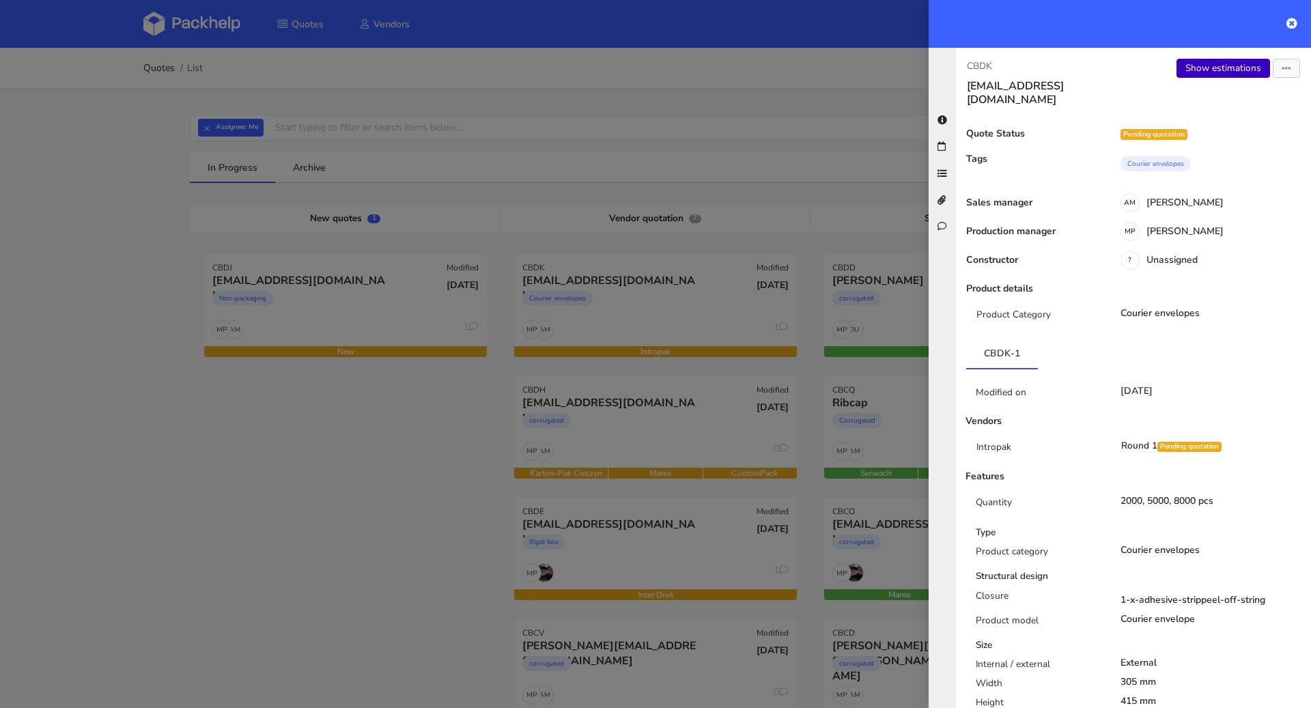
click at [1216, 71] on link "Show estimations" at bounding box center [1223, 68] width 94 height 19
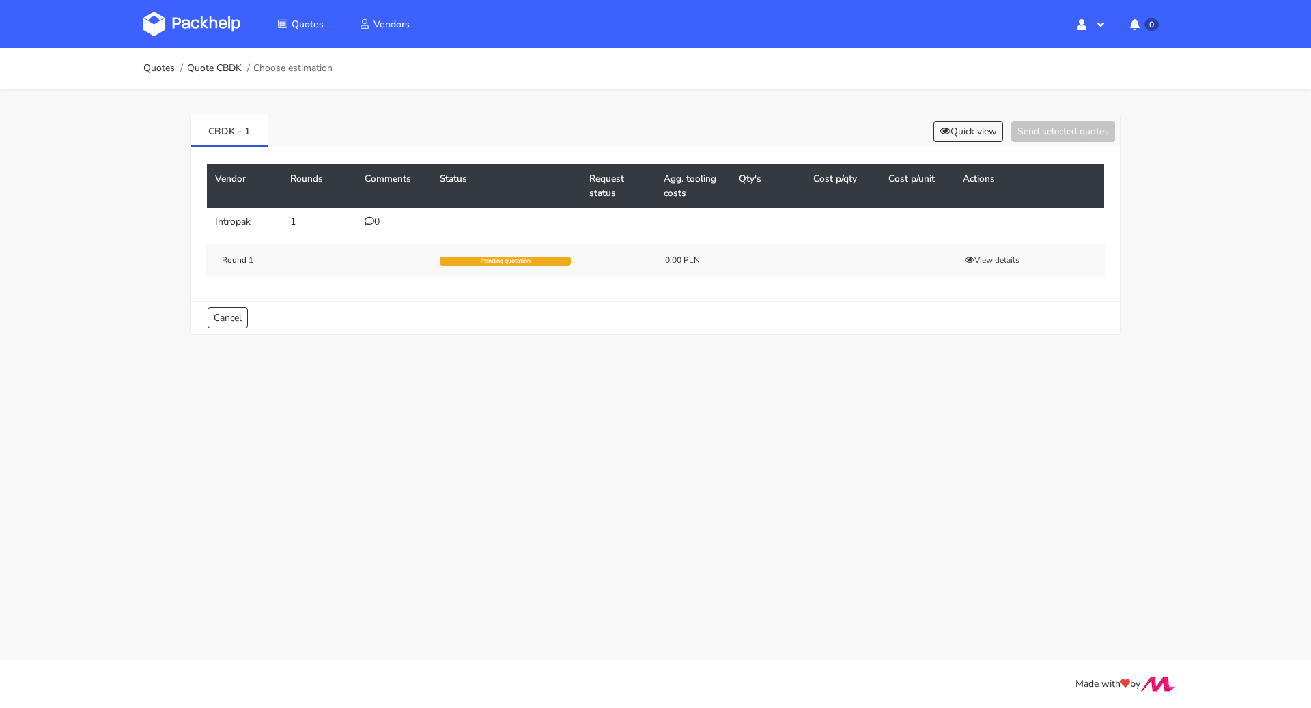
click at [388, 222] on div "0" at bounding box center [394, 221] width 59 height 11
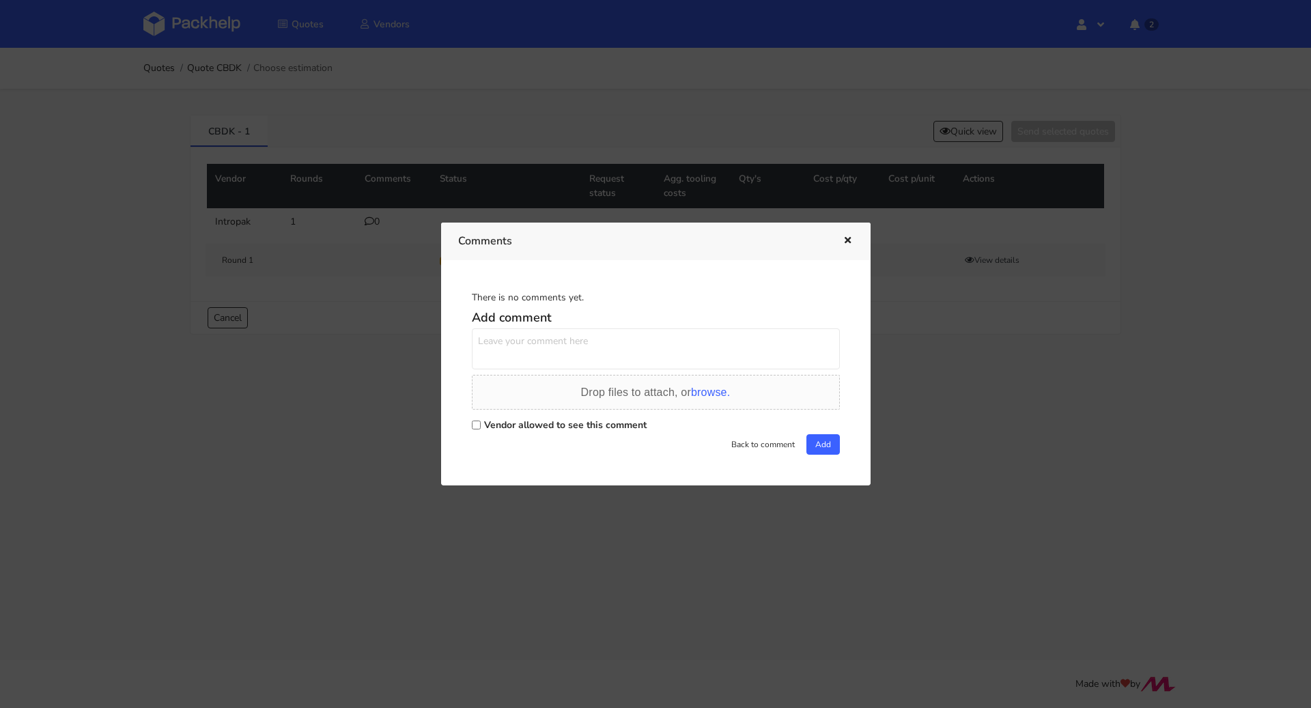
click at [498, 423] on label "Vendor allowed to see this comment" at bounding box center [565, 424] width 162 height 13
click at [481, 423] on input "Vendor allowed to see this comment" at bounding box center [476, 425] width 9 height 9
checkbox input "true"
click at [560, 355] on textarea at bounding box center [656, 348] width 368 height 41
paste textarea "Re-print zamówienia R116702940_ ZKRG"
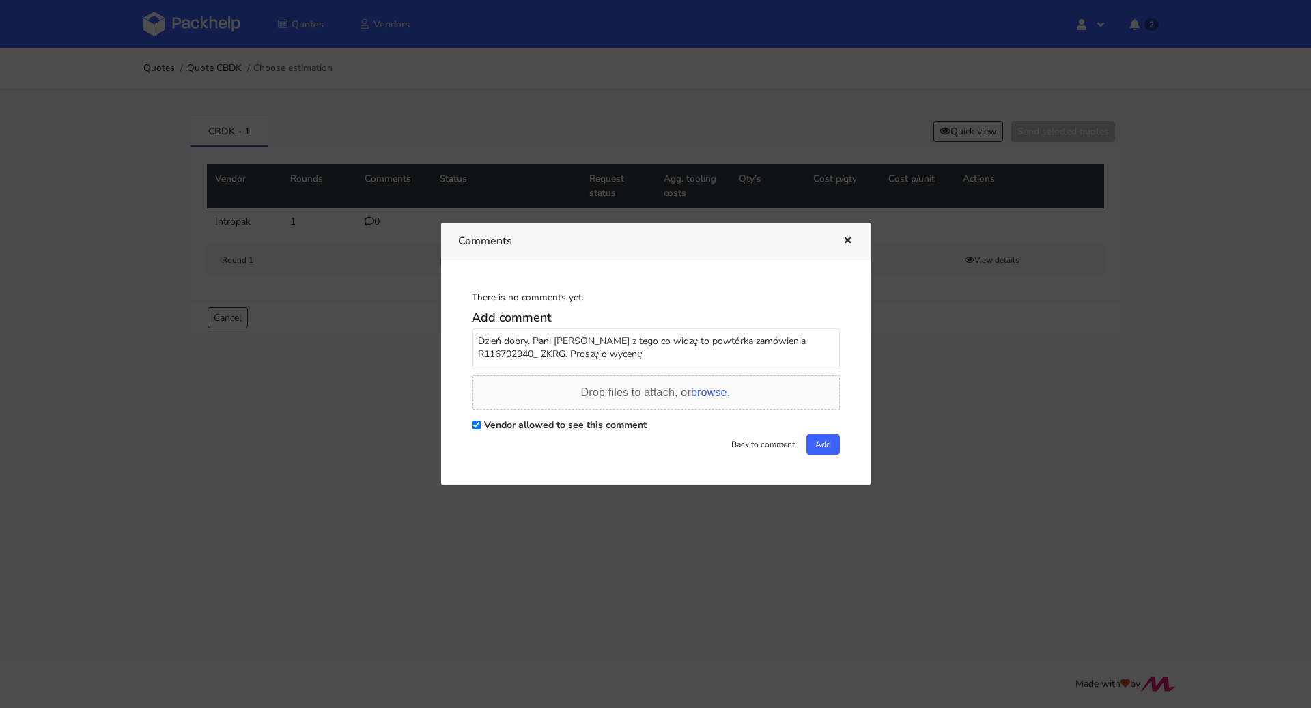
type textarea "Dzień dobry. Pani Anno z tego co widzę to powtórka zamówienia R116702940_ ZKRG.…"
click at [824, 455] on div "There is no comments yet. Add comment Dzień dobry. Pani Anno z tego co widzę to…" at bounding box center [655, 372] width 395 height 191
click at [820, 455] on div "There is no comments yet. Add comment Dzień dobry. Pani Anno z tego co widzę to…" at bounding box center [655, 372] width 395 height 191
click at [821, 450] on button "Add" at bounding box center [822, 444] width 33 height 20
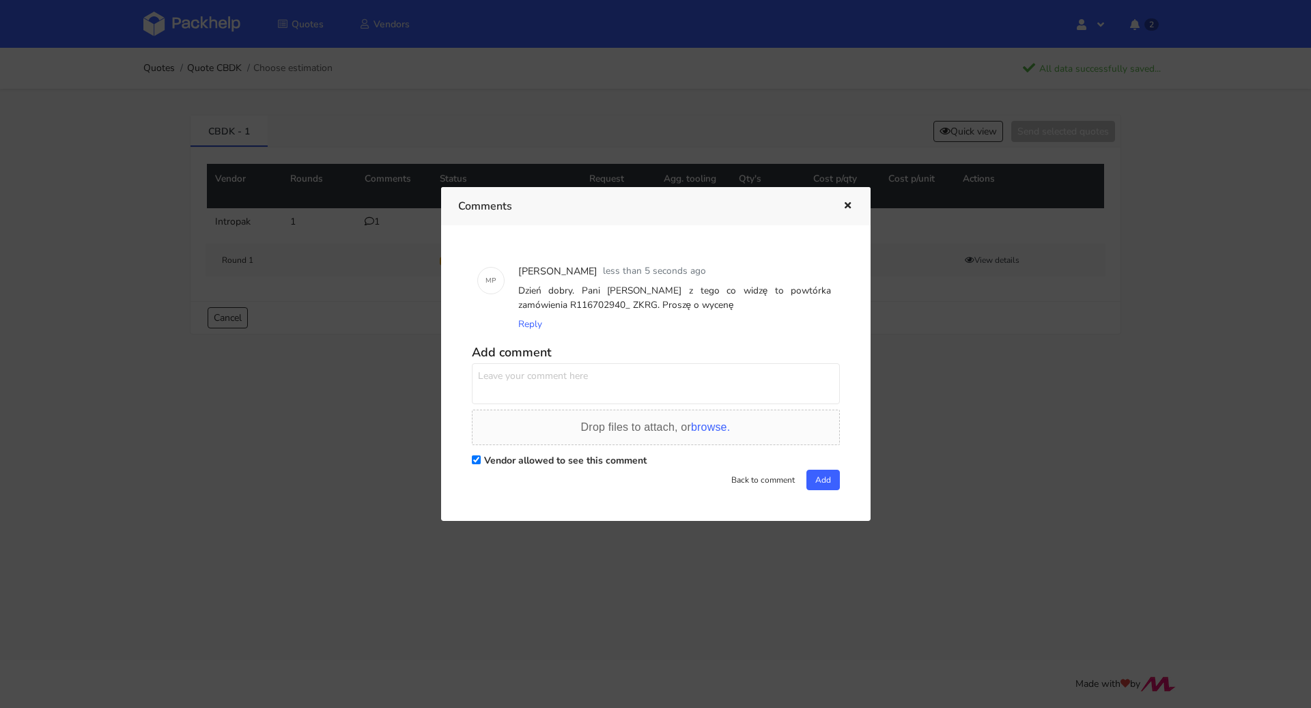
click at [849, 203] on icon "button" at bounding box center [848, 206] width 12 height 10
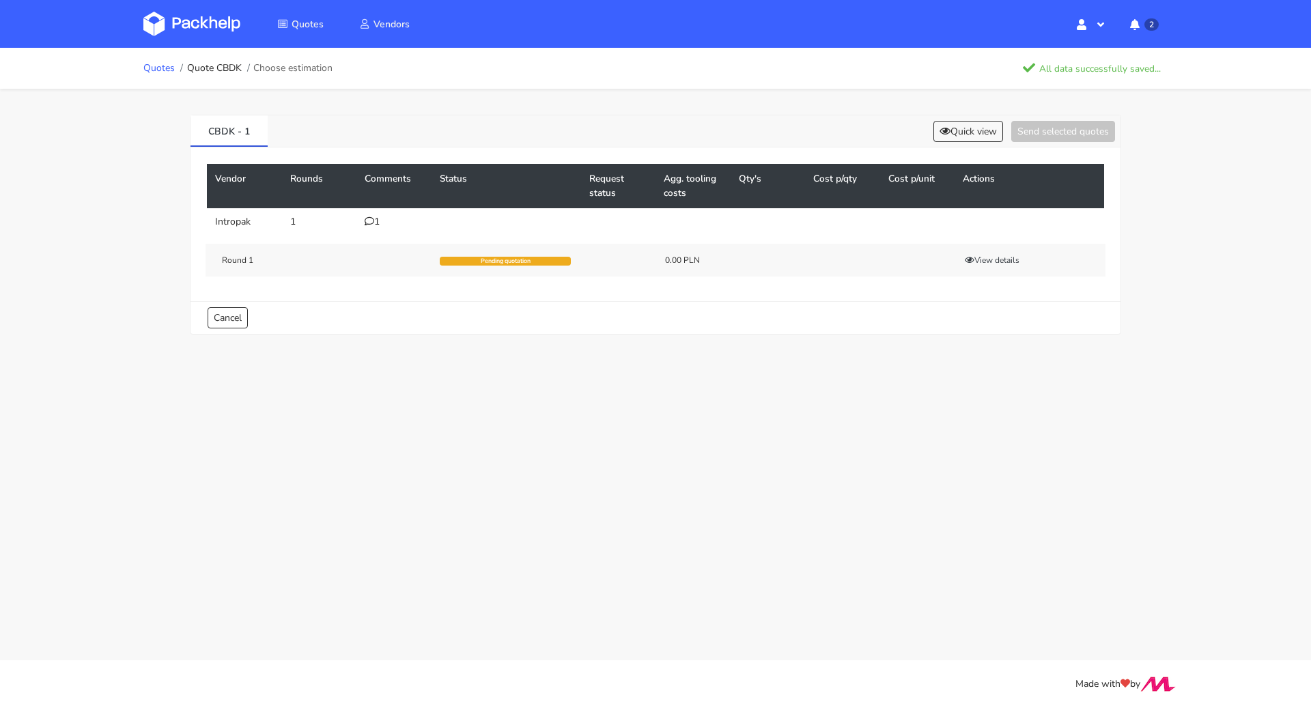
click at [148, 68] on link "Quotes" at bounding box center [158, 68] width 31 height 11
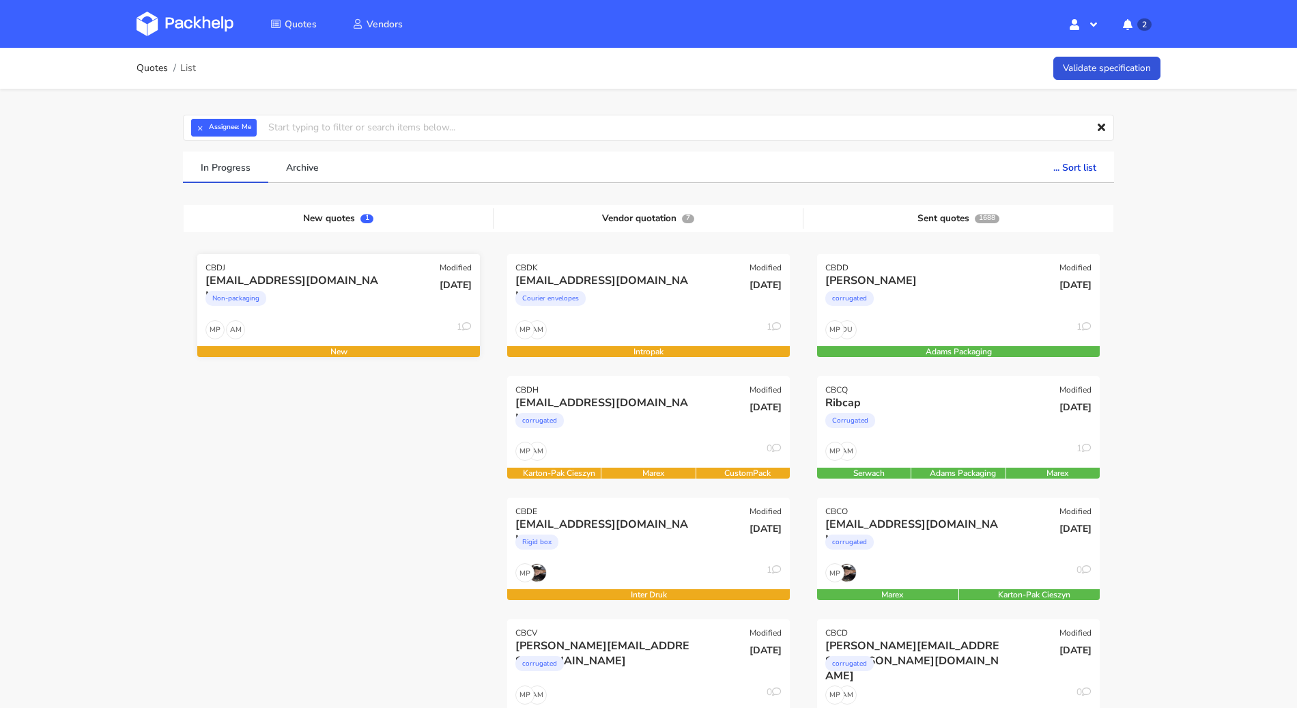
click at [322, 282] on div "[EMAIL_ADDRESS][DOMAIN_NAME]" at bounding box center [295, 280] width 181 height 15
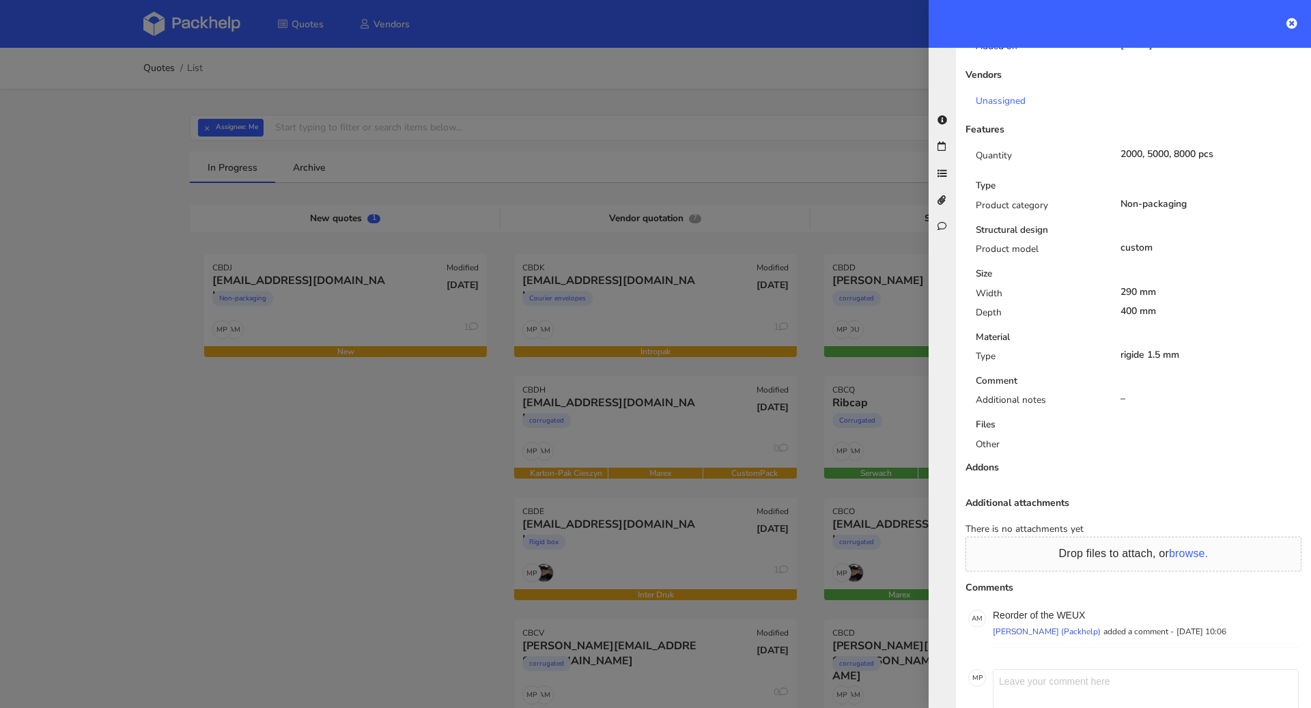
scroll to position [382, 0]
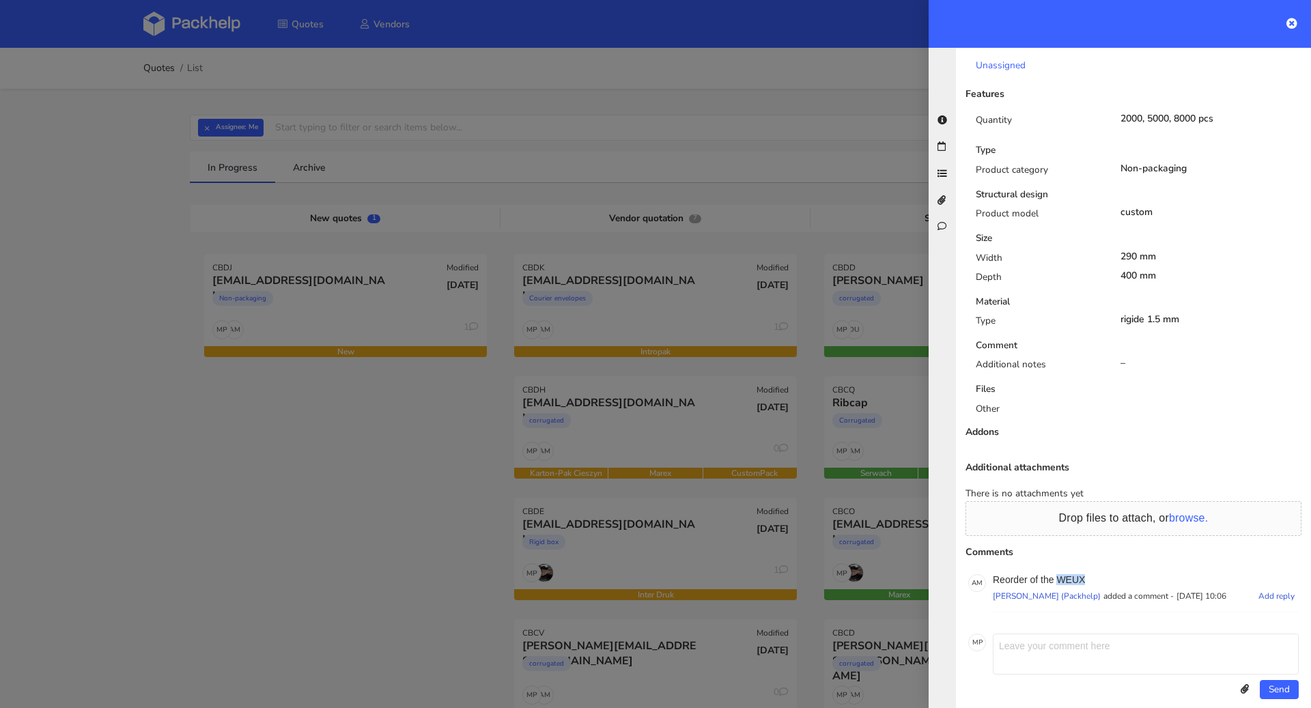
drag, startPoint x: 1085, startPoint y: 562, endPoint x: 1059, endPoint y: 562, distance: 25.9
click at [1059, 574] on p "Reorder of the WEUX" at bounding box center [1146, 579] width 306 height 11
copy p "WEUX"
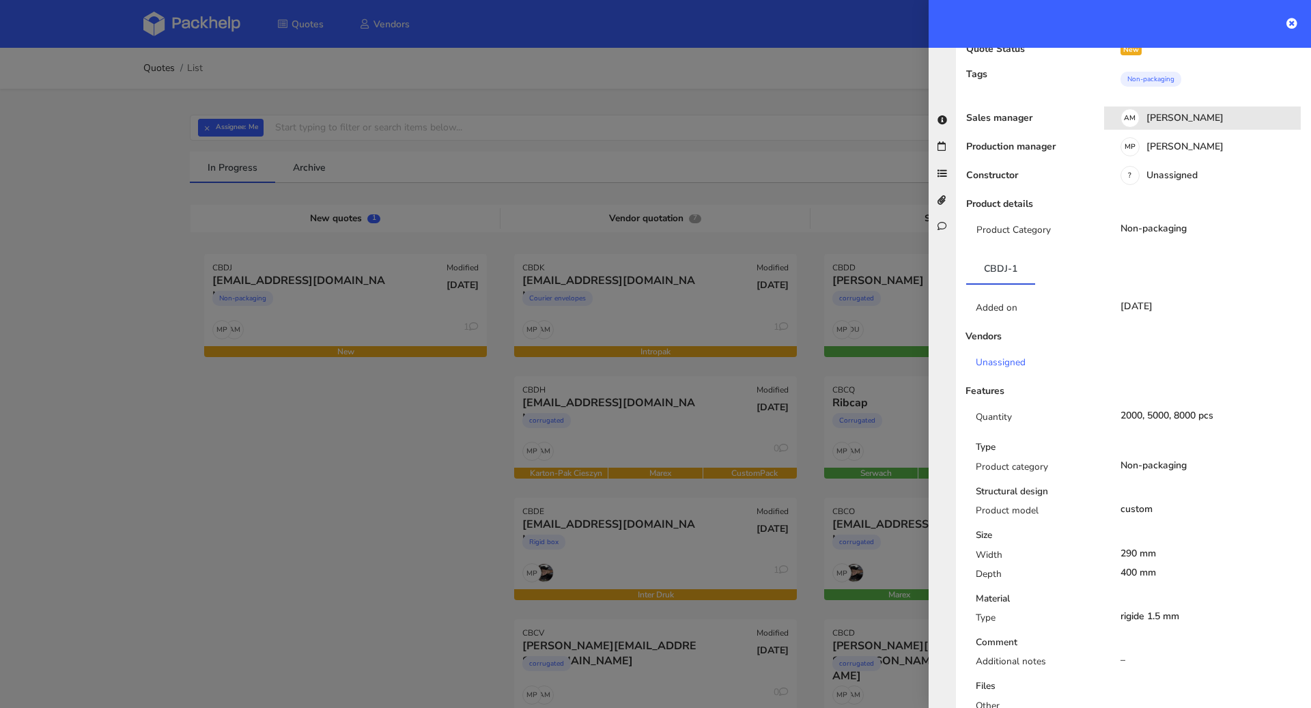
scroll to position [0, 0]
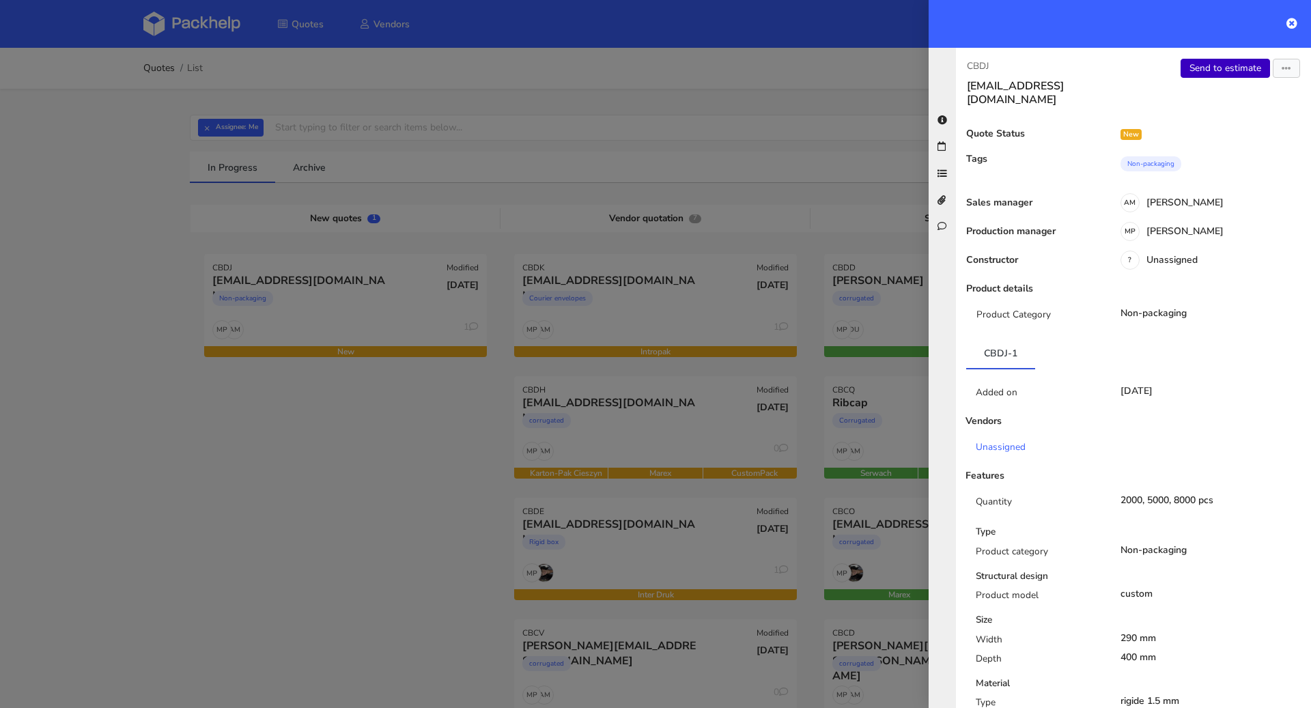
click at [1206, 73] on link "Send to estimate" at bounding box center [1224, 68] width 89 height 19
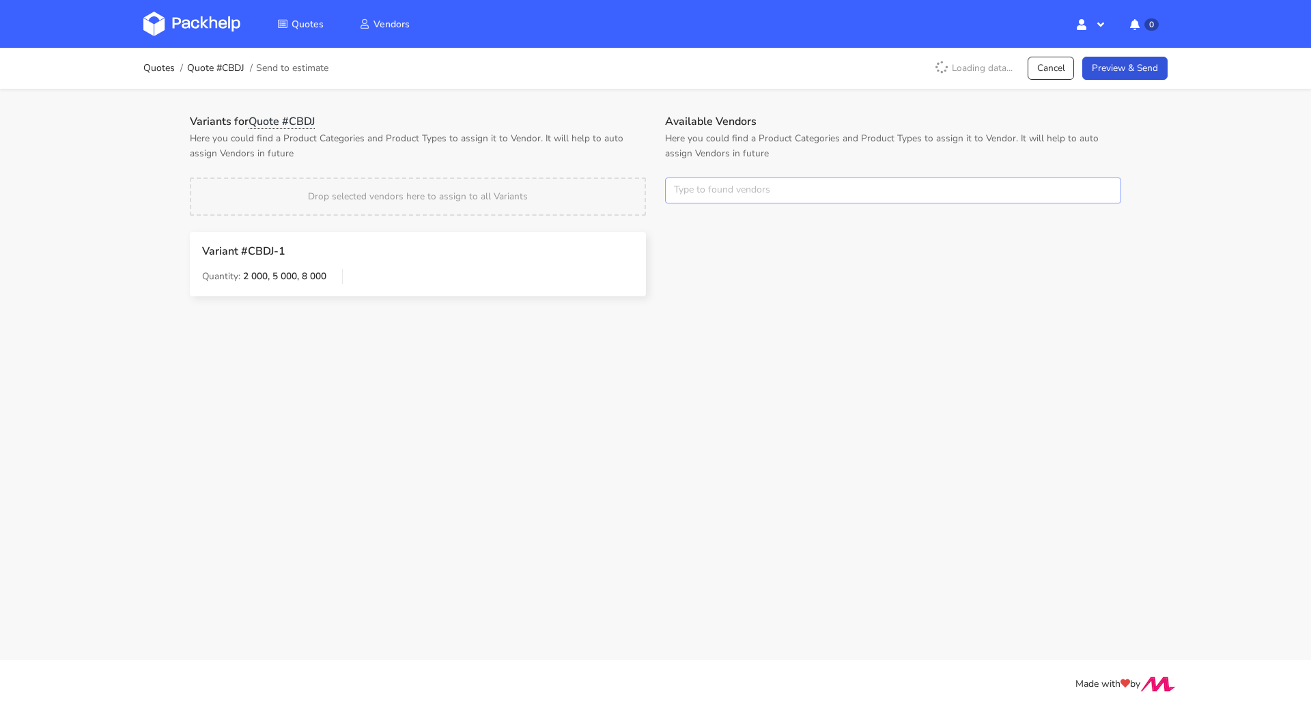
click at [745, 185] on input "text" at bounding box center [893, 190] width 456 height 26
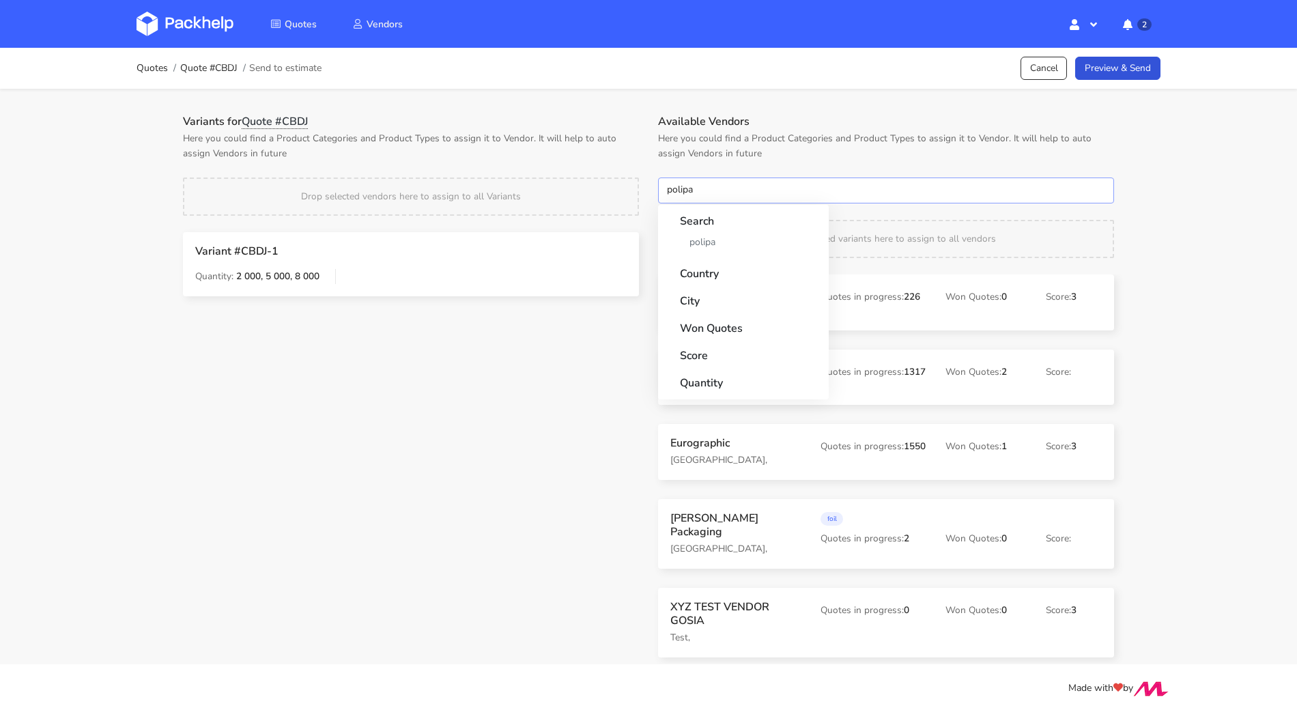
type input "polipak"
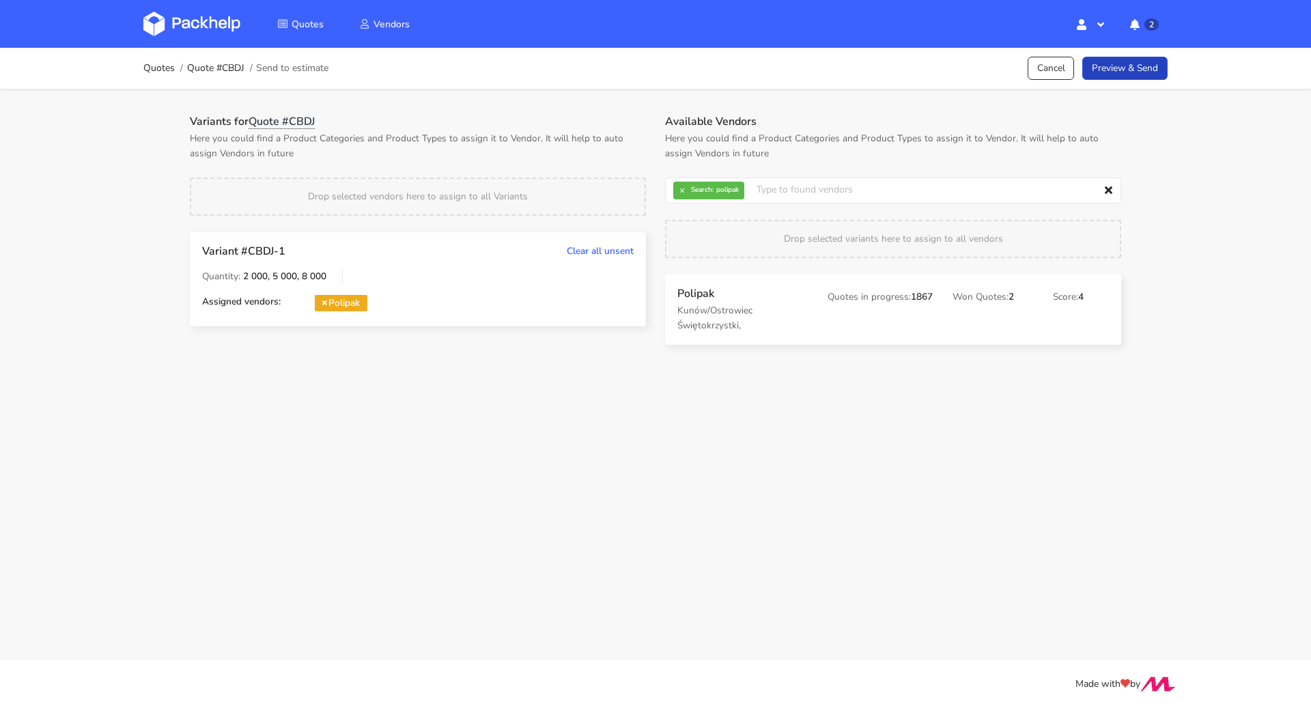
click at [1120, 60] on link "Preview & Send" at bounding box center [1124, 69] width 85 height 24
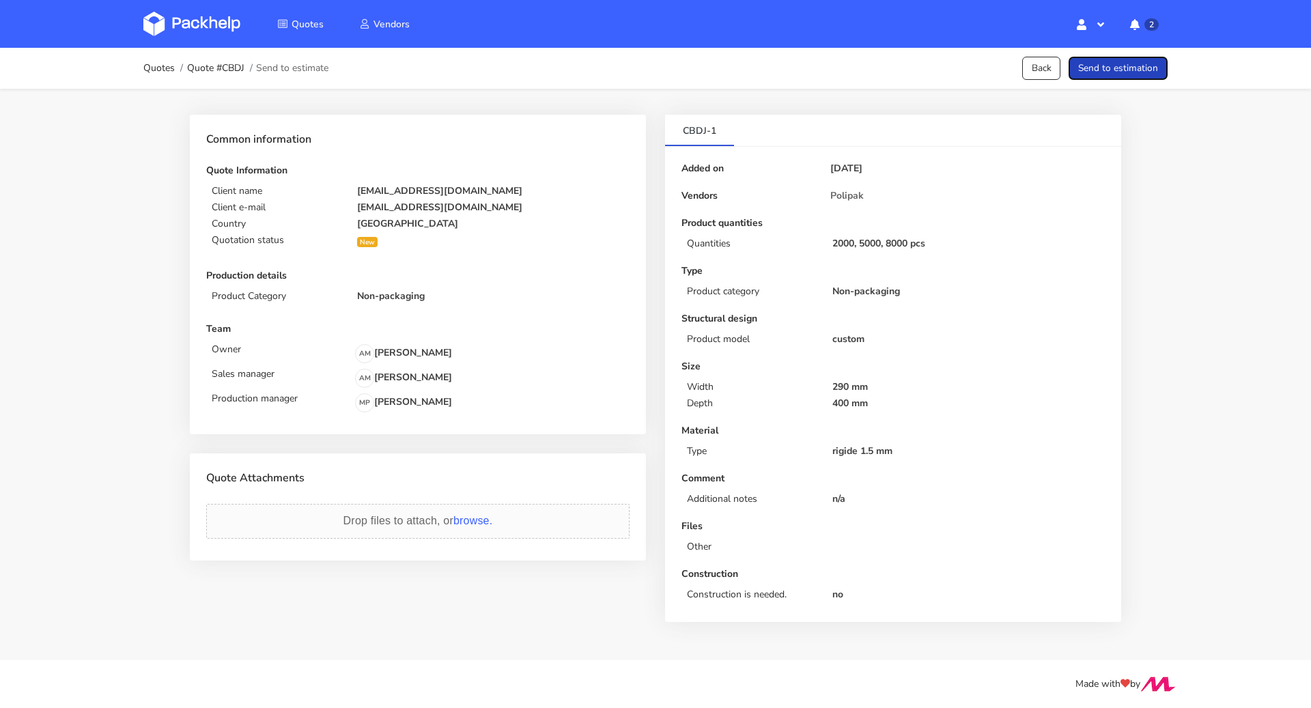
click at [1120, 60] on button "Send to estimation" at bounding box center [1117, 69] width 99 height 24
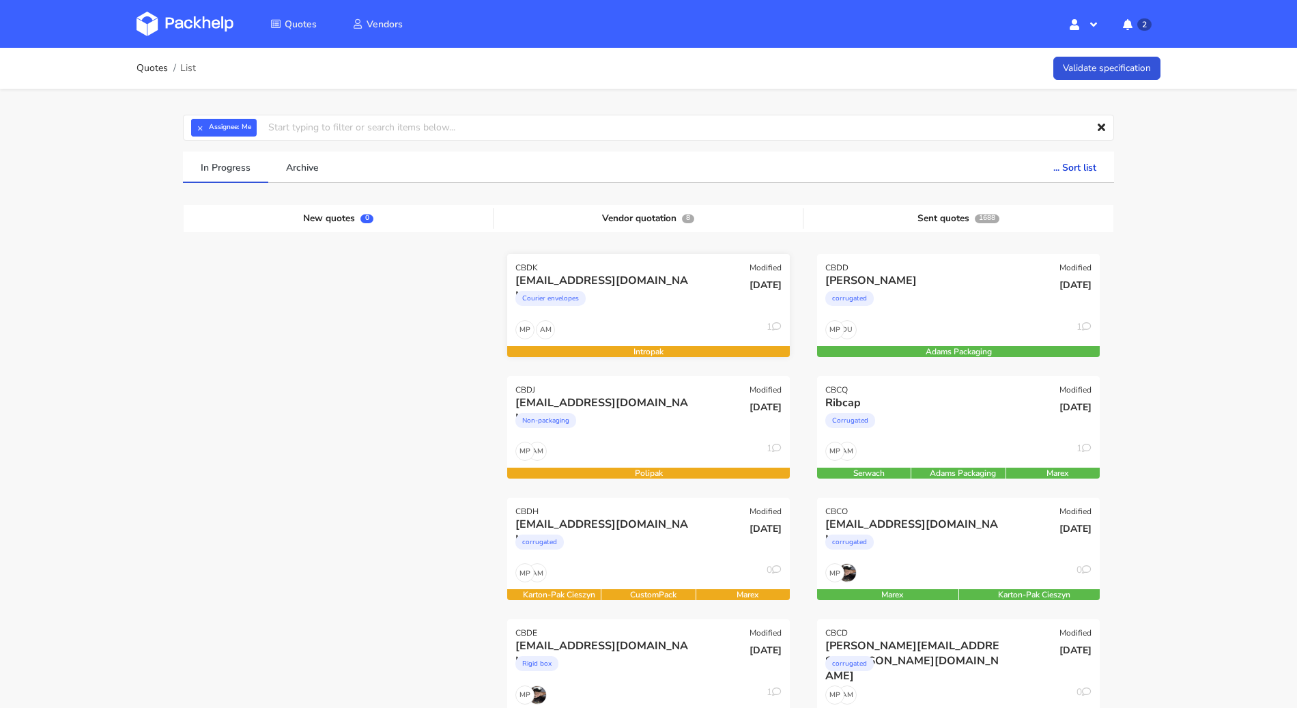
click at [644, 289] on div "Courier envelopes" at bounding box center [605, 301] width 181 height 27
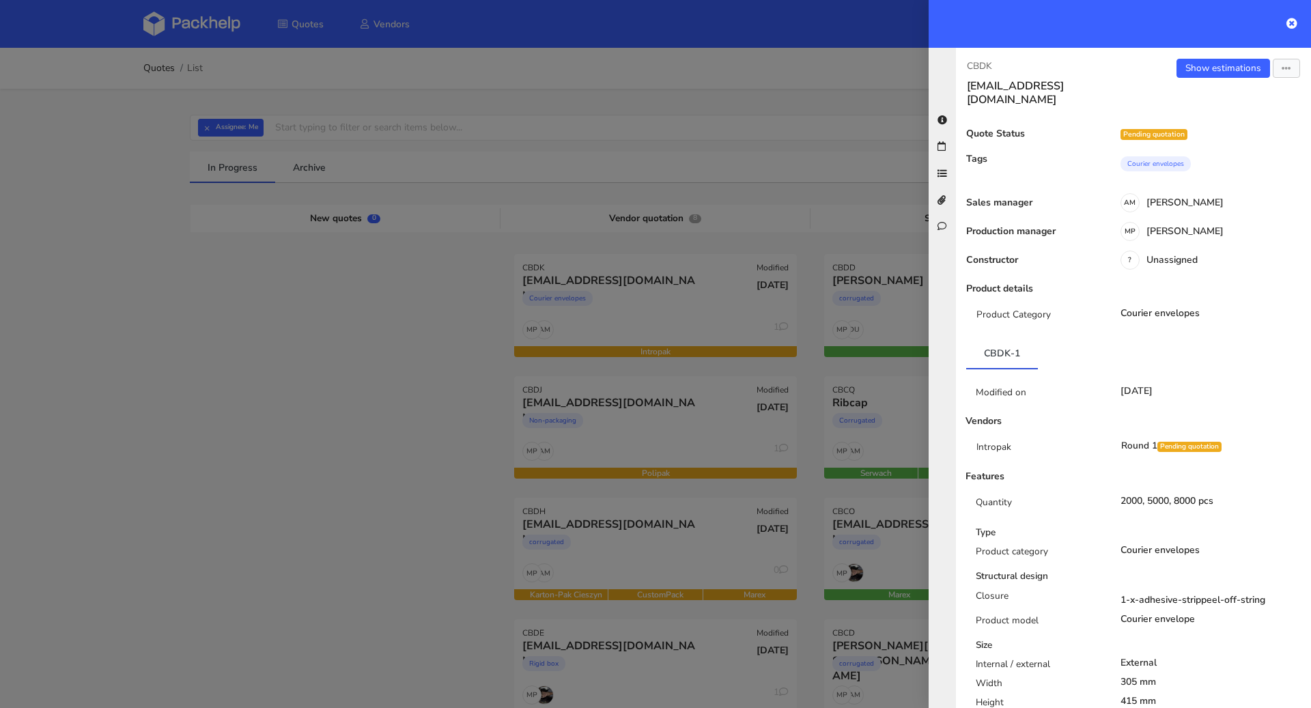
drag, startPoint x: 321, startPoint y: 421, endPoint x: 335, endPoint y: 415, distance: 15.3
click at [321, 421] on div at bounding box center [655, 354] width 1311 height 708
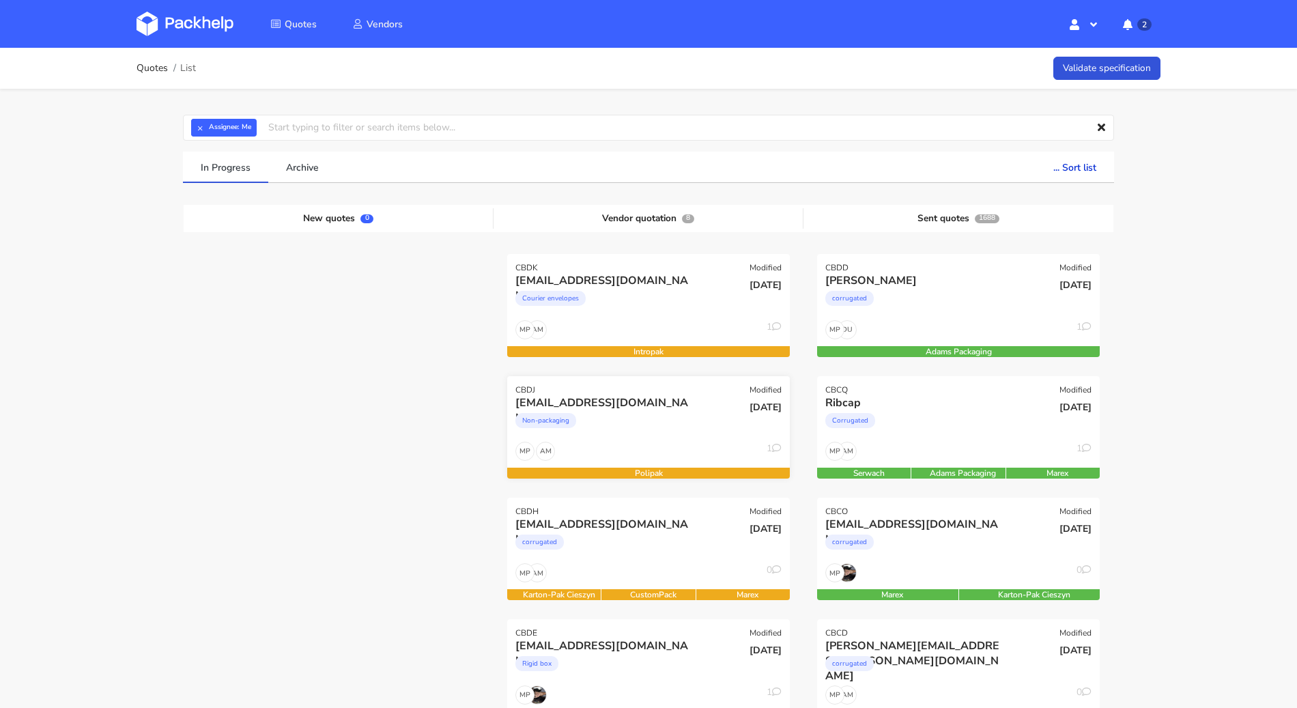
click at [594, 406] on div "info@la-jonx.ch" at bounding box center [605, 402] width 181 height 15
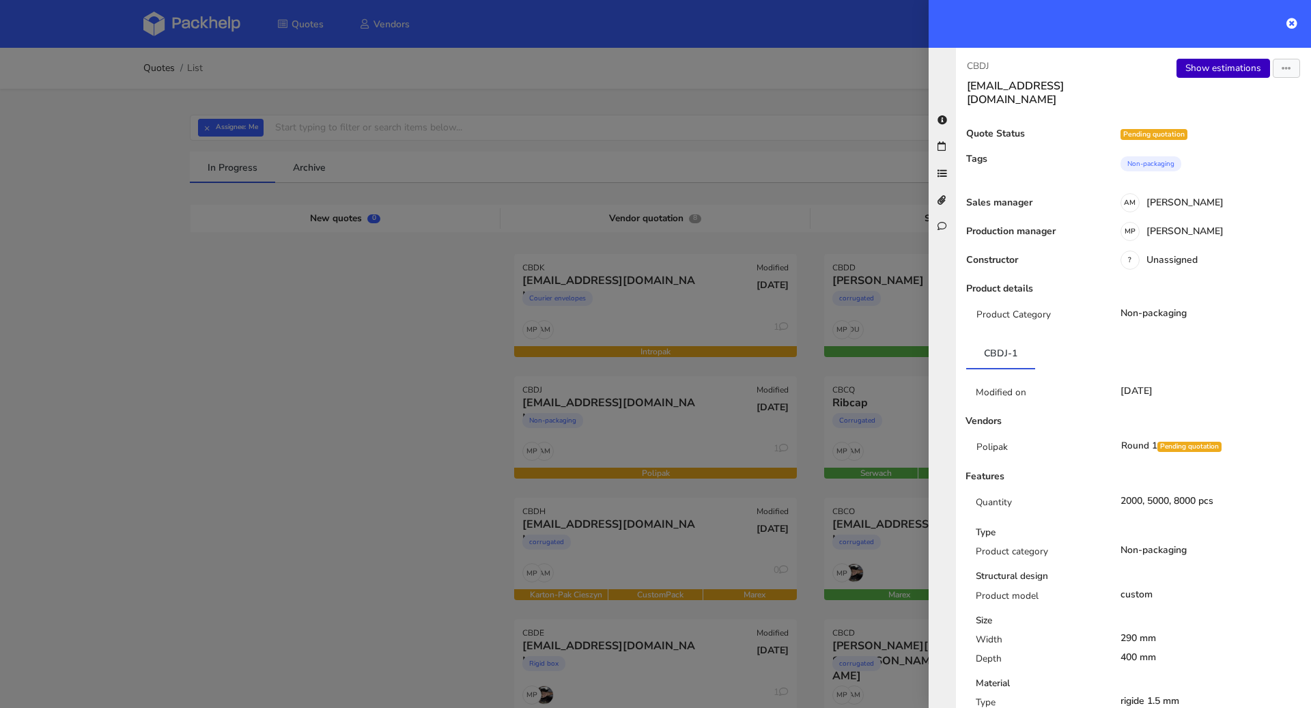
click at [1196, 72] on link "Show estimations" at bounding box center [1223, 68] width 94 height 19
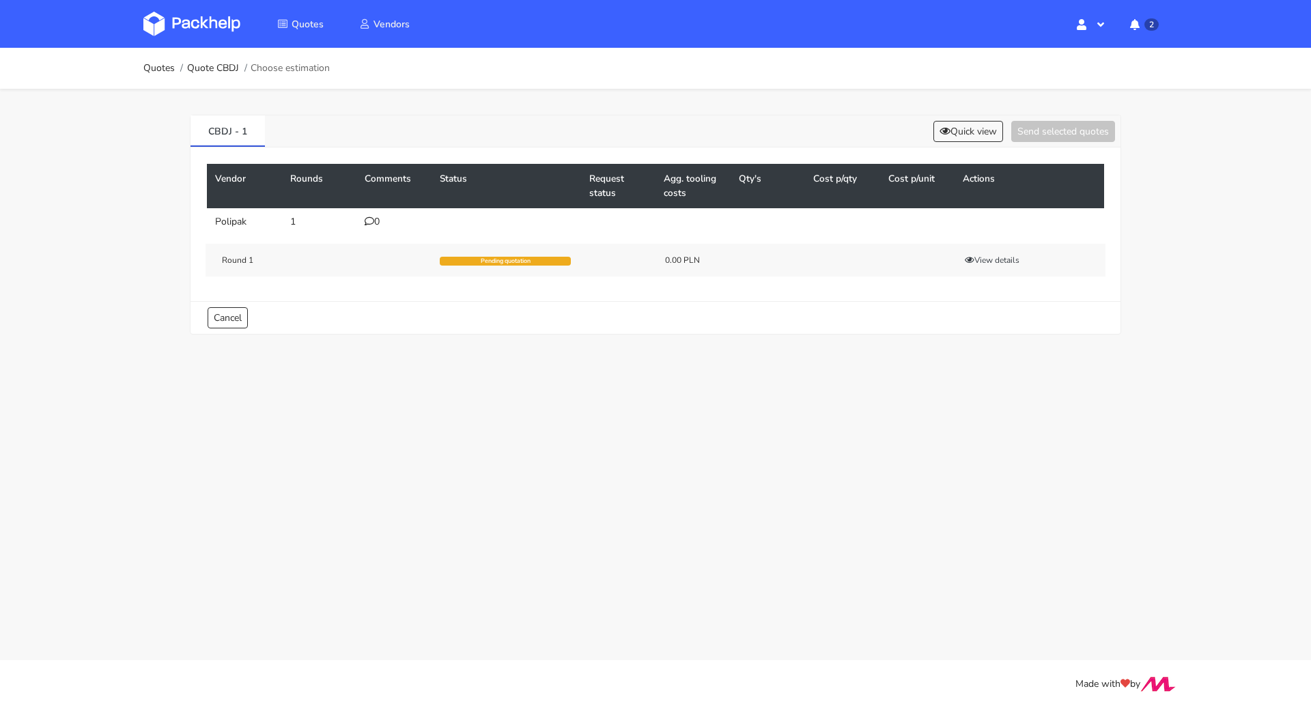
click at [375, 221] on div "0" at bounding box center [394, 221] width 59 height 11
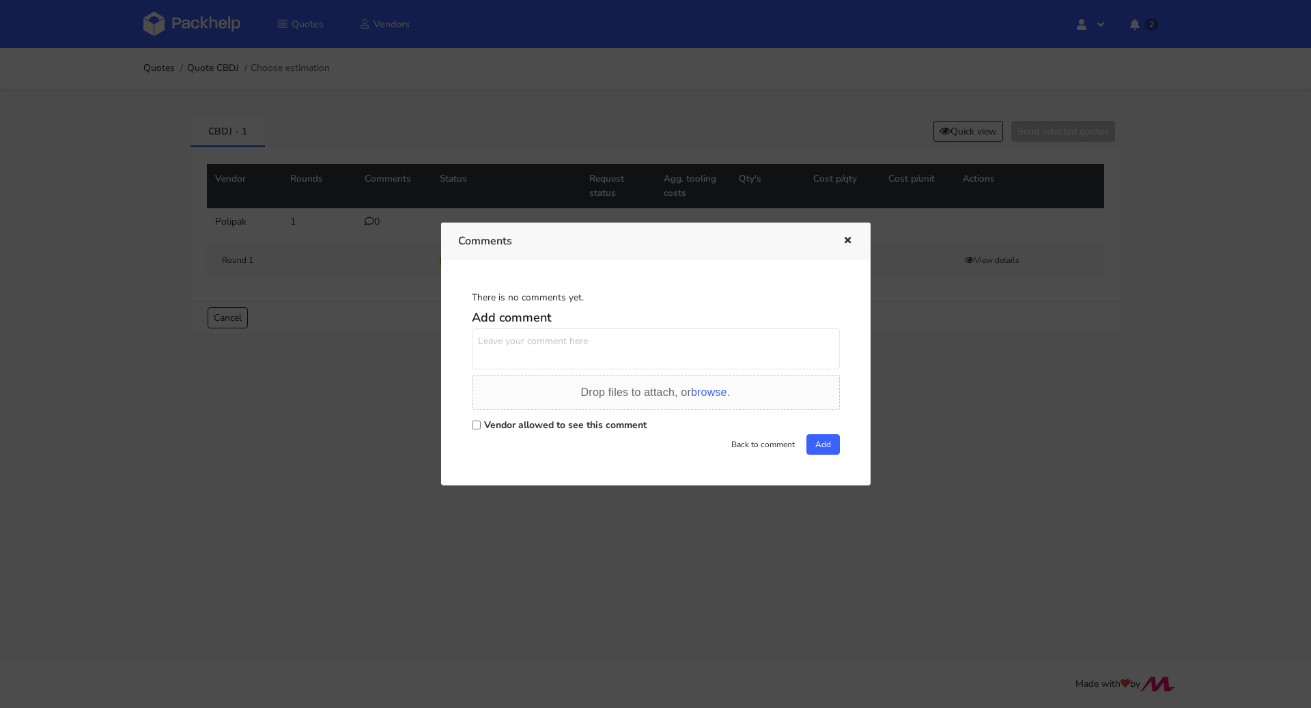
click at [485, 421] on label "Vendor allowed to see this comment" at bounding box center [565, 424] width 162 height 13
click at [481, 421] on input "Vendor allowed to see this comment" at bounding box center [476, 425] width 9 height 9
checkbox input "true"
click at [499, 358] on textarea at bounding box center [656, 348] width 368 height 41
paste textarea "R116702940WEUX"
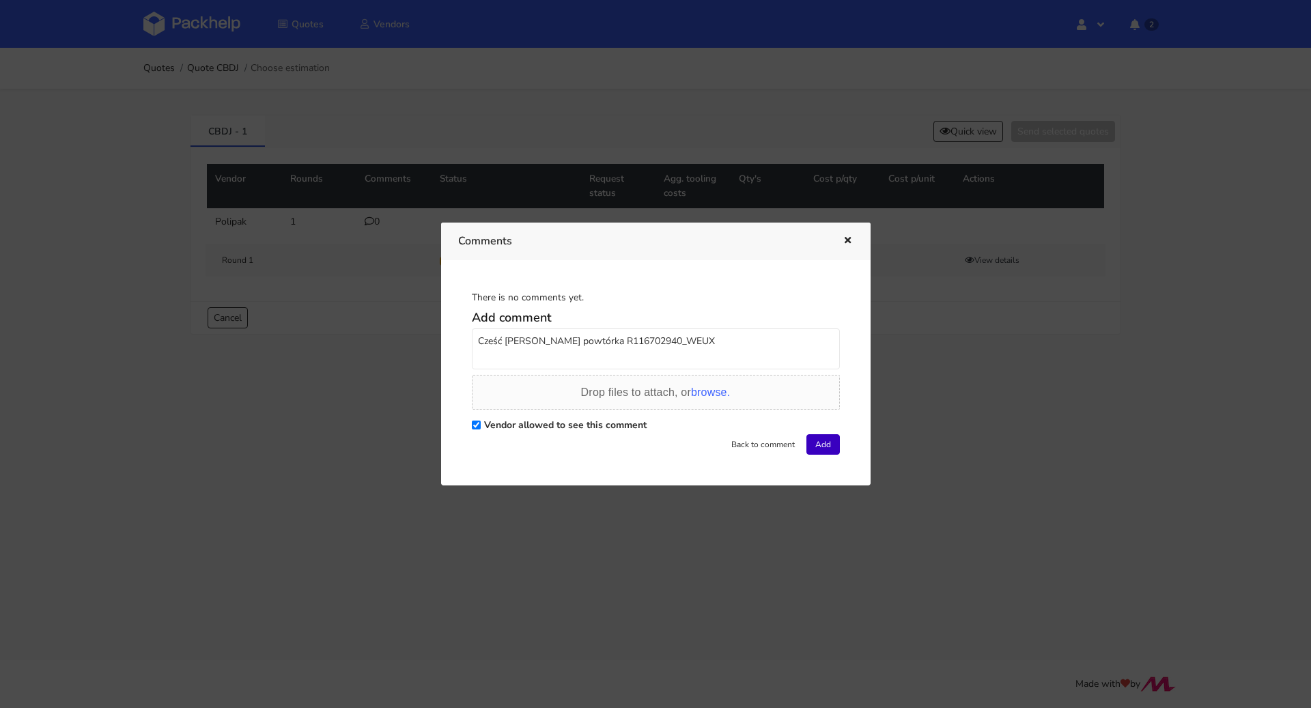
type textarea "Cześć Marcie powtórka R116702940_WEUX"
click at [816, 448] on button "Add" at bounding box center [822, 444] width 33 height 20
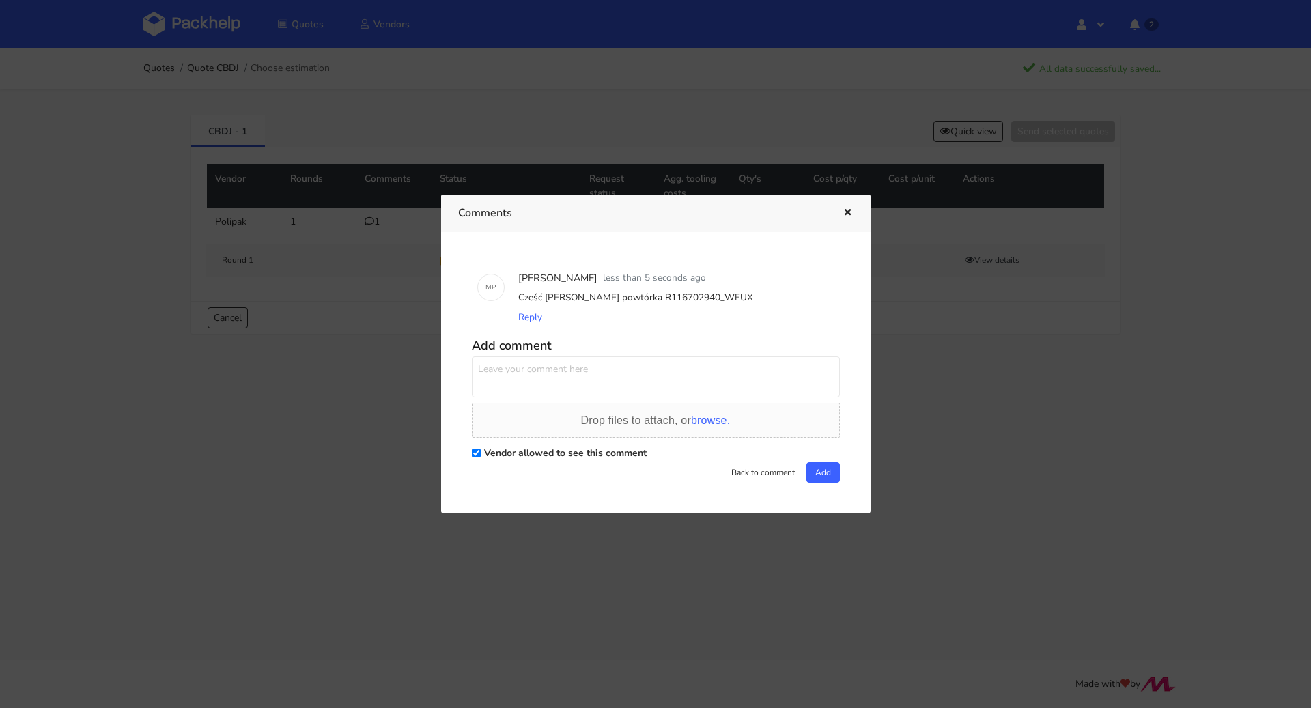
click at [849, 208] on icon "button" at bounding box center [848, 213] width 12 height 10
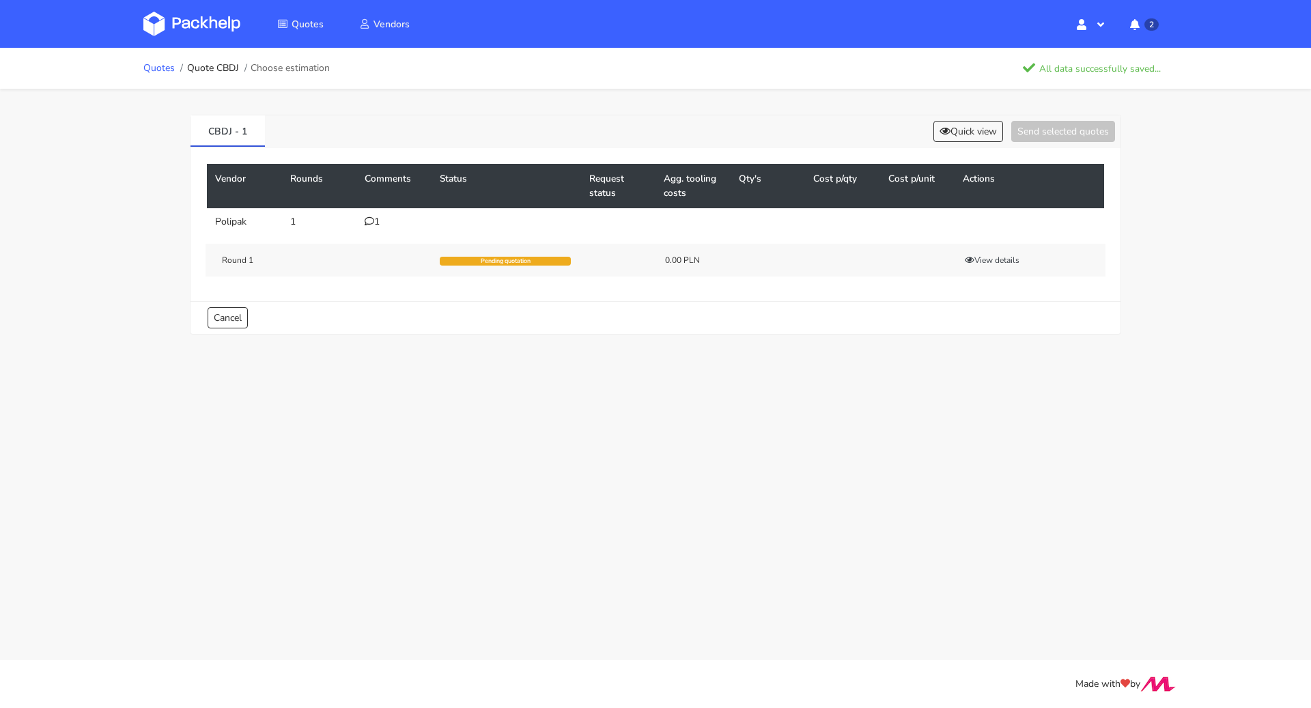
click at [143, 72] on link "Quotes" at bounding box center [158, 68] width 31 height 11
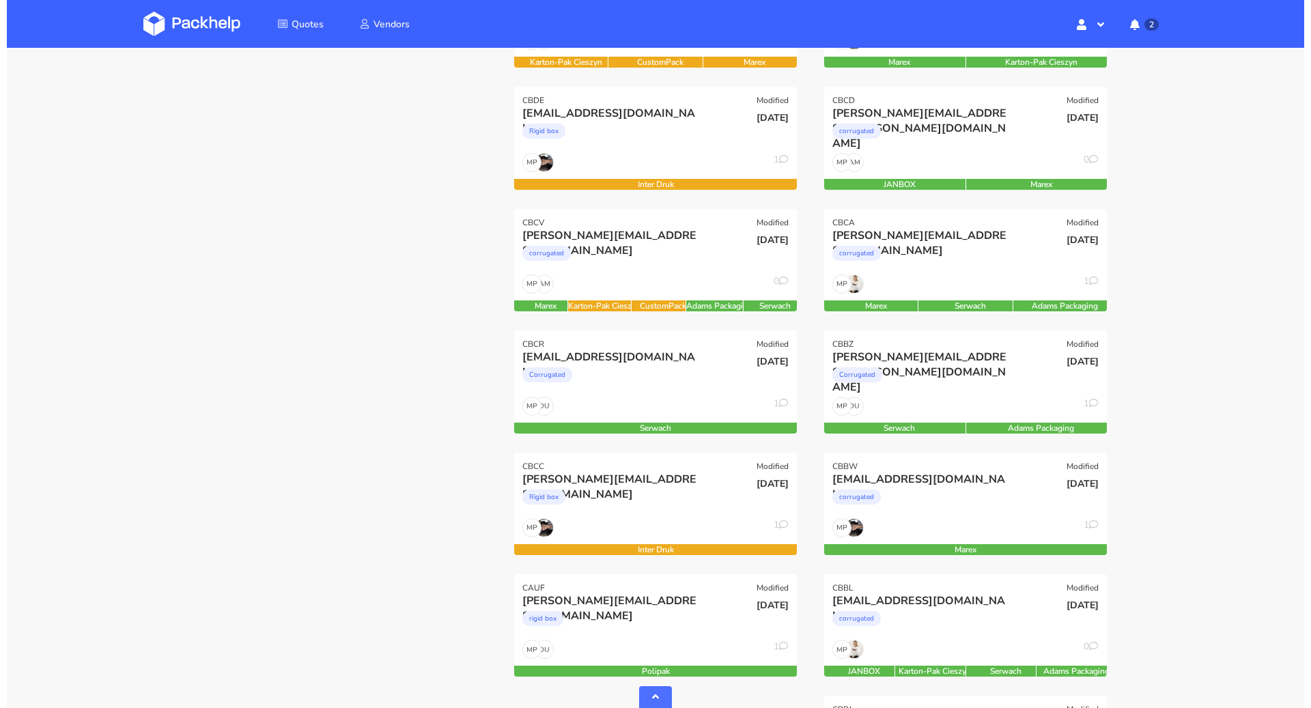
scroll to position [650, 0]
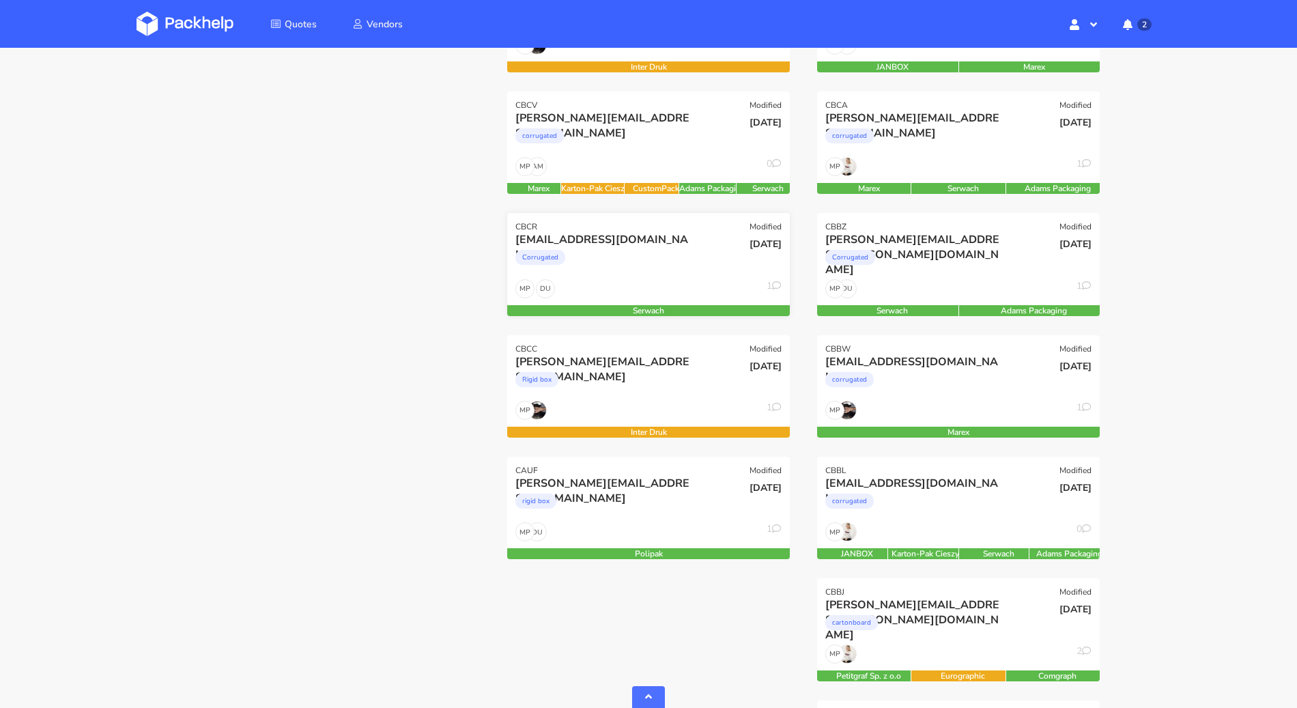
click at [597, 296] on div "DU MP 1" at bounding box center [648, 292] width 283 height 26
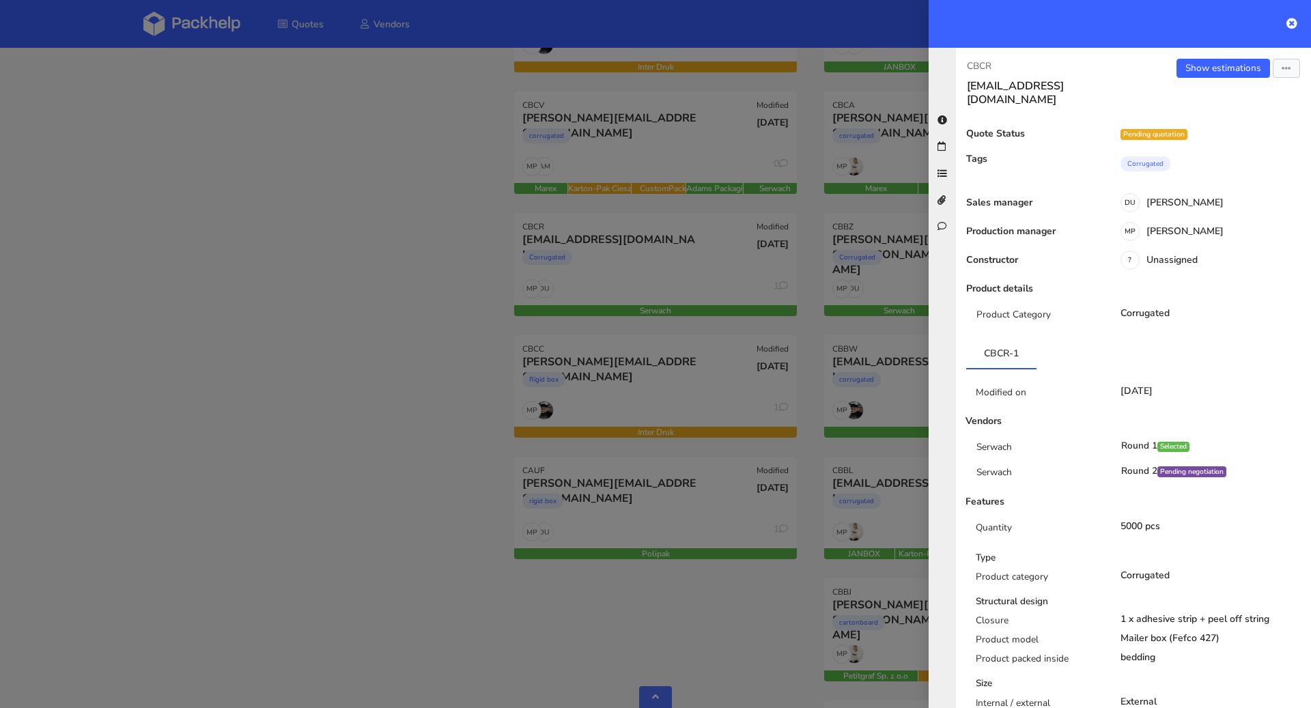
click at [350, 380] on div at bounding box center [655, 354] width 1311 height 708
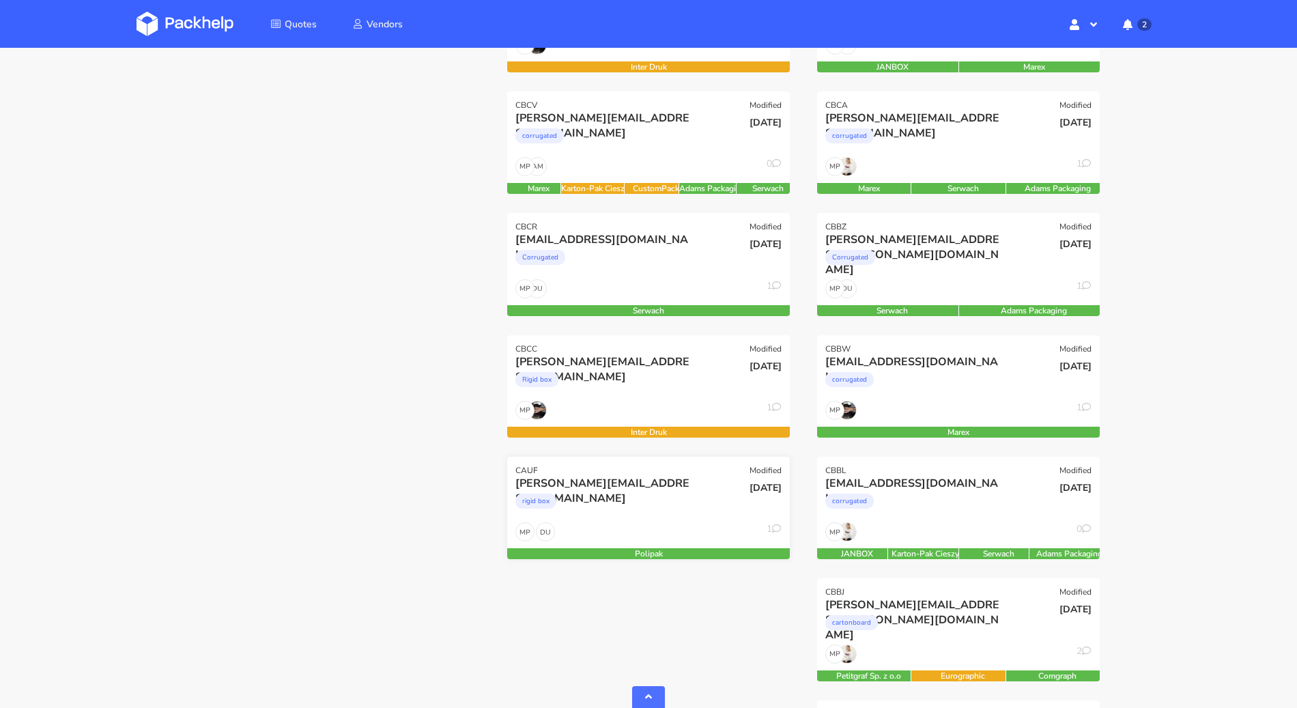
click at [698, 502] on div "21 Aug 2025" at bounding box center [743, 499] width 95 height 46
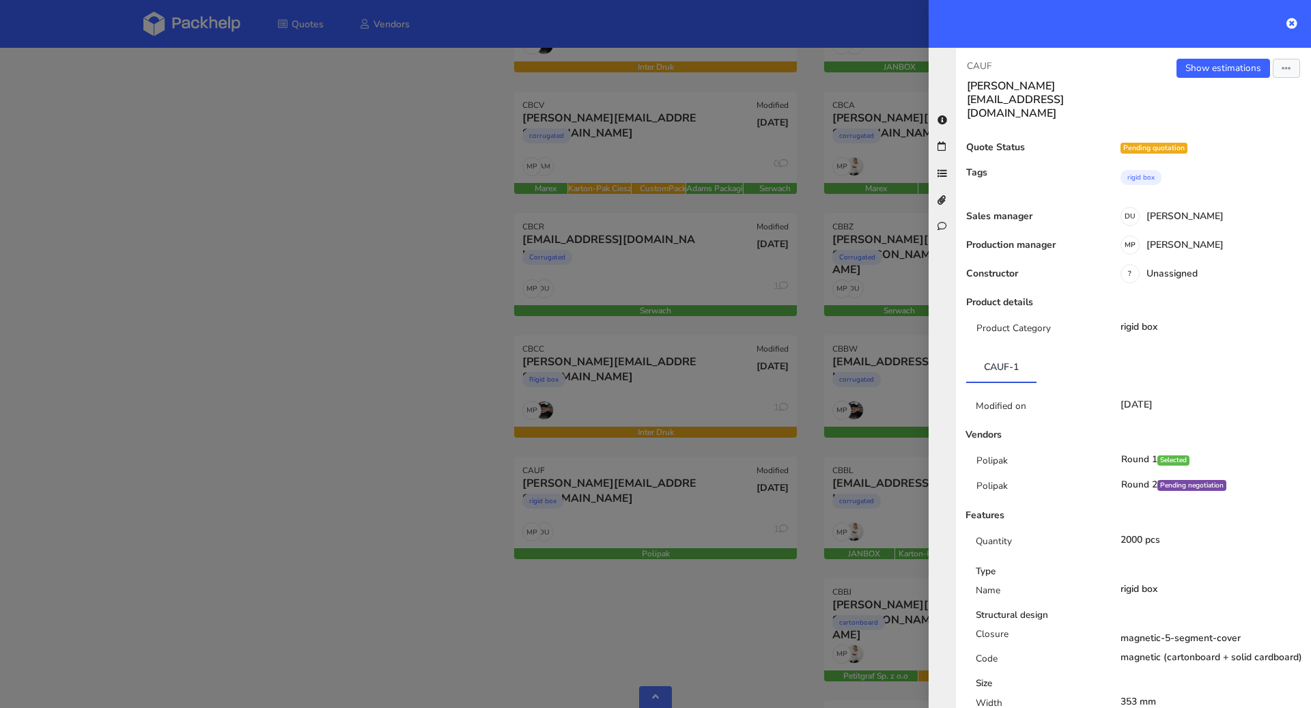
click at [317, 493] on div at bounding box center [655, 354] width 1311 height 708
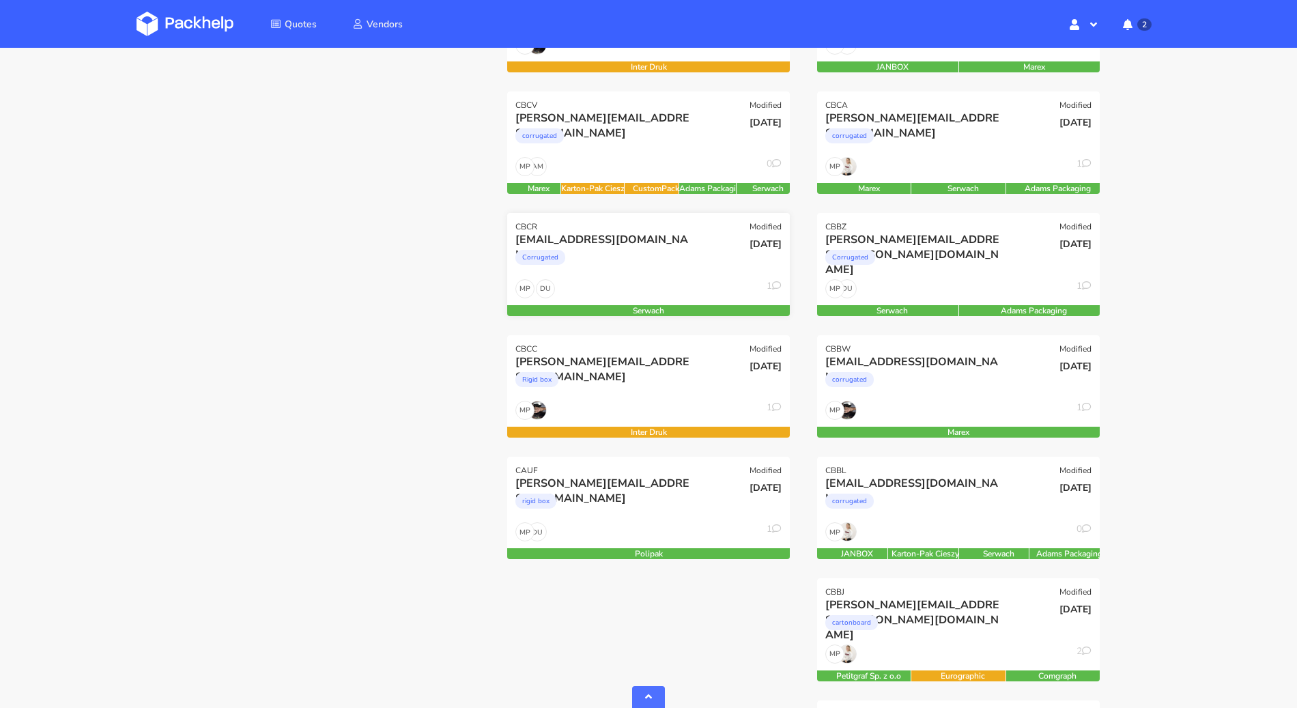
click at [629, 284] on div "DU MP 1" at bounding box center [648, 292] width 283 height 26
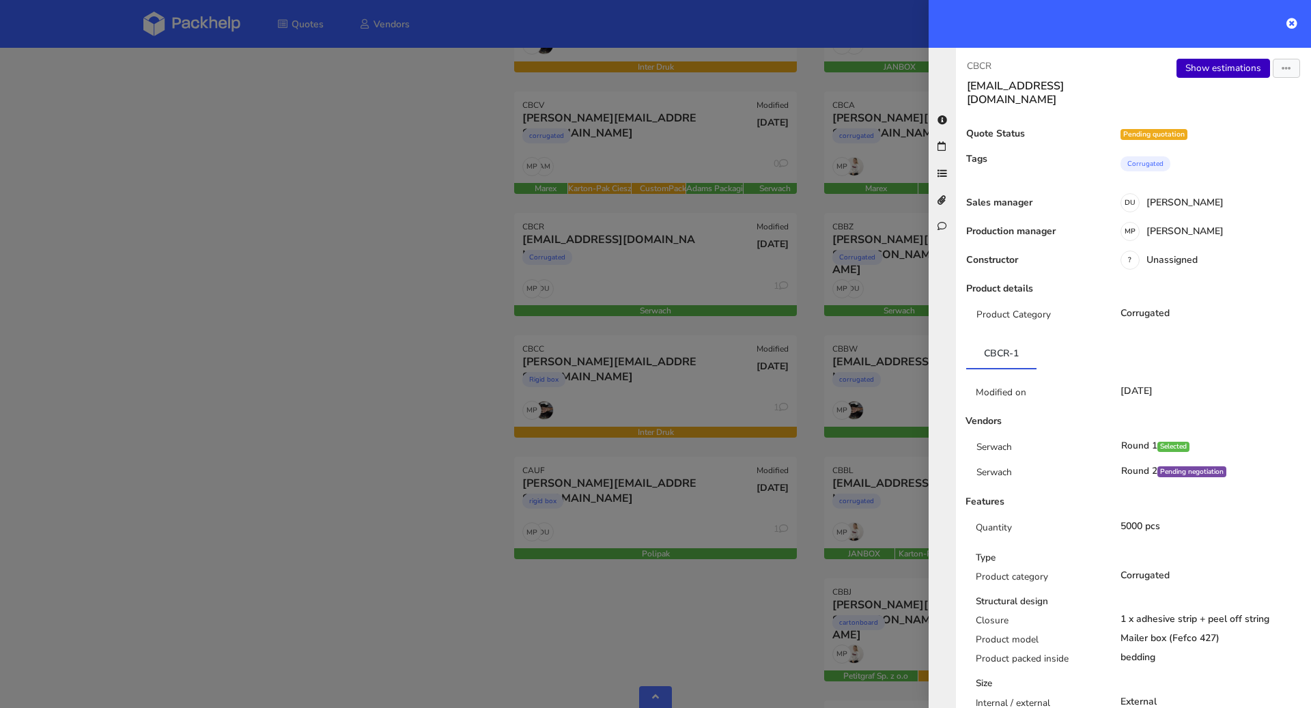
click at [1224, 74] on link "Show estimations" at bounding box center [1223, 68] width 94 height 19
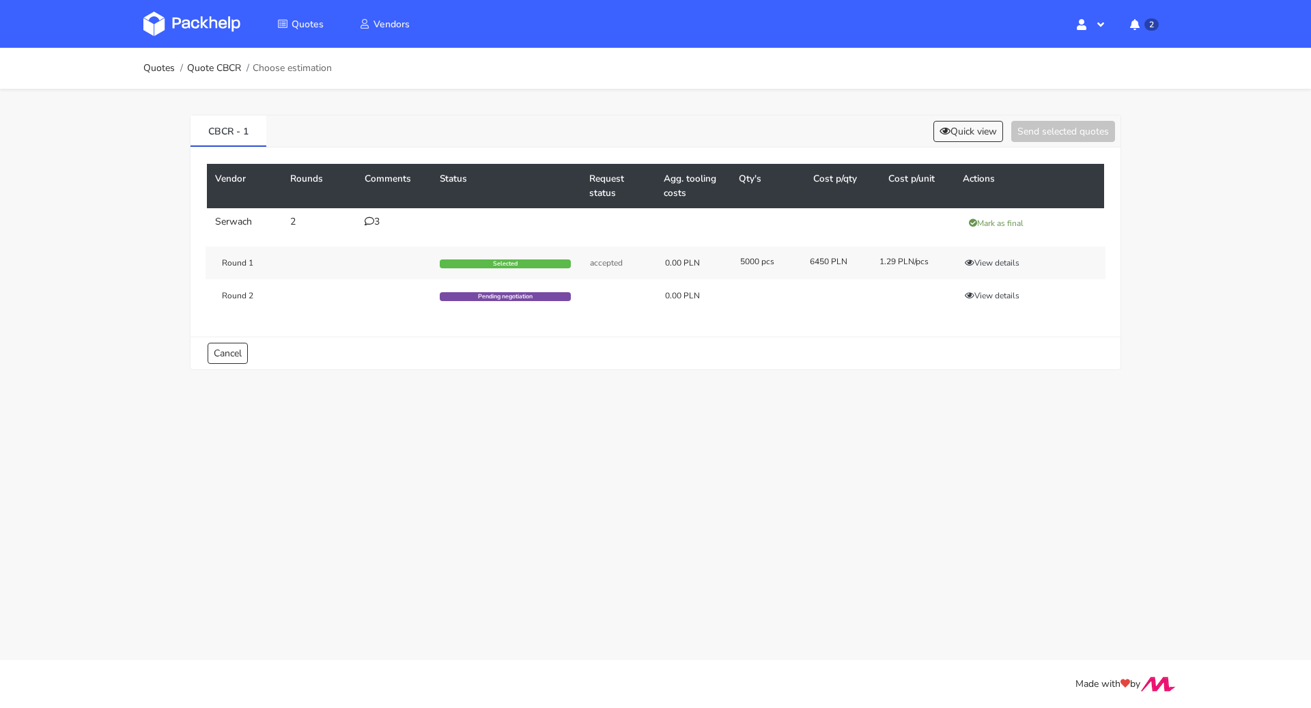
click at [371, 219] on icon at bounding box center [370, 221] width 10 height 10
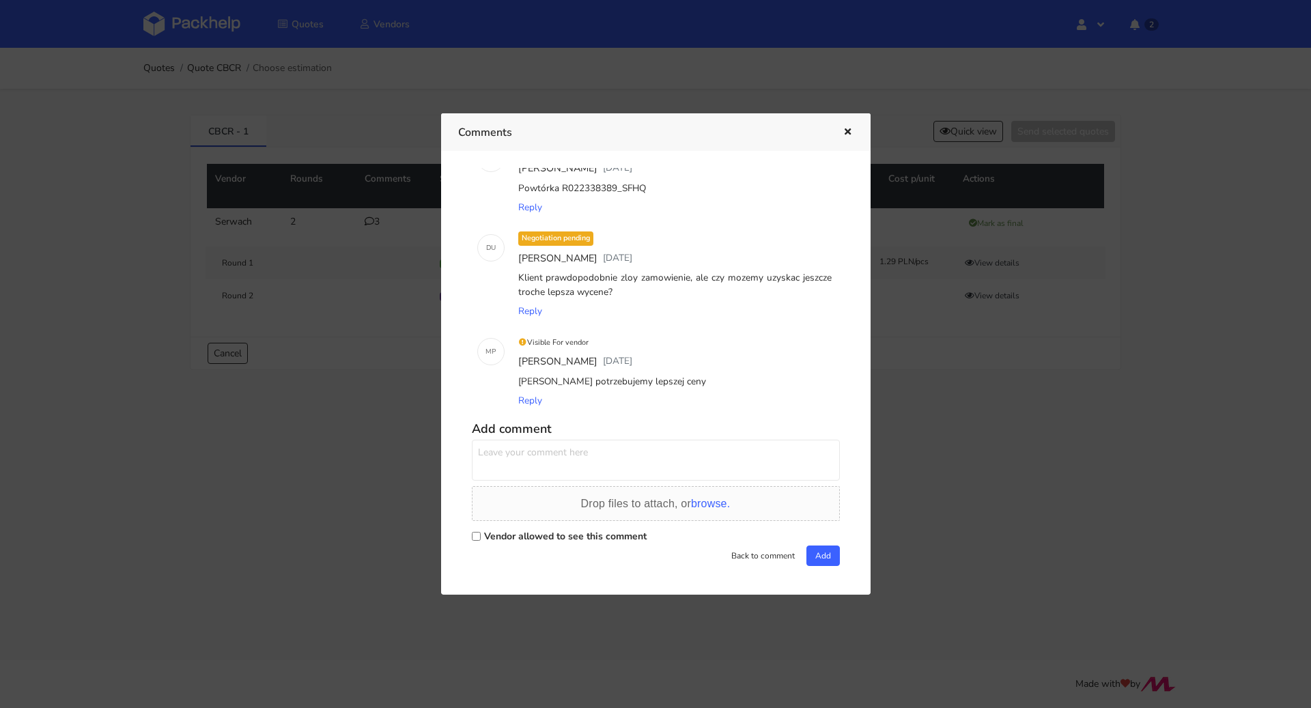
scroll to position [49, 0]
click at [524, 532] on label "Vendor allowed to see this comment" at bounding box center [565, 534] width 162 height 13
click at [481, 532] on input "Vendor allowed to see this comment" at bounding box center [476, 534] width 9 height 9
checkbox input "true"
click at [522, 474] on textarea at bounding box center [656, 458] width 368 height 41
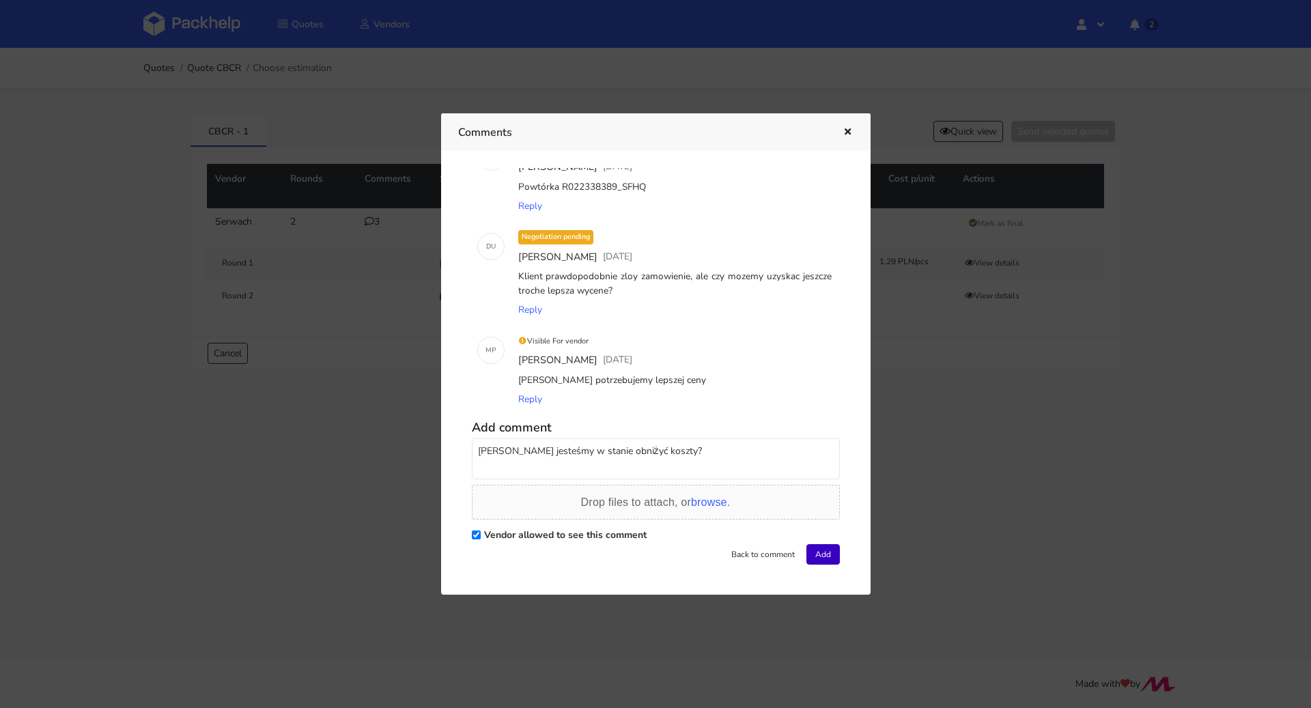
type textarea "[PERSON_NAME] jesteśmy w stanie obniżyć koszty?"
click at [806, 551] on button "Add" at bounding box center [822, 554] width 33 height 20
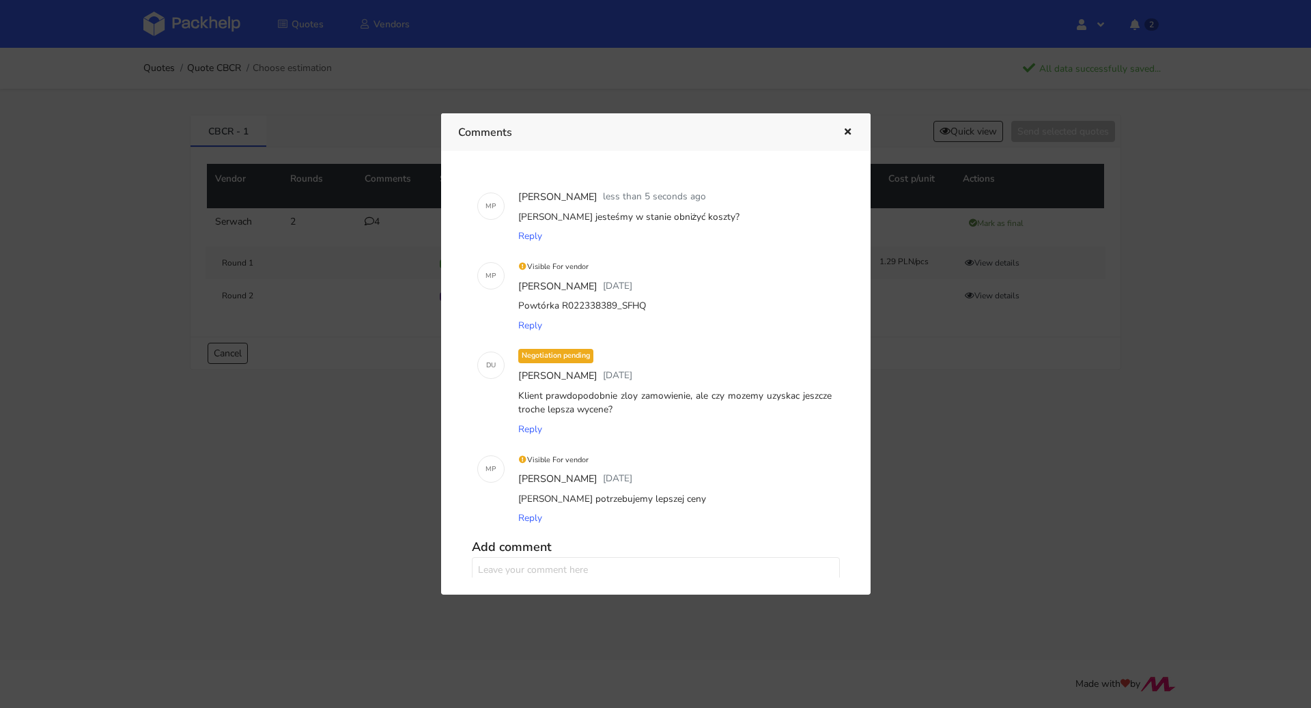
scroll to position [0, 0]
click at [846, 135] on icon "button" at bounding box center [848, 133] width 12 height 10
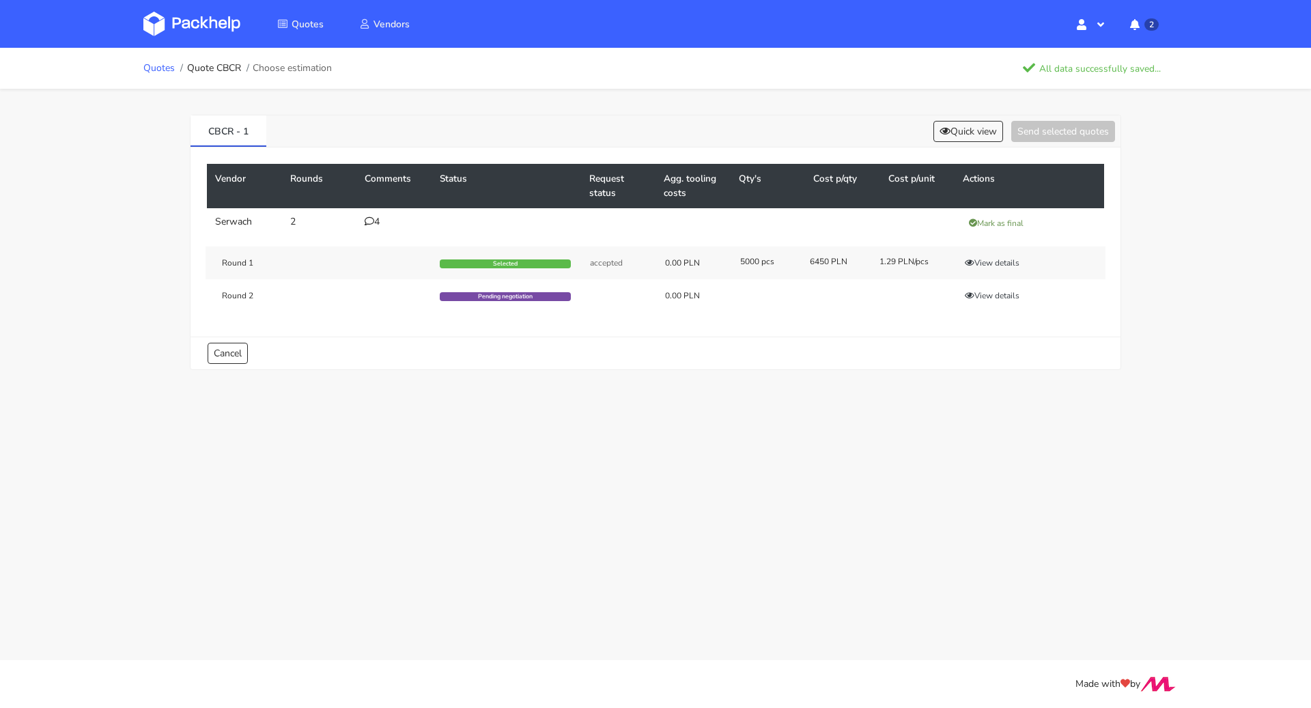
click at [162, 67] on link "Quotes" at bounding box center [158, 68] width 31 height 11
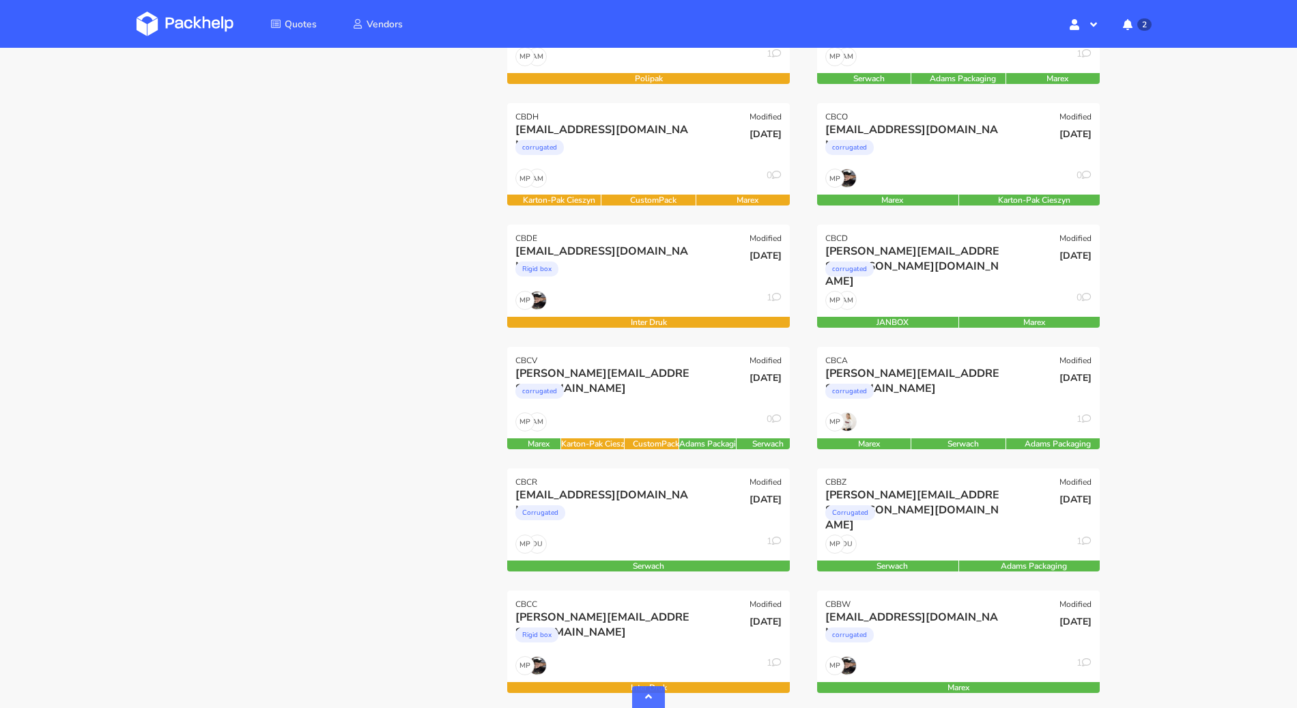
scroll to position [656, 0]
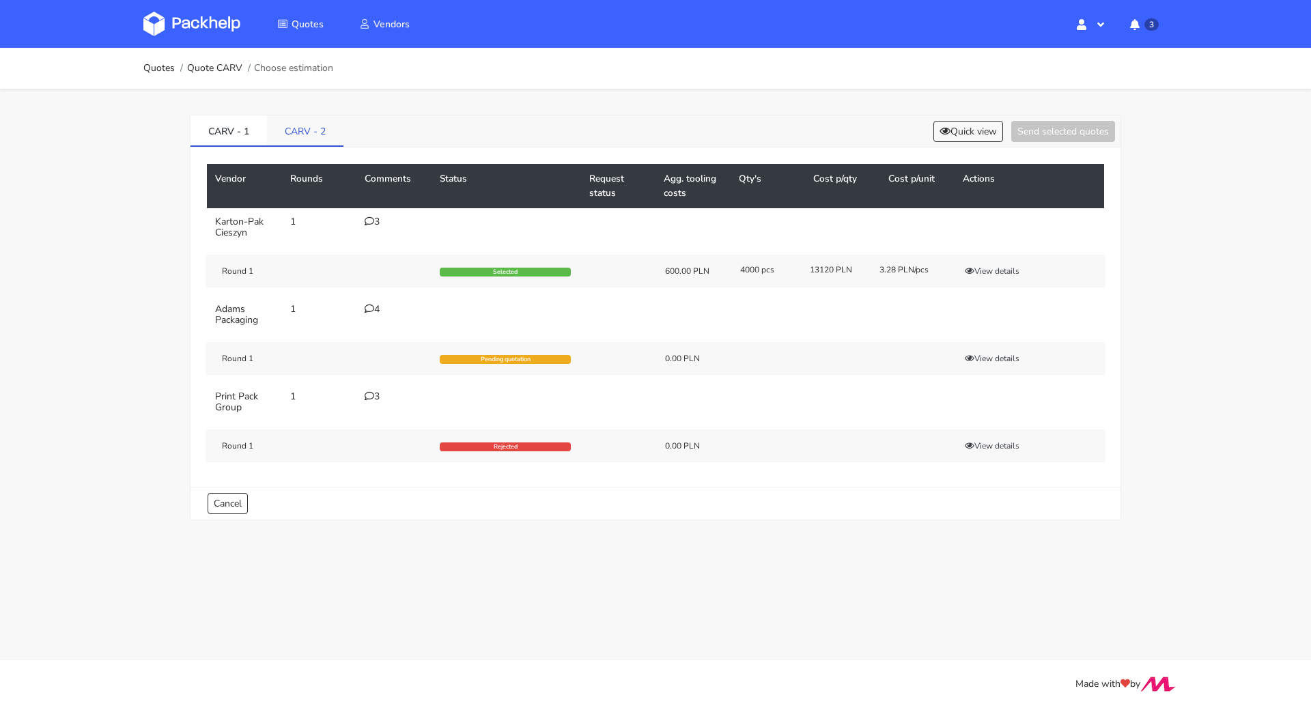
click at [300, 129] on link "CARV - 2" at bounding box center [305, 130] width 76 height 30
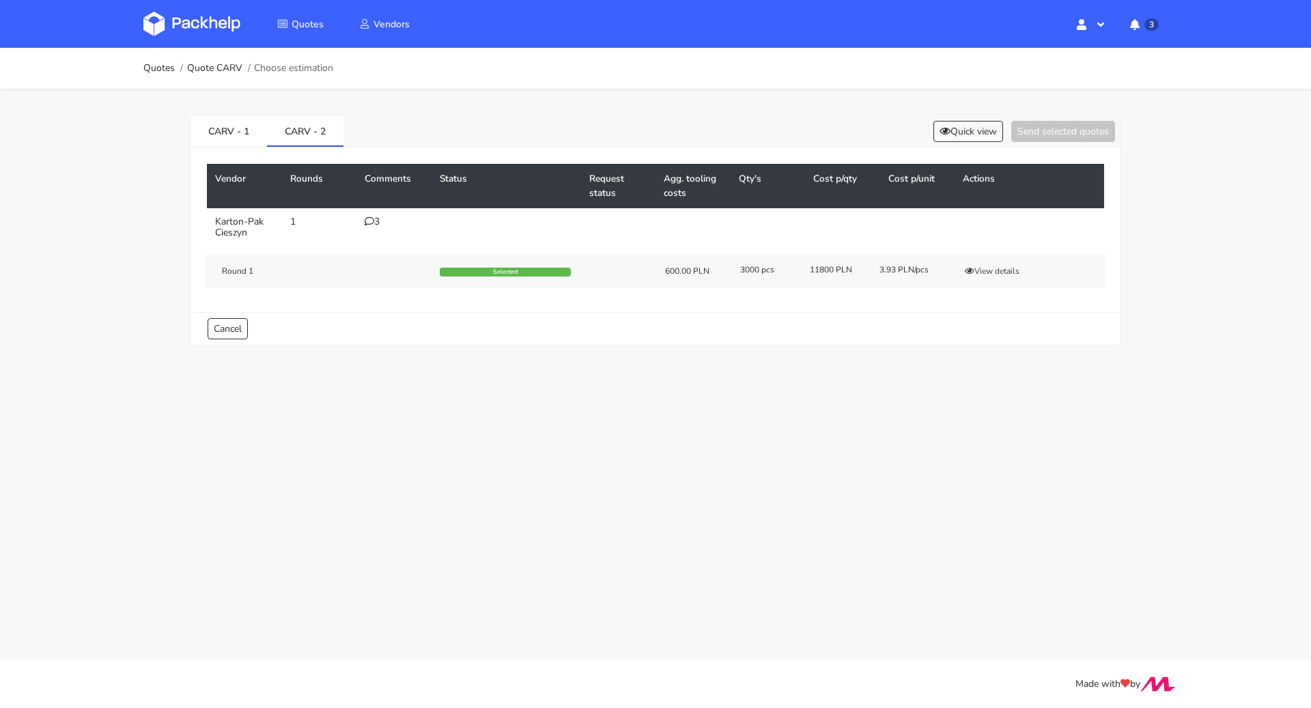
click at [953, 117] on div "CARV - 1 CARV - 2 Quick view Send selected quotes" at bounding box center [655, 131] width 930 height 32
click at [956, 123] on button "Quick view" at bounding box center [968, 131] width 70 height 21
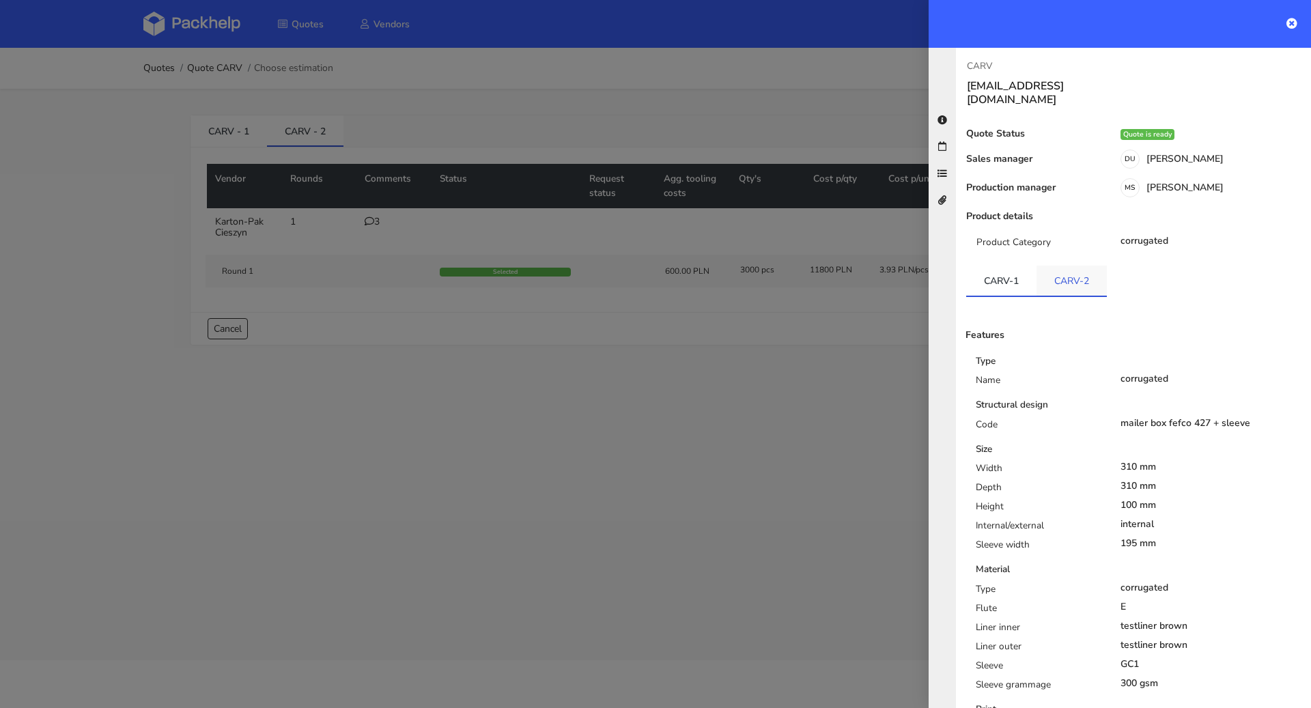
click at [1066, 276] on link "CARV-2" at bounding box center [1071, 281] width 70 height 30
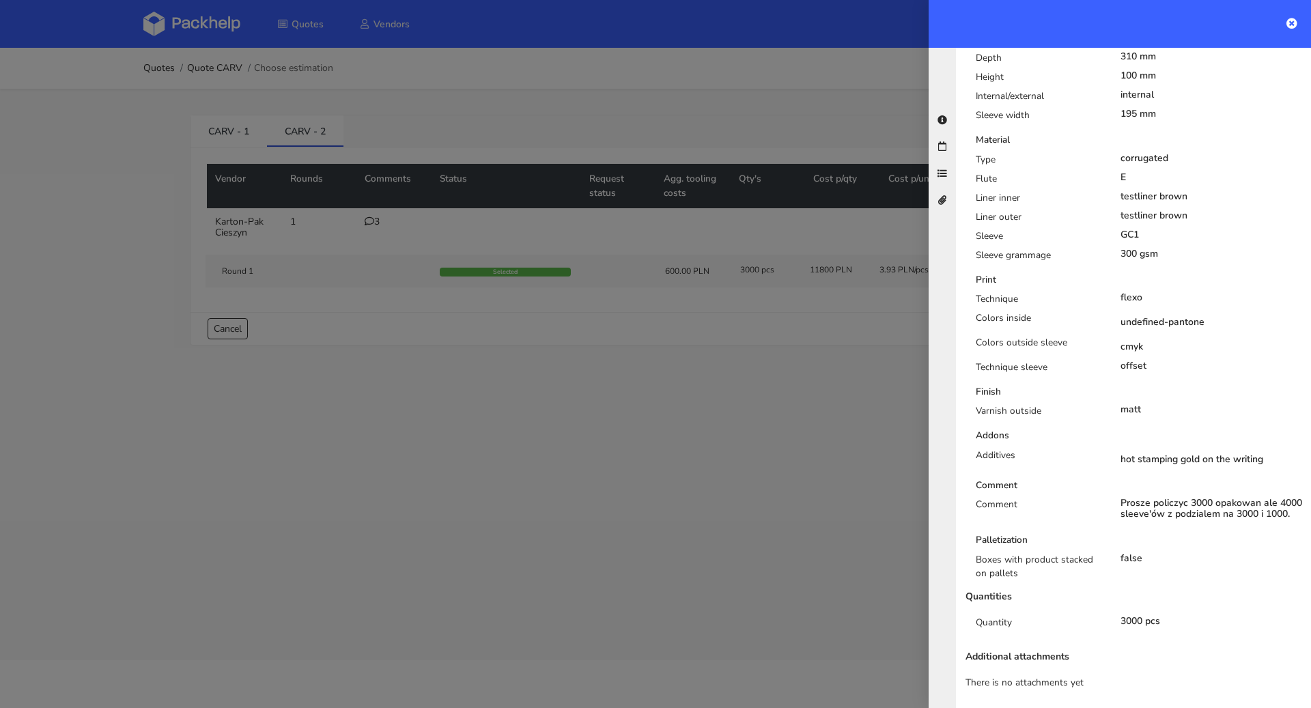
scroll to position [430, 0]
click at [679, 421] on div at bounding box center [655, 354] width 1311 height 708
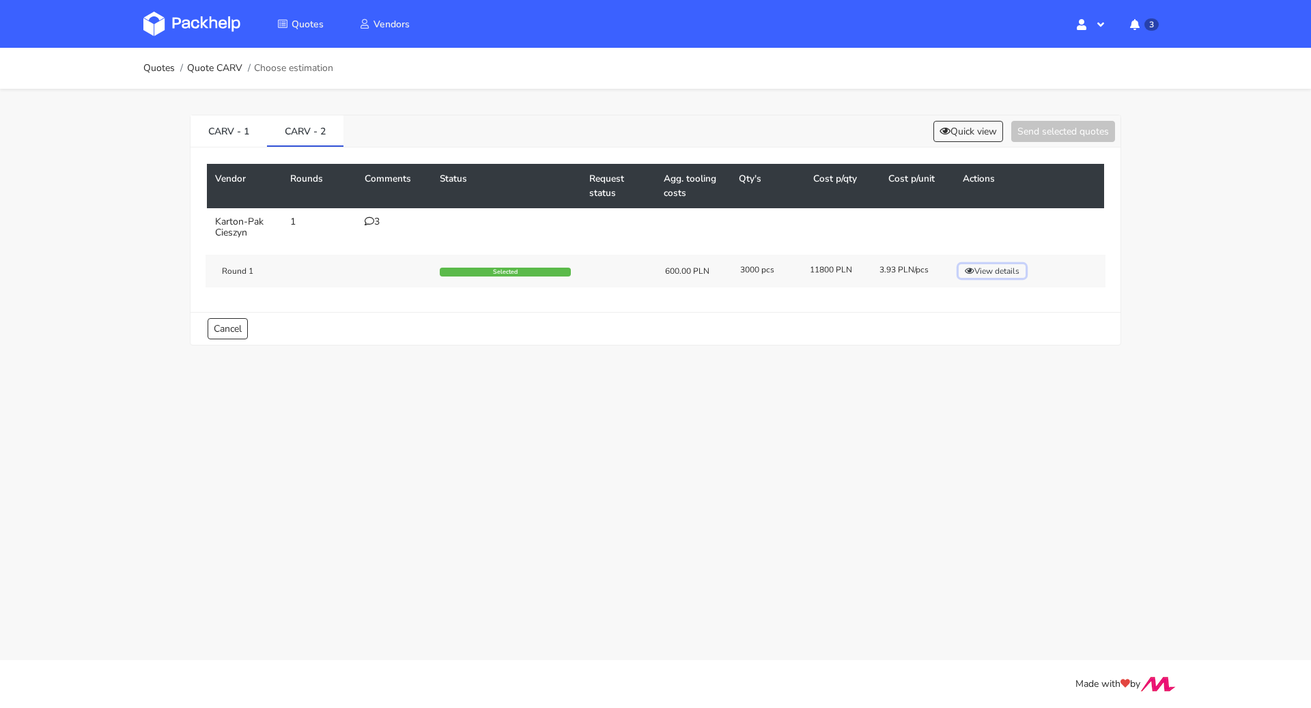
click at [1018, 275] on button "View details" at bounding box center [991, 271] width 67 height 14
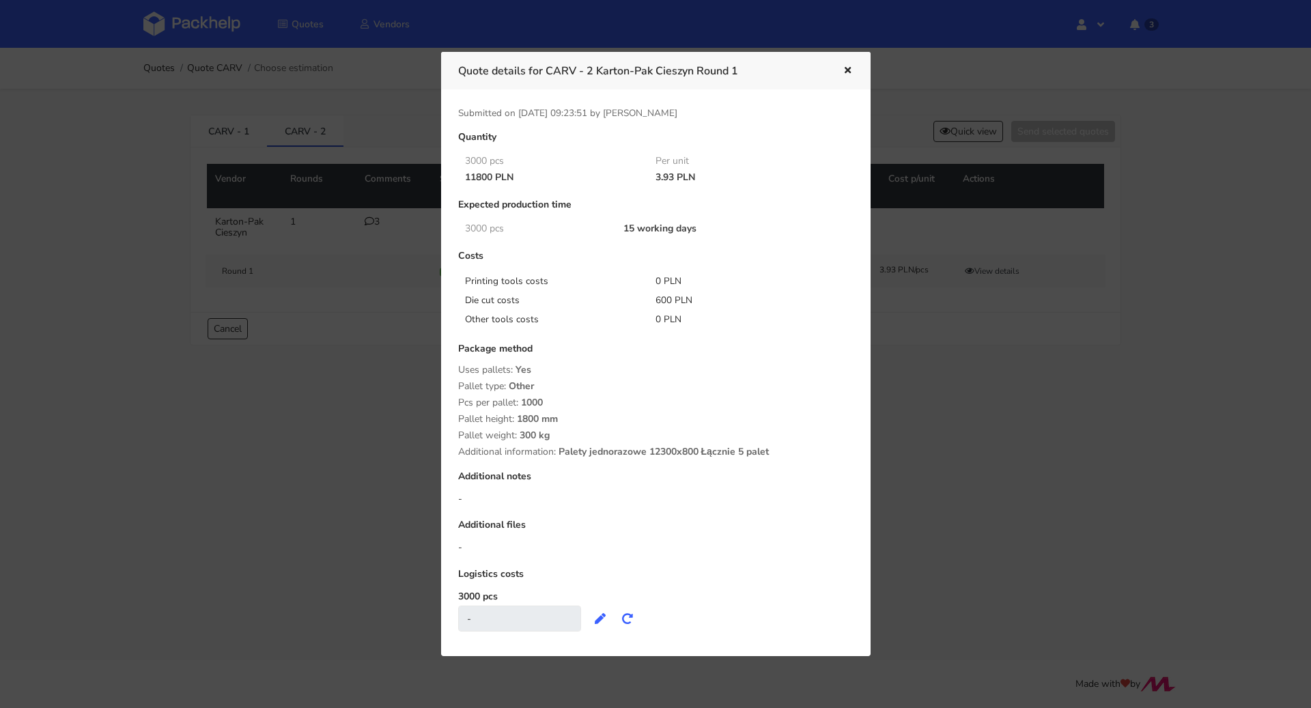
click at [848, 68] on icon "button" at bounding box center [848, 71] width 12 height 10
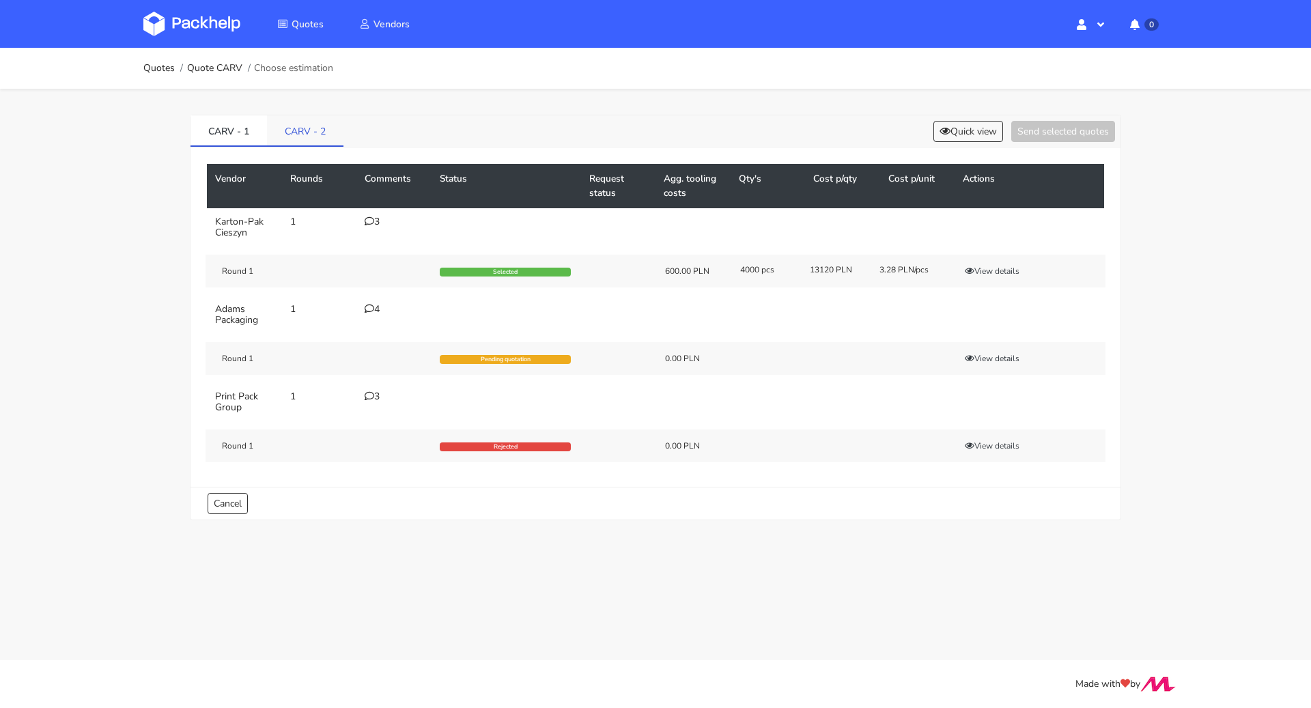
click at [306, 127] on link "CARV - 2" at bounding box center [305, 130] width 76 height 30
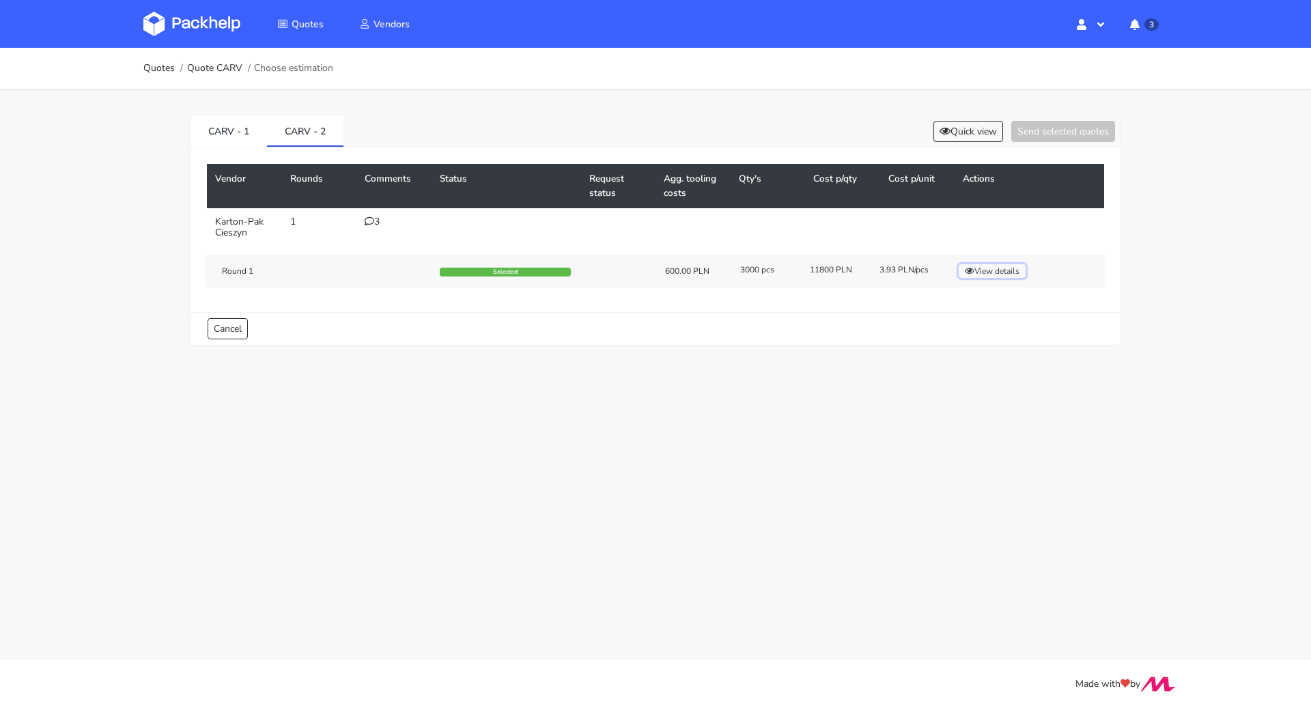
click at [1008, 268] on button "View details" at bounding box center [991, 271] width 67 height 14
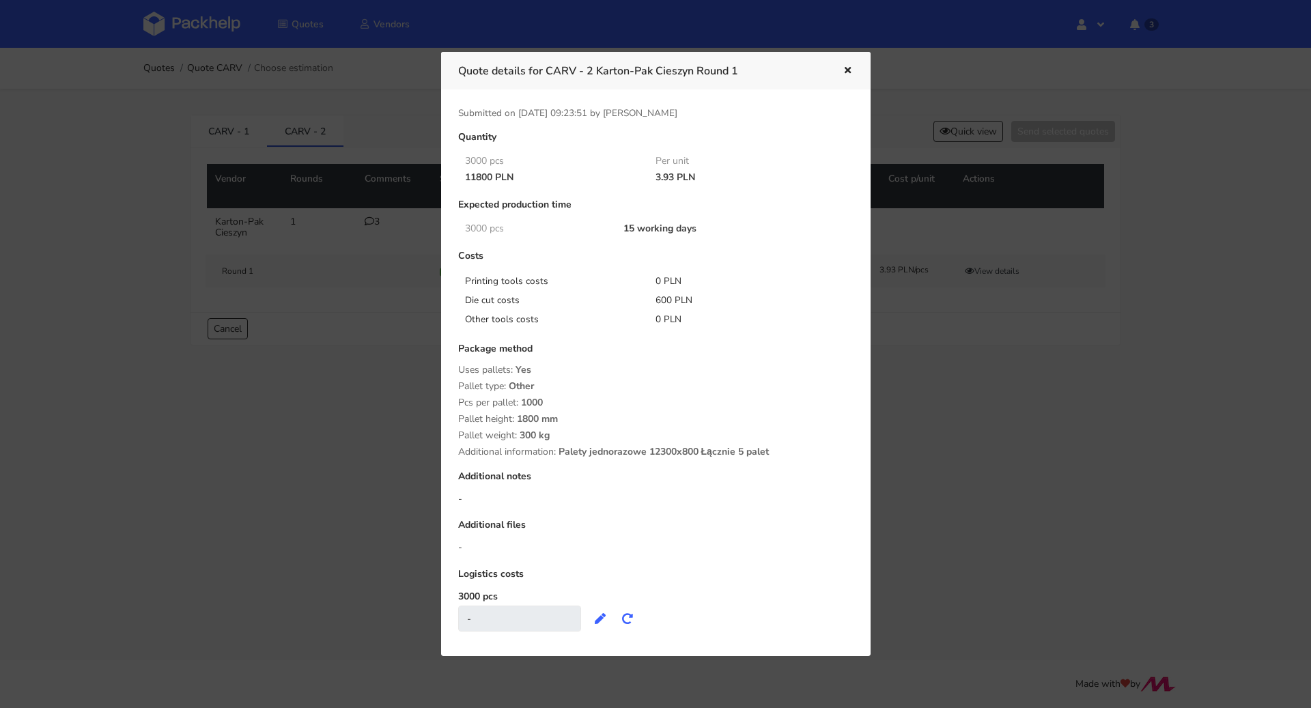
click at [850, 67] on icon "button" at bounding box center [848, 71] width 12 height 10
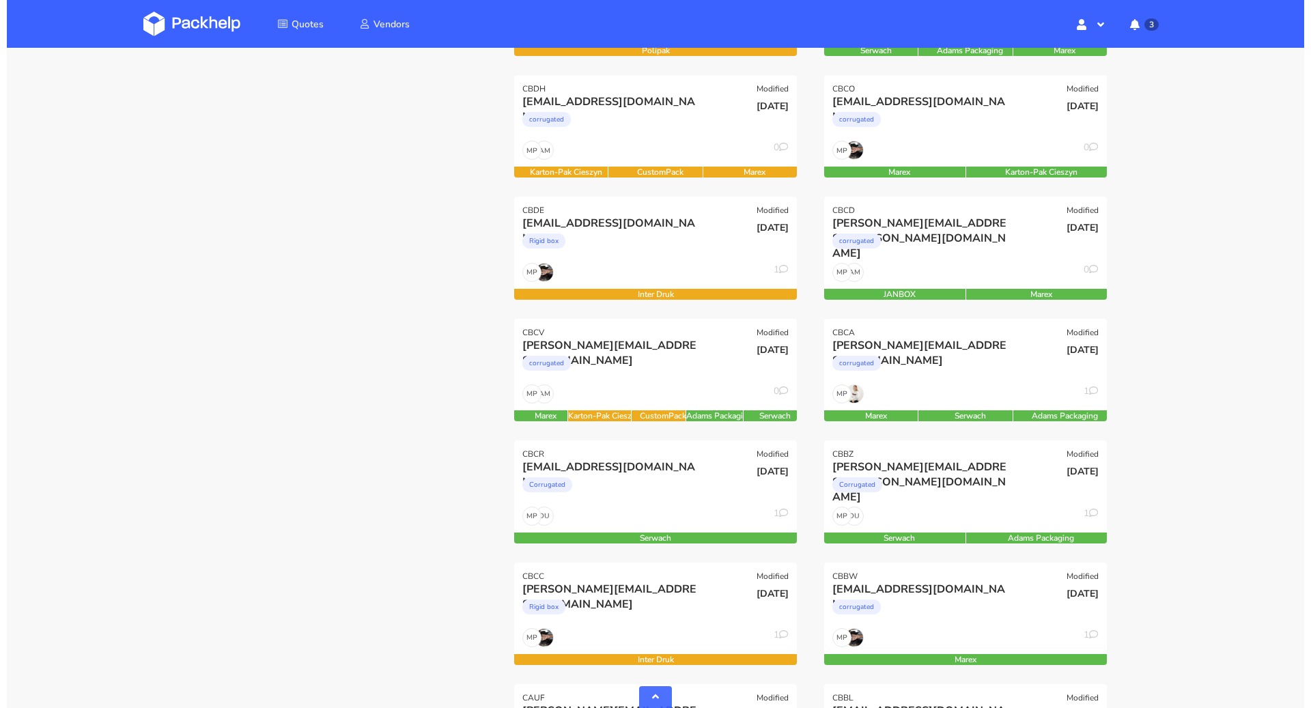
scroll to position [517, 0]
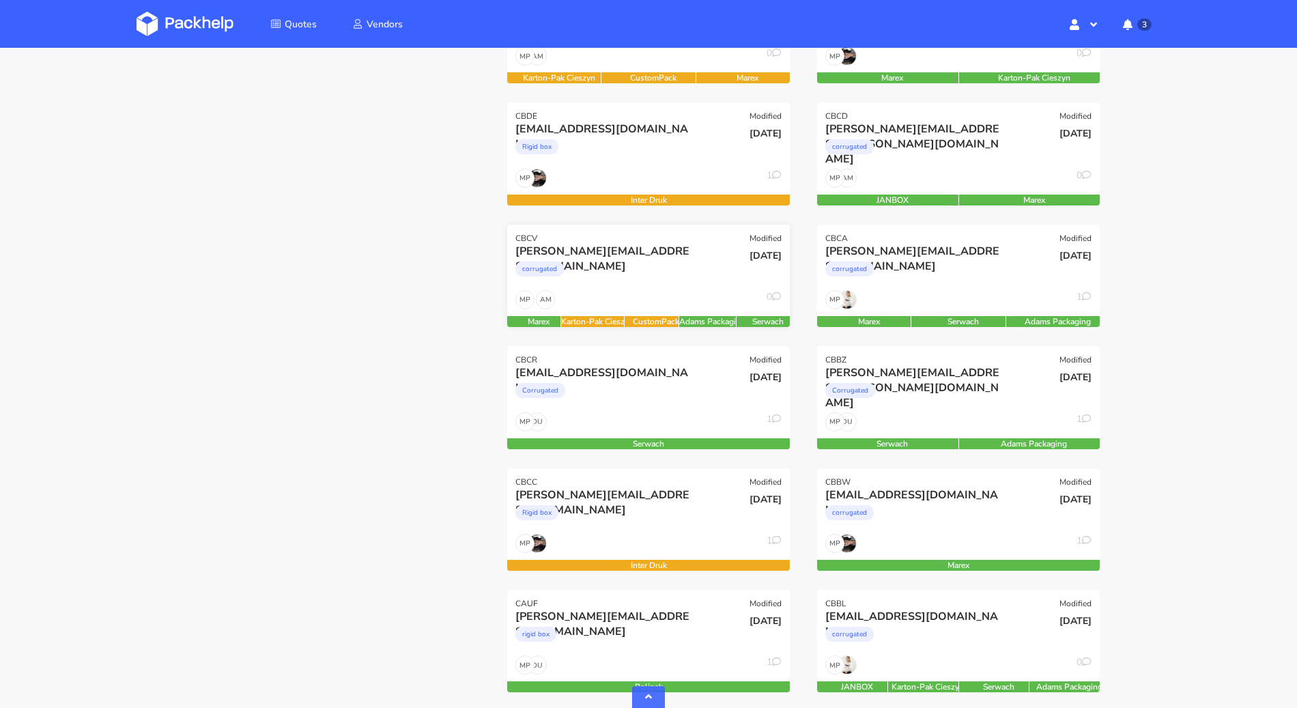
click at [603, 299] on div "AM MP 0" at bounding box center [648, 303] width 283 height 26
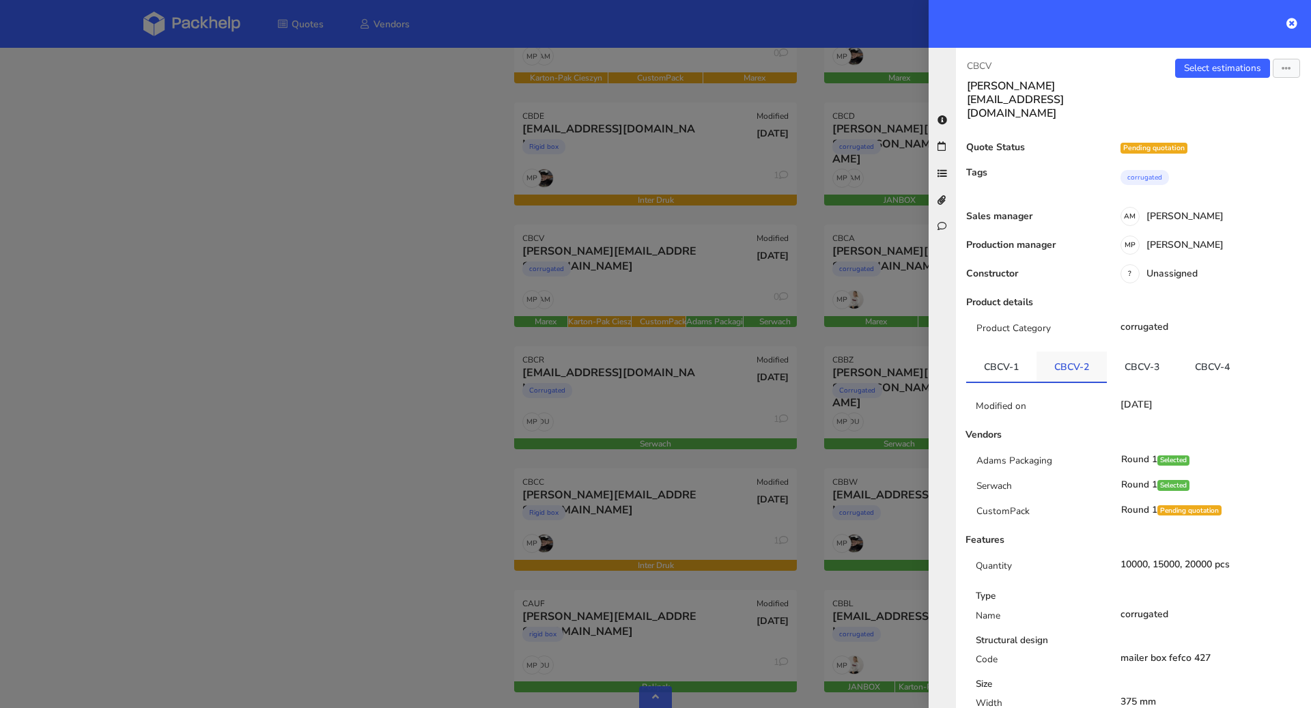
click at [1087, 354] on li "CBCV-2" at bounding box center [1071, 367] width 70 height 31
click at [1068, 352] on link "CBCV-2" at bounding box center [1071, 367] width 70 height 30
click at [1126, 352] on link "CBCV-3" at bounding box center [1142, 367] width 70 height 30
click at [1212, 352] on link "CBCV-4" at bounding box center [1212, 367] width 70 height 30
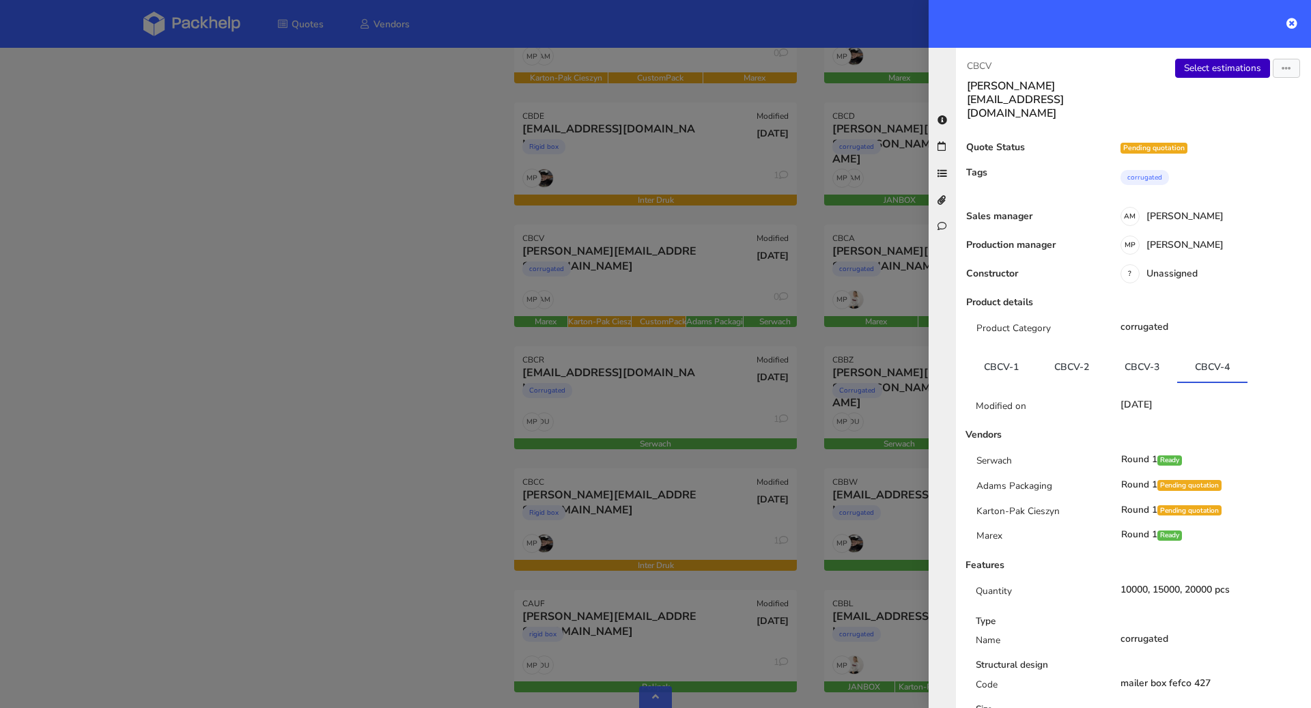
click at [1189, 66] on link "Select estimations" at bounding box center [1222, 68] width 95 height 19
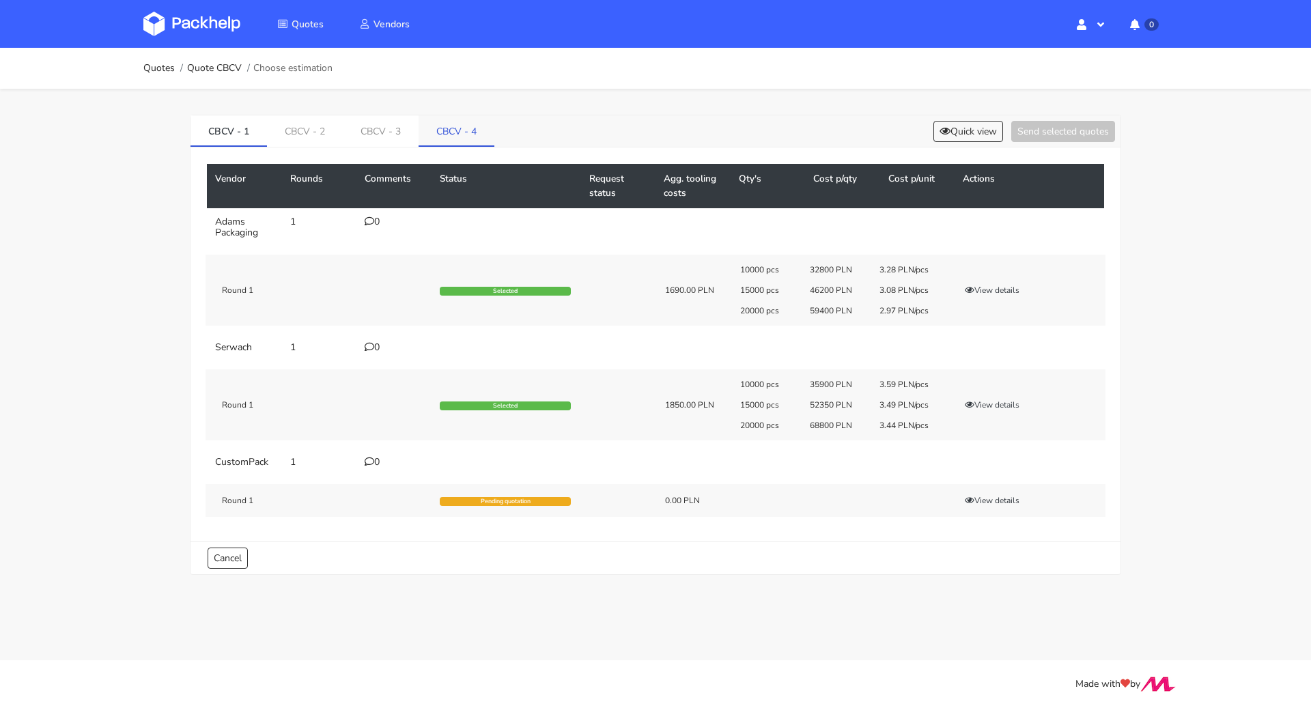
click at [449, 137] on link "CBCV - 4" at bounding box center [456, 130] width 76 height 30
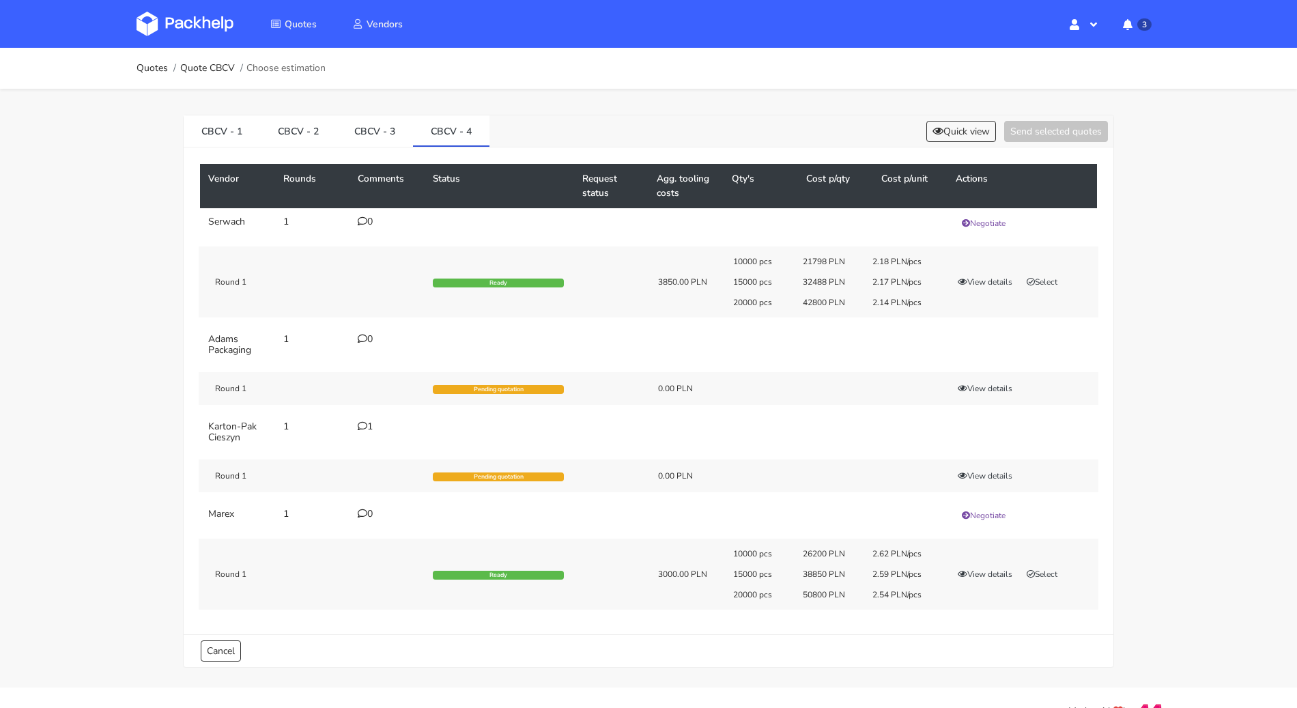
click at [362, 426] on icon at bounding box center [363, 426] width 10 height 10
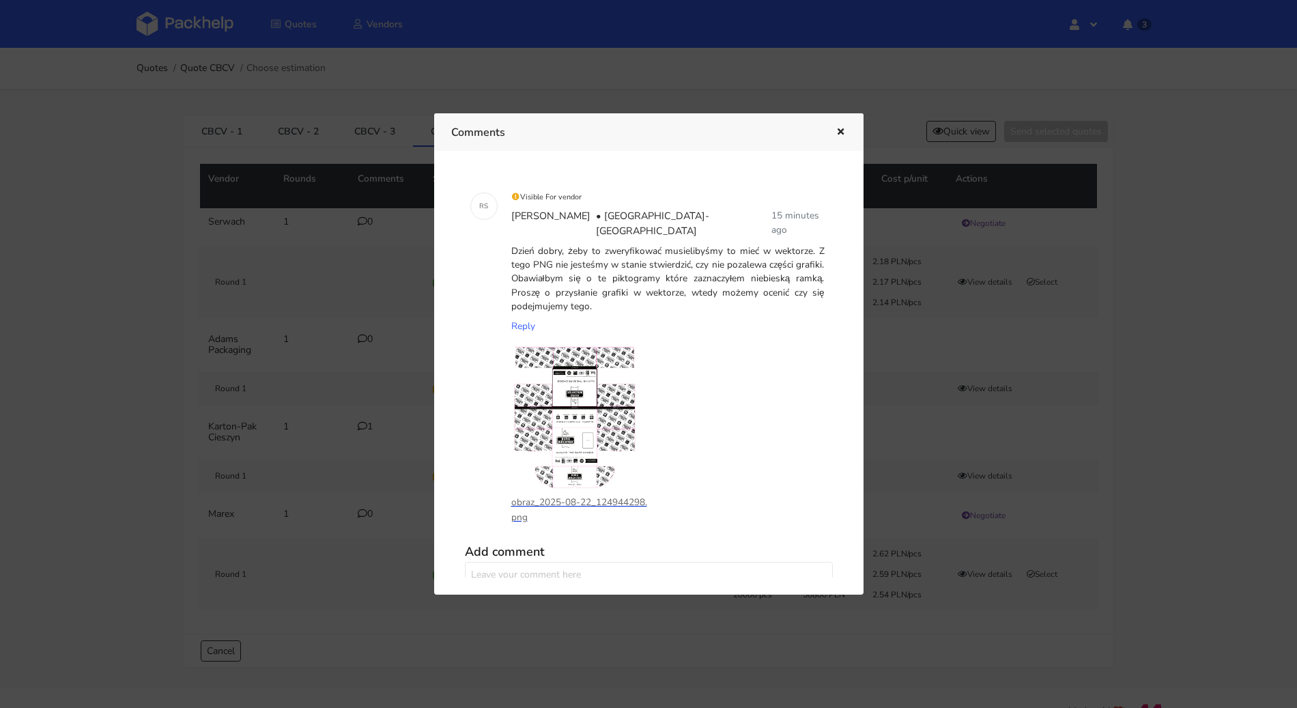
click at [584, 495] on p "obraz_2025-08-22_124944298.png" at bounding box center [579, 510] width 137 height 30
click at [842, 137] on button "button" at bounding box center [838, 133] width 15 height 18
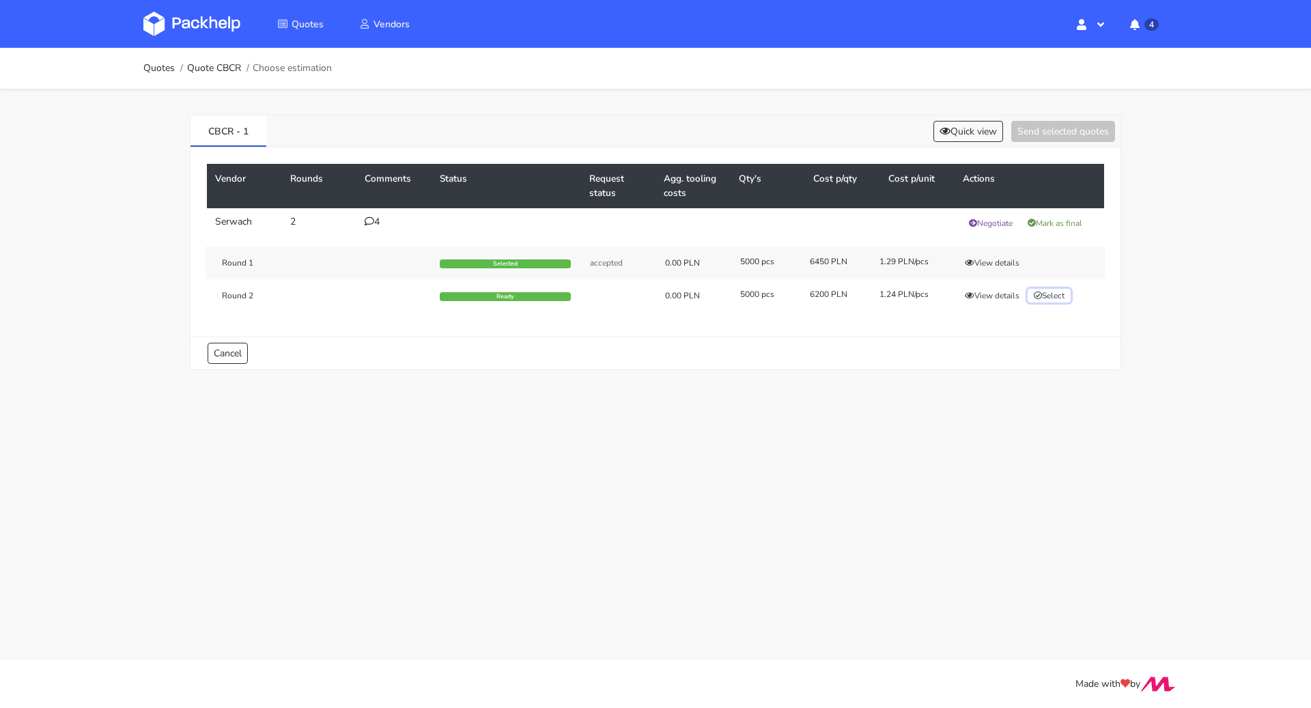
click at [1057, 294] on button "Select" at bounding box center [1048, 296] width 43 height 14
click at [1063, 137] on button "Send selected quotes ( 1 )" at bounding box center [1053, 131] width 123 height 21
click at [156, 70] on link "Quotes" at bounding box center [158, 68] width 31 height 11
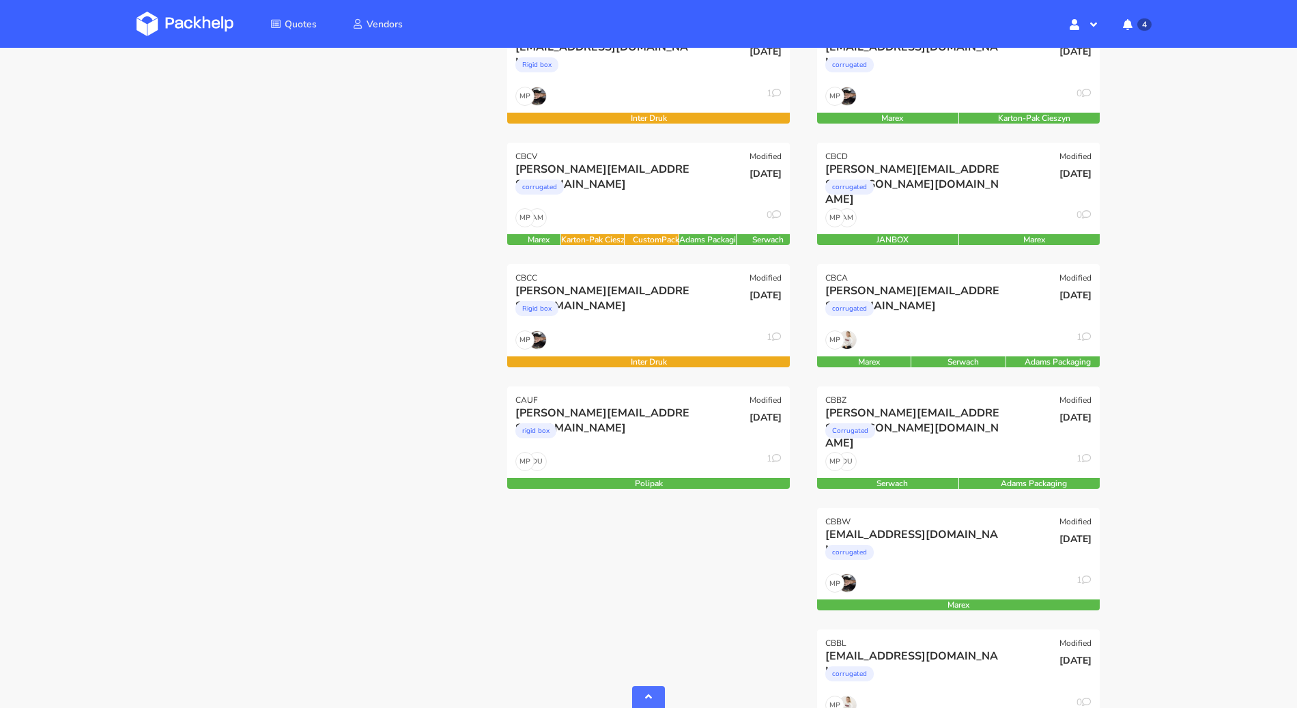
scroll to position [668, 0]
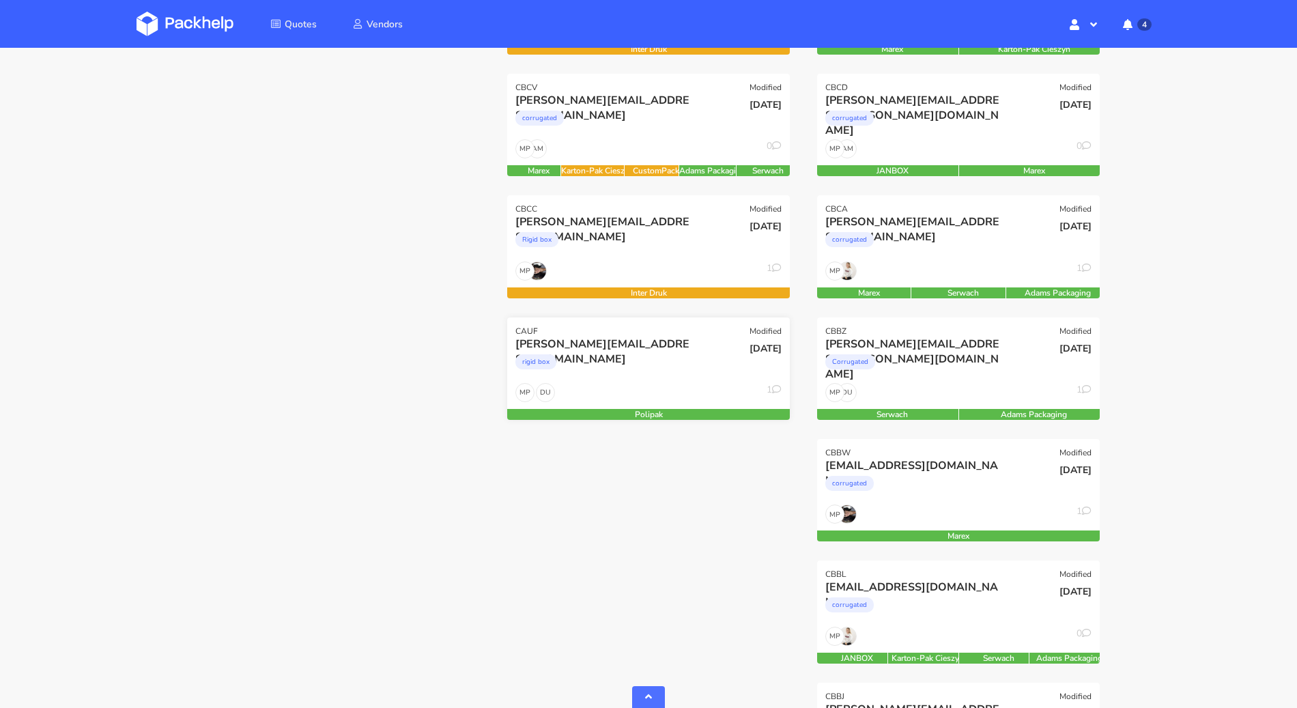
click at [641, 386] on div "DU MP 1" at bounding box center [648, 396] width 283 height 26
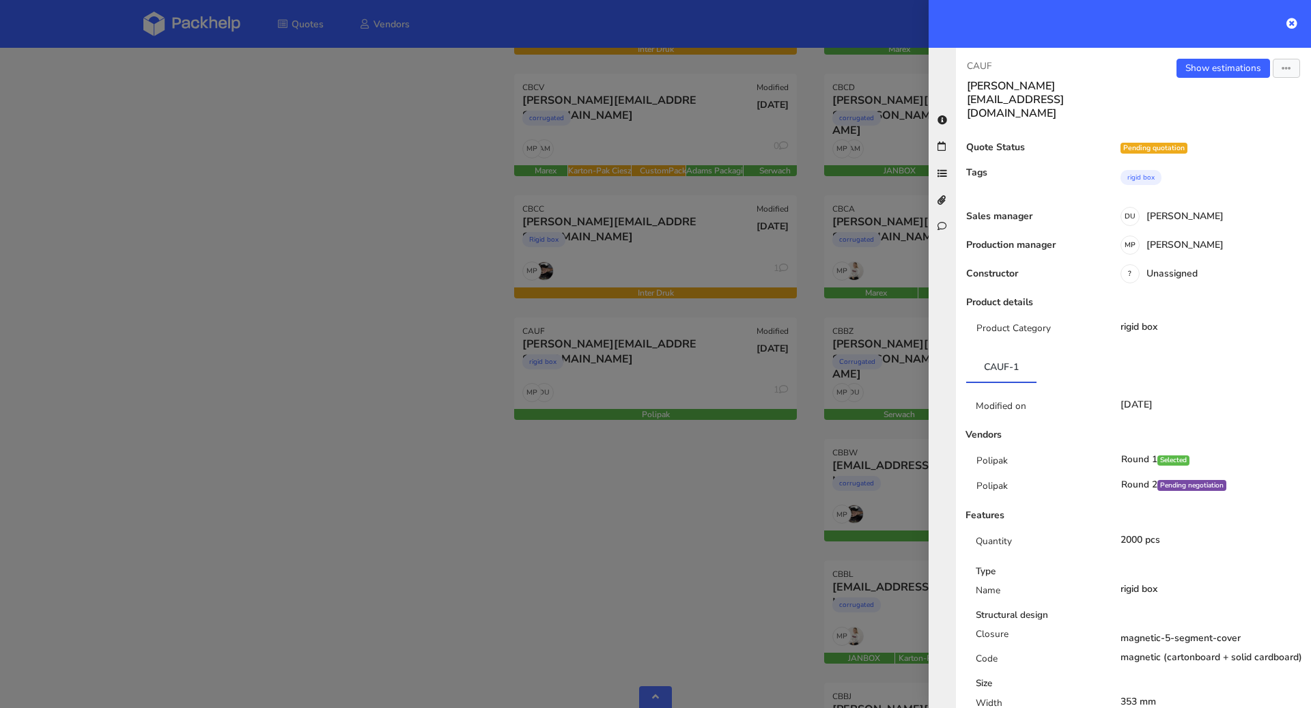
click at [395, 462] on div at bounding box center [655, 354] width 1311 height 708
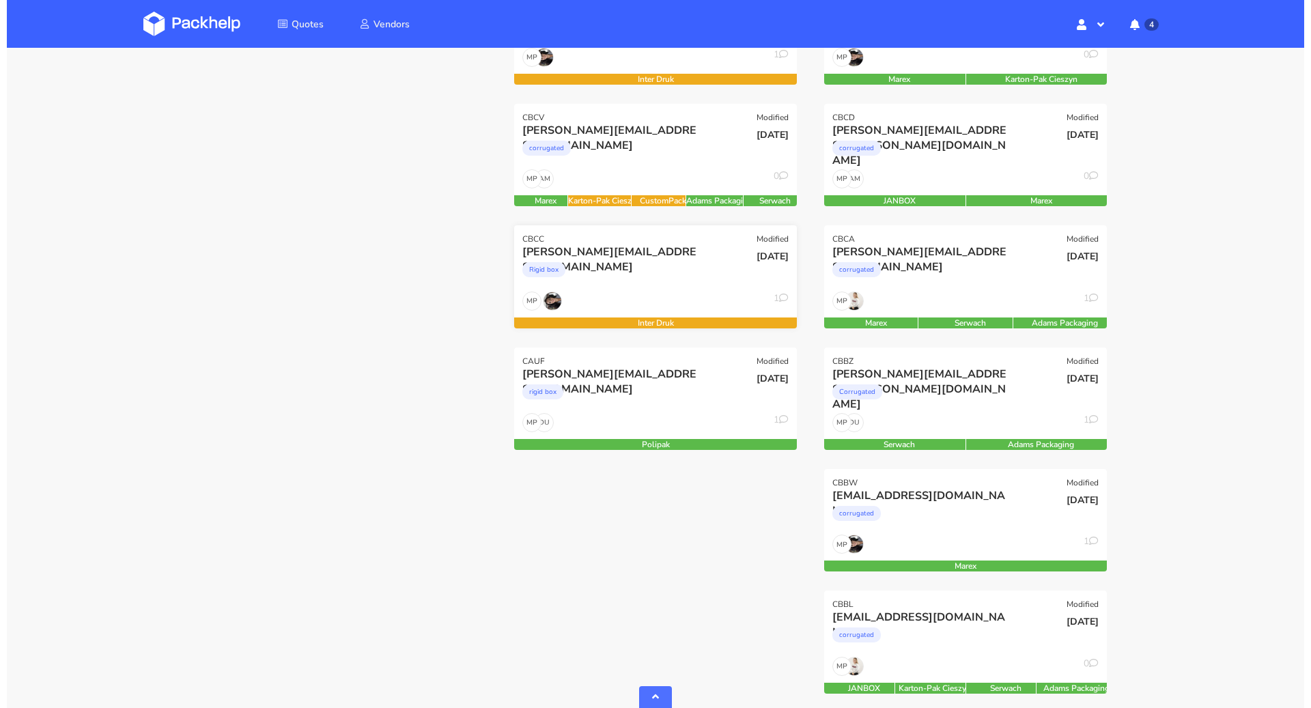
scroll to position [547, 0]
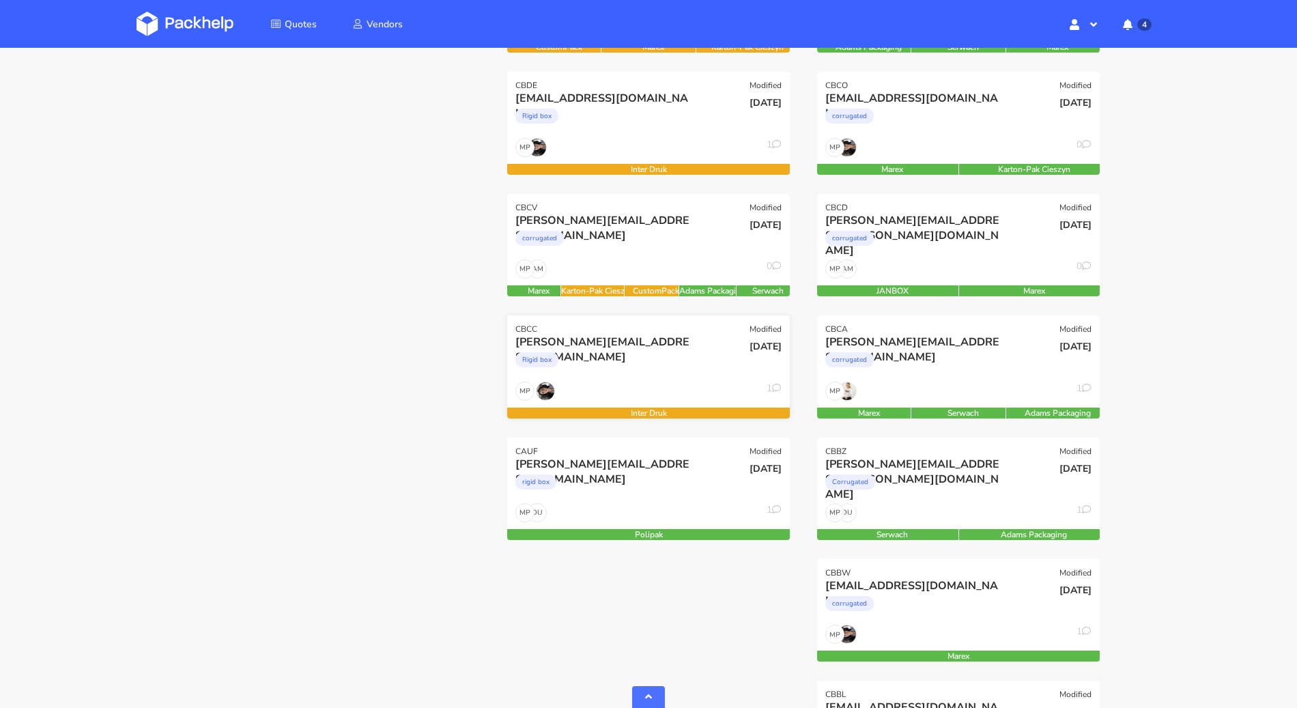
click at [644, 391] on div "MP 1" at bounding box center [648, 395] width 283 height 26
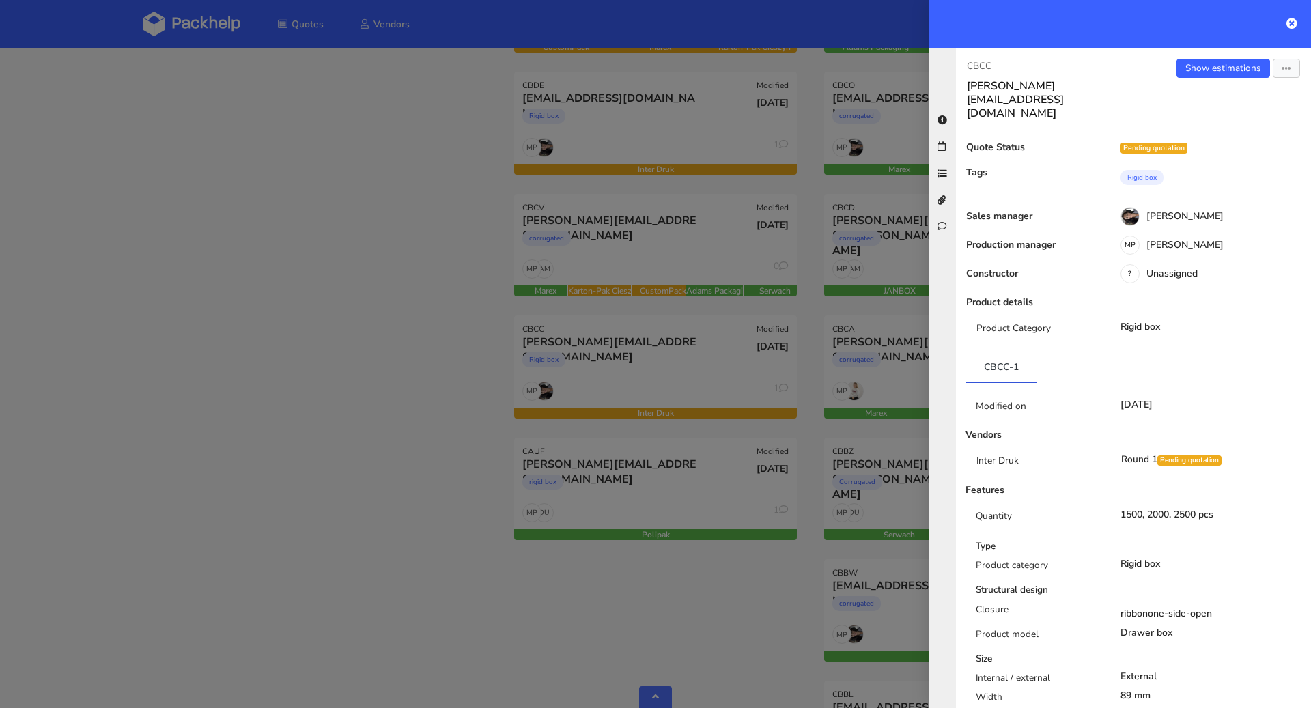
click at [471, 375] on div at bounding box center [655, 354] width 1311 height 708
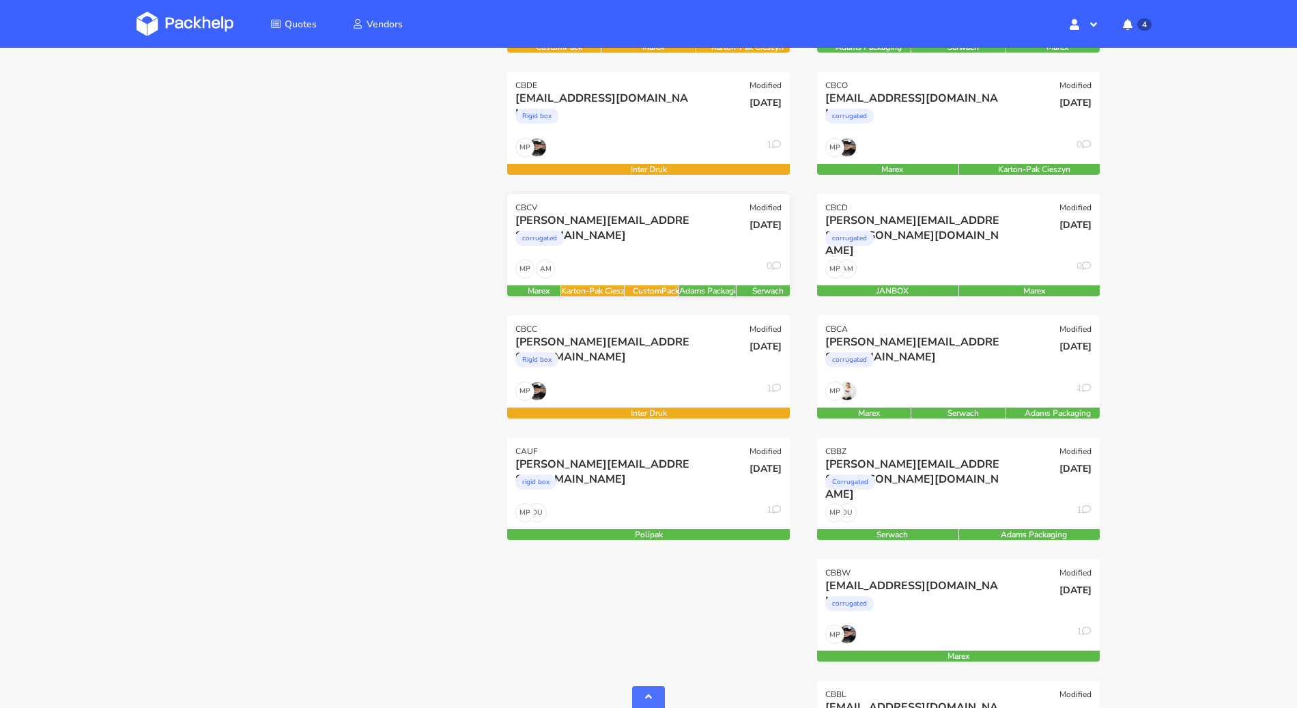
click at [628, 270] on div "AM MP 0" at bounding box center [648, 272] width 283 height 26
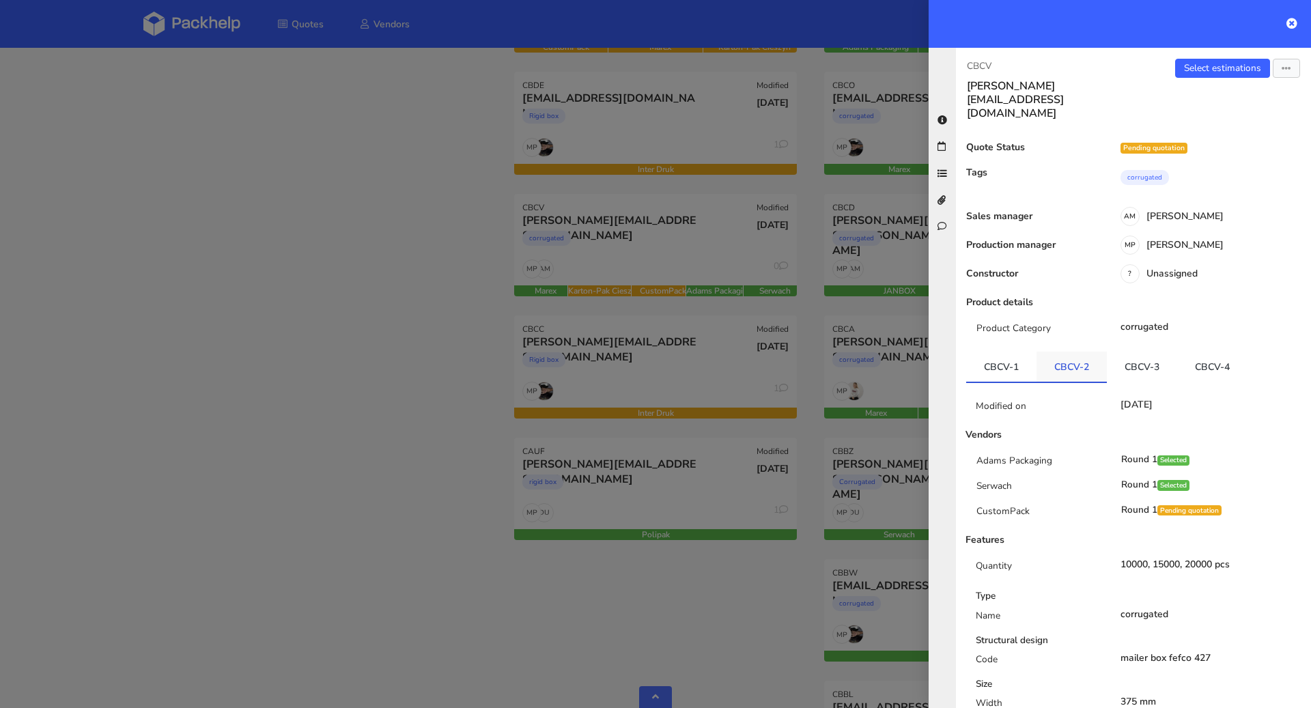
click at [1062, 352] on link "CBCV-2" at bounding box center [1071, 367] width 70 height 30
click at [1142, 352] on link "CBCV-3" at bounding box center [1142, 367] width 70 height 30
click at [1215, 352] on link "CBCV-4" at bounding box center [1212, 367] width 70 height 30
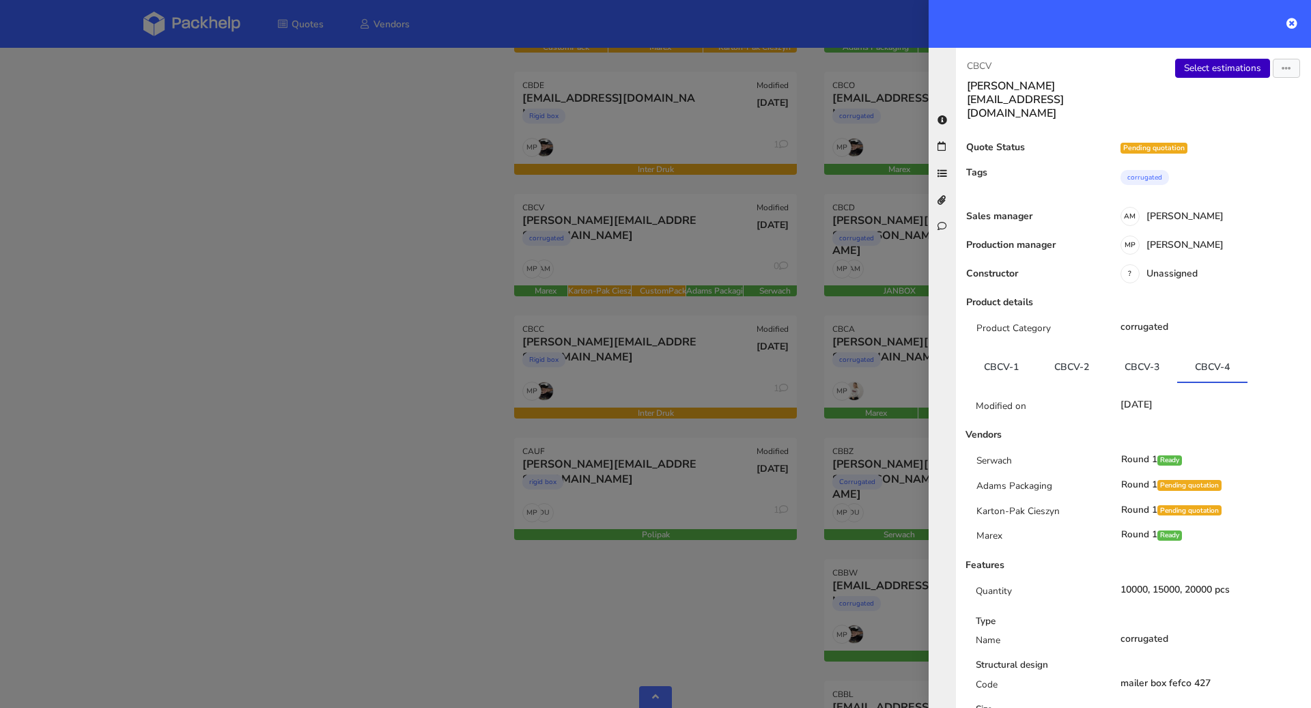
click at [1198, 64] on link "Select estimations" at bounding box center [1222, 68] width 95 height 19
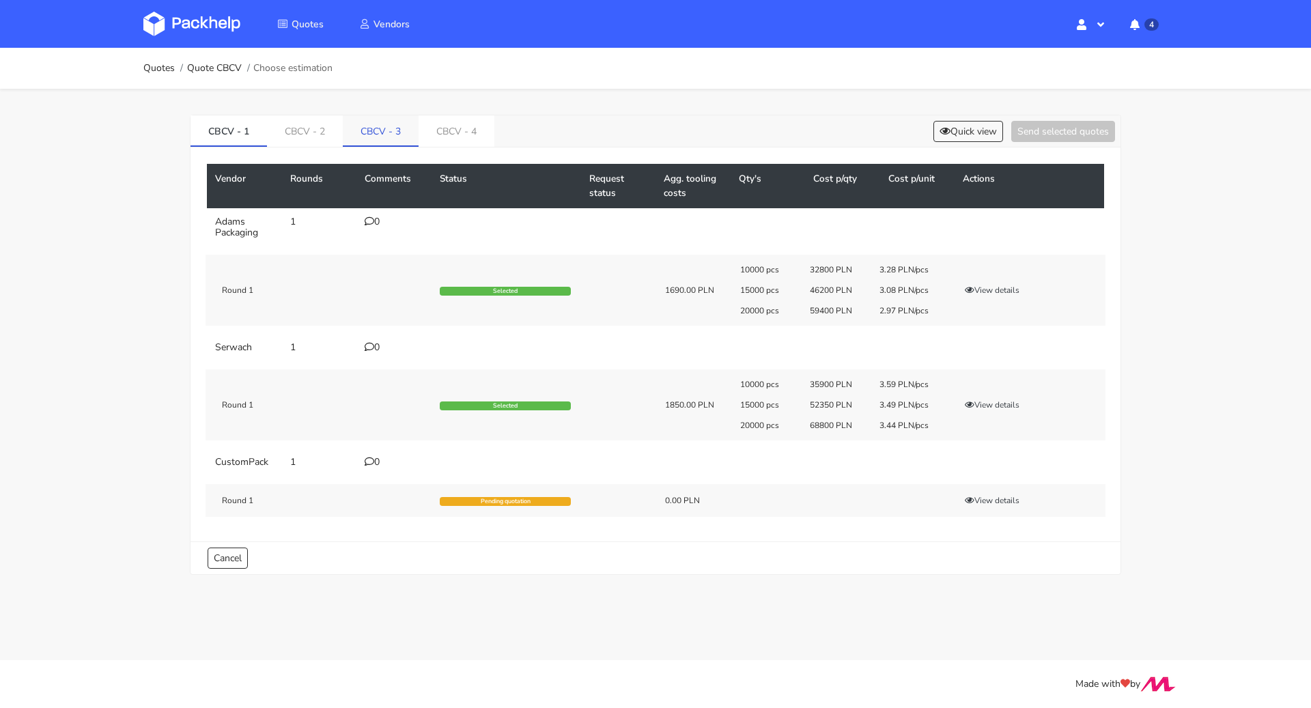
click at [401, 128] on link "CBCV - 3" at bounding box center [381, 130] width 76 height 30
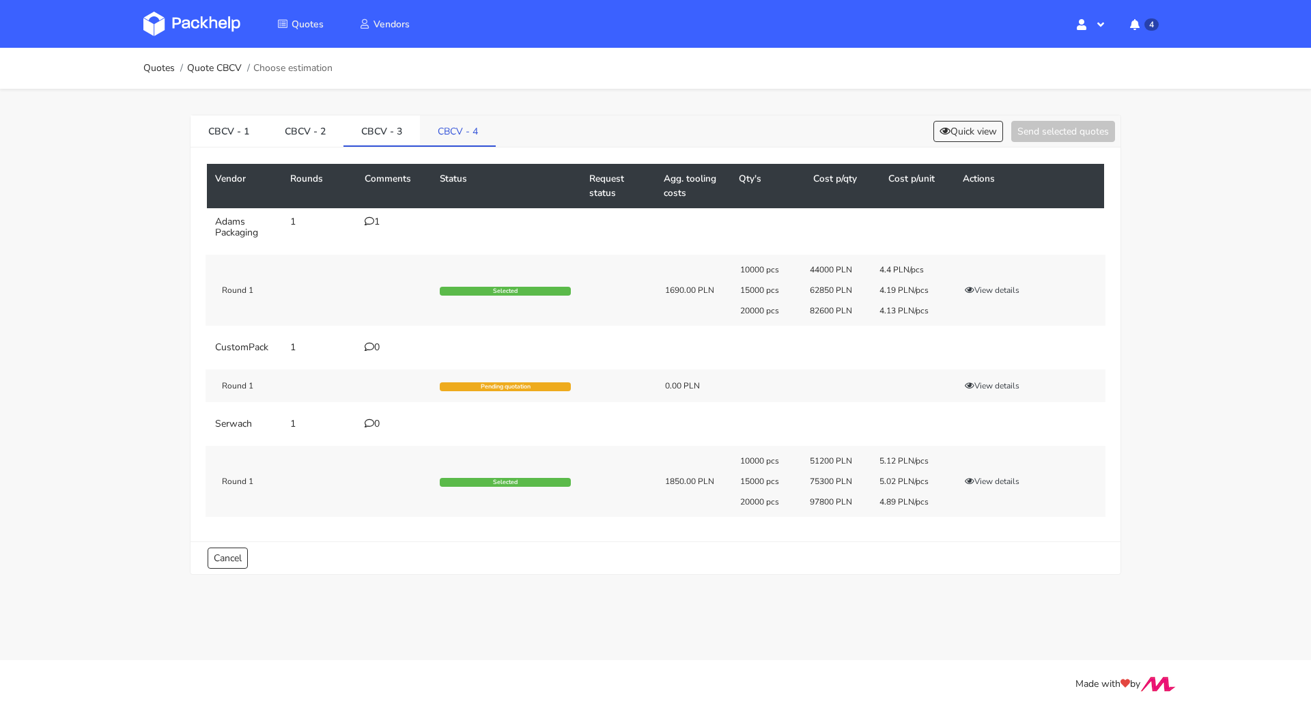
click at [436, 130] on link "CBCV - 4" at bounding box center [458, 130] width 76 height 30
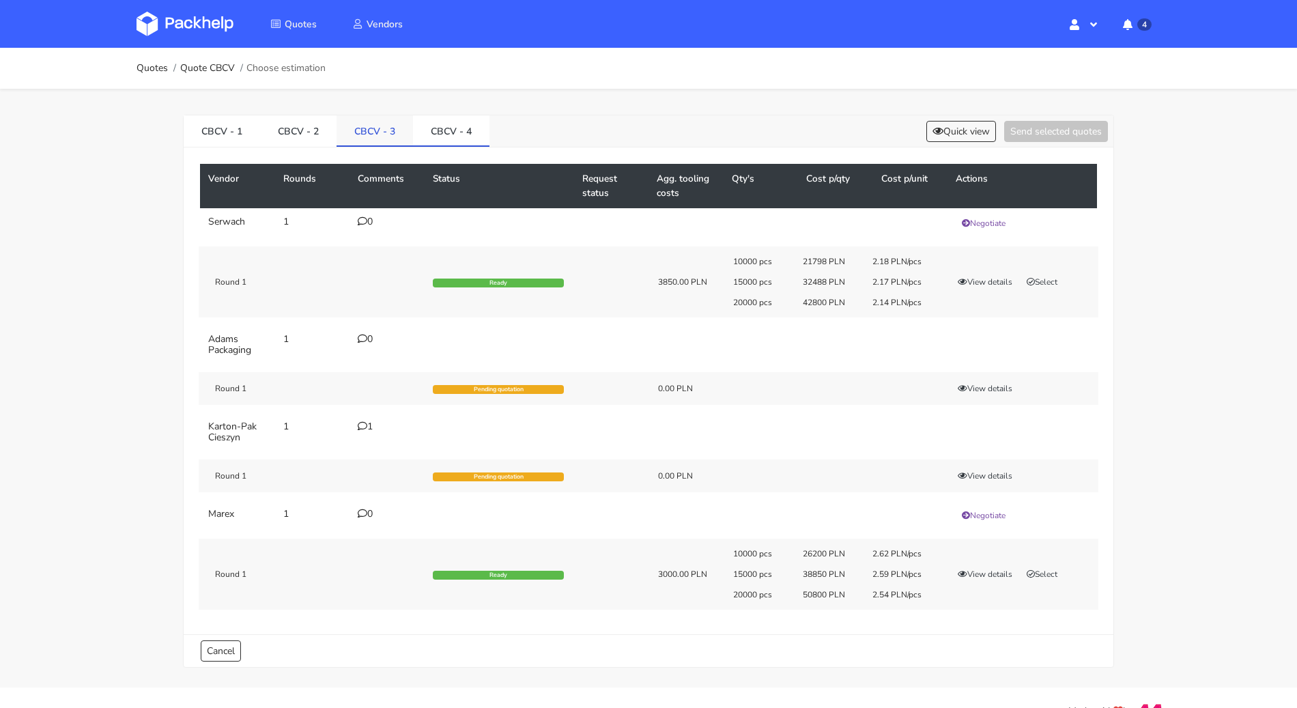
click at [386, 122] on link "CBCV - 3" at bounding box center [375, 130] width 76 height 30
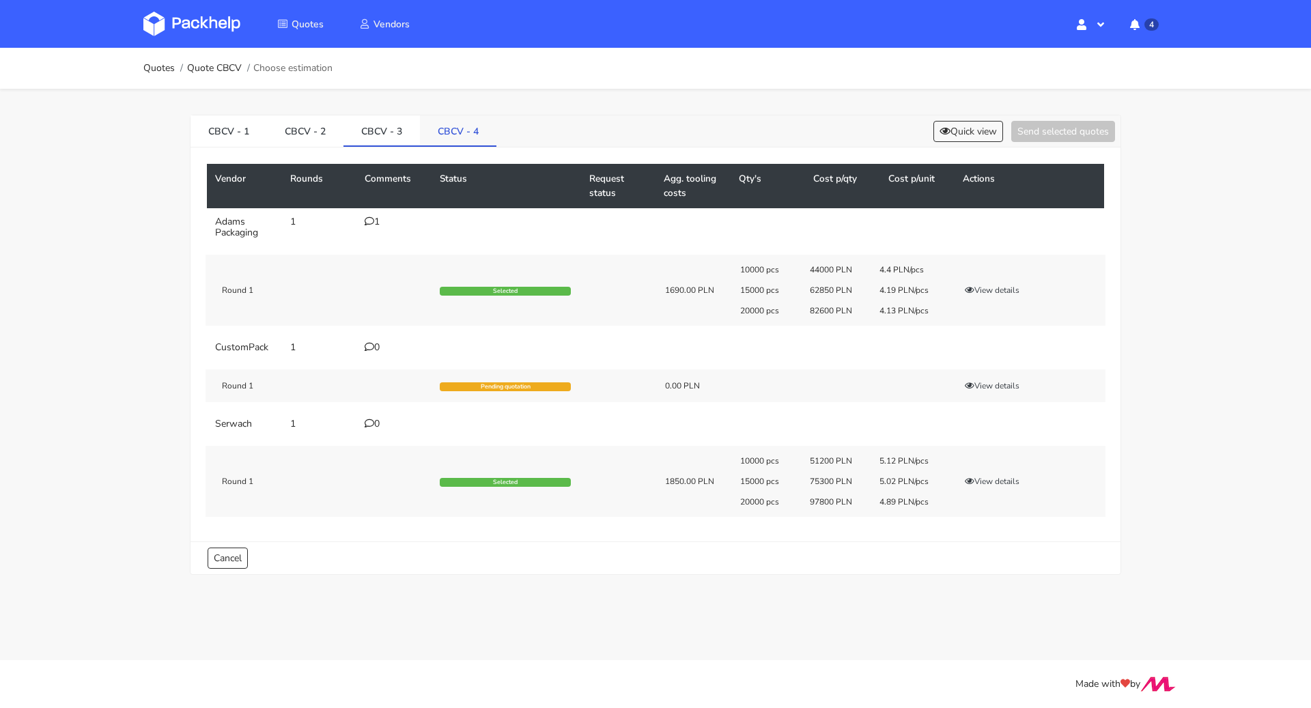
click at [475, 128] on link "CBCV - 4" at bounding box center [458, 130] width 76 height 30
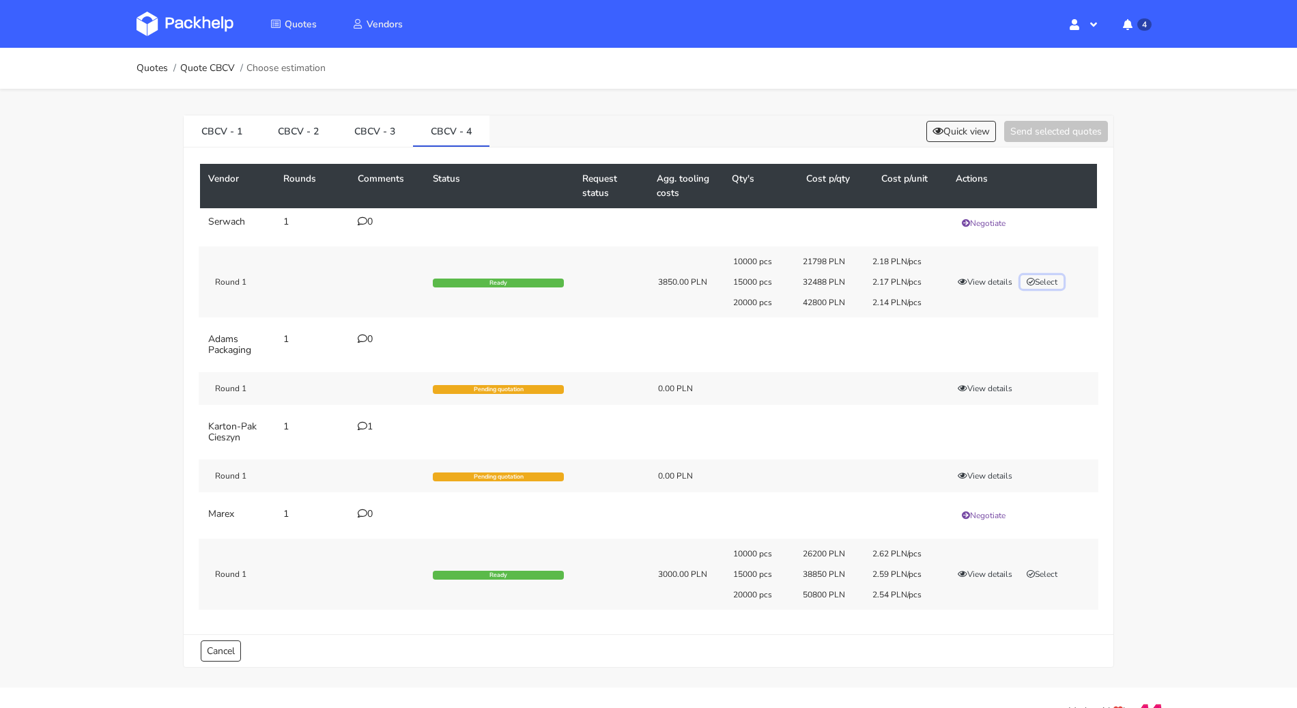
click at [1038, 282] on button "Select" at bounding box center [1042, 282] width 43 height 14
click at [992, 278] on button "View details" at bounding box center [985, 282] width 67 height 14
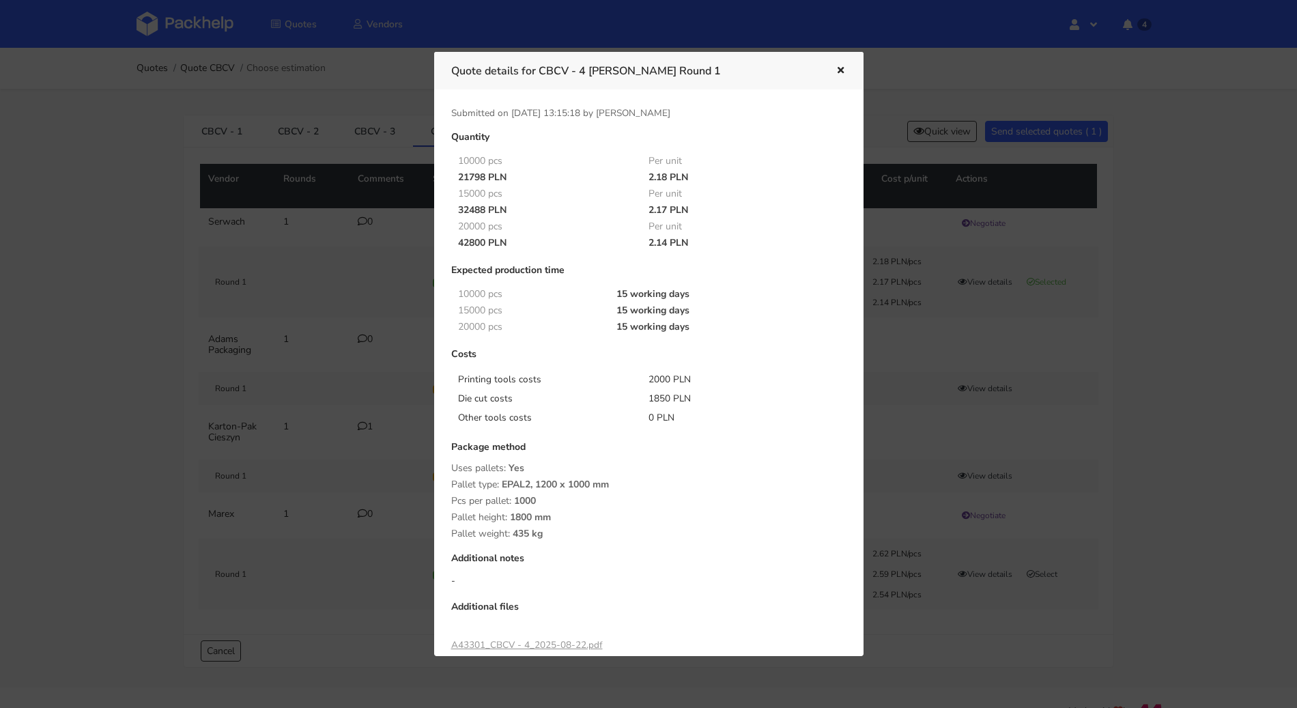
click at [844, 66] on icon "button" at bounding box center [841, 71] width 12 height 10
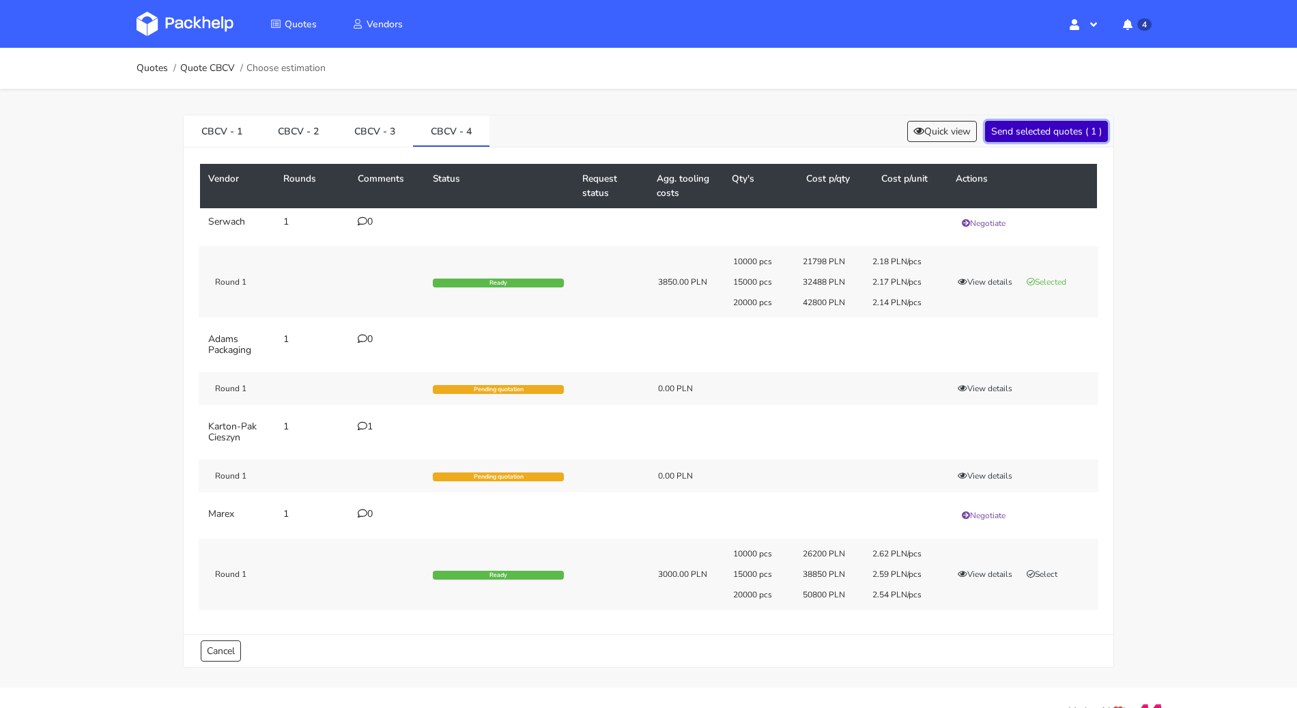
click at [1031, 125] on button "Send selected quotes ( 1 )" at bounding box center [1046, 131] width 123 height 21
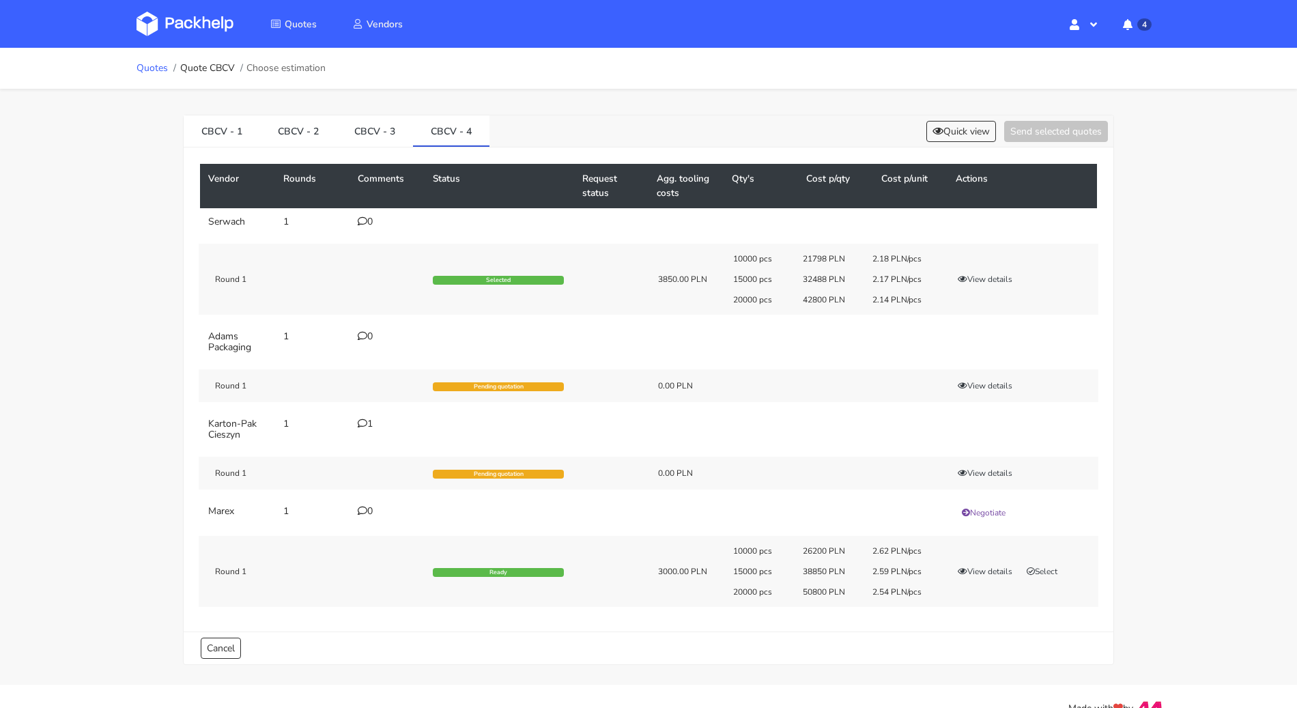
click at [159, 68] on link "Quotes" at bounding box center [152, 68] width 31 height 11
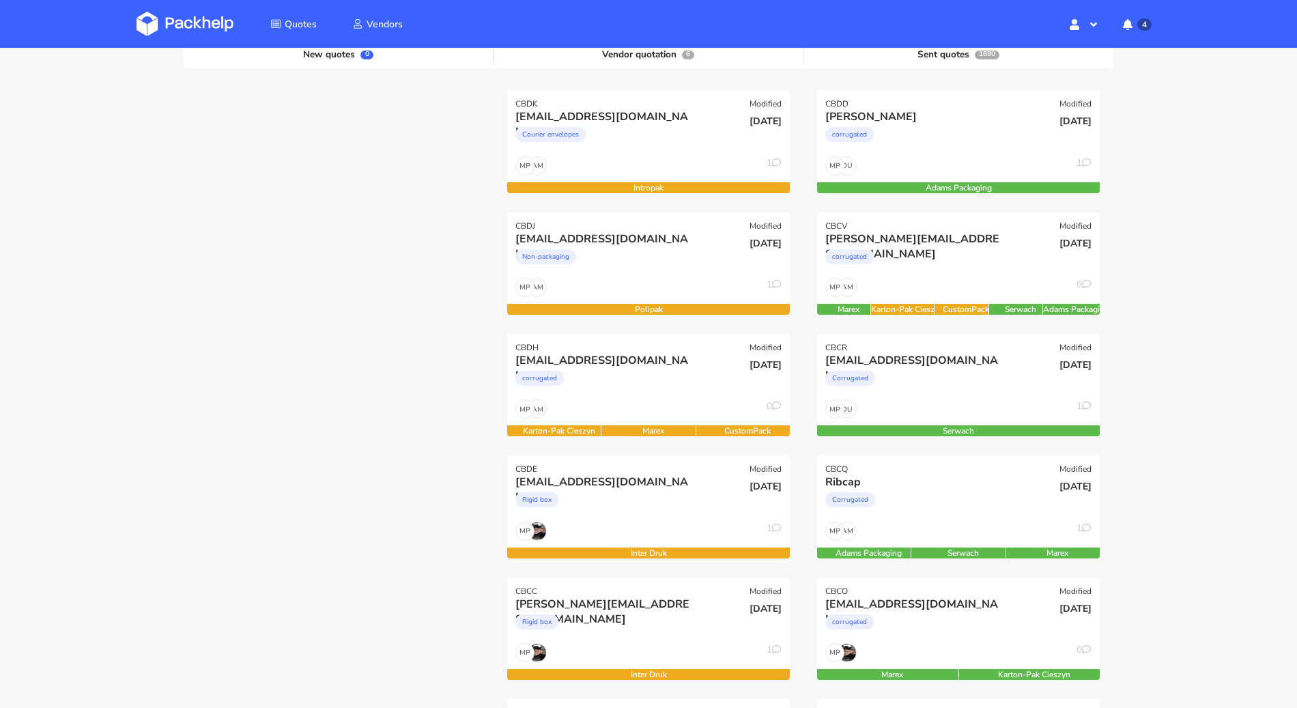
scroll to position [18, 0]
